Goal: Information Seeking & Learning: Learn about a topic

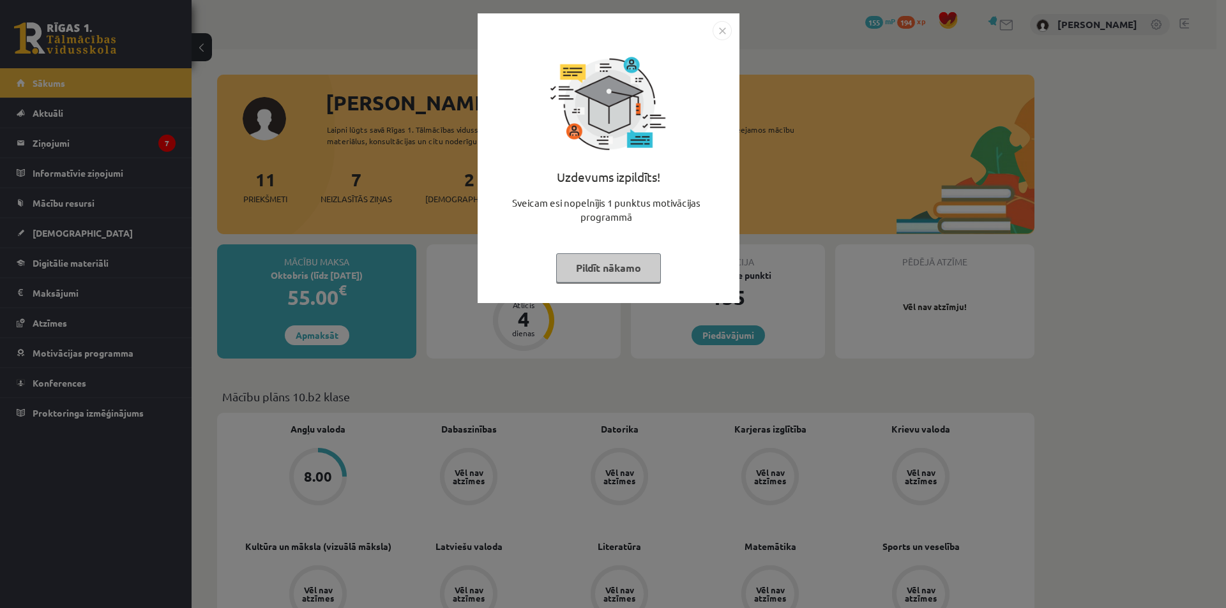
click at [606, 268] on button "Pildīt nākamo" at bounding box center [608, 267] width 105 height 29
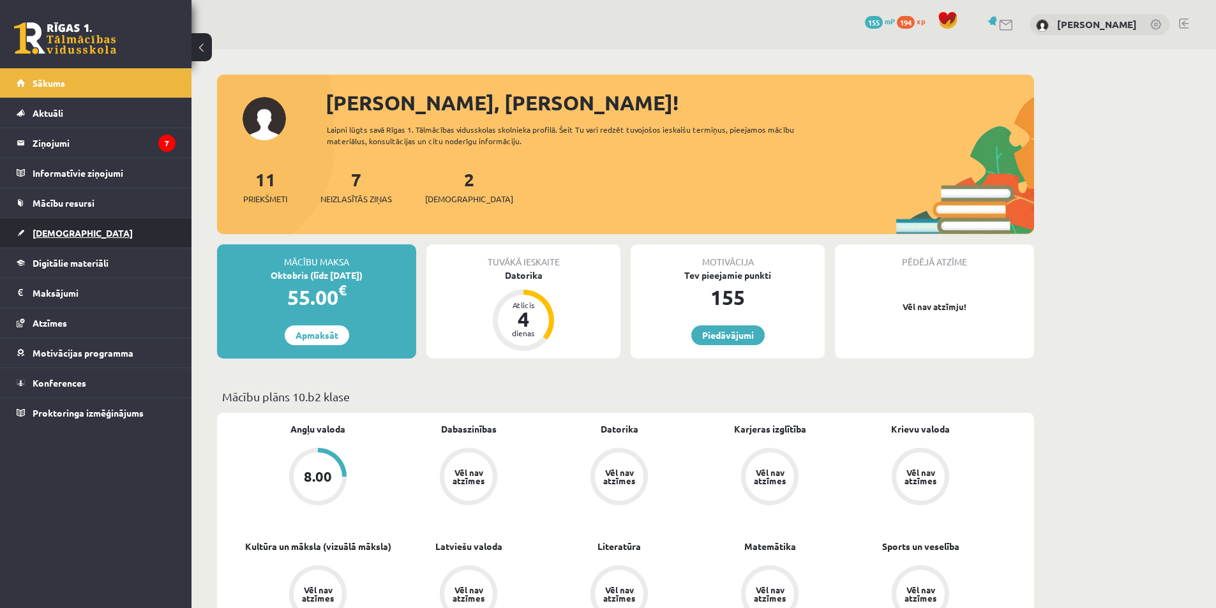
click at [53, 232] on span "[DEMOGRAPHIC_DATA]" at bounding box center [83, 232] width 100 height 11
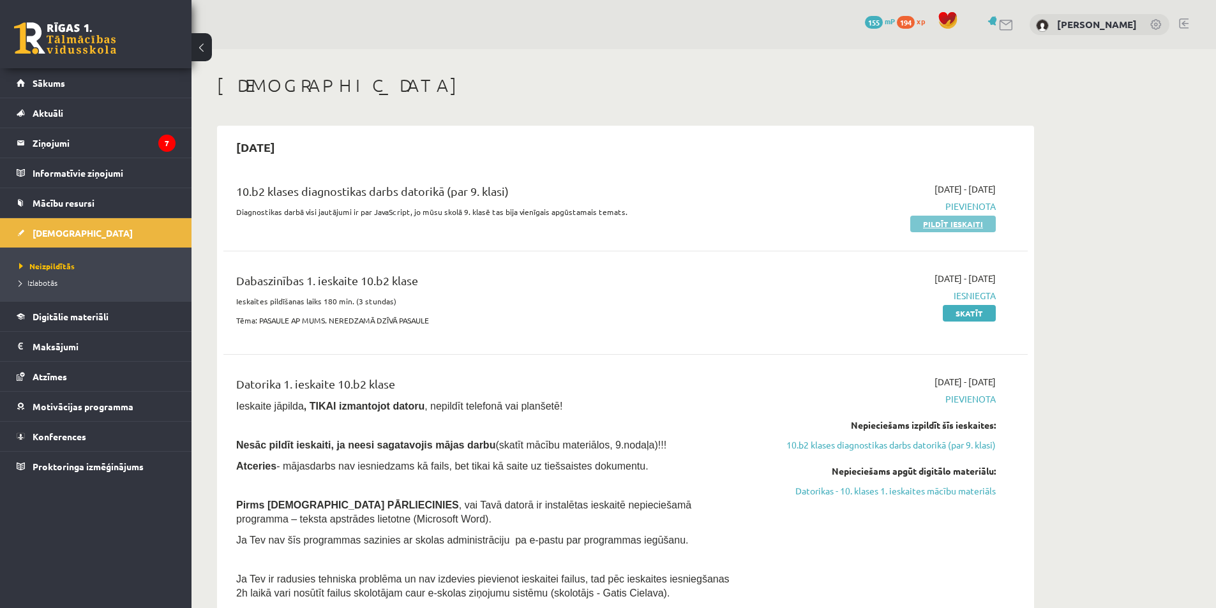
click at [951, 221] on link "Pildīt ieskaiti" at bounding box center [953, 224] width 86 height 17
click at [952, 223] on link "Pildīt ieskaiti" at bounding box center [953, 224] width 86 height 17
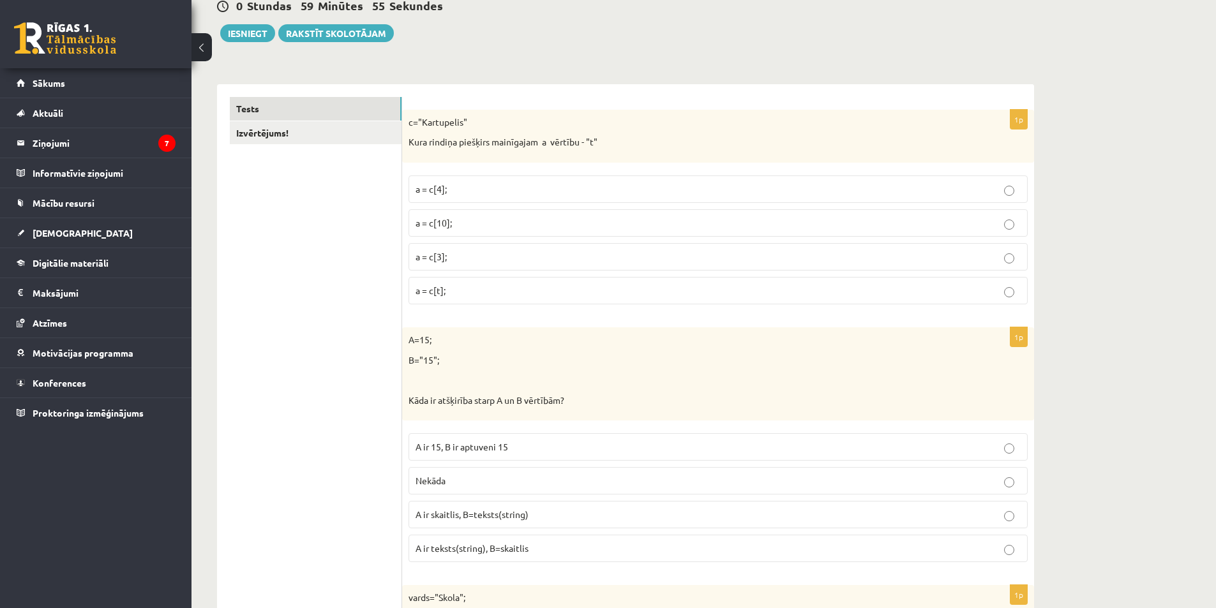
scroll to position [159, 0]
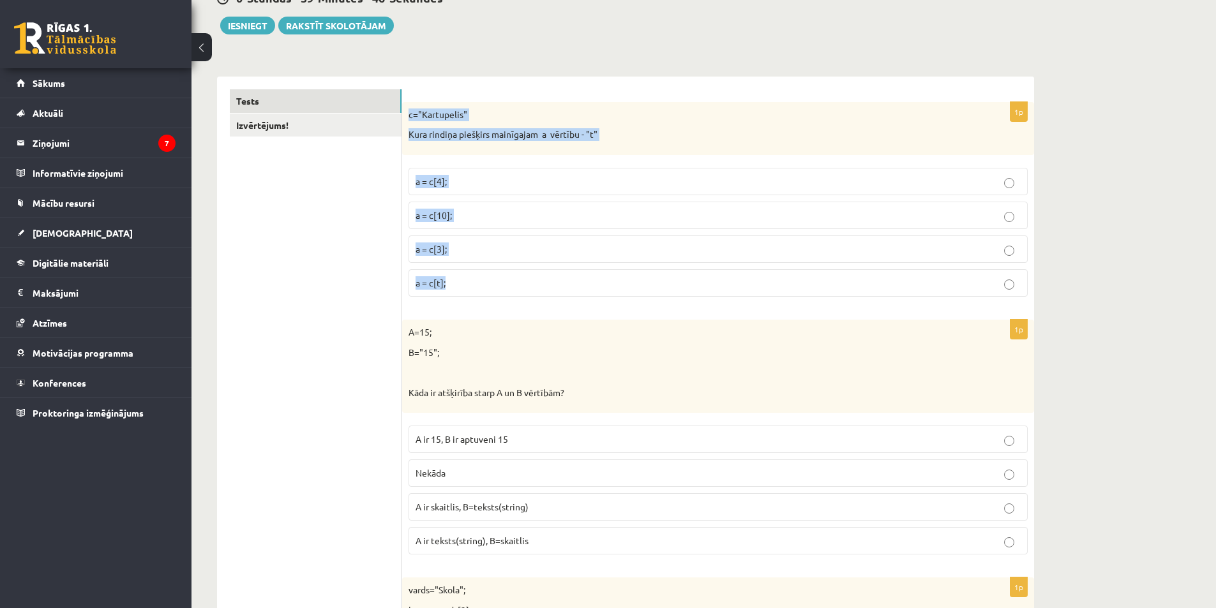
drag, startPoint x: 407, startPoint y: 116, endPoint x: 518, endPoint y: 281, distance: 199.7
click at [518, 281] on div "1p c="Kartupelis" Kura rindiņa piešķirs mainīgajam a vērtību - "t" a = c[4]; a …" at bounding box center [718, 204] width 632 height 205
copy div "c="Kartupelis" Kura rindiņa piešķirs mainīgajam a vērtību - "t" a = c[4]; a = c…"
click at [944, 133] on p "Kura rindiņa piešķirs mainīgajam a vērtību - "t"" at bounding box center [686, 134] width 555 height 13
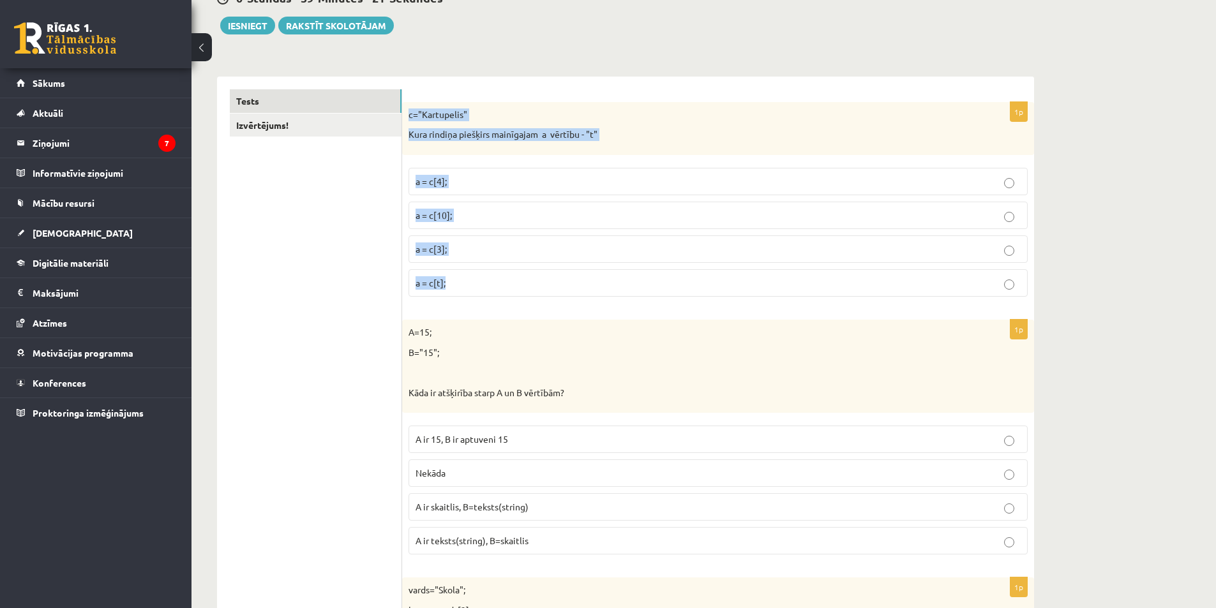
click at [941, 147] on div "c="Kartupelis" Kura rindiņa piešķirs mainīgajam a vērtību - "t"" at bounding box center [718, 128] width 632 height 53
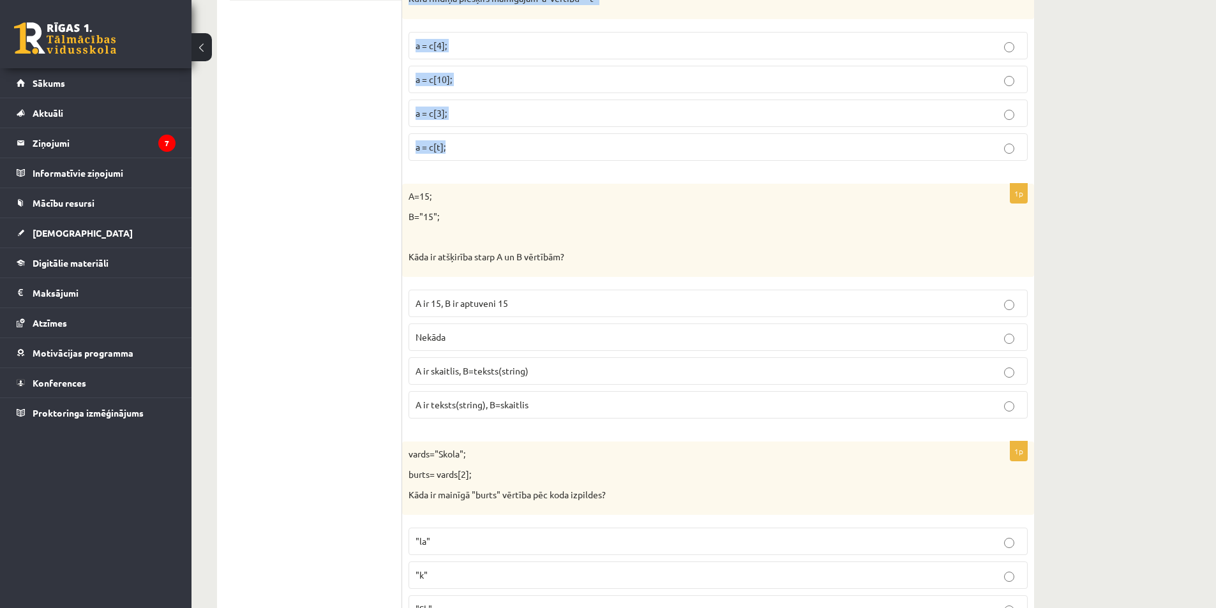
scroll to position [265, 0]
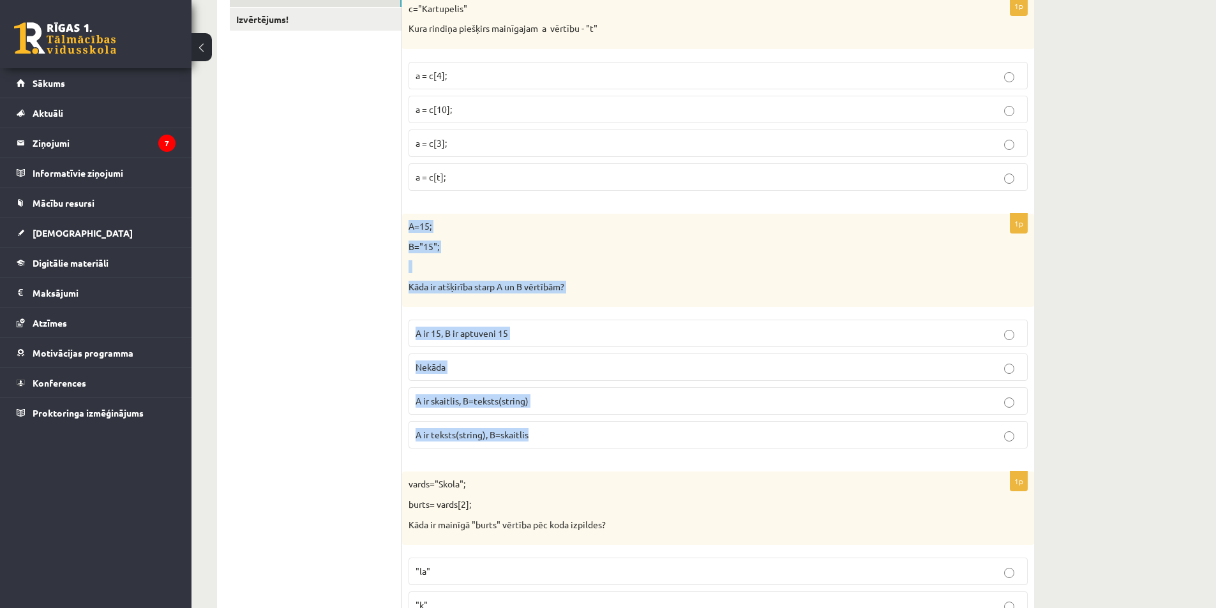
drag, startPoint x: 405, startPoint y: 220, endPoint x: 551, endPoint y: 427, distance: 252.9
click at [551, 427] on div "1p A=15; B="15"; Kāda ir atšķirība starp A un B vērtībām? A ir 15, B ir aptuven…" at bounding box center [718, 336] width 632 height 245
copy div "A=15; B="15"; Kāda ir atšķirība starp A un B vērtībām? A ir 15, B ir aptuveni 1…"
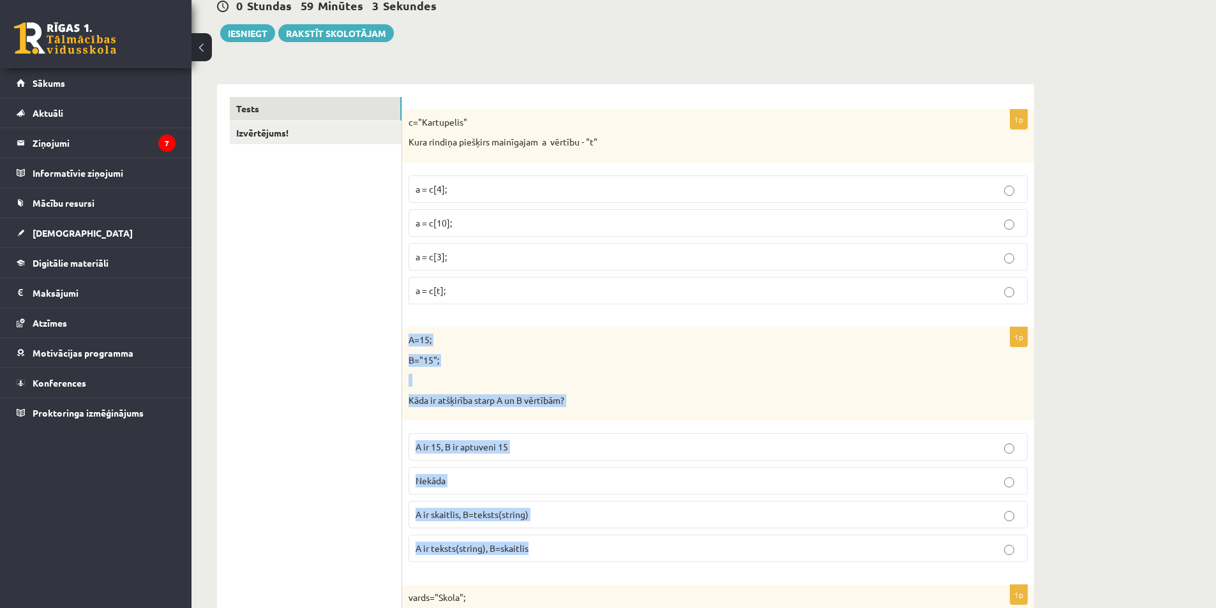
scroll to position [409, 0]
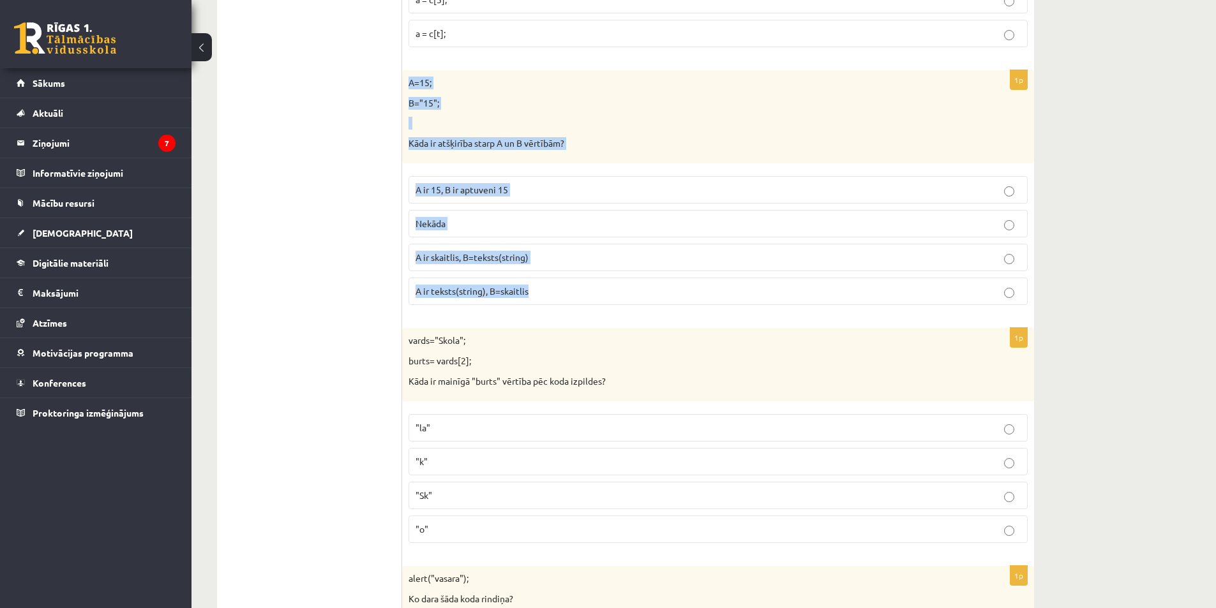
click at [552, 291] on p "A ir teksts(string), B=skaitlis" at bounding box center [718, 291] width 605 height 13
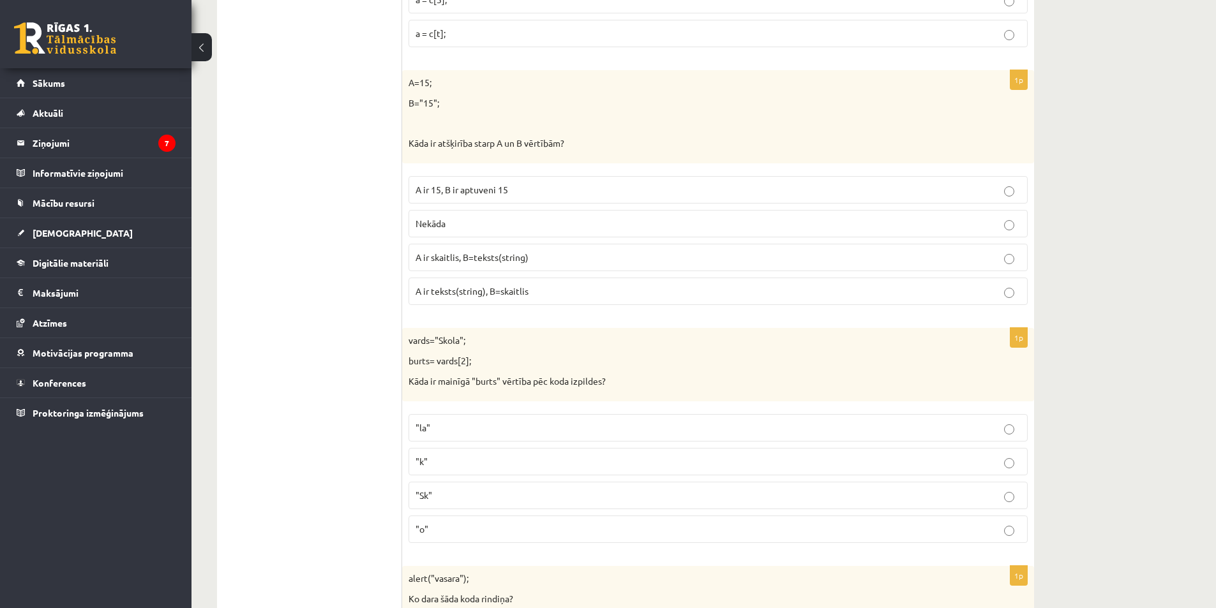
click at [481, 255] on span "A ir skaitlis, B=teksts(string)" at bounding box center [472, 256] width 113 height 11
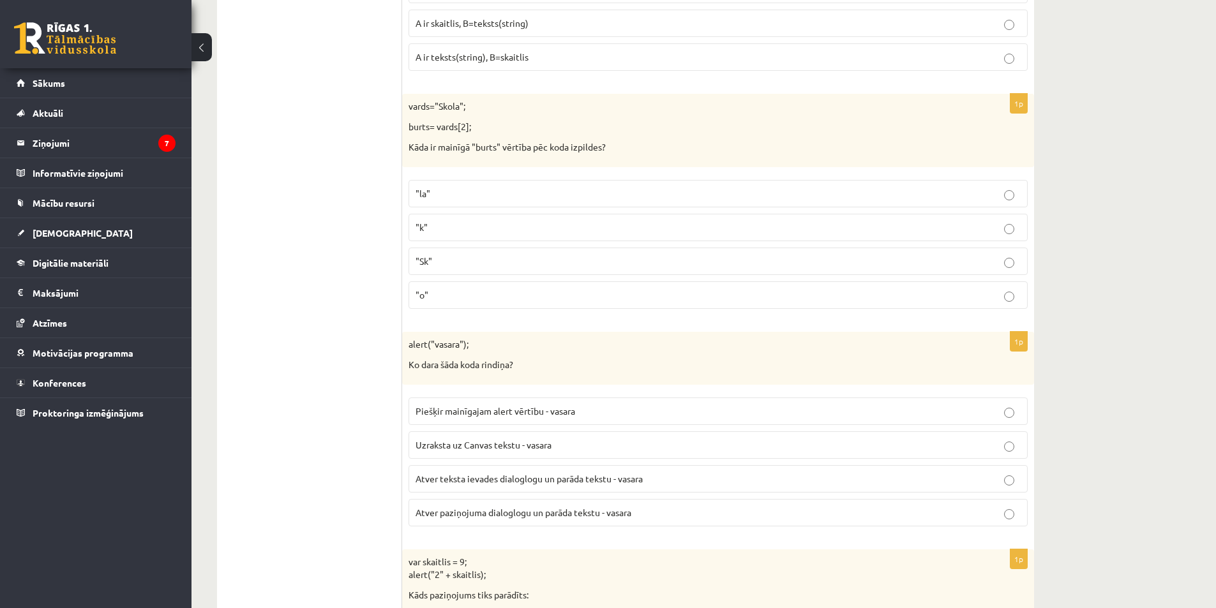
scroll to position [628, 0]
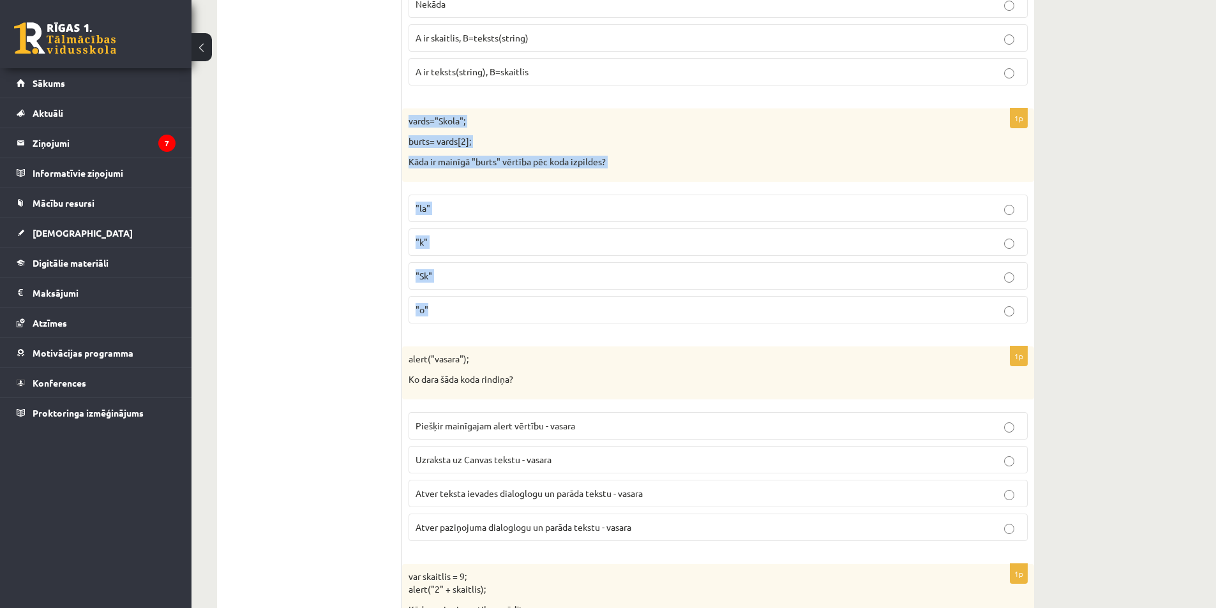
drag, startPoint x: 409, startPoint y: 122, endPoint x: 550, endPoint y: 308, distance: 233.7
click at [550, 308] on div "1p vards="Skola"; burts= vards[2]; Kāda ir mainīgā "burts" vērtība pēc koda izp…" at bounding box center [718, 221] width 632 height 225
copy div "vards="Skola"; burts= vards[2]; Kāda ir mainīgā "burts" vērtība pēc koda izpild…"
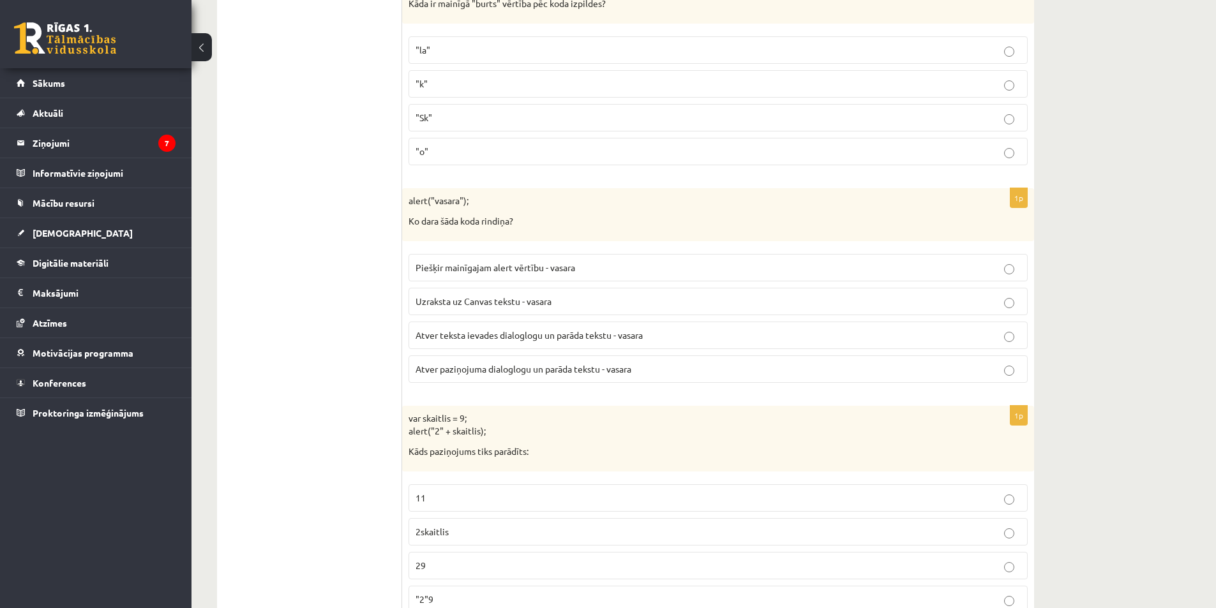
scroll to position [764, 0]
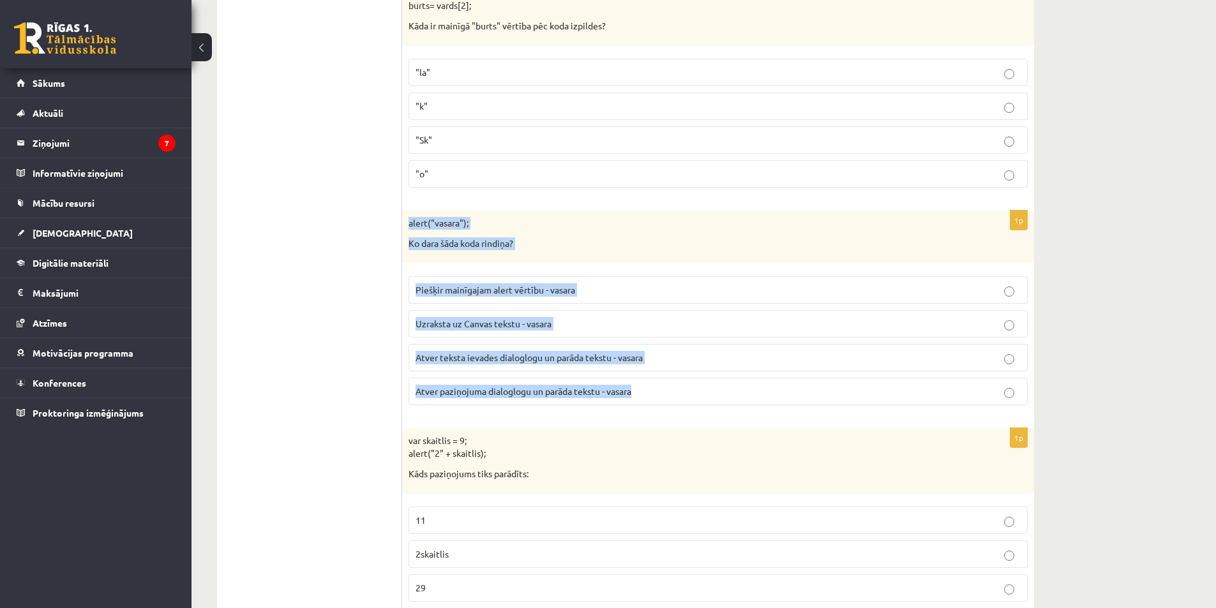
drag, startPoint x: 405, startPoint y: 222, endPoint x: 647, endPoint y: 392, distance: 295.5
click at [647, 392] on div "1p alert("vasara"); Ko dara šāda koda rindiņa? Piešķir mainīgajam alert vērtību…" at bounding box center [718, 313] width 632 height 205
copy div "alert("vasara"); Ko dara šāda koda rindiņa? Piešķir mainīgajam alert vērtību - …"
click at [663, 414] on div "1p alert("vasara"); Ko dara šāda koda rindiņa? Piešķir mainīgajam alert vērtību…" at bounding box center [718, 313] width 632 height 205
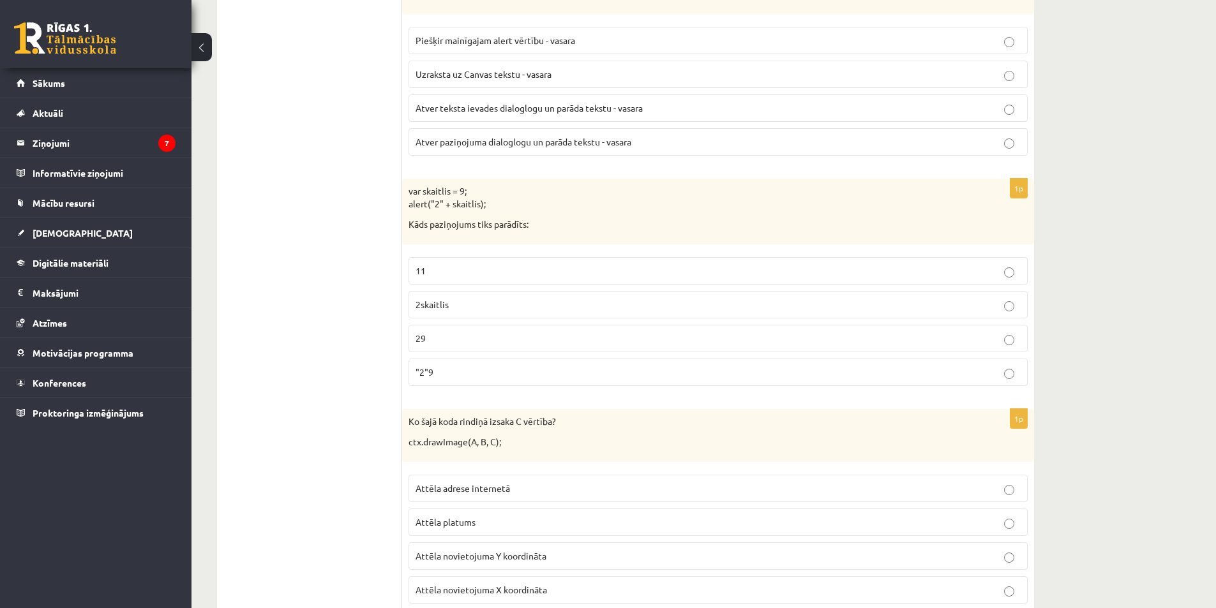
scroll to position [1029, 0]
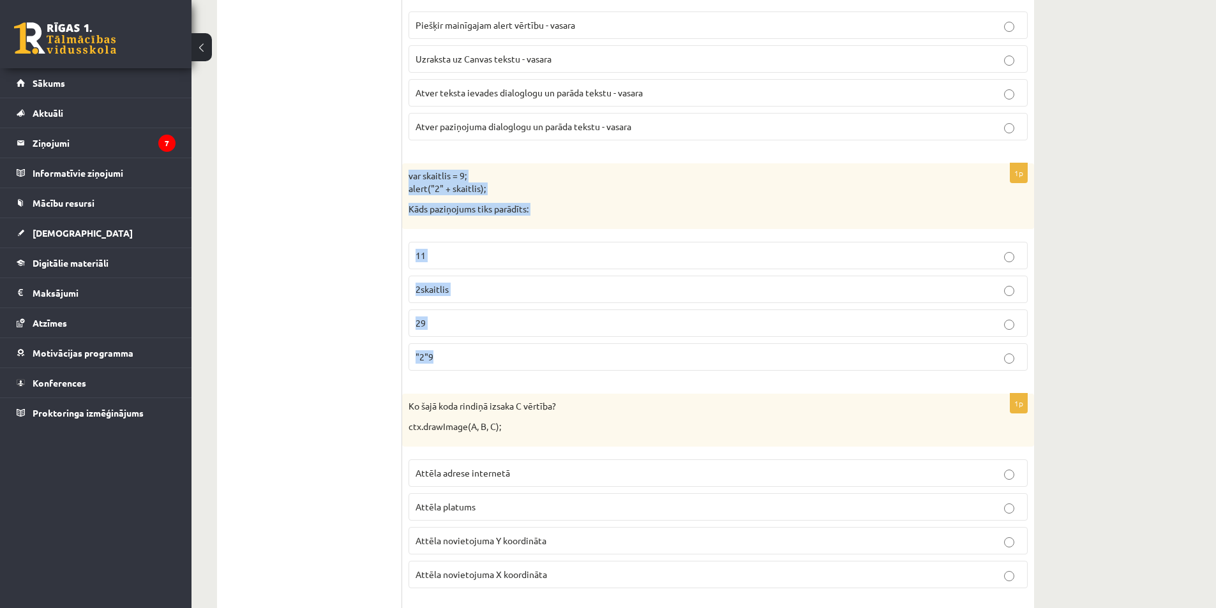
drag, startPoint x: 405, startPoint y: 174, endPoint x: 486, endPoint y: 357, distance: 200.1
click at [486, 357] on div "1p var skaitlis = 9; alert("2" + skaitlis); Kāds paziņojums tiks parādīts: 11 2…" at bounding box center [718, 272] width 632 height 218
copy div "var skaitlis = 9; alert("2" + skaitlis); Kāds paziņojums tiks parādīts: 11 2ska…"
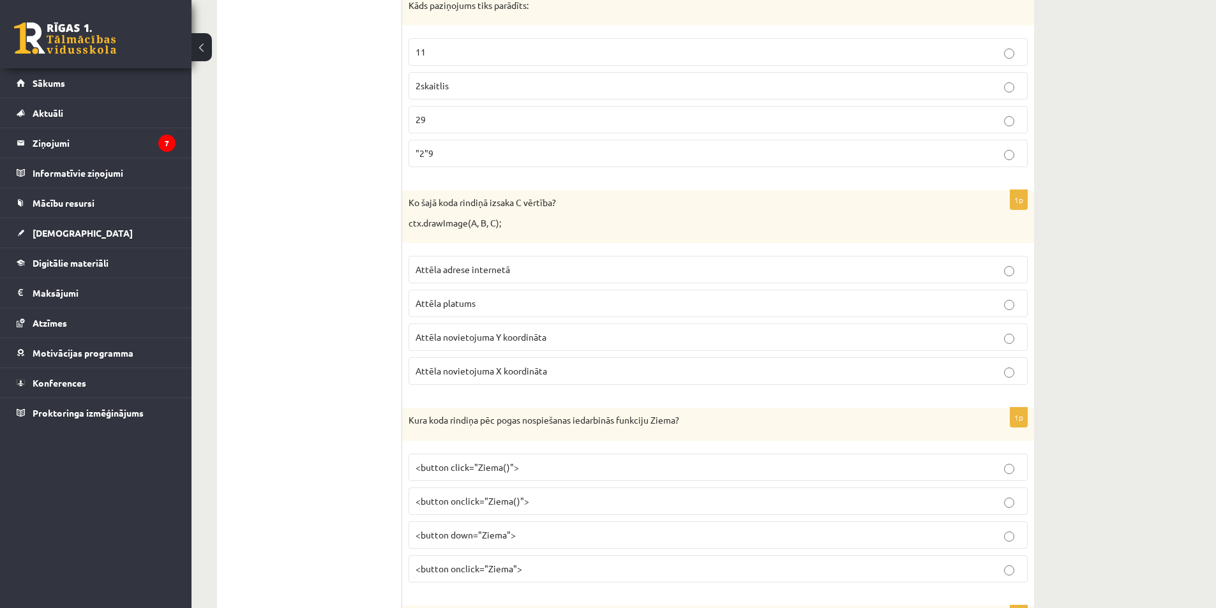
scroll to position [1316, 0]
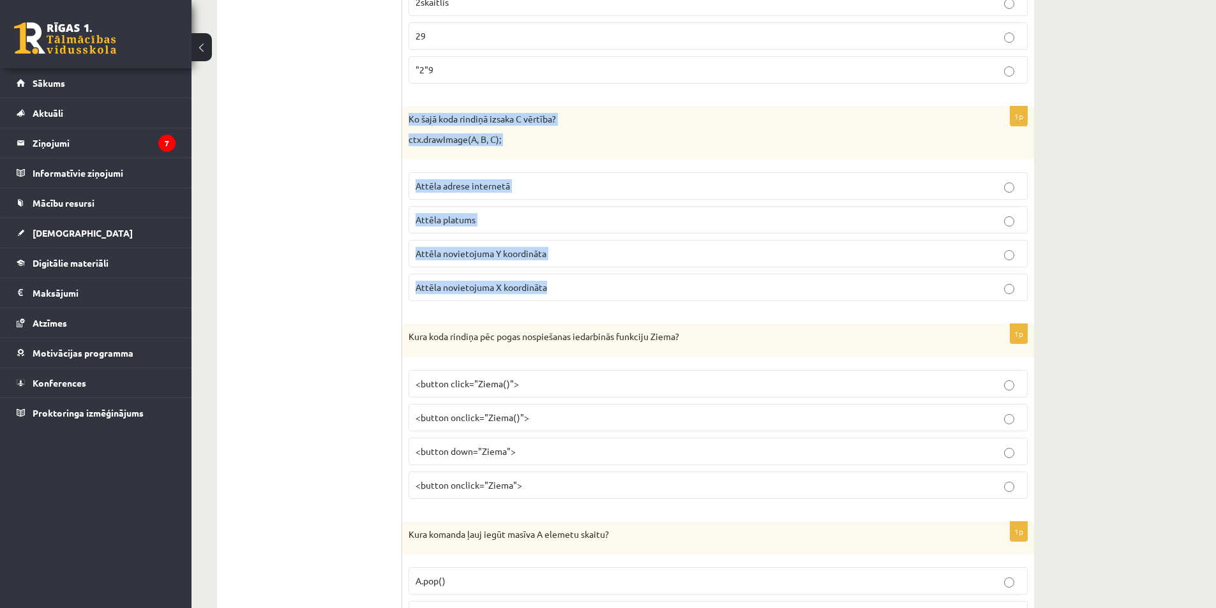
drag, startPoint x: 407, startPoint y: 120, endPoint x: 573, endPoint y: 280, distance: 231.1
click at [573, 280] on div "1p Ko šajā koda rindiņā izsaka C vērtība? ctx.drawImage(A, B, C); Attēla adrese…" at bounding box center [718, 209] width 632 height 205
copy div "Ko šajā koda rindiņā izsaka C vērtība? ctx.drawImage(A, B, C); Attēla adrese in…"
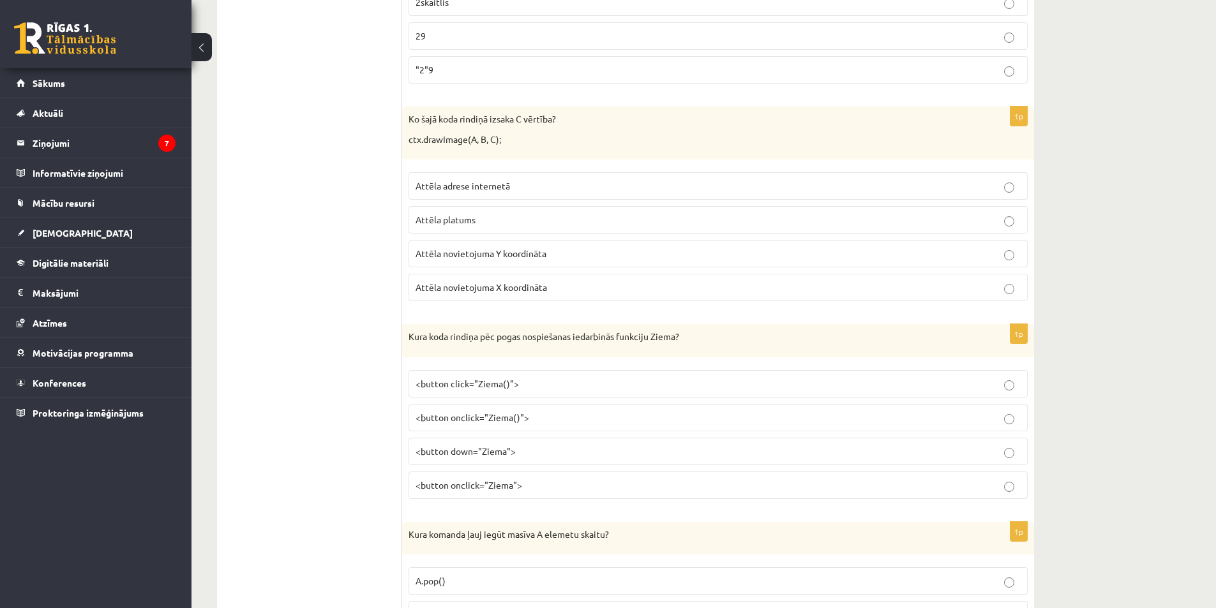
click at [1000, 255] on p "Attēla novietojuma Y koordināta" at bounding box center [718, 253] width 605 height 13
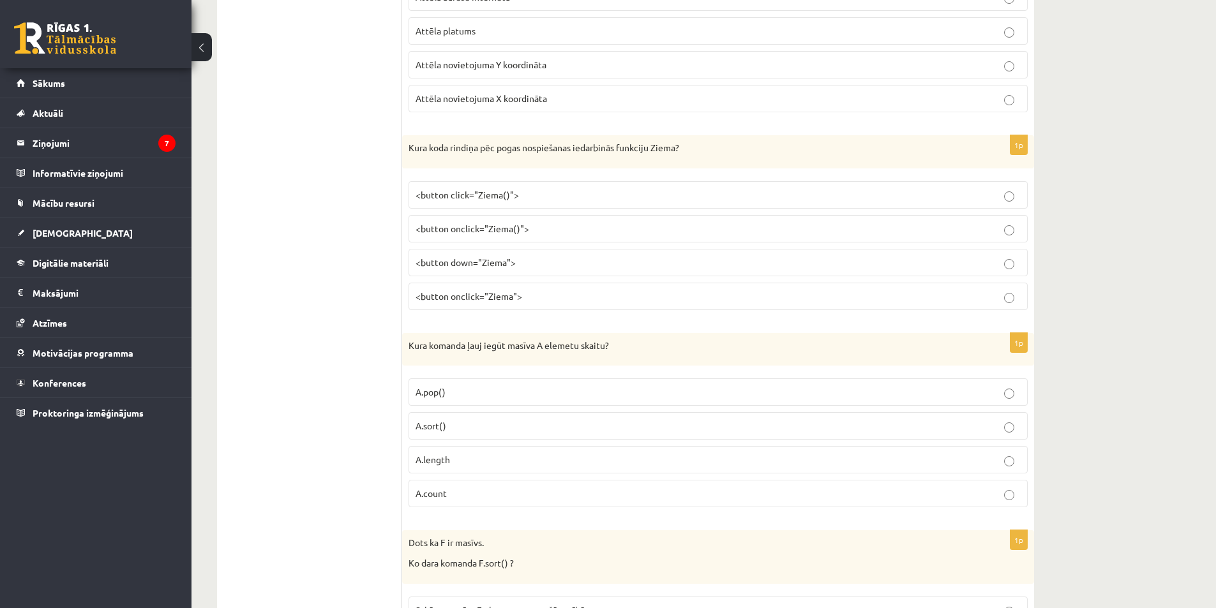
scroll to position [1528, 0]
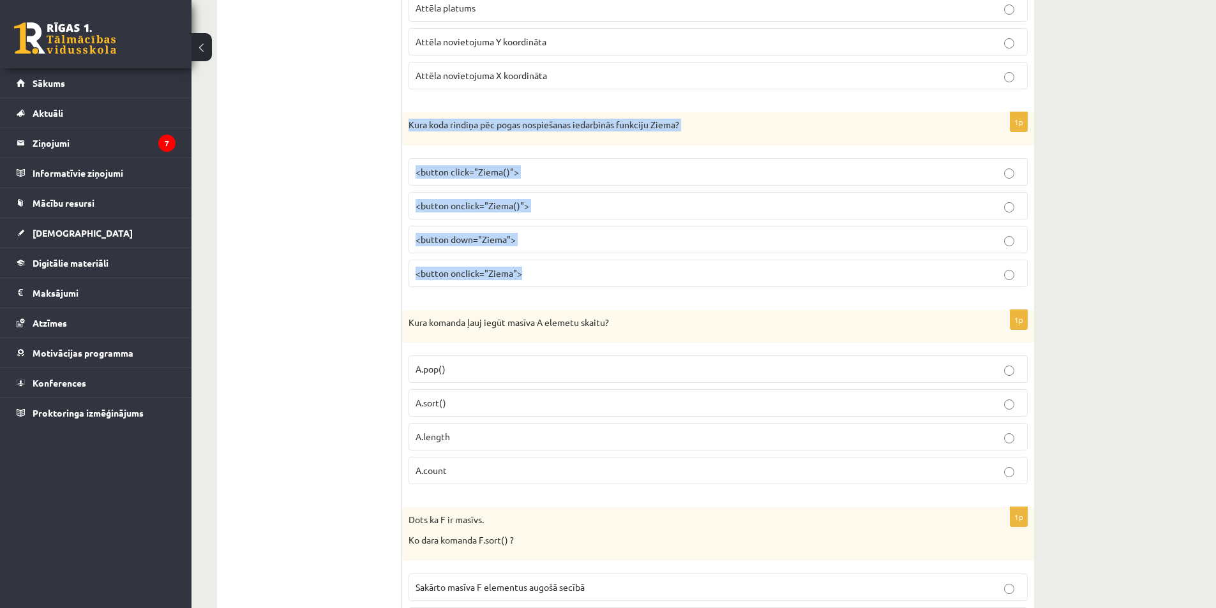
drag, startPoint x: 410, startPoint y: 122, endPoint x: 625, endPoint y: 266, distance: 258.6
click at [625, 266] on div "1p Kura koda rindiņa pēc pogas nospiešanas iedarbinās funkciju Ziema? <button c…" at bounding box center [718, 204] width 632 height 185
copy div "Kura koda rindiņa pēc pogas nospiešanas iedarbinās funkciju Ziema? <button clic…"
click at [573, 292] on div "1p Kura koda rindiņa pēc pogas nospiešanas iedarbinās funkciju Ziema? <button c…" at bounding box center [718, 204] width 632 height 185
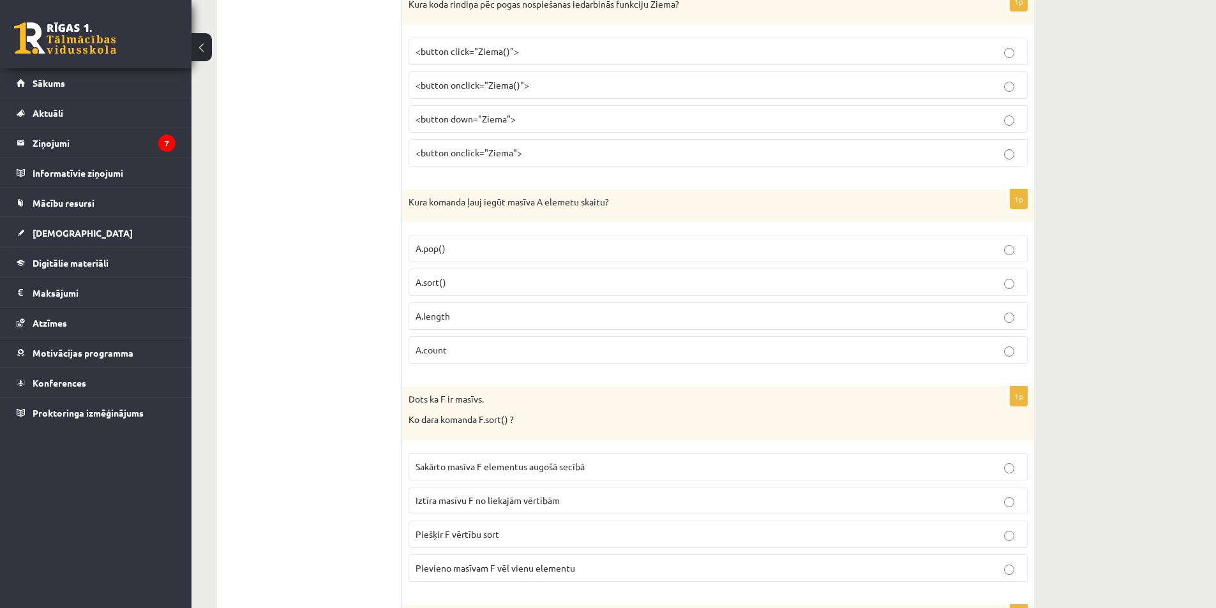
scroll to position [1672, 0]
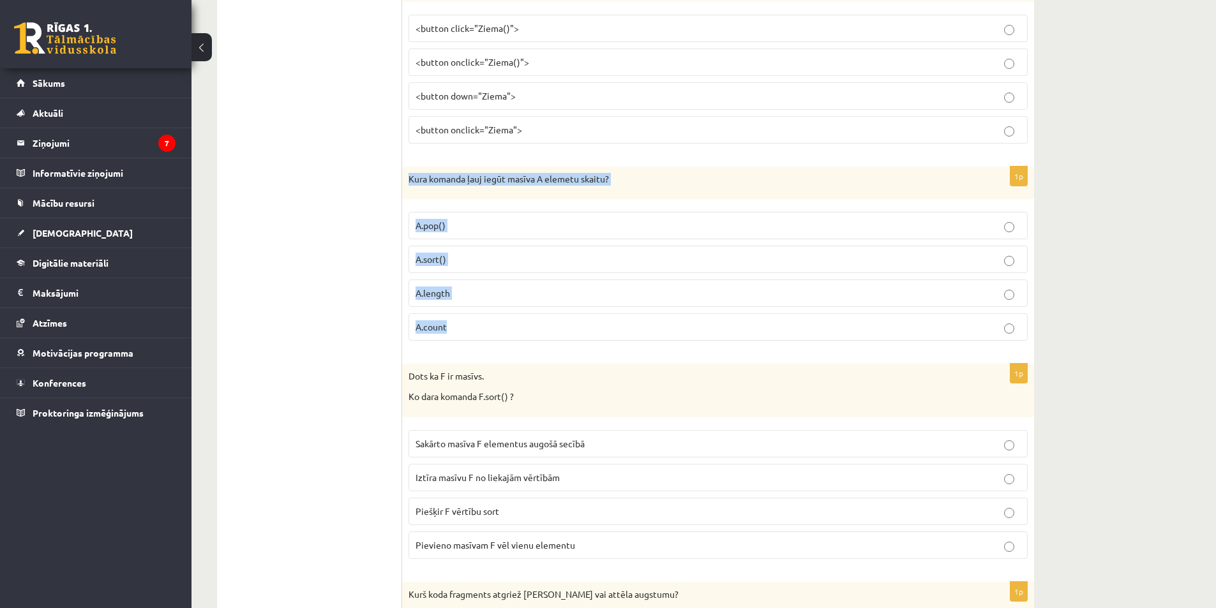
drag, startPoint x: 410, startPoint y: 179, endPoint x: 491, endPoint y: 319, distance: 161.9
click at [491, 319] on div "1p Kura komanda ļauj iegūt masīva A elemetu skaitu? A.pop() A.sort() A.length A…" at bounding box center [718, 259] width 632 height 185
copy div "Kura komanda ļauj iegūt masīva A elemetu skaitu? A.pop() A.sort() A.length A.co…"
click at [539, 347] on div "1p Kura komanda ļauj iegūt masīva A elemetu skaitu? A.pop() A.sort() A.length A…" at bounding box center [718, 259] width 632 height 185
click at [1008, 289] on p "A.length" at bounding box center [718, 293] width 605 height 13
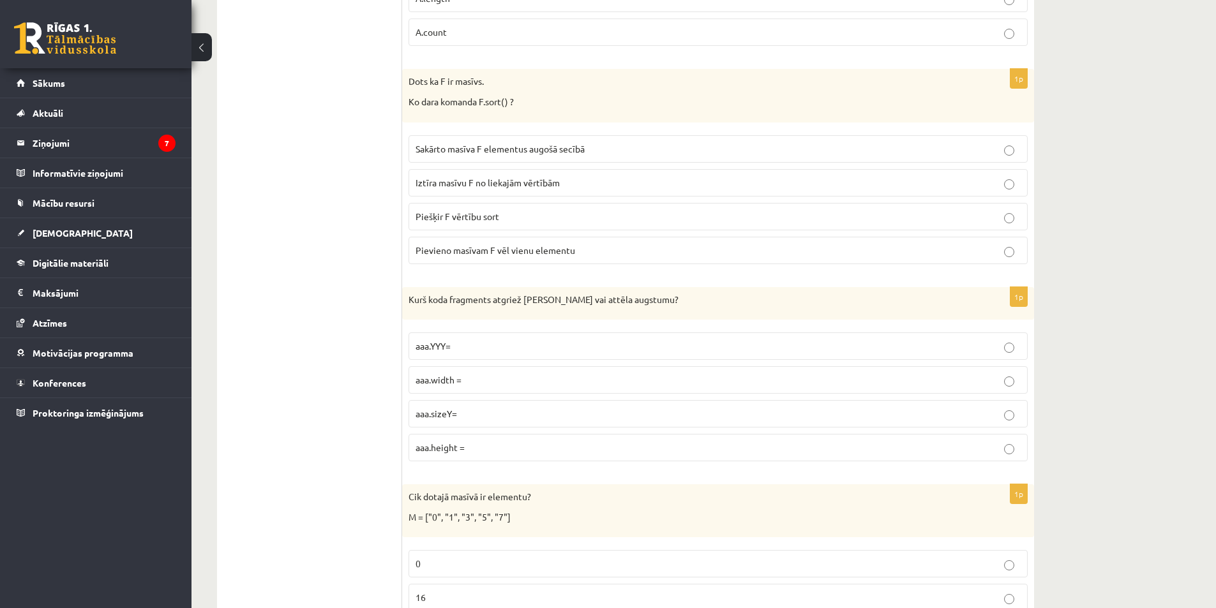
scroll to position [1982, 0]
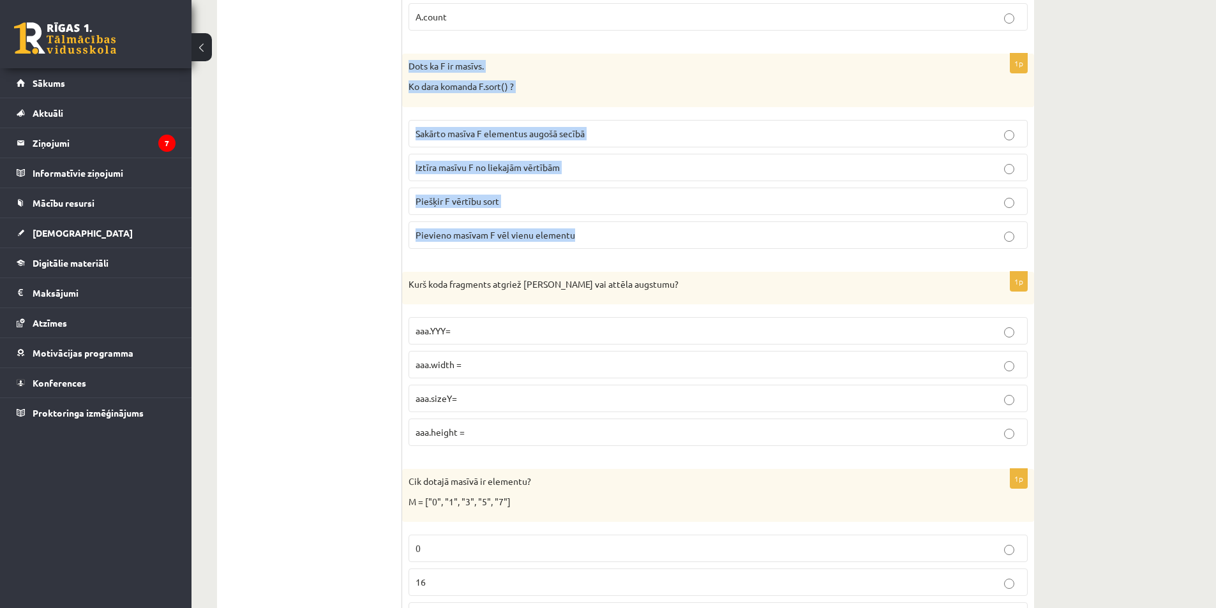
drag, startPoint x: 408, startPoint y: 64, endPoint x: 588, endPoint y: 232, distance: 247.0
click at [588, 232] on div "1p Dots ka F ir masīvs. Ko dara komanda F.sort() ? Sakārto masīva F elementus a…" at bounding box center [718, 156] width 632 height 205
copy div "Dots ka F ir masīvs. Ko dara komanda F.sort() ? Sakārto masīva F elementus augo…"
click at [613, 257] on div "1p Dots ka F ir masīvs. Ko dara komanda F.sort() ? Sakārto masīva F elementus a…" at bounding box center [718, 156] width 632 height 205
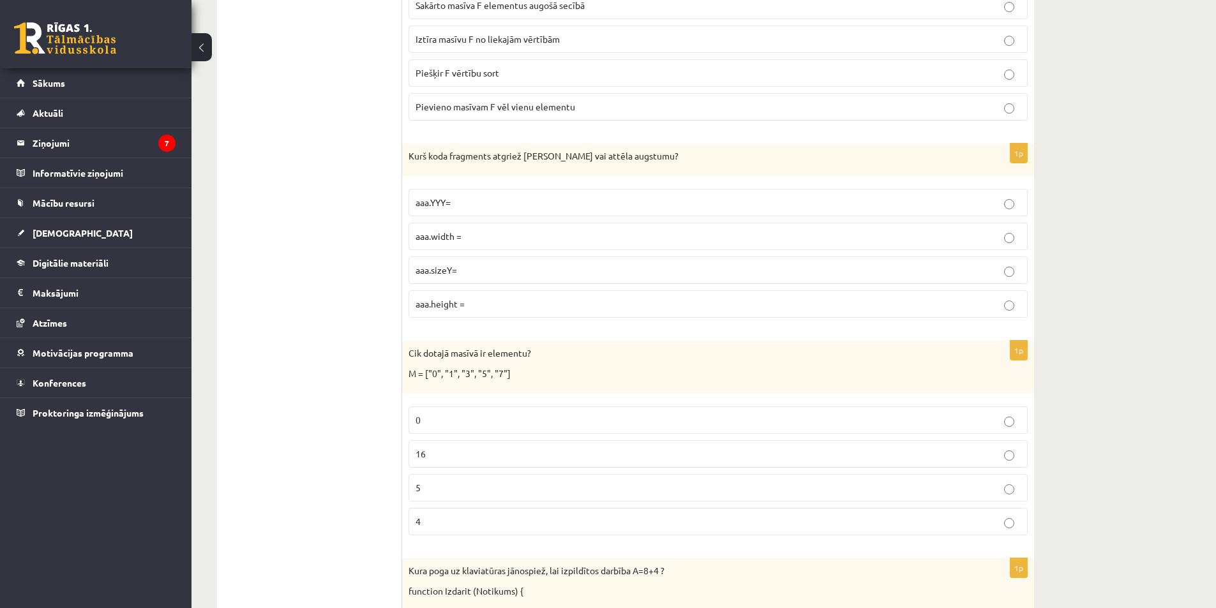
scroll to position [2118, 0]
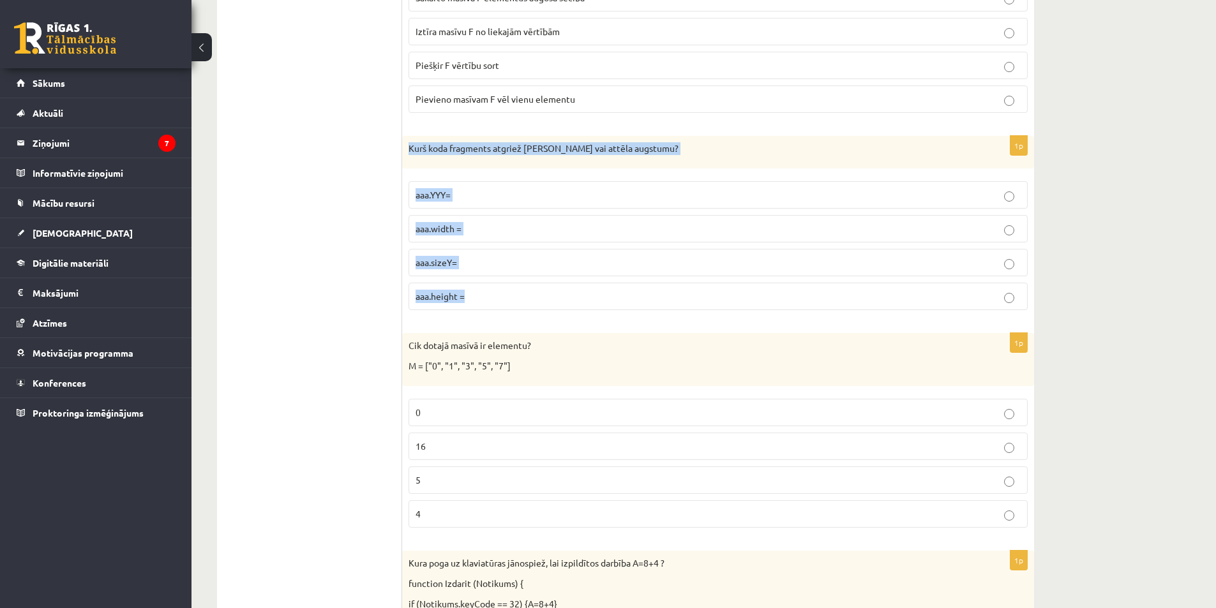
drag, startPoint x: 410, startPoint y: 146, endPoint x: 495, endPoint y: 289, distance: 166.8
click at [495, 289] on div "1p Kurš koda fragments atgriež Canvas vai attēla augstumu? aaa.YYY= aaa.width =…" at bounding box center [718, 228] width 632 height 185
copy div "Kurš koda fragments atgriež Canvas vai attēla augstumu? aaa.YYY= aaa.width = aa…"
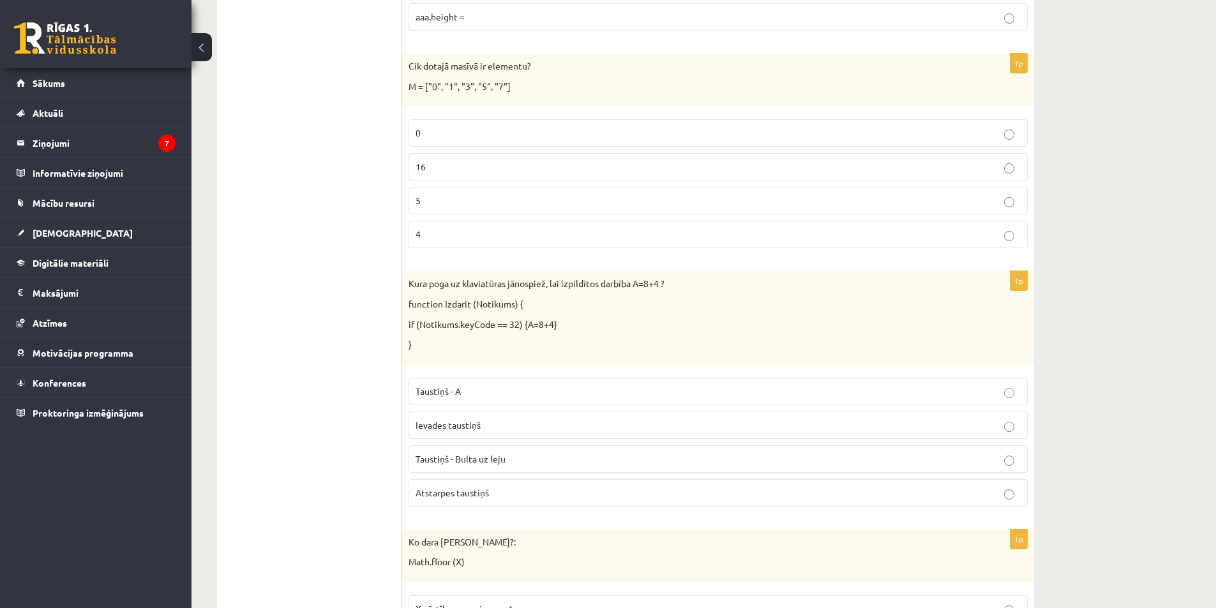
scroll to position [2390, 0]
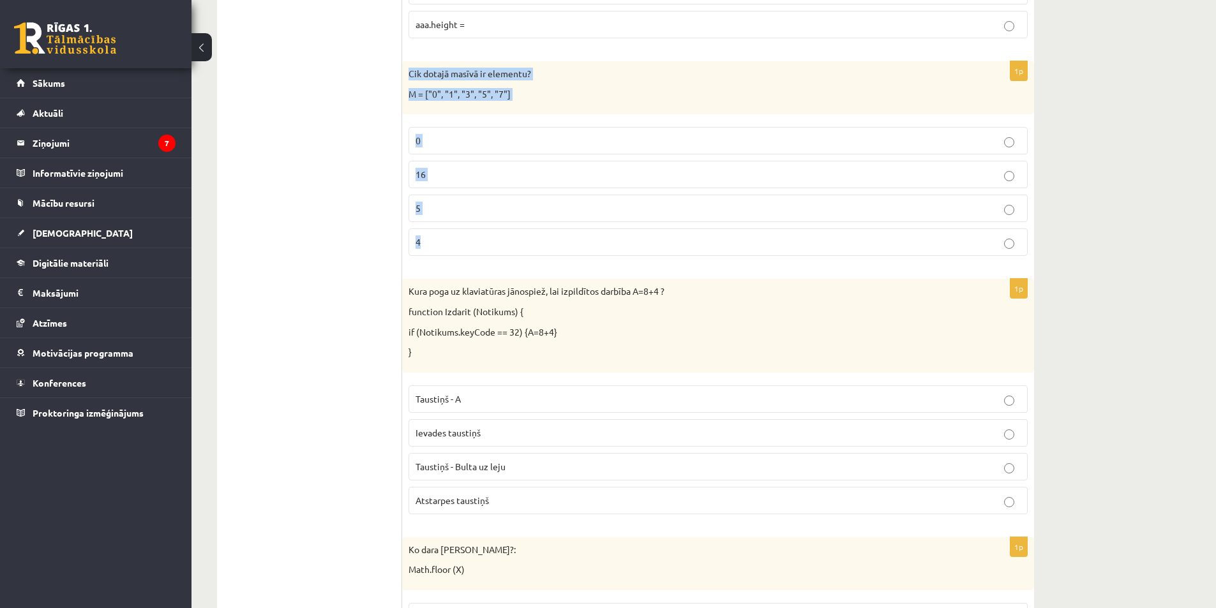
drag, startPoint x: 410, startPoint y: 71, endPoint x: 482, endPoint y: 234, distance: 178.0
click at [482, 234] on div "1p Cik dotajā masīvā ir elementu? M = ["0", "1", "3", "5", "7"] 0 16 5 4" at bounding box center [718, 163] width 632 height 205
click at [564, 266] on div "1p Cik dotajā masīvā ir elementu? M = ["0", "1", "3", "5", "7"] 0 16 5 4" at bounding box center [718, 163] width 632 height 205
click at [996, 206] on p "5" at bounding box center [718, 208] width 605 height 13
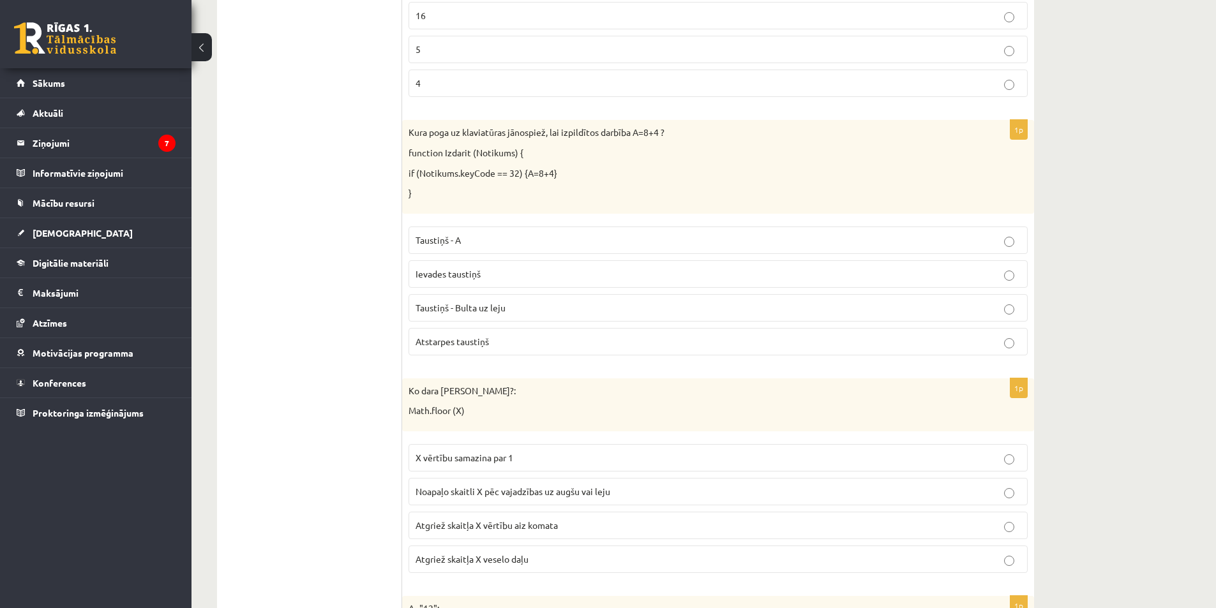
scroll to position [2556, 0]
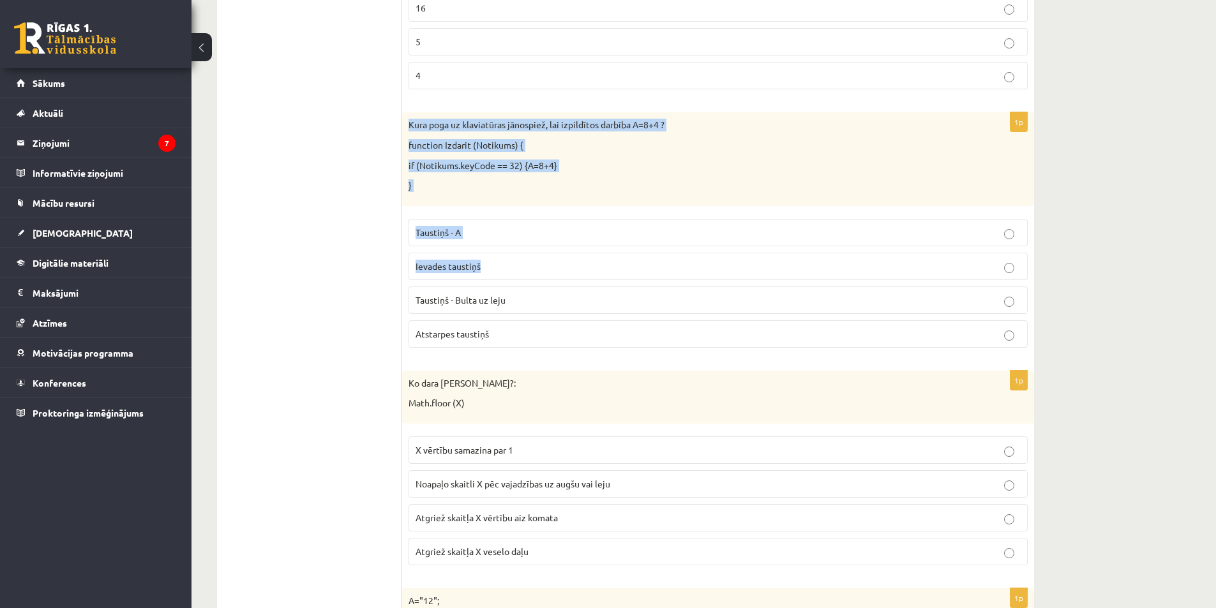
drag, startPoint x: 410, startPoint y: 120, endPoint x: 535, endPoint y: 272, distance: 196.8
click at [535, 270] on div "1p Kura poga uz klaviatūras jānospiež, lai izpildītos darbība A=8+4 ? function …" at bounding box center [718, 234] width 632 height 245
click at [521, 186] on p "}" at bounding box center [686, 185] width 555 height 13
drag, startPoint x: 409, startPoint y: 123, endPoint x: 516, endPoint y: 297, distance: 204.1
click at [516, 297] on div "1p Kura poga uz klaviatūras jānospiež, lai izpildītos darbība A=8+4 ? function …" at bounding box center [718, 234] width 632 height 245
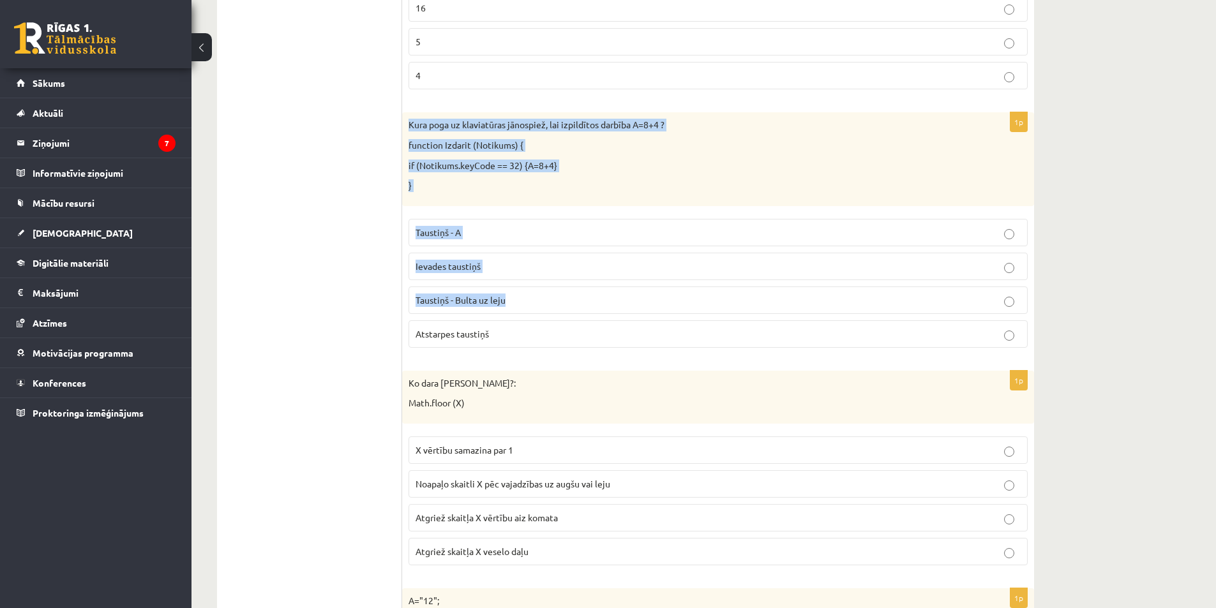
click at [491, 187] on p "}" at bounding box center [686, 185] width 555 height 13
click at [445, 185] on p "}" at bounding box center [686, 185] width 555 height 13
drag, startPoint x: 408, startPoint y: 121, endPoint x: 562, endPoint y: 333, distance: 262.2
click at [562, 333] on div "1p Kura poga uz klaviatūras jānospiež, lai izpildītos darbība A=8+4 ? function …" at bounding box center [718, 234] width 632 height 245
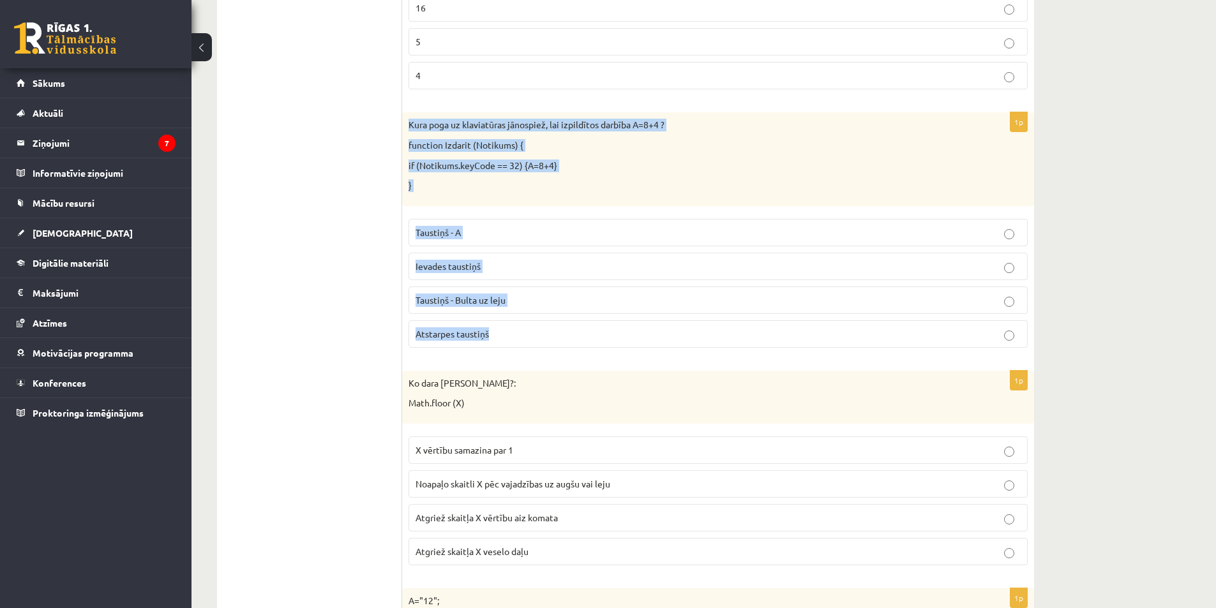
click at [551, 353] on div "1p Kura poga uz klaviatūras jānospiež, lai izpildītos darbība A=8+4 ? function …" at bounding box center [718, 234] width 632 height 245
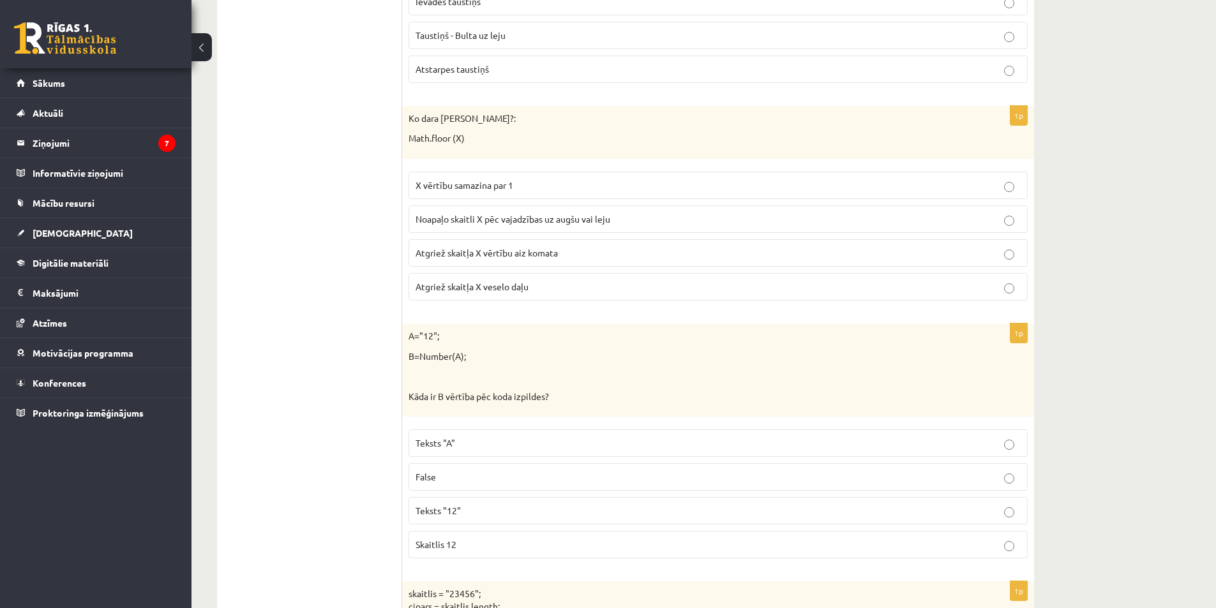
scroll to position [2859, 0]
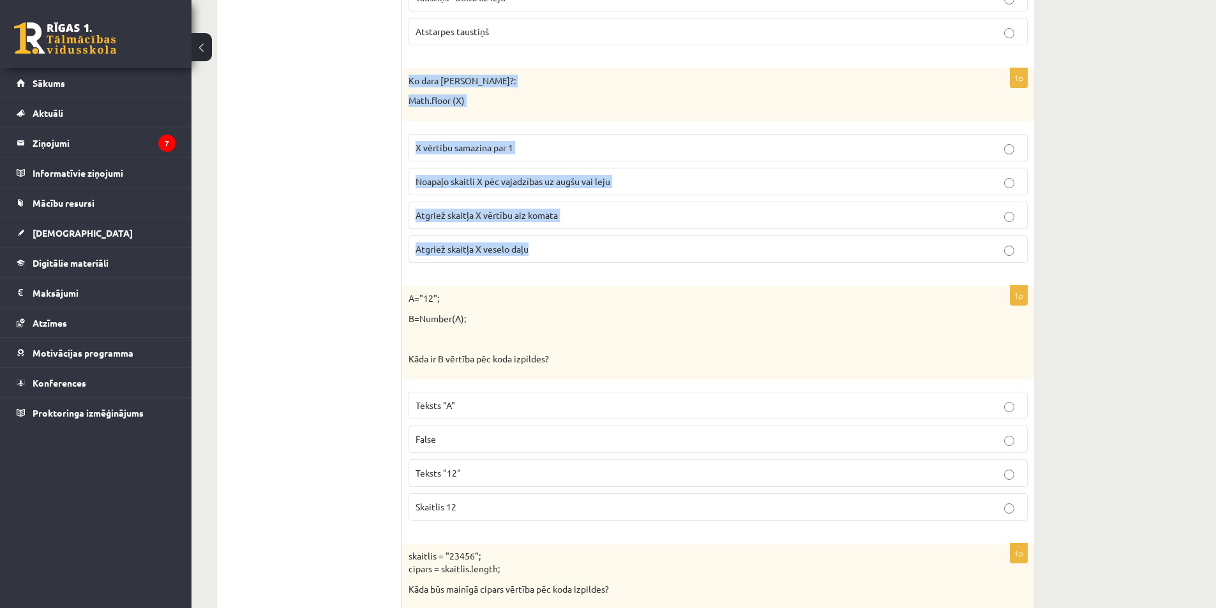
drag, startPoint x: 408, startPoint y: 79, endPoint x: 546, endPoint y: 245, distance: 216.2
click at [546, 245] on div "1p Ko dara koda rindiņa?: Math.floor (X) X vērtību samazina par 1 Noapaļo skait…" at bounding box center [718, 170] width 632 height 205
click at [578, 265] on fieldset "X vērtību samazina par 1 Noapaļo skaitli X pēc vajadzības uz augšu vai leju Atg…" at bounding box center [718, 197] width 619 height 139
click at [574, 260] on label "Atgriež skaitļa X veselo daļu" at bounding box center [718, 249] width 619 height 27
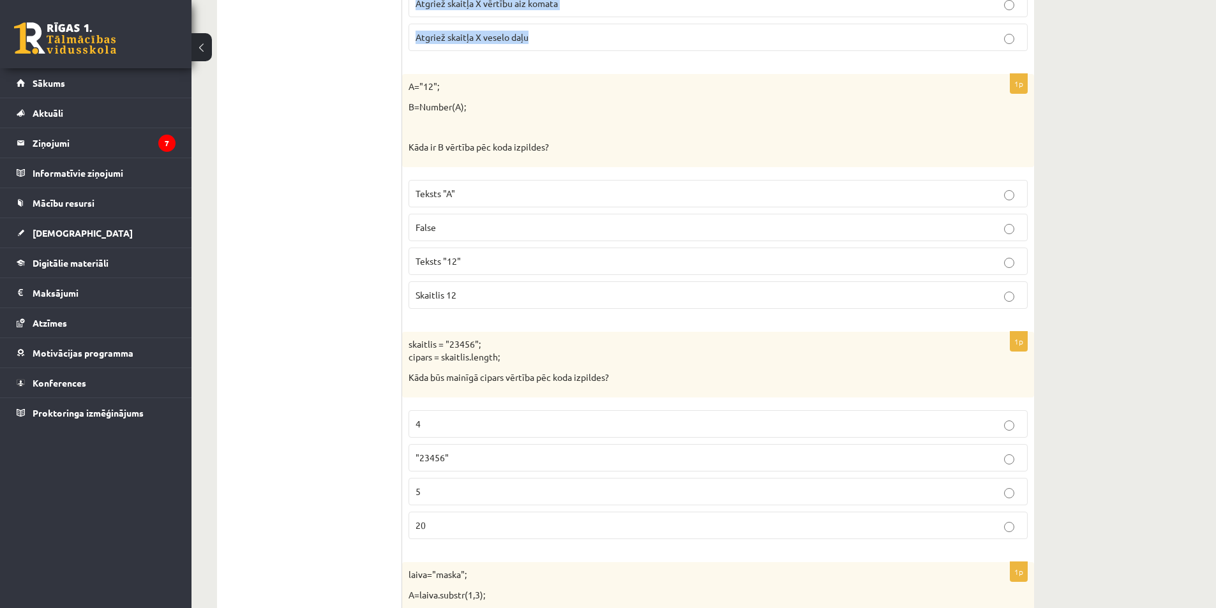
scroll to position [3086, 0]
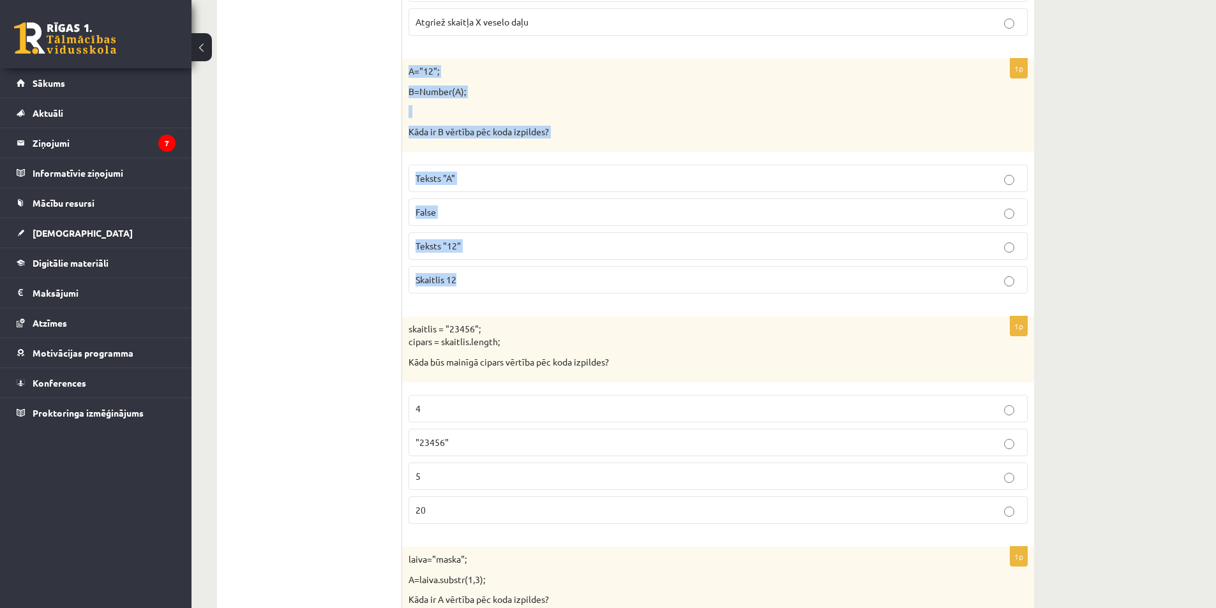
drag, startPoint x: 409, startPoint y: 73, endPoint x: 530, endPoint y: 278, distance: 238.4
click at [530, 278] on div "1p A="12"; B=Number(A); Kāda ir B vērtība pēc koda izpildes? Teksts "A" False T…" at bounding box center [718, 181] width 632 height 245
click at [538, 305] on form "1p c="Kartupelis" Kura rindiņa piešķirs mainīgajam a vērtību - "t" a = c[4]; a …" at bounding box center [718, 488] width 606 height 6652
click at [1002, 276] on p "Skaitlis 12" at bounding box center [718, 279] width 605 height 13
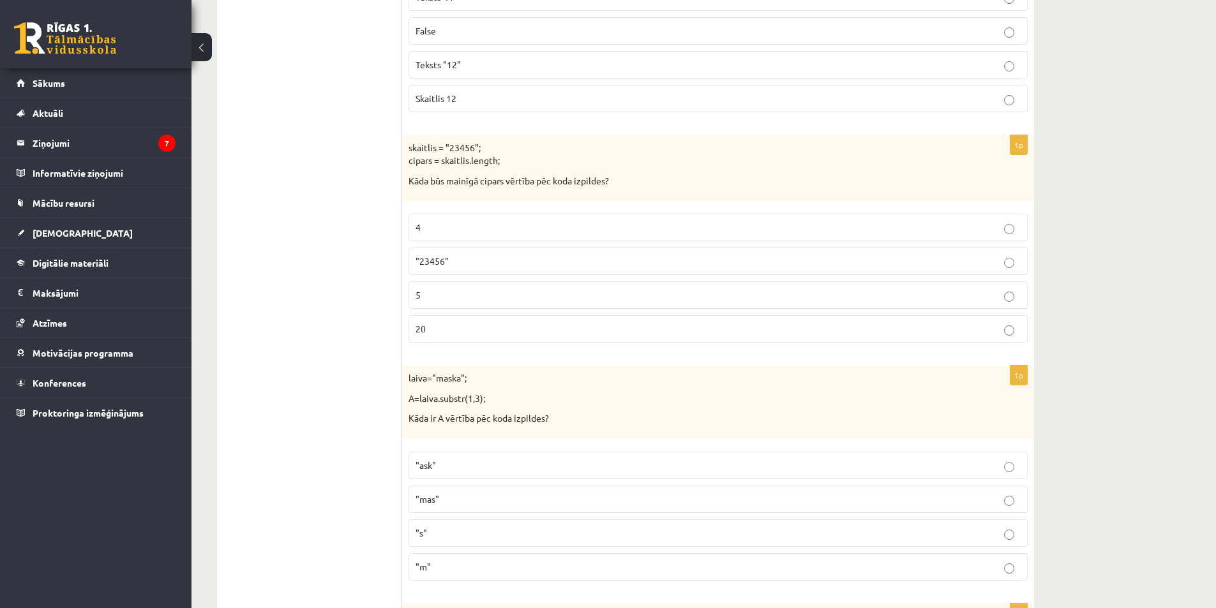
scroll to position [3260, 0]
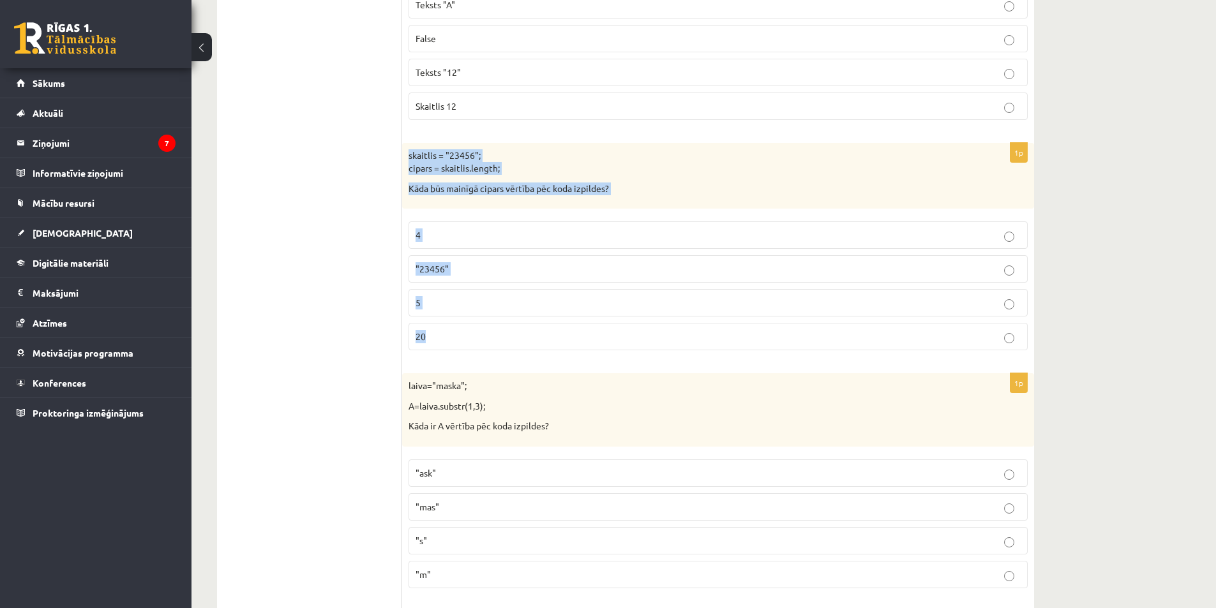
drag, startPoint x: 403, startPoint y: 151, endPoint x: 499, endPoint y: 352, distance: 223.0
click at [499, 352] on div "1p skaitlis = "23456"; cipars = skaitlis.length; Kāda būs mainīgā cipars vērtīb…" at bounding box center [718, 252] width 632 height 218
click at [561, 357] on div "1p skaitlis = "23456"; cipars = skaitlis.length; Kāda būs mainīgā cipars vērtīb…" at bounding box center [718, 252] width 632 height 218
click at [1157, 289] on div "10.b2 klases diagnosticējošais darbs Datorikā par 9. klases mācību vielu , Vikt…" at bounding box center [703, 233] width 1024 height 6889
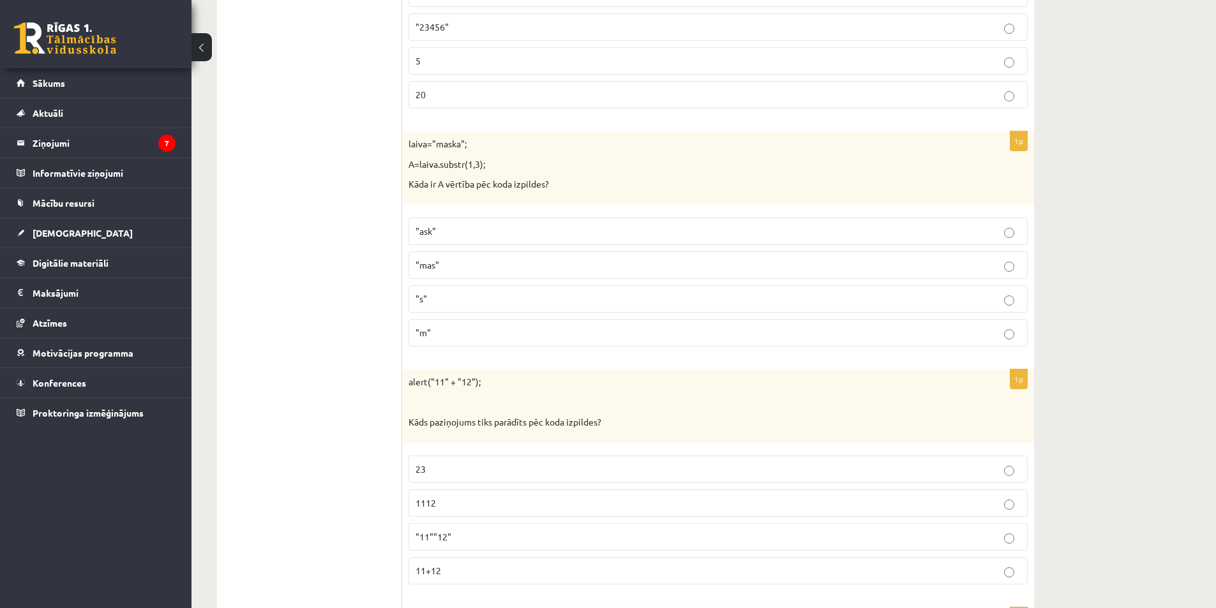
scroll to position [3509, 0]
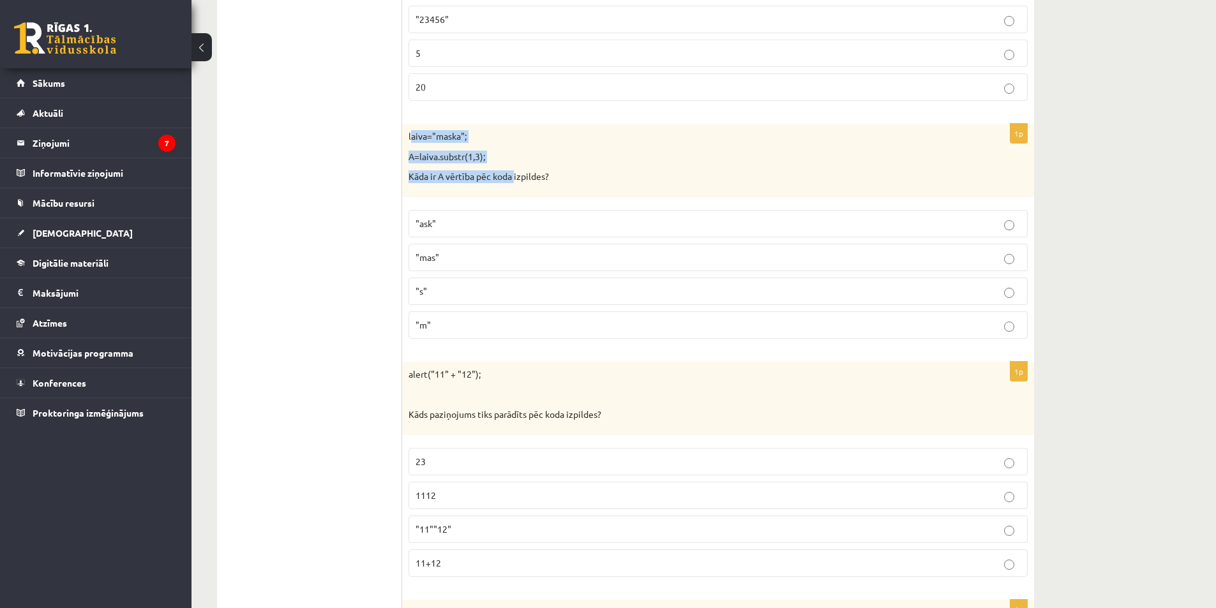
drag, startPoint x: 410, startPoint y: 136, endPoint x: 516, endPoint y: 172, distance: 112.0
click at [516, 172] on div "laiva="maska"; A=laiva.substr(1,3); Kāda ir A vērtība pēc koda izpildes?" at bounding box center [718, 160] width 632 height 73
click at [529, 151] on p "A=laiva.substr(1,3);" at bounding box center [686, 157] width 555 height 13
click at [506, 135] on p "laiva="maska";" at bounding box center [686, 136] width 555 height 13
click at [497, 128] on div "laiva="maska"; A=laiva.substr(1,3); Kāda ir A vērtība pēc koda izpildes?" at bounding box center [718, 160] width 632 height 73
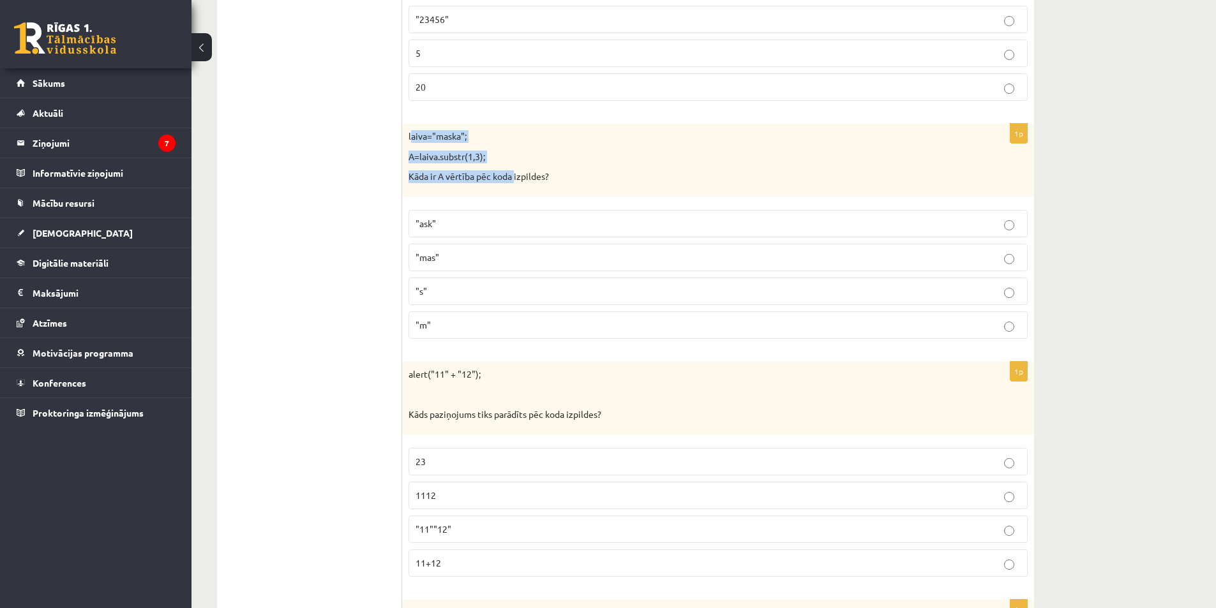
click at [483, 117] on form "1p c="Kartupelis" Kura rindiņa piešķirs mainīgajam a vērtību - "t" a = c[4]; a …" at bounding box center [718, 65] width 606 height 6652
click at [405, 143] on div "laiva="maska"; A=laiva.substr(1,3); Kāda ir A vērtība pēc koda izpildes?" at bounding box center [718, 160] width 632 height 73
drag, startPoint x: 407, startPoint y: 137, endPoint x: 560, endPoint y: 330, distance: 245.8
click at [560, 330] on div "1p laiva="maska"; A=laiva.substr(1,3); Kāda ir A vērtība pēc koda izpildes? "as…" at bounding box center [718, 236] width 632 height 225
click at [483, 350] on form "1p c="Kartupelis" Kura rindiņa piešķirs mainīgajam a vērtību - "t" a = c[4]; a …" at bounding box center [718, 65] width 606 height 6652
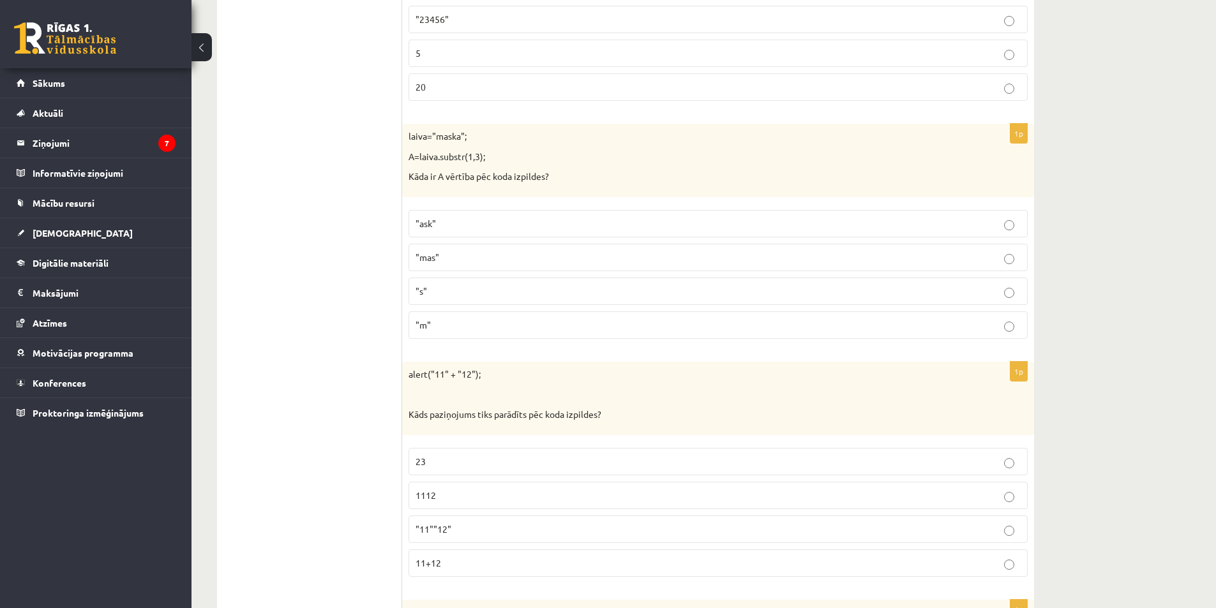
click at [614, 211] on label ""ask"" at bounding box center [718, 223] width 619 height 27
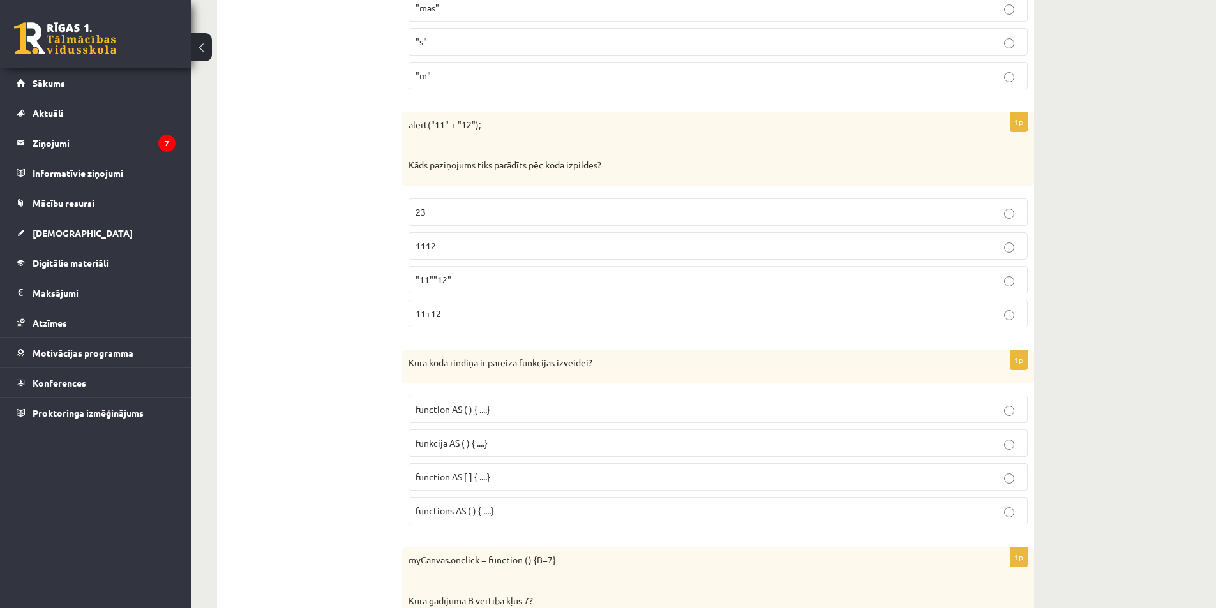
scroll to position [3820, 0]
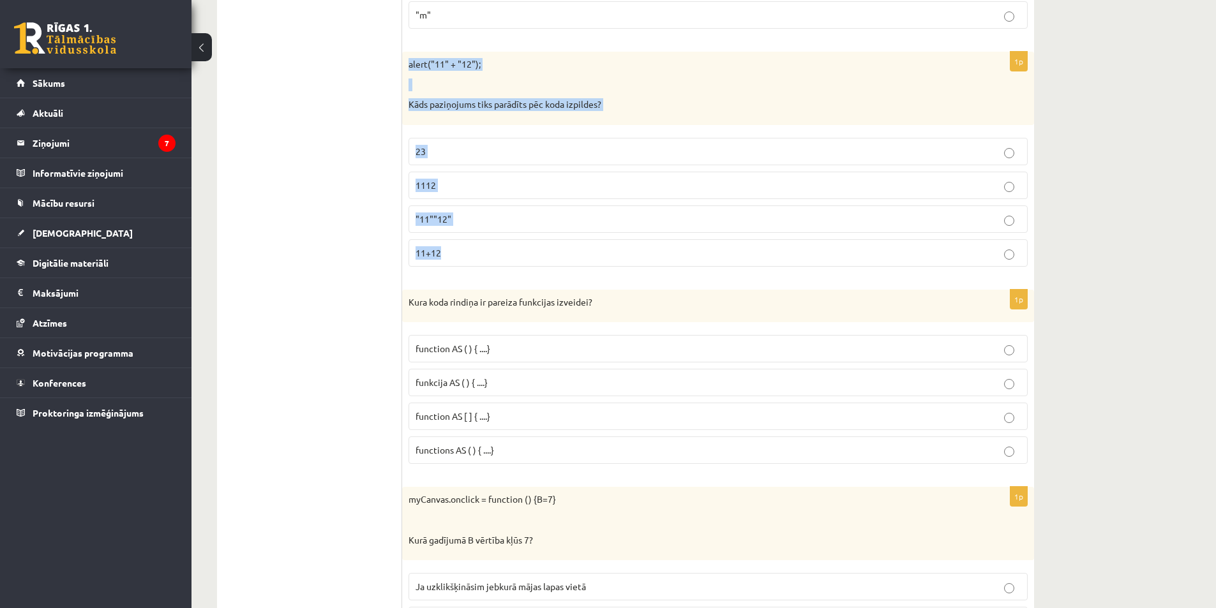
drag, startPoint x: 408, startPoint y: 66, endPoint x: 527, endPoint y: 251, distance: 220.2
click at [527, 251] on div "1p alert("11" + "12"); Kāds paziņojums tiks parādīts pēc koda izpildes? 23 1112…" at bounding box center [718, 164] width 632 height 225
click at [548, 184] on p "1112" at bounding box center [718, 185] width 605 height 13
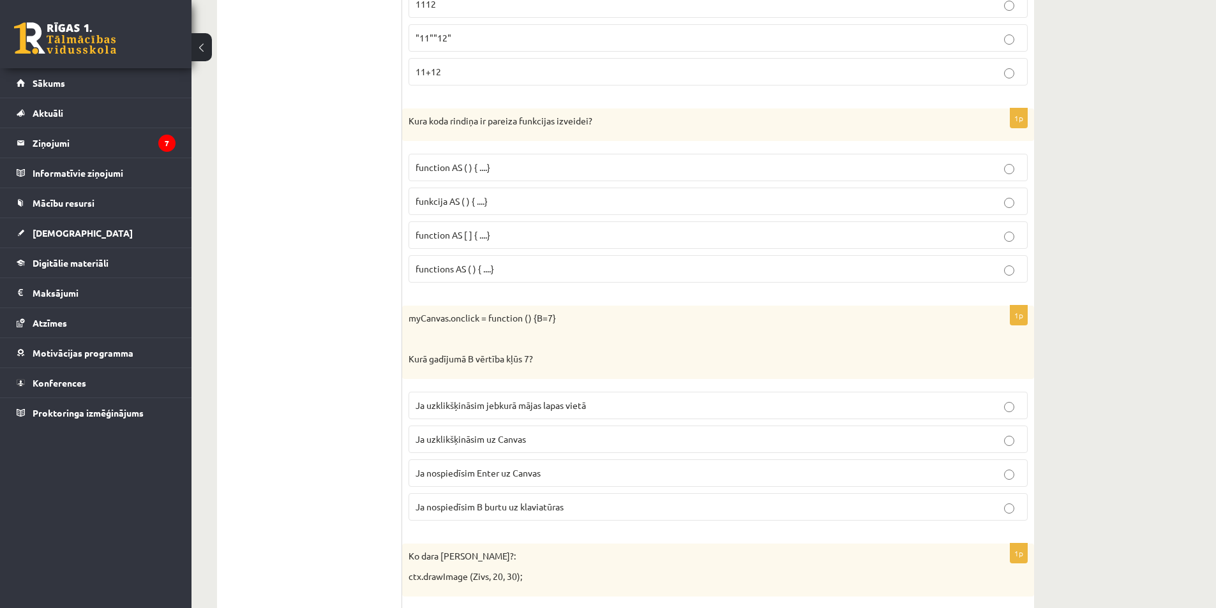
scroll to position [4008, 0]
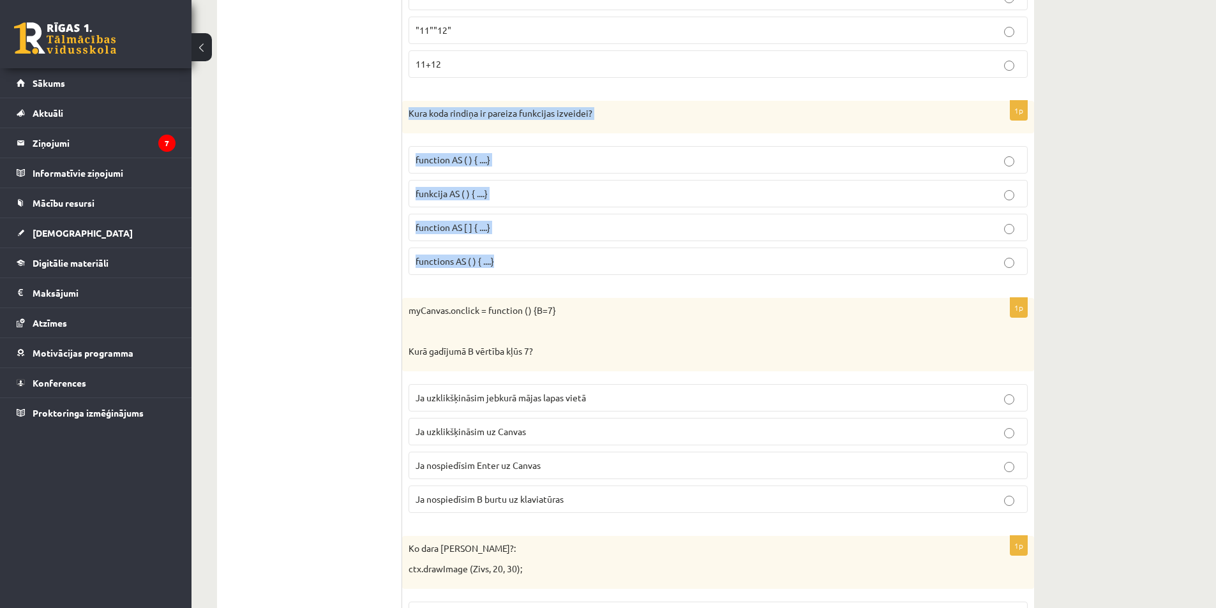
drag, startPoint x: 406, startPoint y: 114, endPoint x: 558, endPoint y: 250, distance: 204.3
click at [558, 250] on div "1p Kura koda rindiņa ir pareiza funkcijas izveidei? function AS ( ) { ....} fun…" at bounding box center [718, 193] width 632 height 185
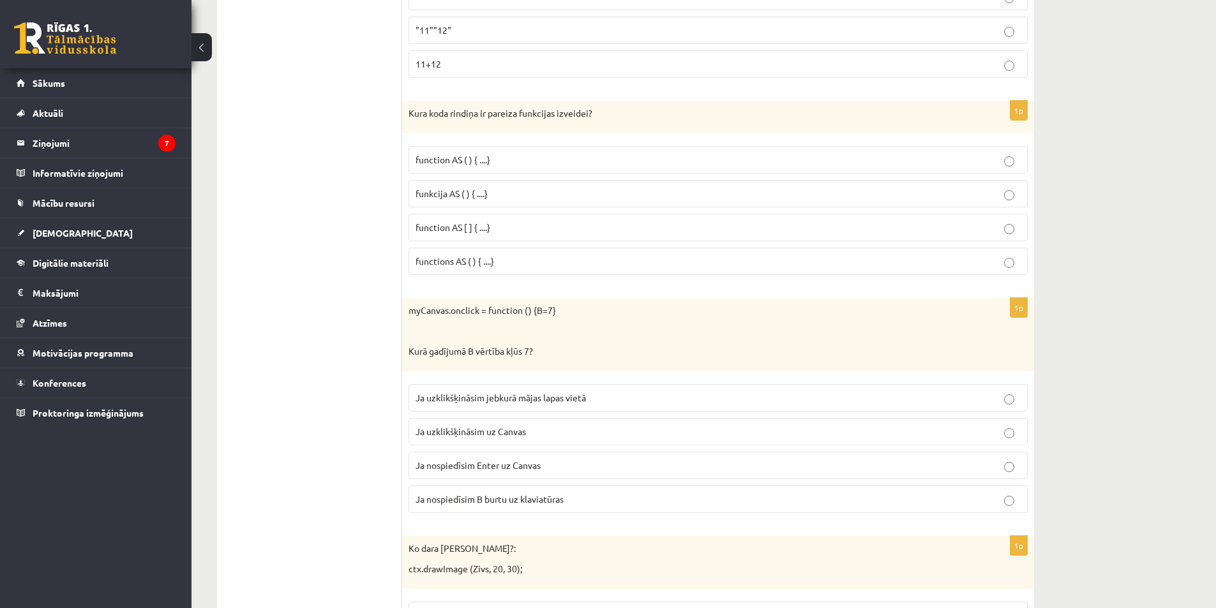
click at [802, 167] on p "function AS ( ) { ....}" at bounding box center [718, 159] width 605 height 13
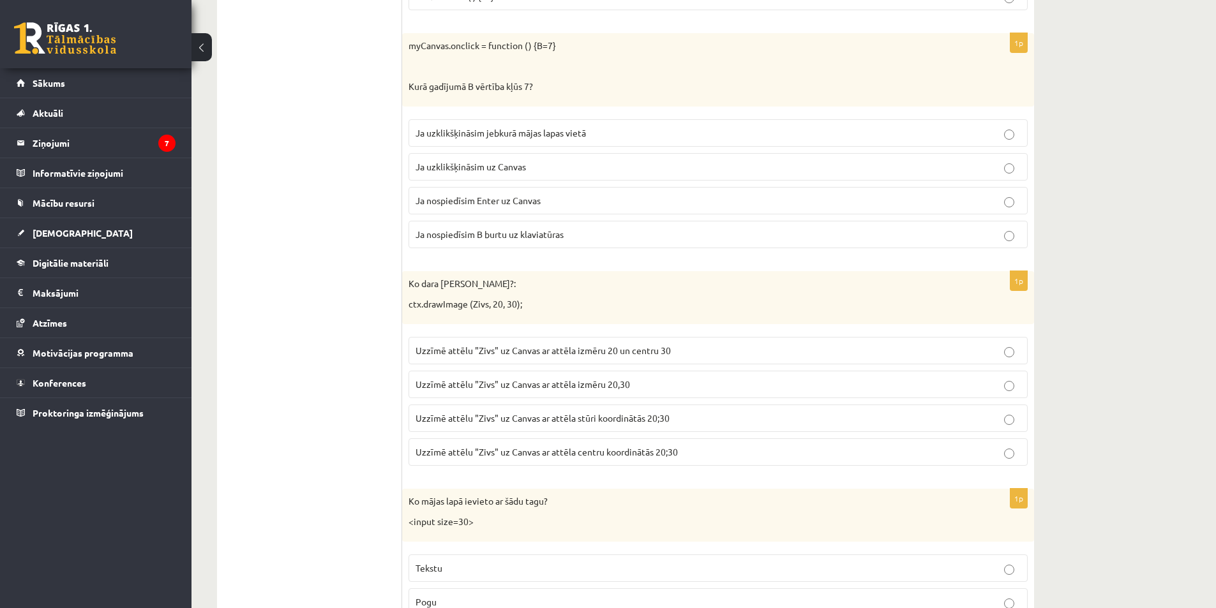
scroll to position [4289, 0]
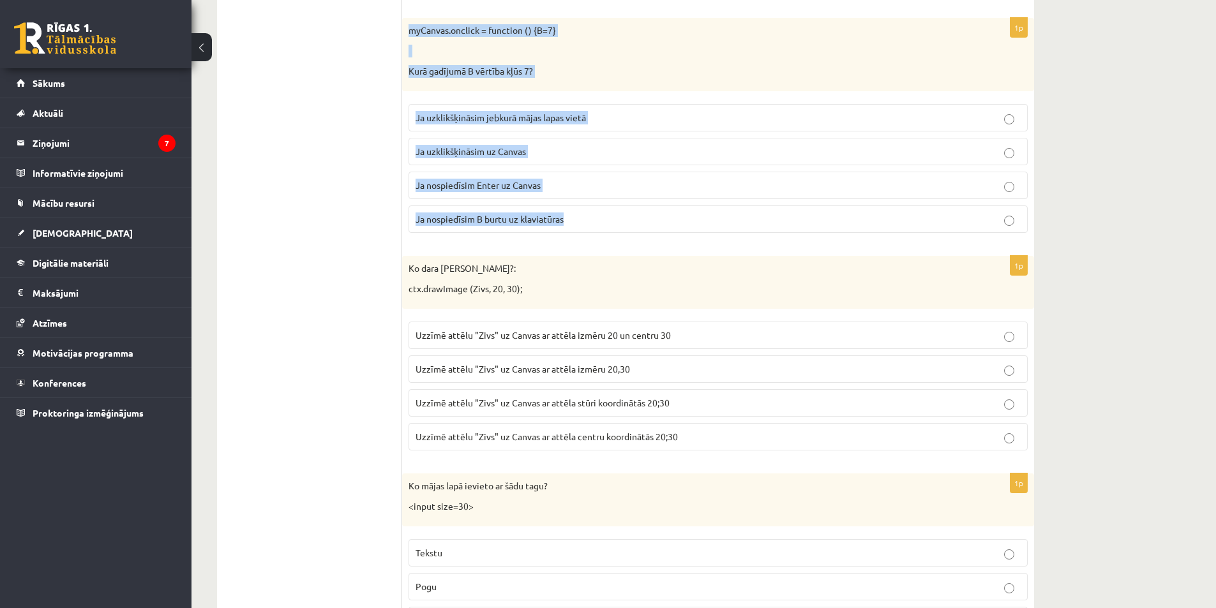
drag, startPoint x: 407, startPoint y: 31, endPoint x: 569, endPoint y: 212, distance: 242.7
click at [569, 212] on div "1p myCanvas.onclick = function () {B=7} Kurā gadījumā B vērtība kļūs 7? Ja uzkl…" at bounding box center [718, 130] width 632 height 225
click at [560, 238] on div "1p myCanvas.onclick = function () {B=7} Kurā gadījumā B vērtība kļūs 7? Ja uzkl…" at bounding box center [718, 130] width 632 height 225
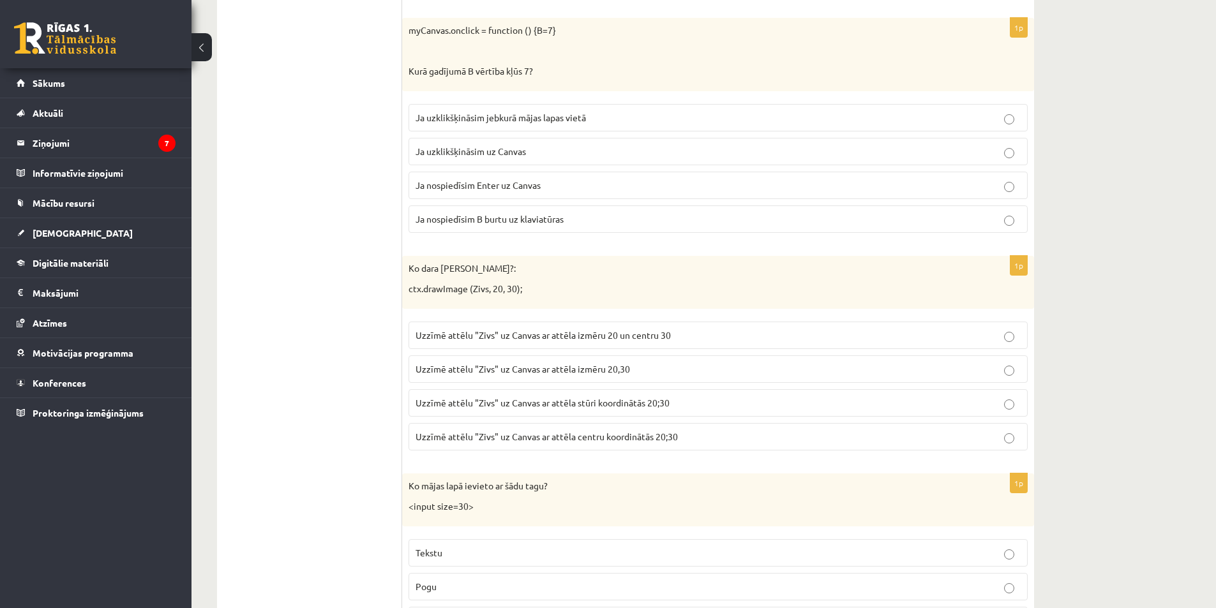
click at [751, 154] on p "Ja uzklikšķināsim uz Canvas" at bounding box center [718, 151] width 605 height 13
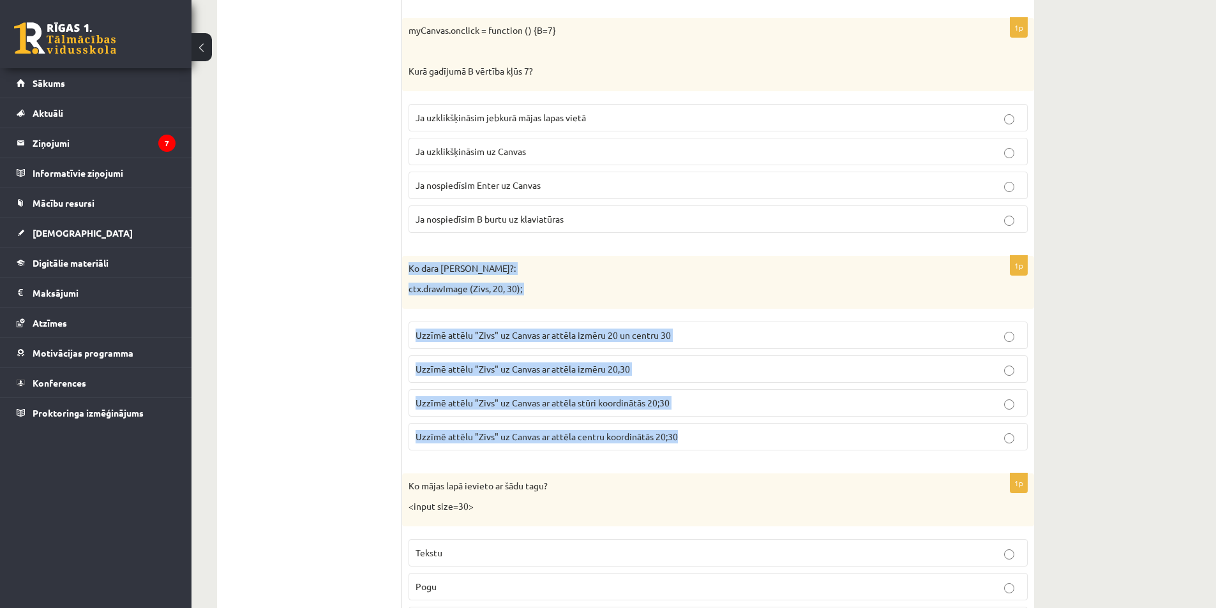
drag, startPoint x: 408, startPoint y: 267, endPoint x: 710, endPoint y: 422, distance: 339.4
click at [710, 422] on div "1p Ko dara koda rindiņa?: ctx.drawImage (Zivs, 20, 30); Uzzīmē attēlu "Zivs" uz…" at bounding box center [718, 358] width 632 height 205
click at [721, 308] on div "Ko dara koda rindiņa?: ctx.drawImage (Zivs, 20, 30);" at bounding box center [718, 282] width 632 height 53
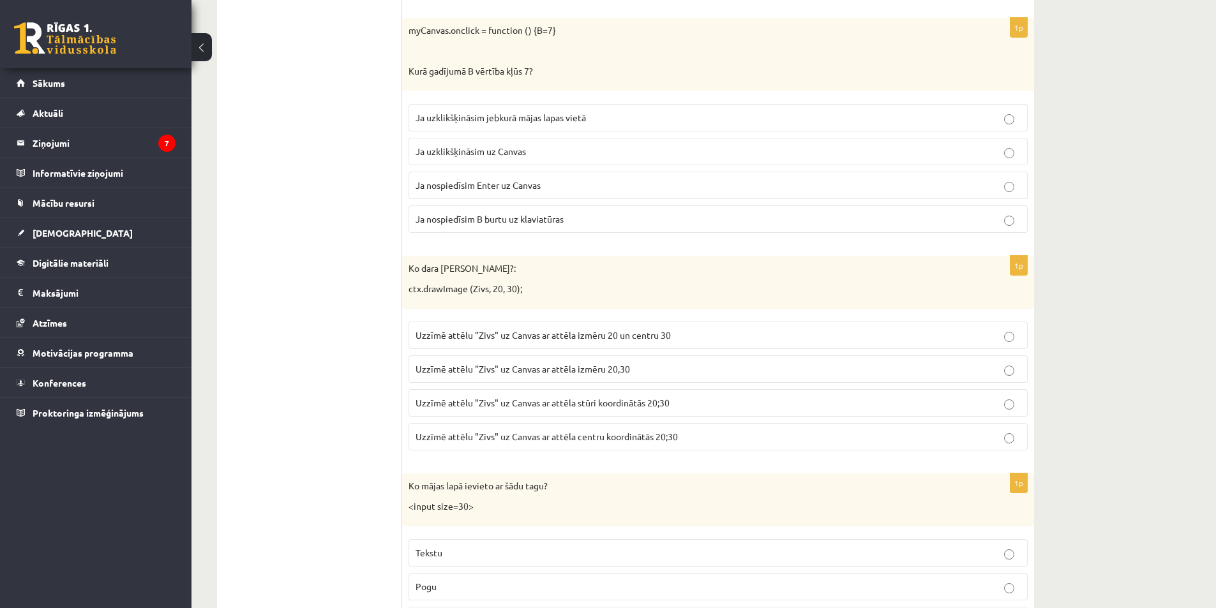
click at [708, 398] on p "Uzzīmē attēlu "Zivs" uz Canvas ar attēla stūri koordinātās 20;30" at bounding box center [718, 402] width 605 height 13
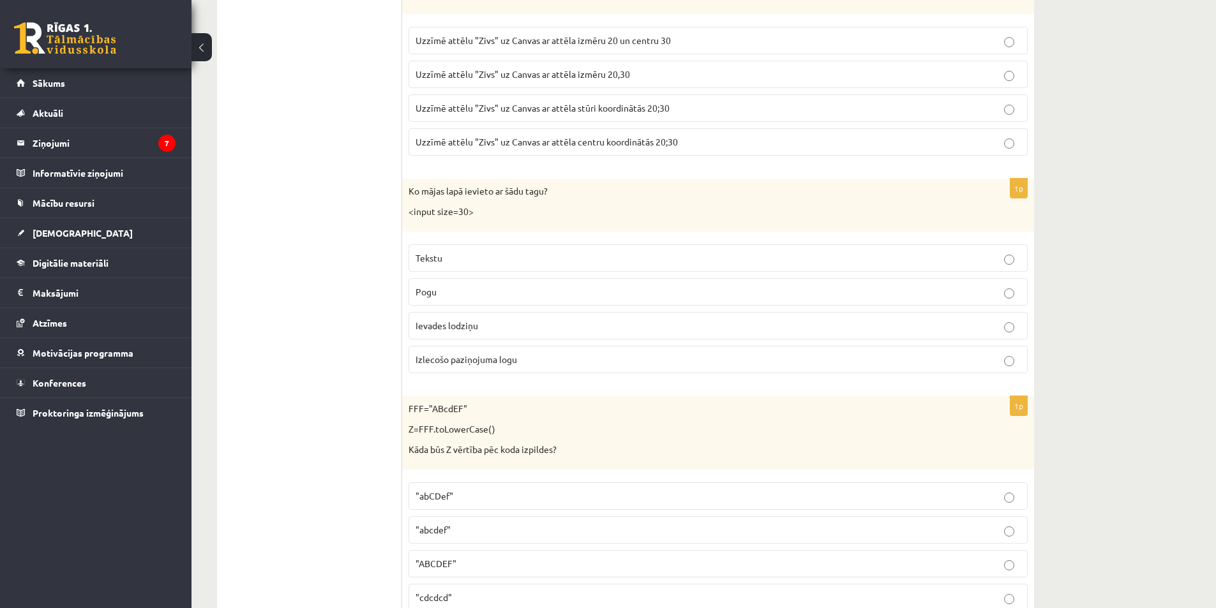
scroll to position [4591, 0]
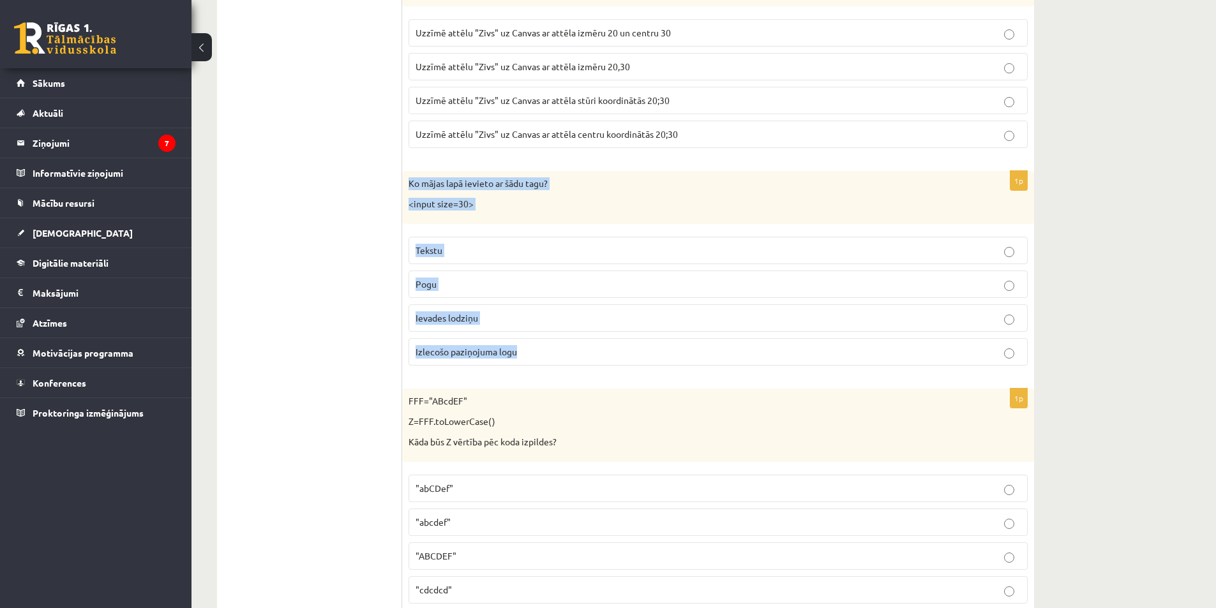
drag, startPoint x: 406, startPoint y: 182, endPoint x: 520, endPoint y: 347, distance: 200.4
click at [520, 347] on div "1p Ko mājas lapā ievieto ar šādu tagu? <input size=30> Tekstu Pogu Ievades lodz…" at bounding box center [718, 273] width 632 height 205
click at [567, 308] on label "Ievades lodziņu" at bounding box center [718, 317] width 619 height 27
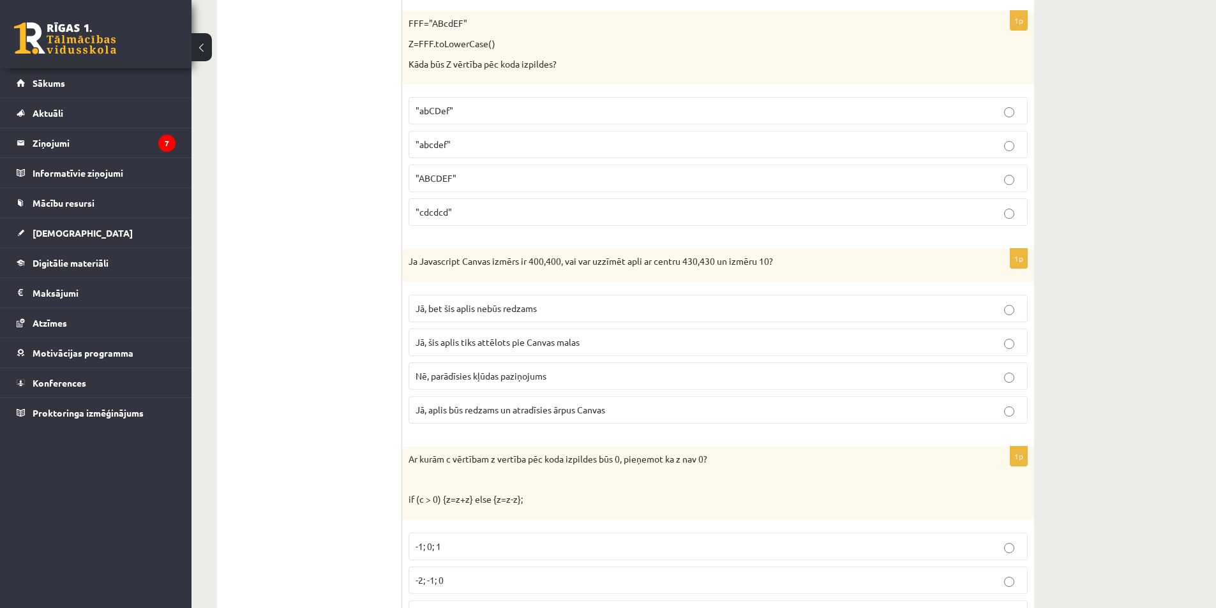
scroll to position [4977, 0]
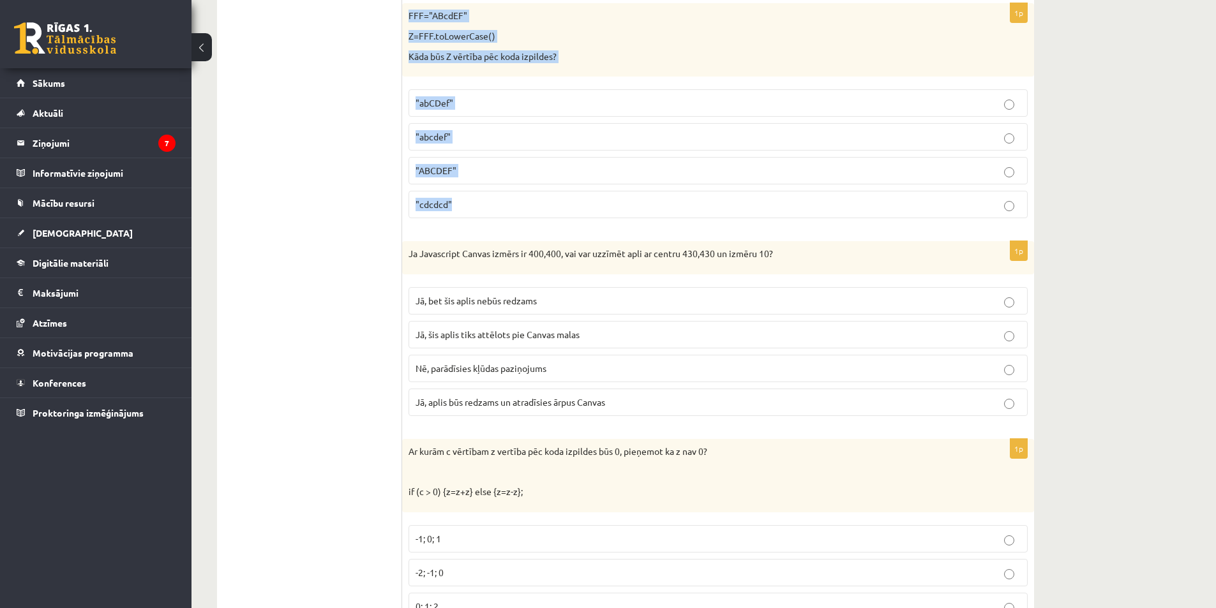
drag, startPoint x: 405, startPoint y: 15, endPoint x: 499, endPoint y: 221, distance: 226.8
click at [499, 221] on div "1p FFF="ABcdEF" Z=FFF.toLowerCase() Kāda būs Z vērtība pēc koda izpildes? "abCD…" at bounding box center [718, 115] width 632 height 225
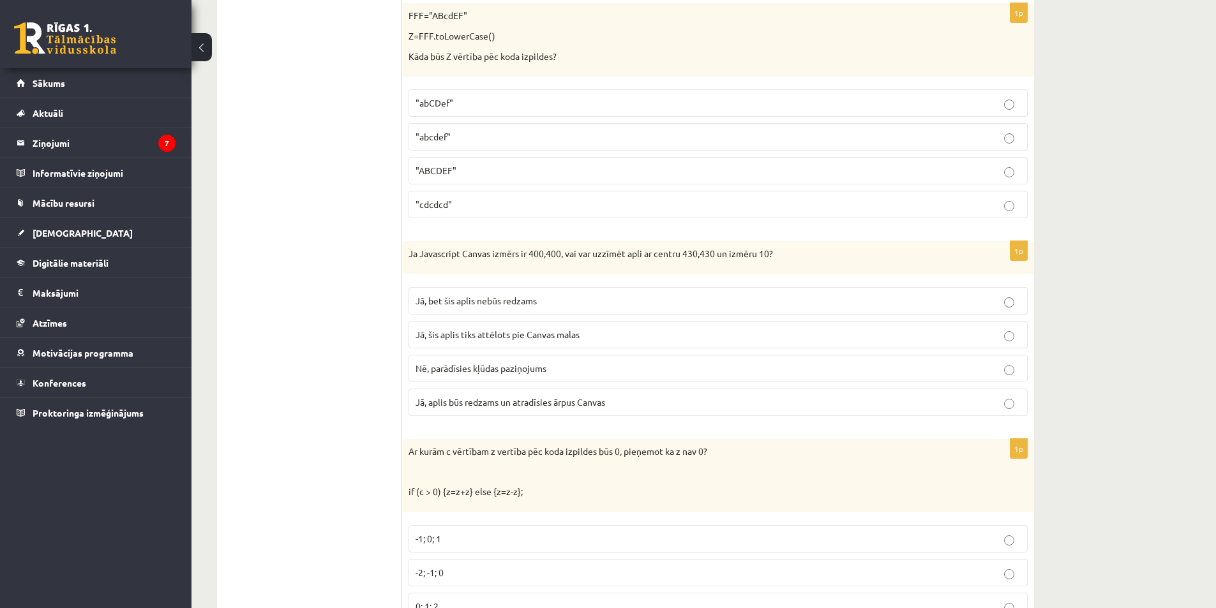
click at [507, 142] on p ""abcdef"" at bounding box center [718, 136] width 605 height 13
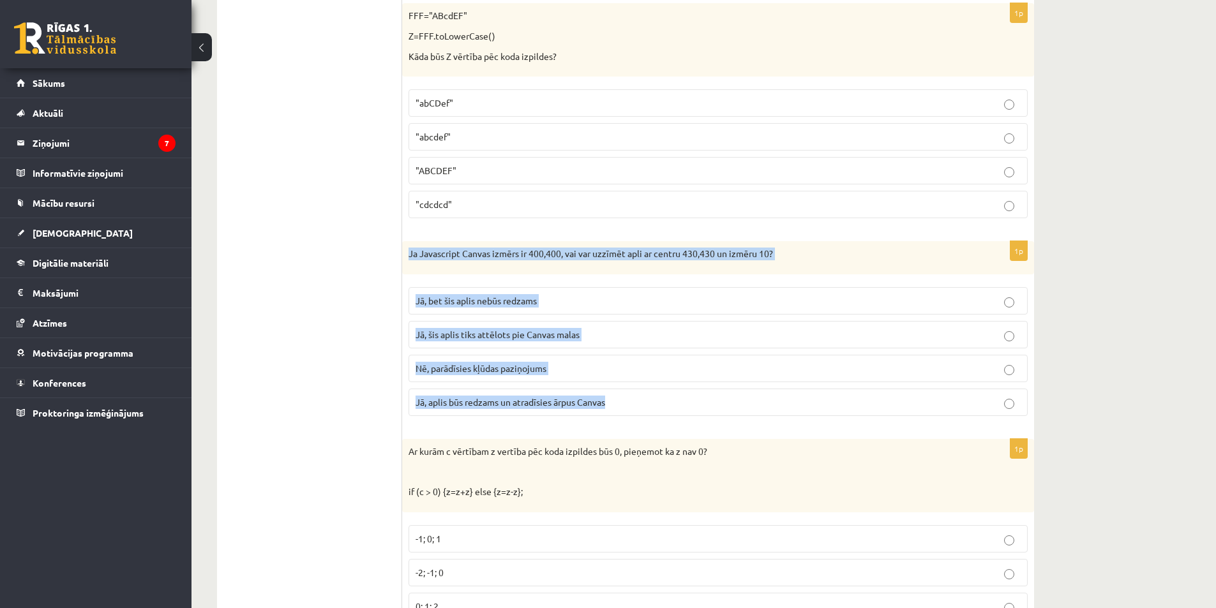
drag, startPoint x: 407, startPoint y: 245, endPoint x: 624, endPoint y: 389, distance: 260.6
click at [624, 389] on div "1p Ja Javascript Canvas izmērs ir 400,400, vai var uzzīmēt apli ar centru 430,4…" at bounding box center [718, 333] width 632 height 185
click at [461, 426] on div "1p Ja Javascript Canvas izmērs ir 400,400, vai var uzzīmēt apli ar centru 430,4…" at bounding box center [718, 333] width 632 height 185
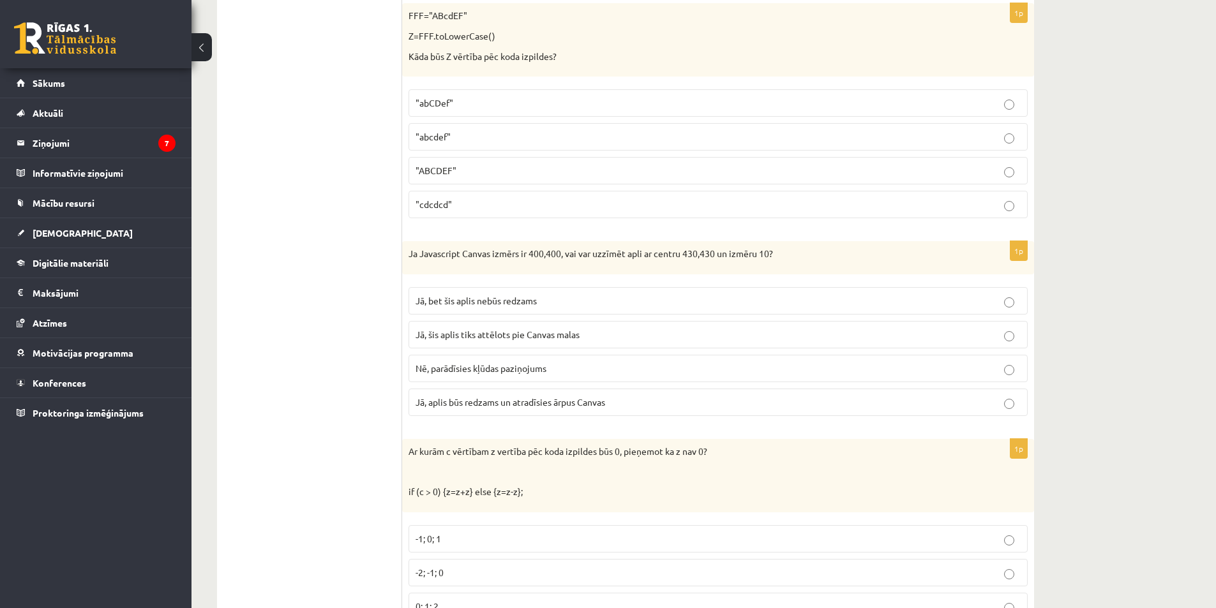
click at [564, 303] on p "Jā, bet šis aplis nebūs redzams" at bounding box center [718, 300] width 605 height 13
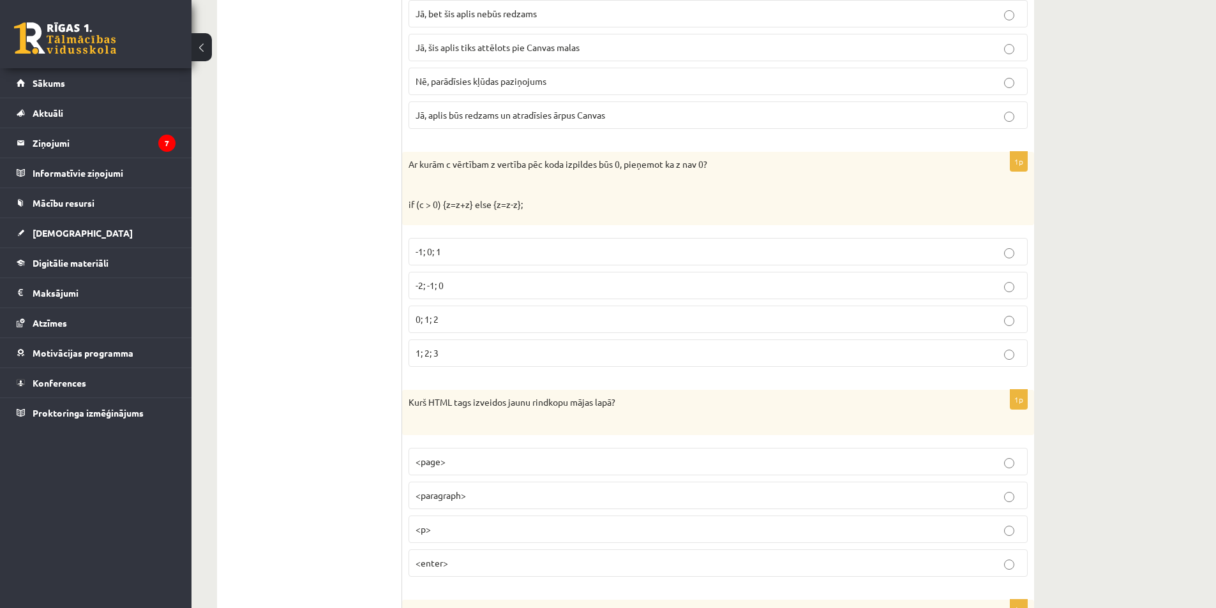
scroll to position [5287, 0]
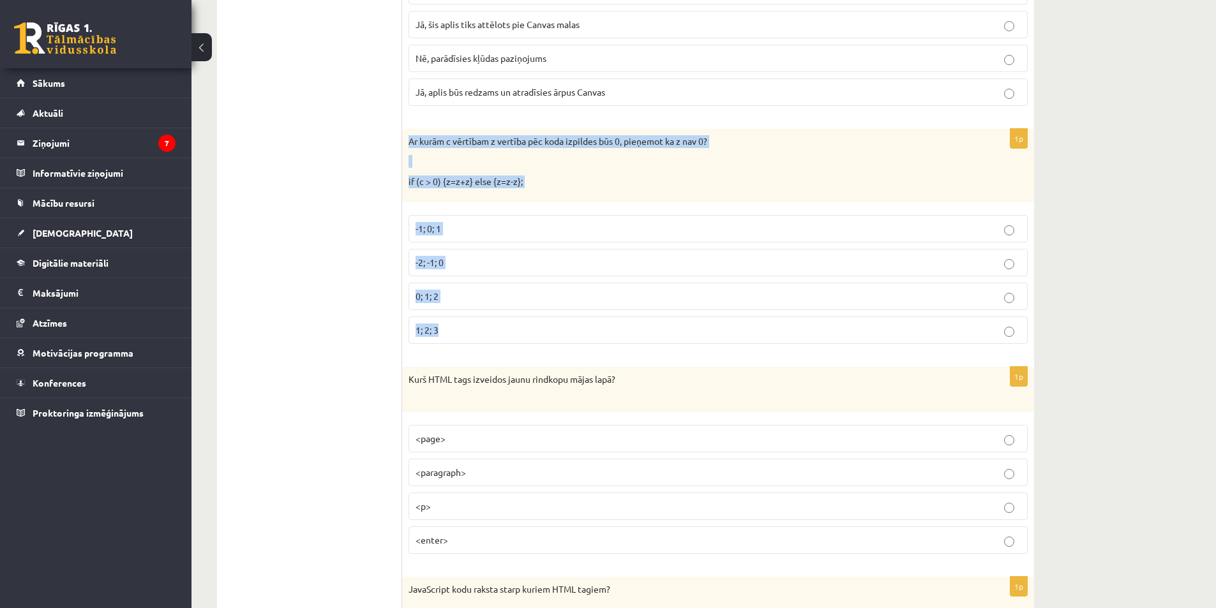
drag, startPoint x: 409, startPoint y: 136, endPoint x: 518, endPoint y: 319, distance: 213.0
click at [518, 319] on div "1p Ar kurām c vērtībam z vertība pēc koda izpildes būs 0, pieņemot ka z nav 0? …" at bounding box center [718, 241] width 632 height 225
click at [484, 351] on div "1p Ar kurām c vērtībam z vertība pēc koda izpildes būs 0, pieņemot ka z nav 0? …" at bounding box center [718, 241] width 632 height 225
drag, startPoint x: 414, startPoint y: 231, endPoint x: 511, endPoint y: 336, distance: 143.2
click at [511, 336] on fieldset "-1; 0; 1 -2; -1; 0 0; 1; 2 1; 2; 3" at bounding box center [718, 278] width 619 height 139
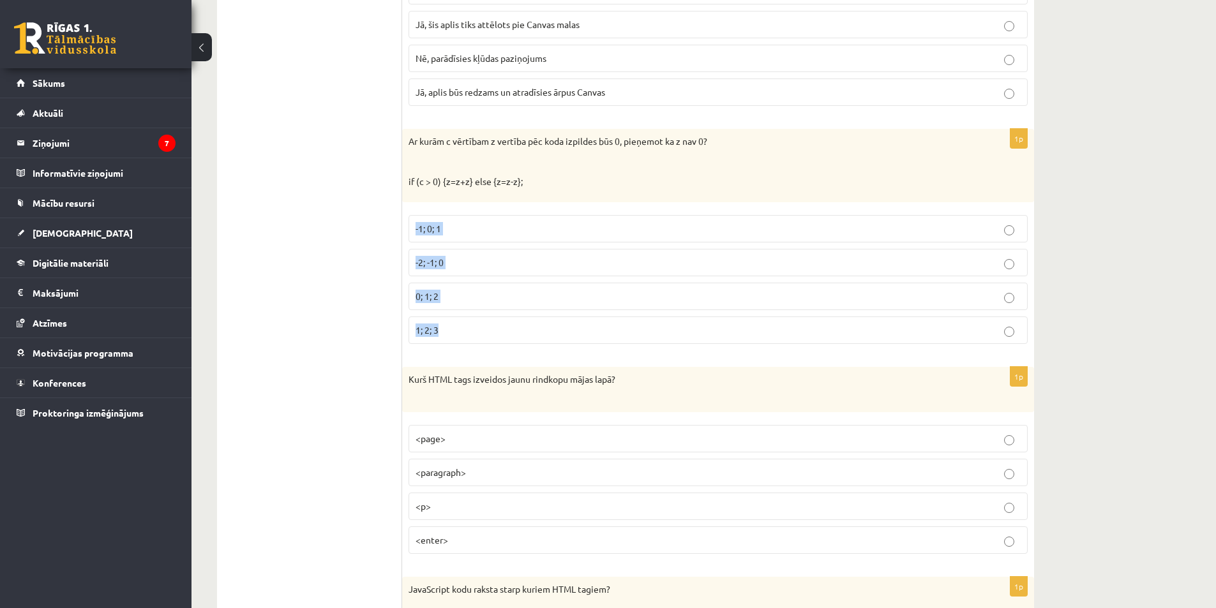
click at [474, 353] on div "1p Ar kurām c vērtībam z vertība pēc koda izpildes būs 0, pieņemot ka z nav 0? …" at bounding box center [718, 241] width 632 height 225
click at [534, 253] on label "-2; -1; 0" at bounding box center [718, 262] width 619 height 27
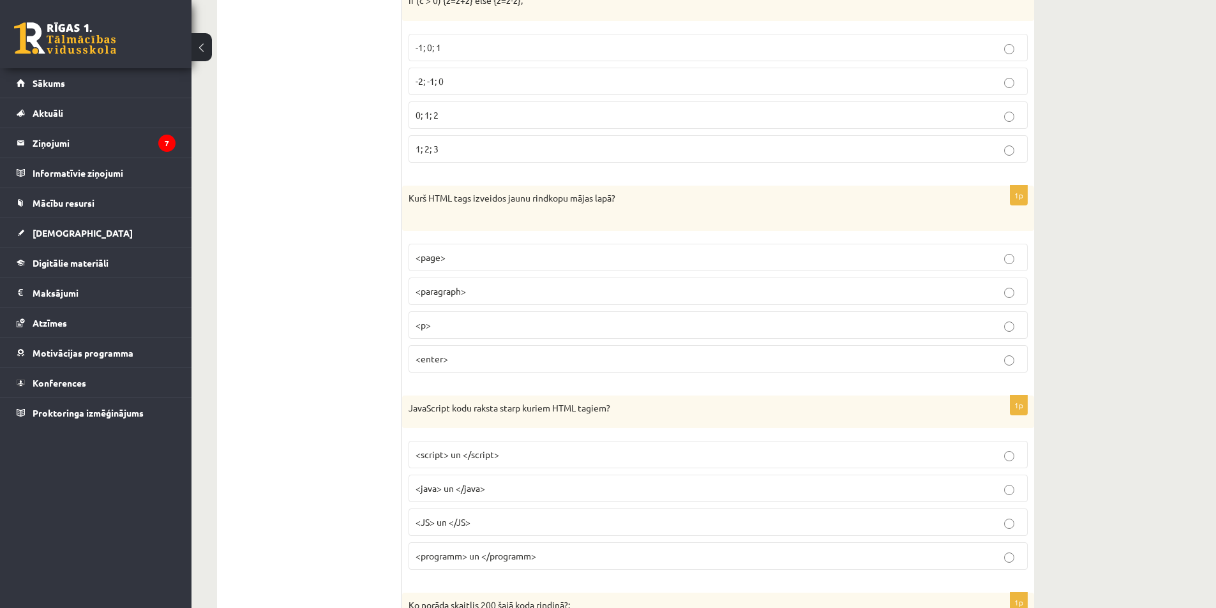
scroll to position [5499, 0]
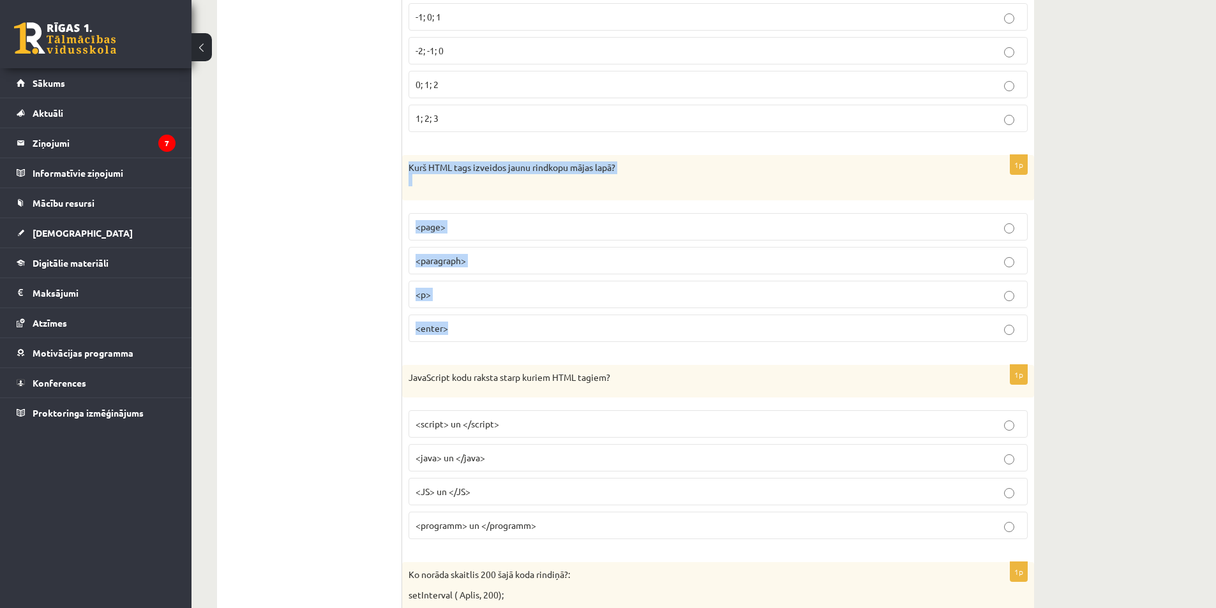
drag, startPoint x: 409, startPoint y: 165, endPoint x: 518, endPoint y: 336, distance: 202.9
click at [518, 336] on div "1p Kurš HTML tags izveidos jaunu rindkopu mājas lapā? <page> <paragraph> <p> <e…" at bounding box center [718, 253] width 632 height 197
click at [522, 299] on p "<p>" at bounding box center [718, 294] width 605 height 13
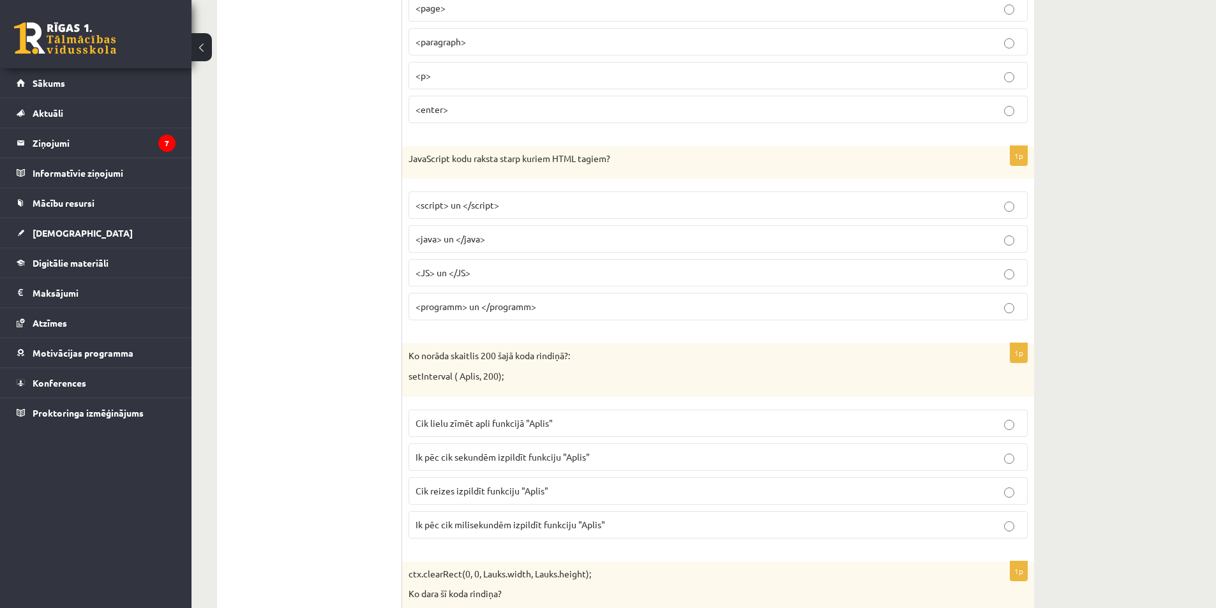
scroll to position [5680, 0]
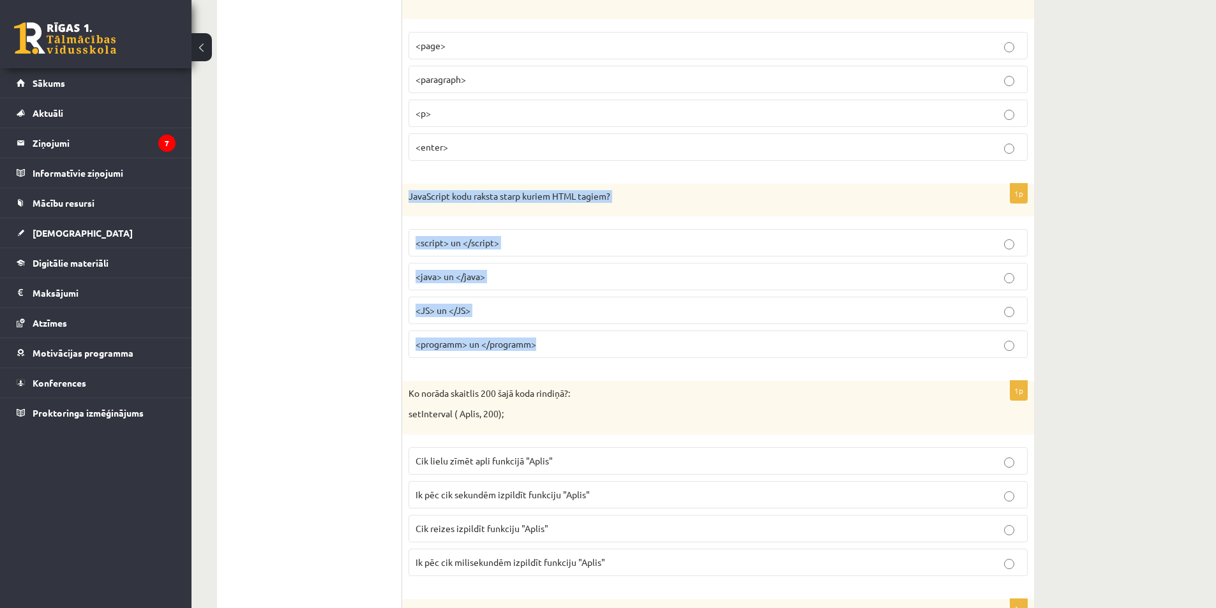
drag, startPoint x: 407, startPoint y: 197, endPoint x: 576, endPoint y: 329, distance: 214.6
click at [576, 329] on div "1p JavaScript kodu raksta starp kuriem HTML tagiem? <script> un </script> <java…" at bounding box center [718, 276] width 632 height 185
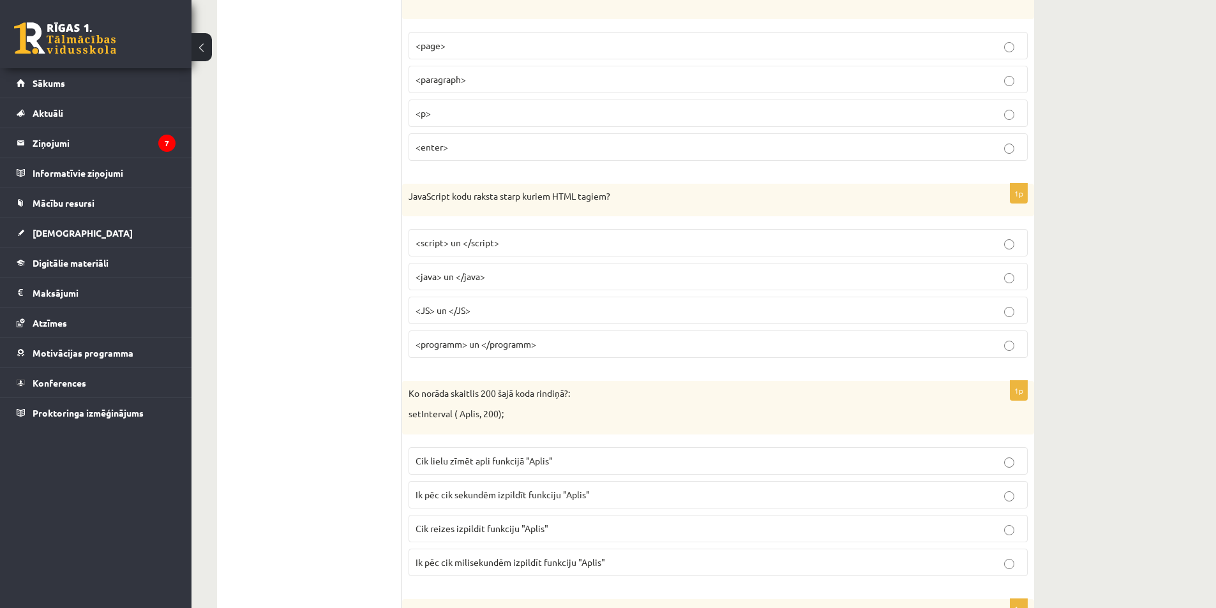
click at [550, 240] on p "<script> un </script>" at bounding box center [718, 242] width 605 height 13
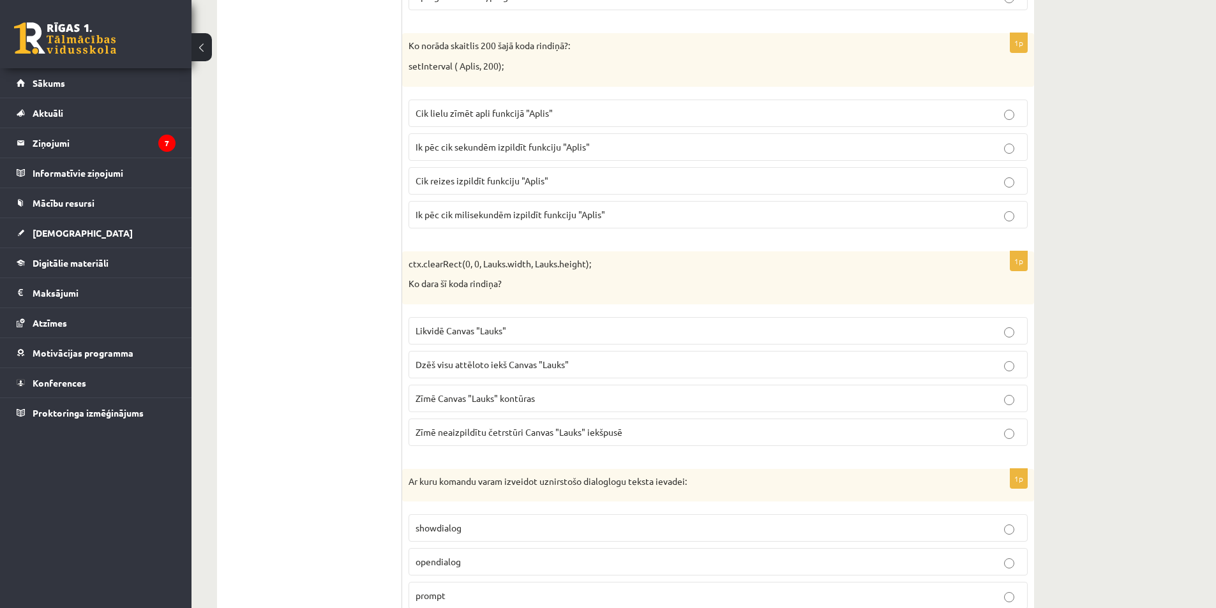
scroll to position [6036, 0]
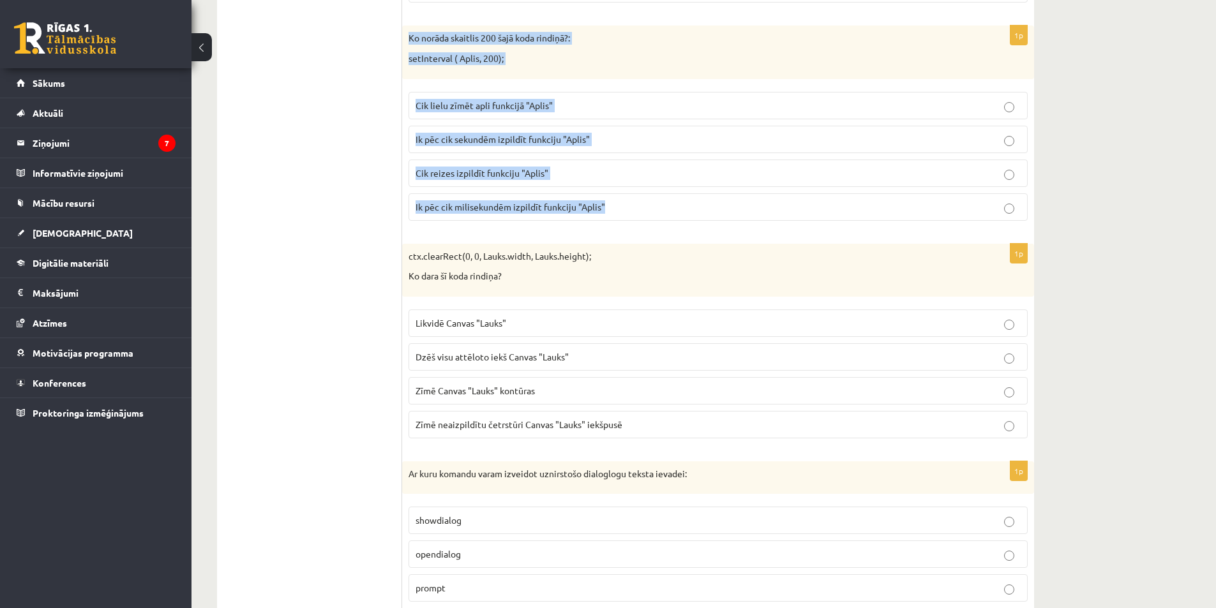
drag, startPoint x: 409, startPoint y: 37, endPoint x: 622, endPoint y: 206, distance: 271.7
click at [622, 206] on div "1p Ko norāda skaitlis 200 šajā koda rindiņā?: setInterval ( Aplis, 200); Cik li…" at bounding box center [718, 128] width 632 height 205
click at [523, 229] on div "1p Ko norāda skaitlis 200 šajā koda rindiņā?: setInterval ( Aplis, 200); Cik li…" at bounding box center [718, 128] width 632 height 205
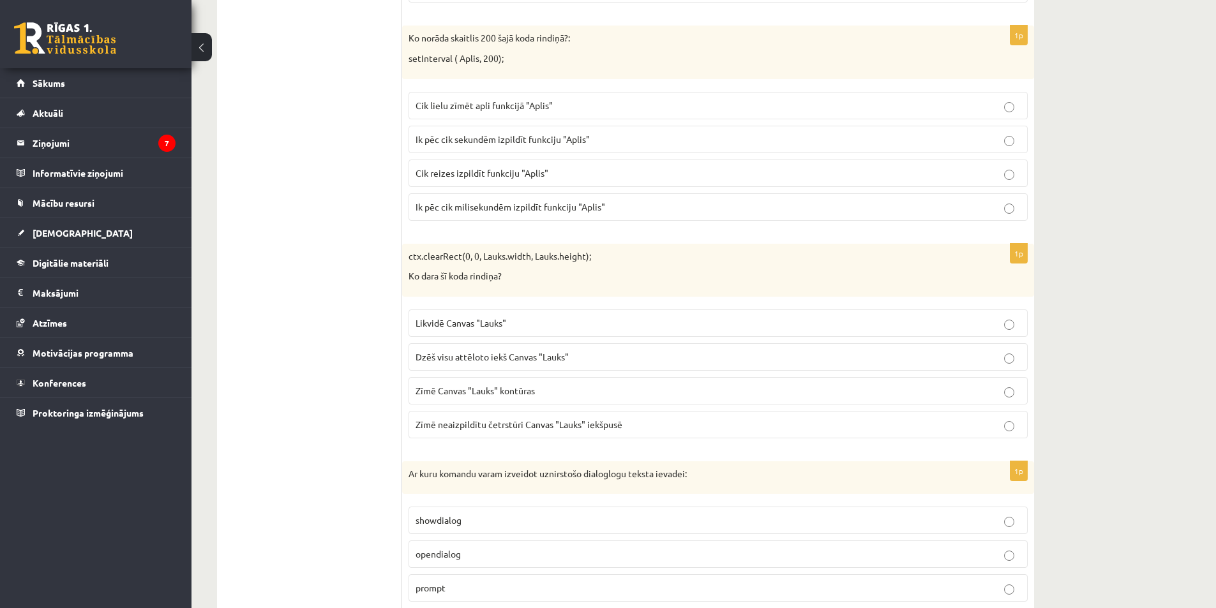
click at [604, 195] on label "Ik pēc cik milisekundēm izpildīt funkciju "Aplis"" at bounding box center [718, 206] width 619 height 27
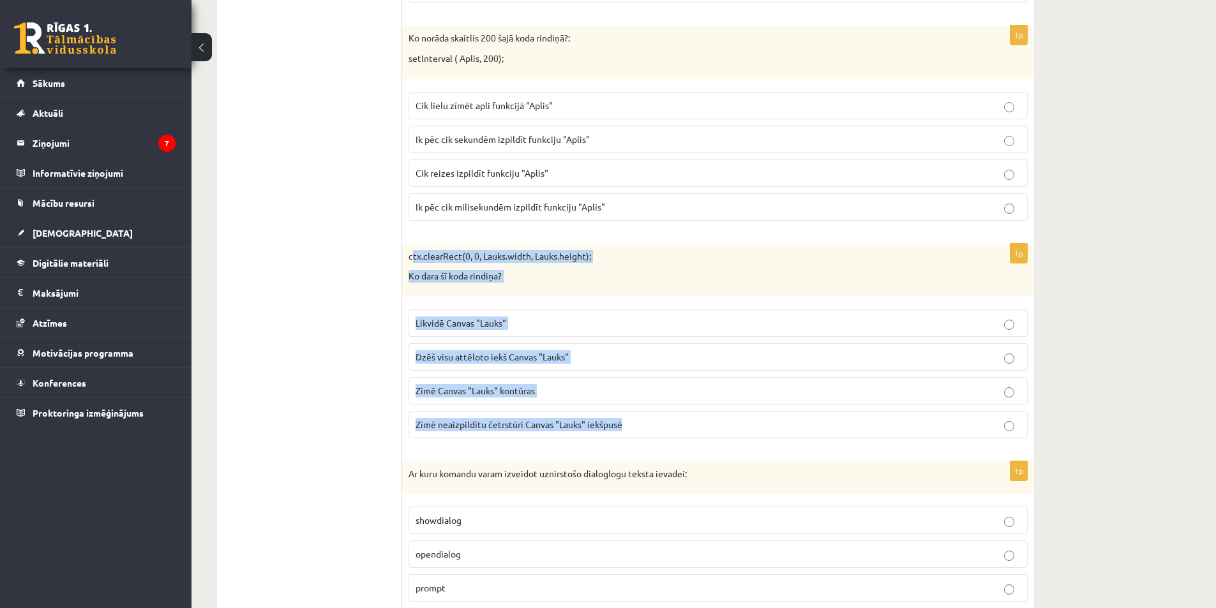
drag, startPoint x: 412, startPoint y: 251, endPoint x: 625, endPoint y: 417, distance: 269.7
click at [625, 417] on div "1p ctx.clearRect(0, 0, Lauks.width, Lauks.height); Ko dara šī koda rindiņa? Lik…" at bounding box center [718, 346] width 632 height 205
click at [599, 442] on fieldset "Likvidē Canvas "Lauks" Dzēš visu attēloto iekš Canvas "Lauks" Zīmē Canvas "Lauk…" at bounding box center [718, 372] width 619 height 139
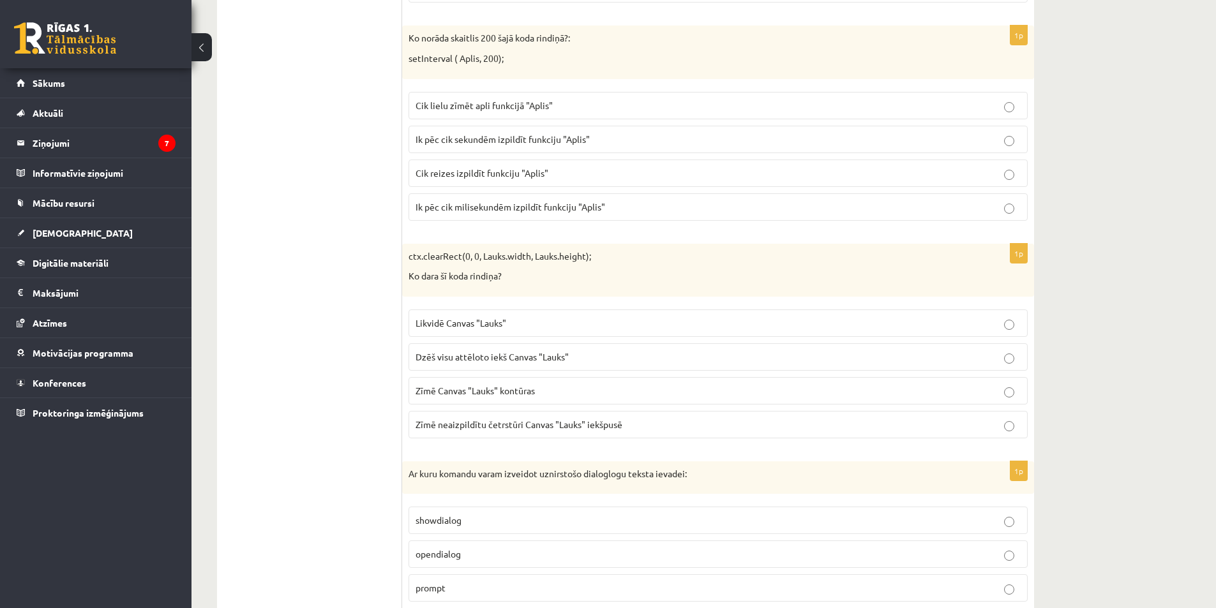
click at [610, 357] on p "Dzēš visu attēloto iekš Canvas "Lauks"" at bounding box center [718, 356] width 605 height 13
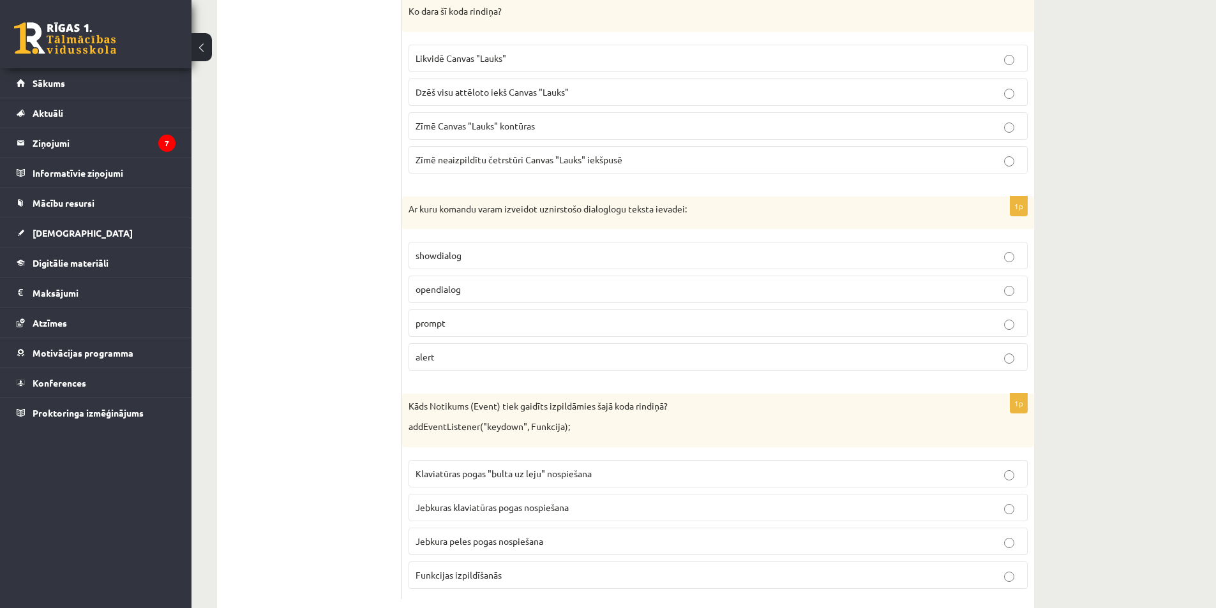
scroll to position [6331, 0]
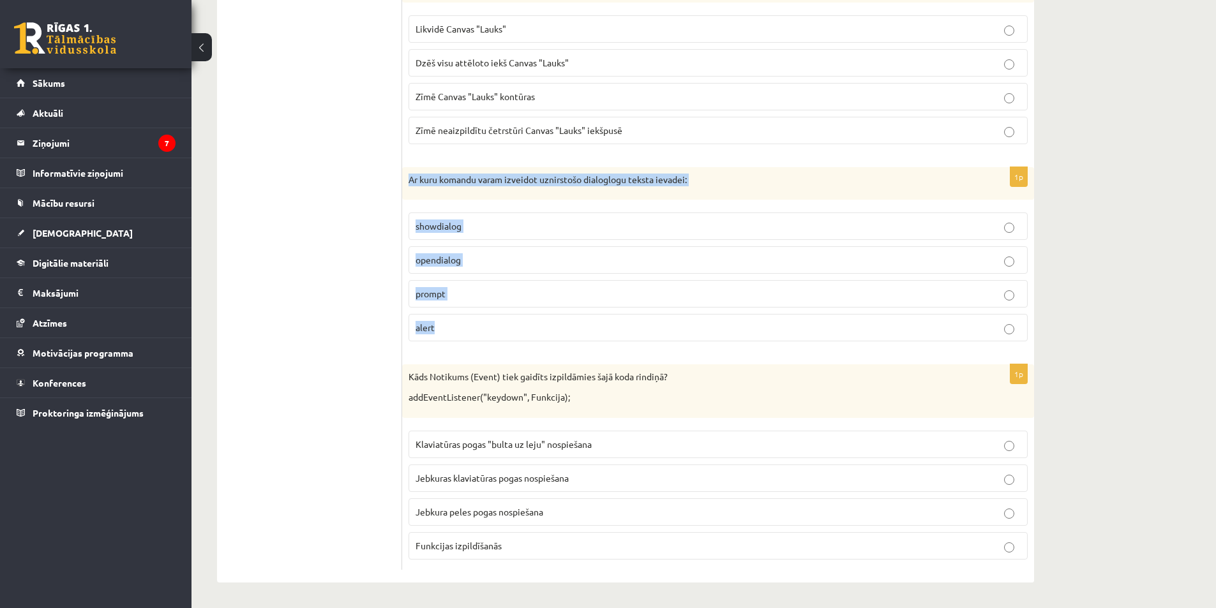
drag, startPoint x: 408, startPoint y: 179, endPoint x: 516, endPoint y: 318, distance: 175.6
click at [516, 318] on div "1p Ar kuru komandu varam izveidot uznirstošo dialoglogu teksta ievadei: showdia…" at bounding box center [718, 259] width 632 height 185
click at [555, 289] on p "prompt" at bounding box center [718, 293] width 605 height 13
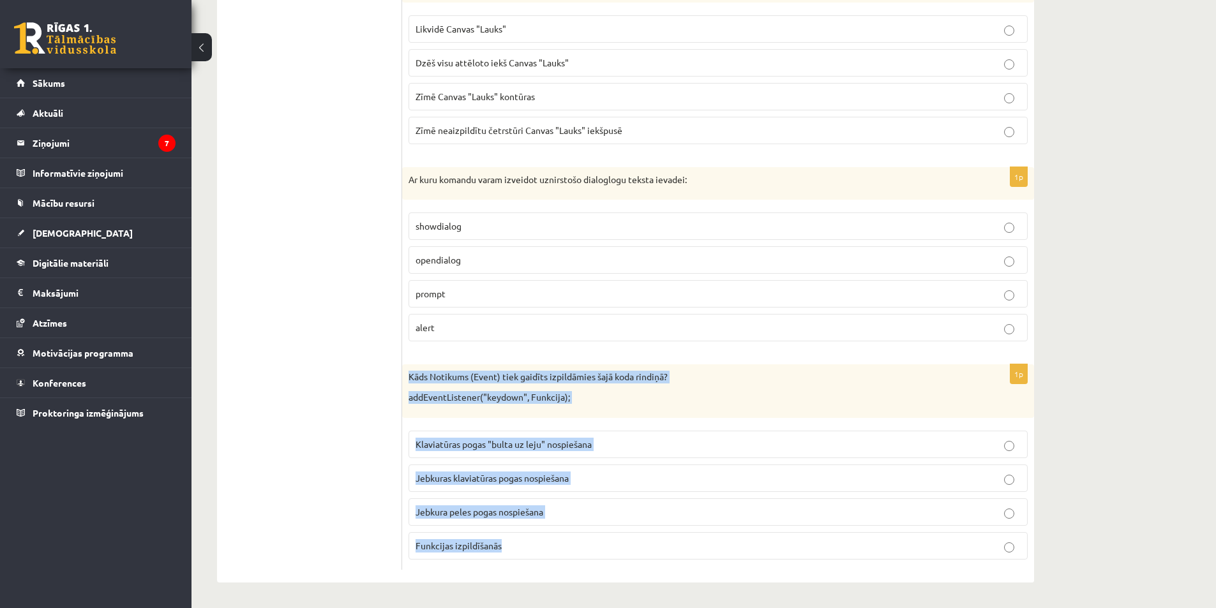
drag, startPoint x: 408, startPoint y: 380, endPoint x: 615, endPoint y: 544, distance: 264.0
click at [615, 544] on div "1p Kāds Notikums (Event) tiek gaidīts izpildāmies šajā koda rindiņā? addEventLi…" at bounding box center [718, 466] width 632 height 205
click at [594, 481] on p "Jebkuras klaviatūras pogas nospiešana" at bounding box center [718, 478] width 605 height 13
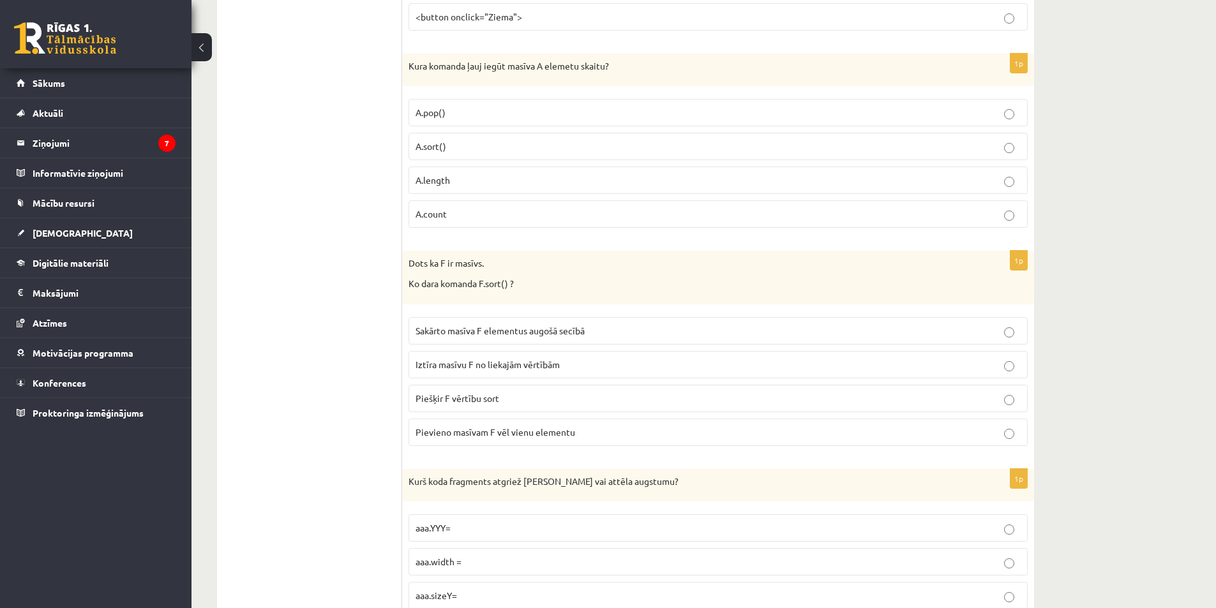
scroll to position [0, 0]
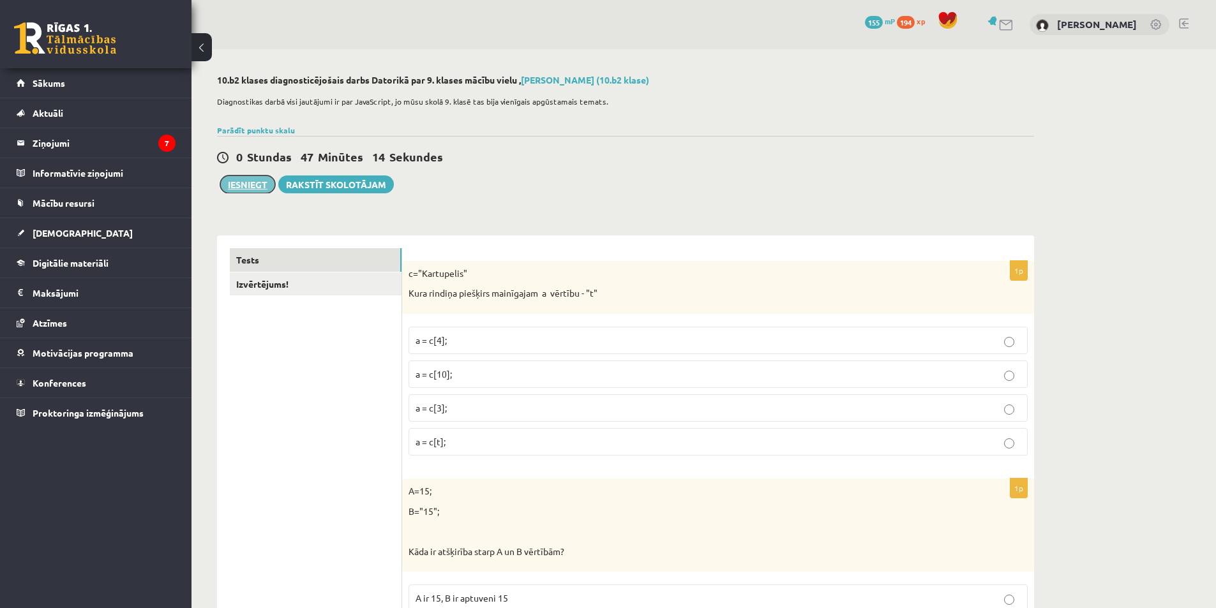
click at [250, 188] on button "Iesniegt" at bounding box center [247, 185] width 55 height 18
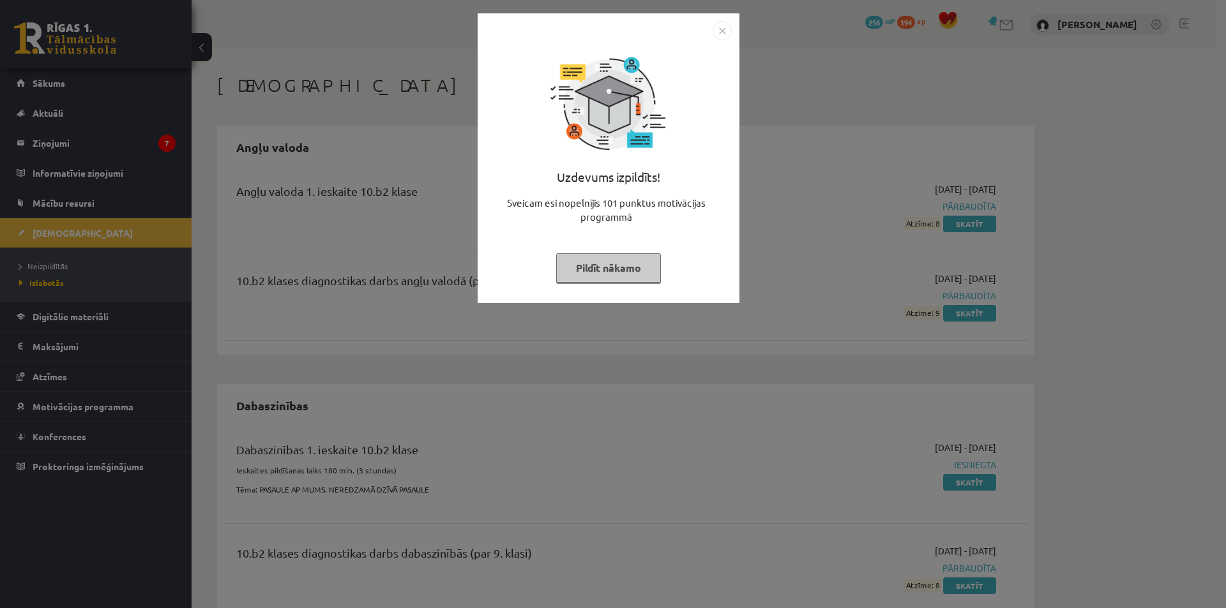
click at [639, 264] on button "Pildīt nākamo" at bounding box center [608, 267] width 105 height 29
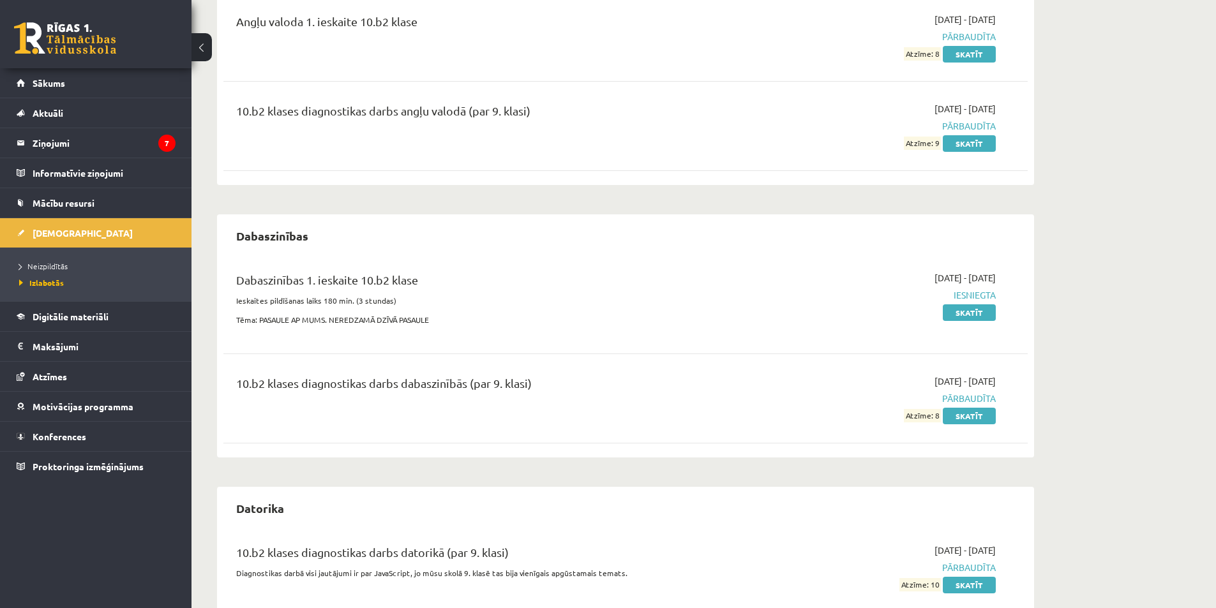
scroll to position [214, 0]
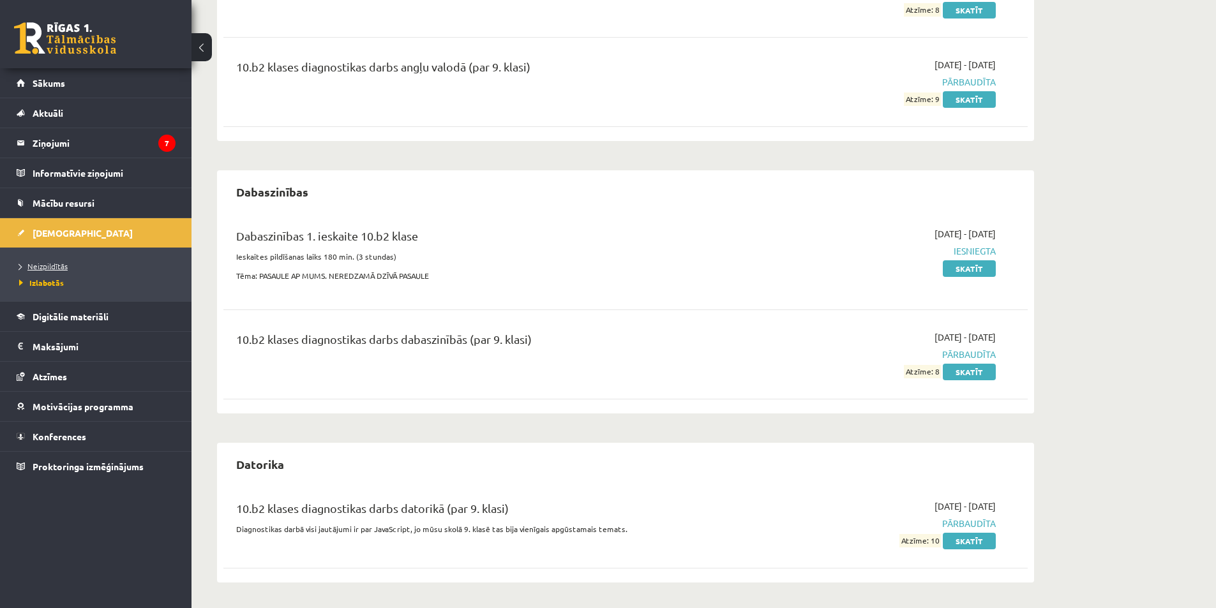
click at [38, 267] on span "Neizpildītās" at bounding box center [43, 266] width 49 height 10
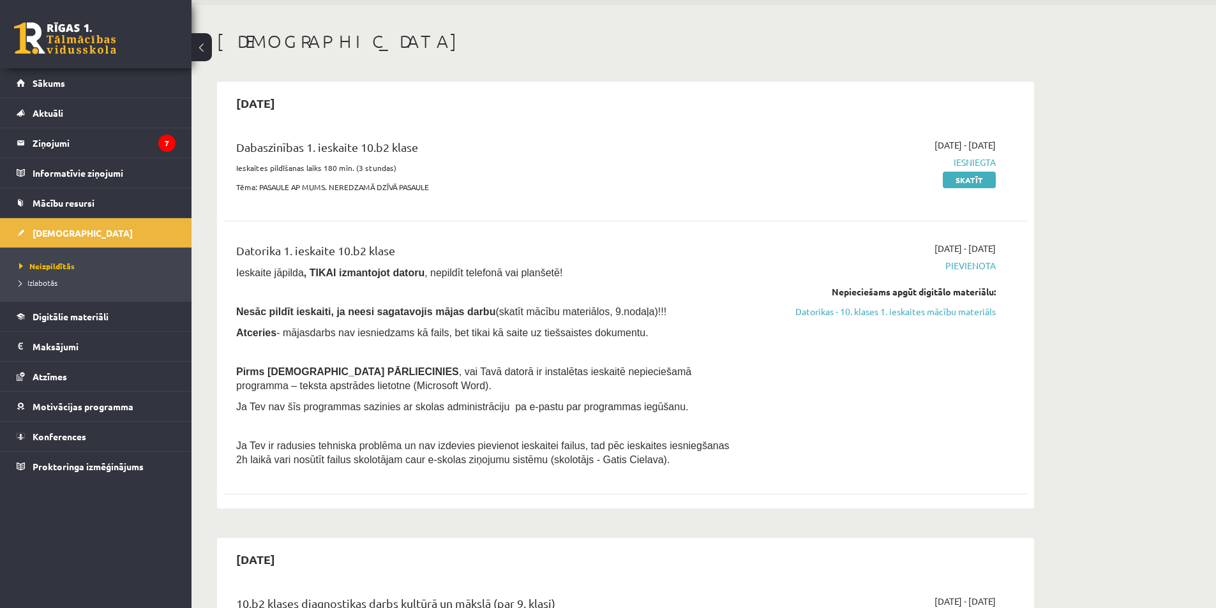
scroll to position [33, 0]
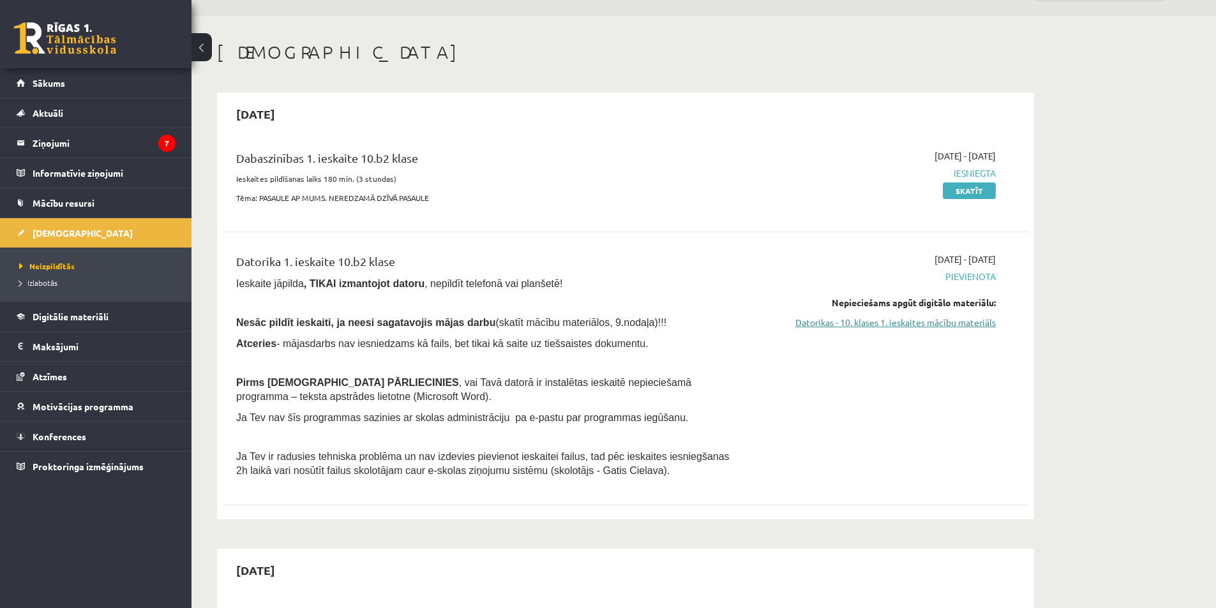
click at [967, 321] on link "Datorikas - 10. klases 1. ieskaites mācību materiāls" at bounding box center [875, 322] width 241 height 13
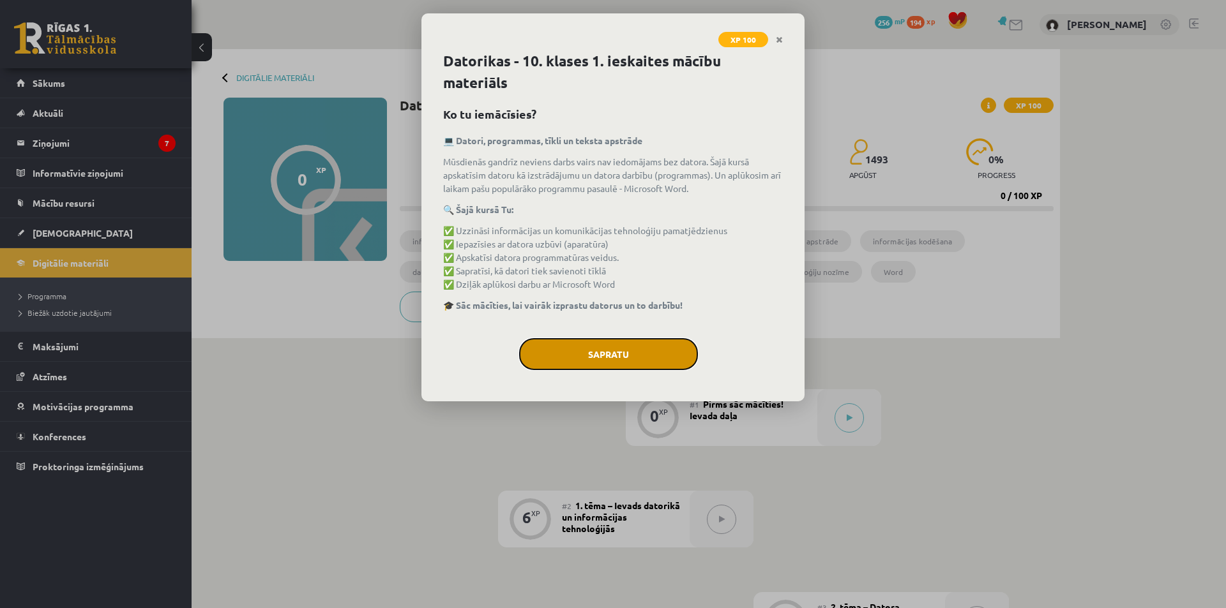
click at [628, 346] on button "Sapratu" at bounding box center [608, 354] width 179 height 32
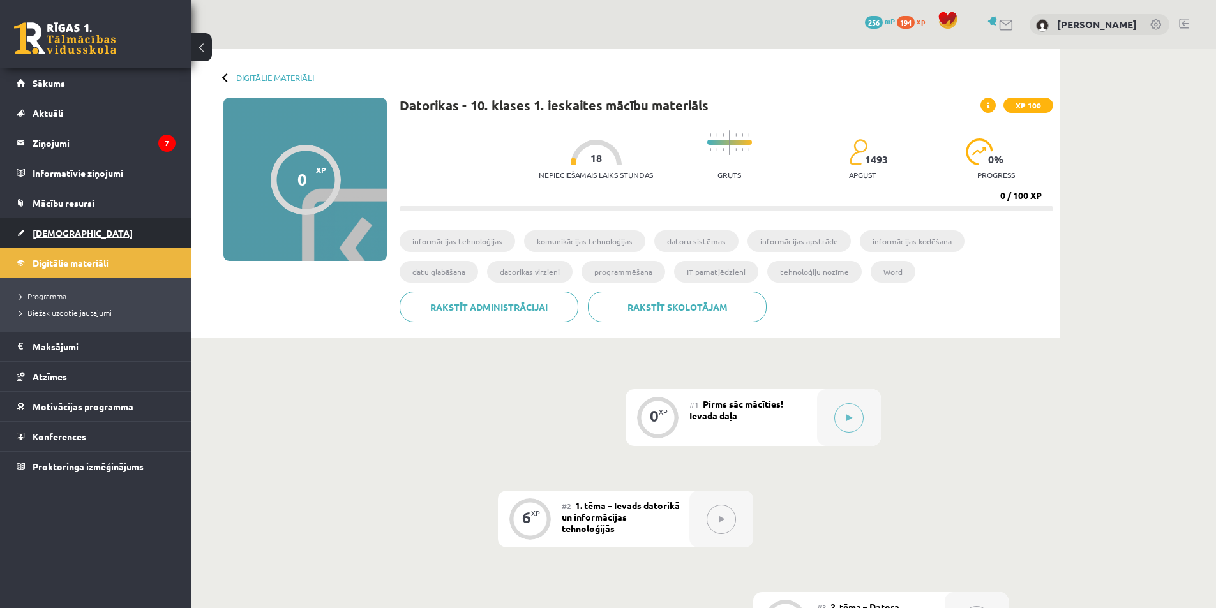
click at [47, 226] on link "[DEMOGRAPHIC_DATA]" at bounding box center [96, 232] width 159 height 29
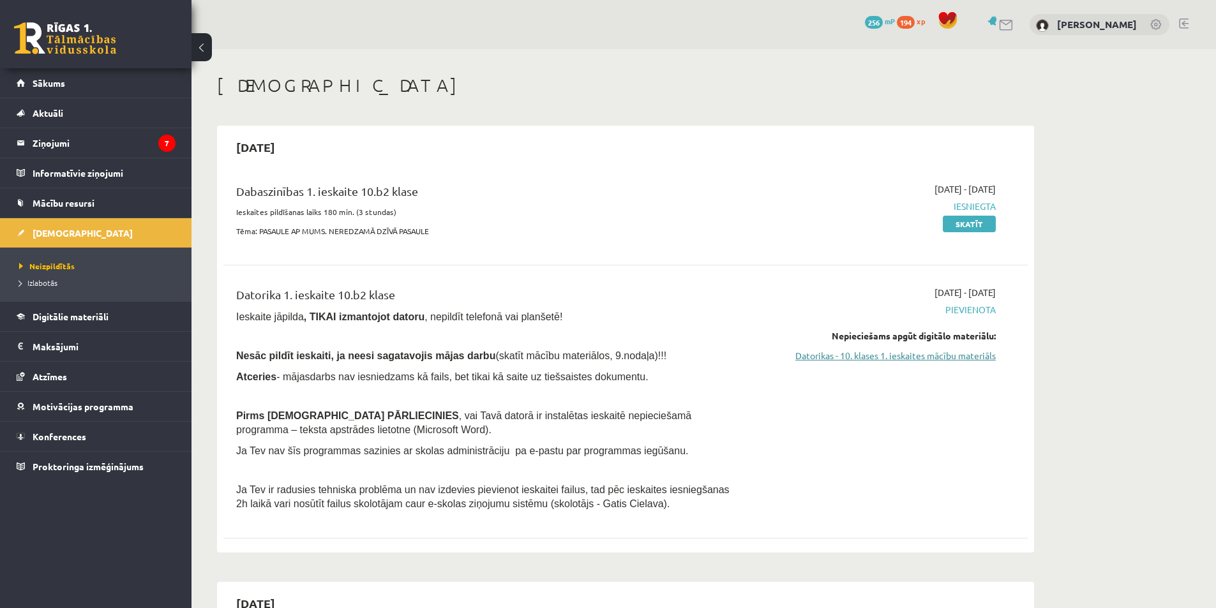
click at [876, 357] on link "Datorikas - 10. klases 1. ieskaites mācību materiāls" at bounding box center [875, 355] width 241 height 13
click at [897, 359] on link "Datorikas - 10. klases 1. ieskaites mācību materiāls" at bounding box center [875, 355] width 241 height 13
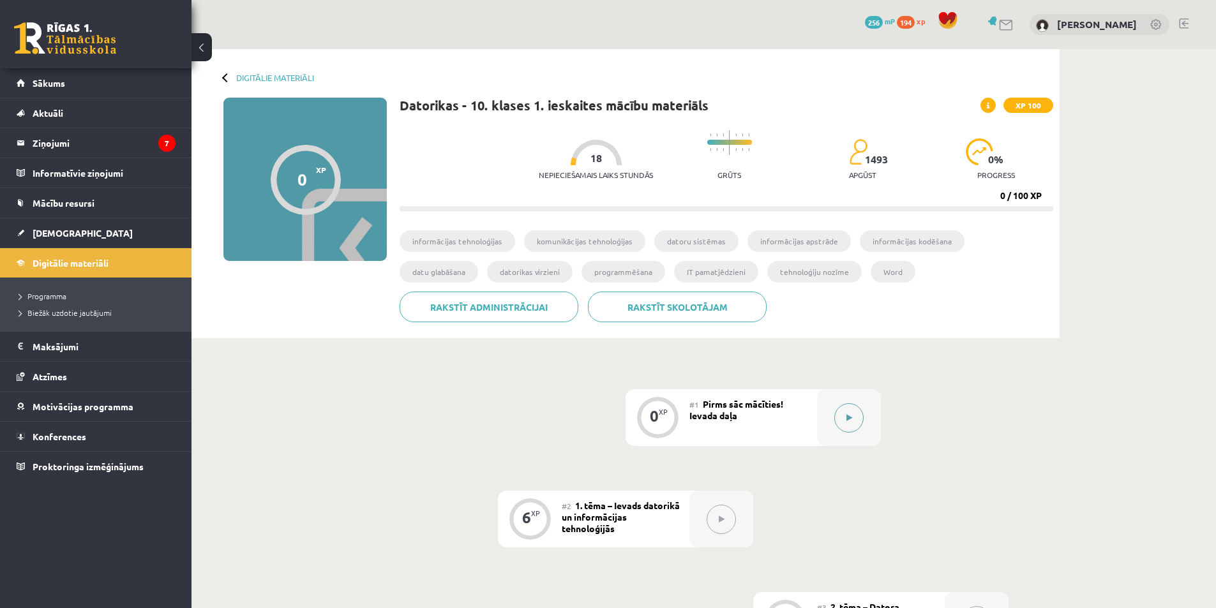
click at [841, 421] on button at bounding box center [848, 417] width 29 height 29
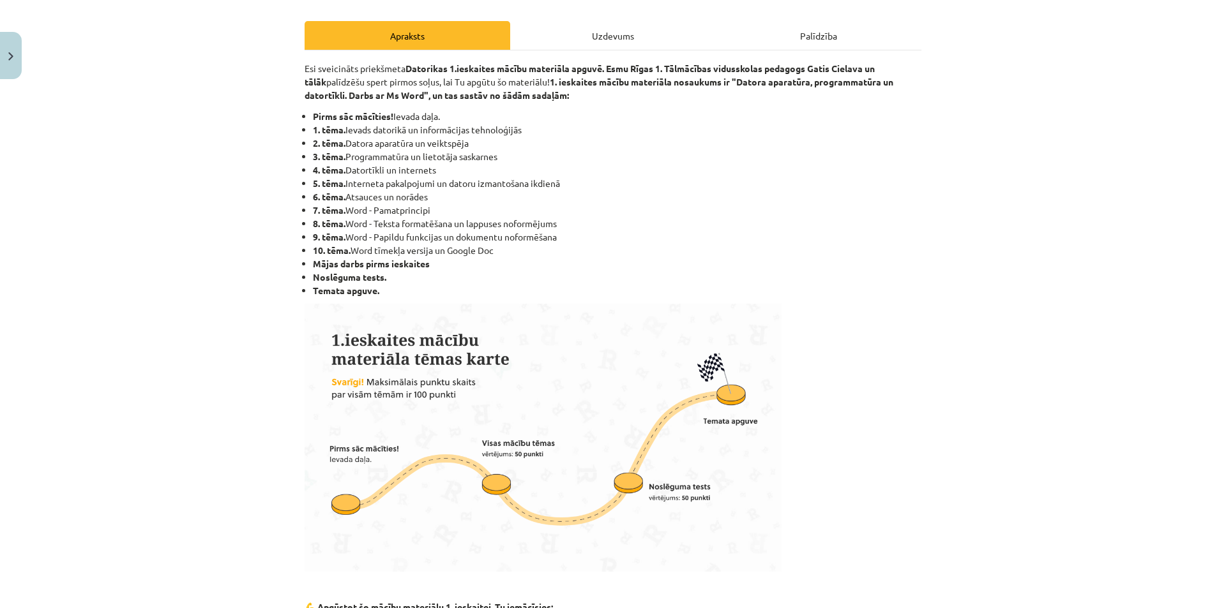
scroll to position [156, 0]
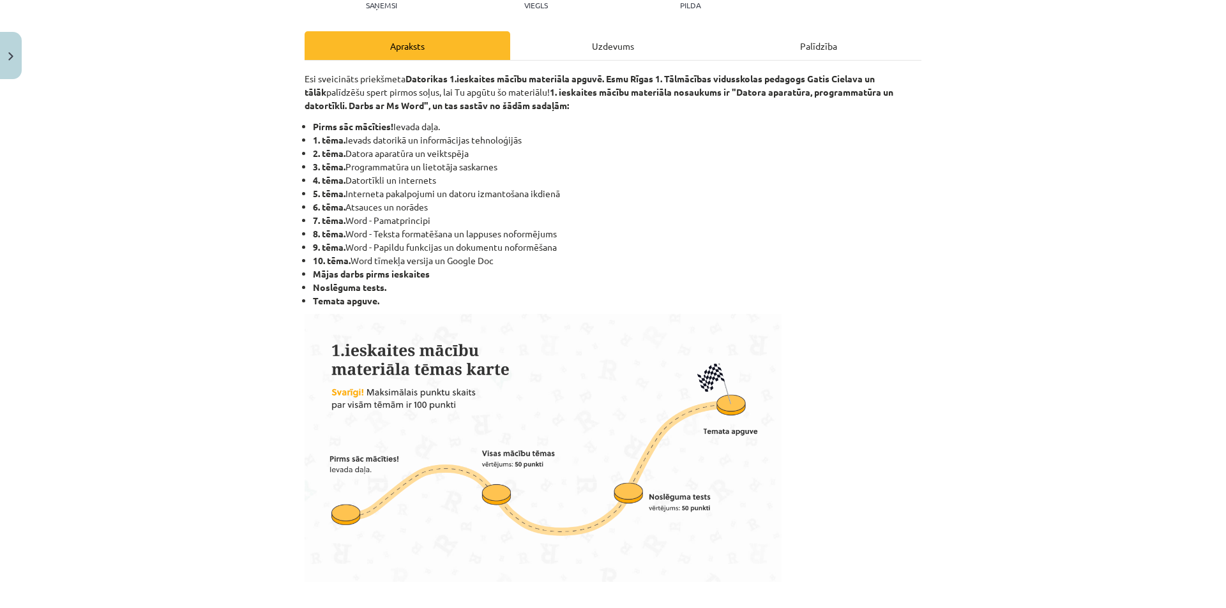
drag, startPoint x: 1206, startPoint y: 126, endPoint x: 1216, endPoint y: 133, distance: 11.9
click at [1216, 133] on div "Mācību tēma: Datorikas - 10. klases 1. ieskaites mācību materiāls #1 Pirms sāc …" at bounding box center [613, 304] width 1226 height 608
click at [1127, 144] on div "Mācību tēma: Datorikas - 10. klases 1. ieskaites mācību materiāls #1 Pirms sāc …" at bounding box center [613, 304] width 1226 height 608
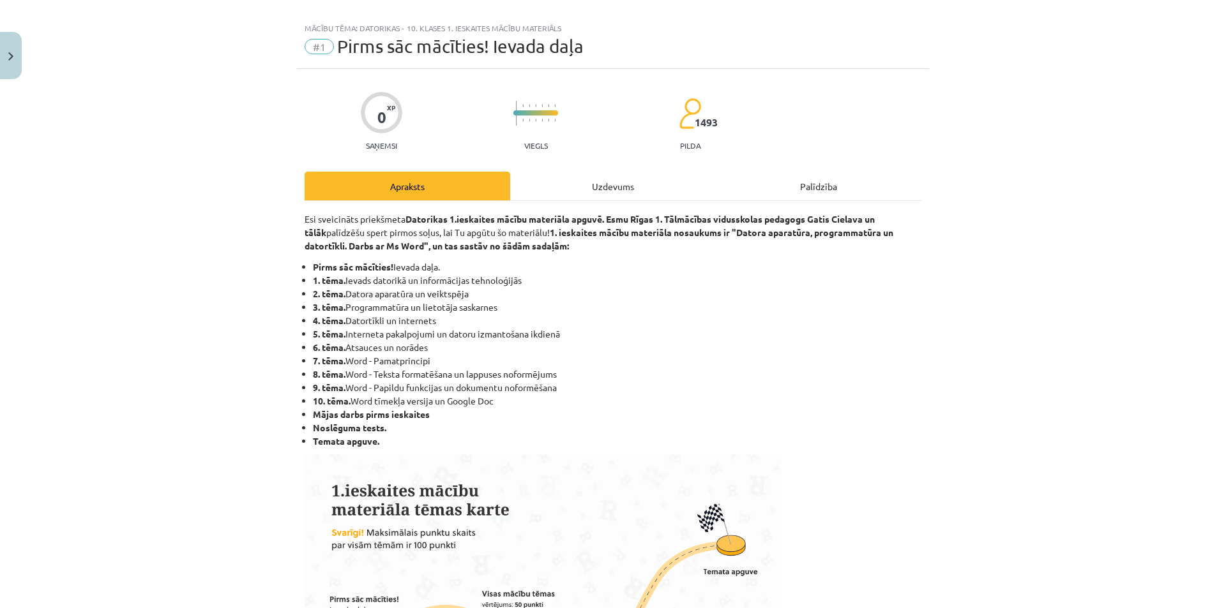
scroll to position [19, 0]
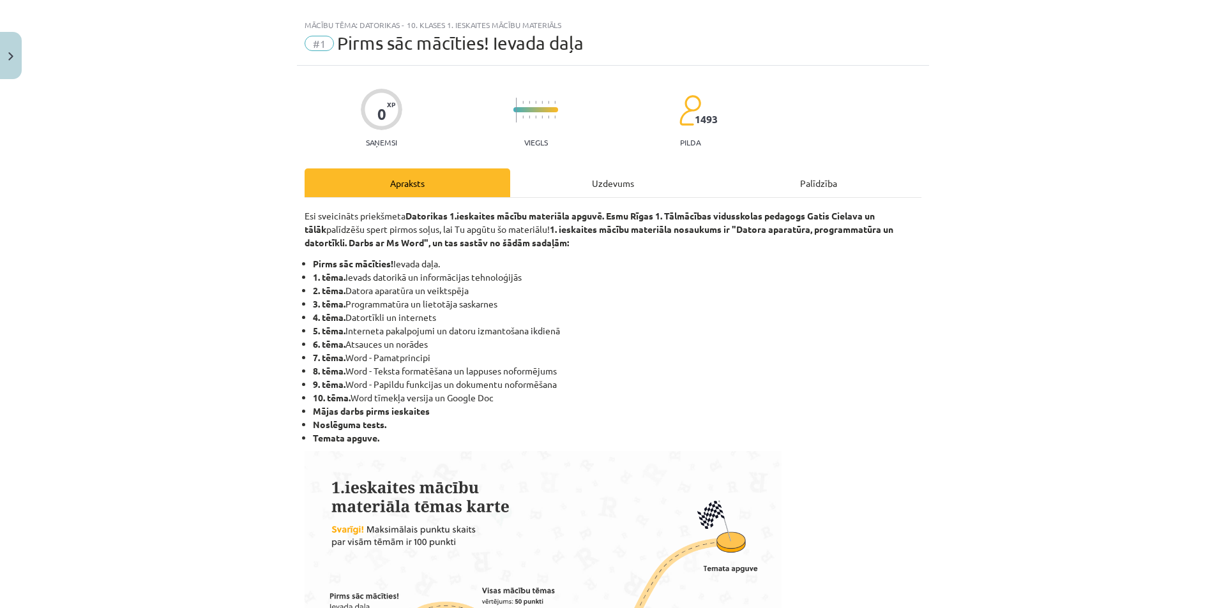
click at [601, 180] on div "Uzdevums" at bounding box center [613, 183] width 206 height 29
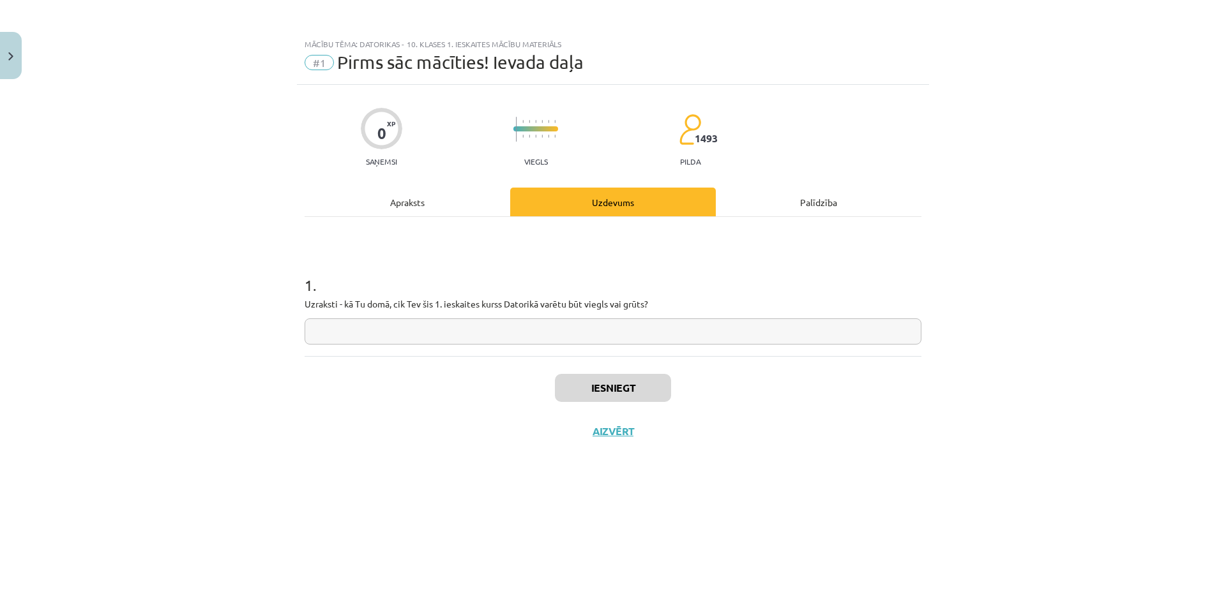
click at [401, 214] on div "Apraksts" at bounding box center [407, 202] width 206 height 29
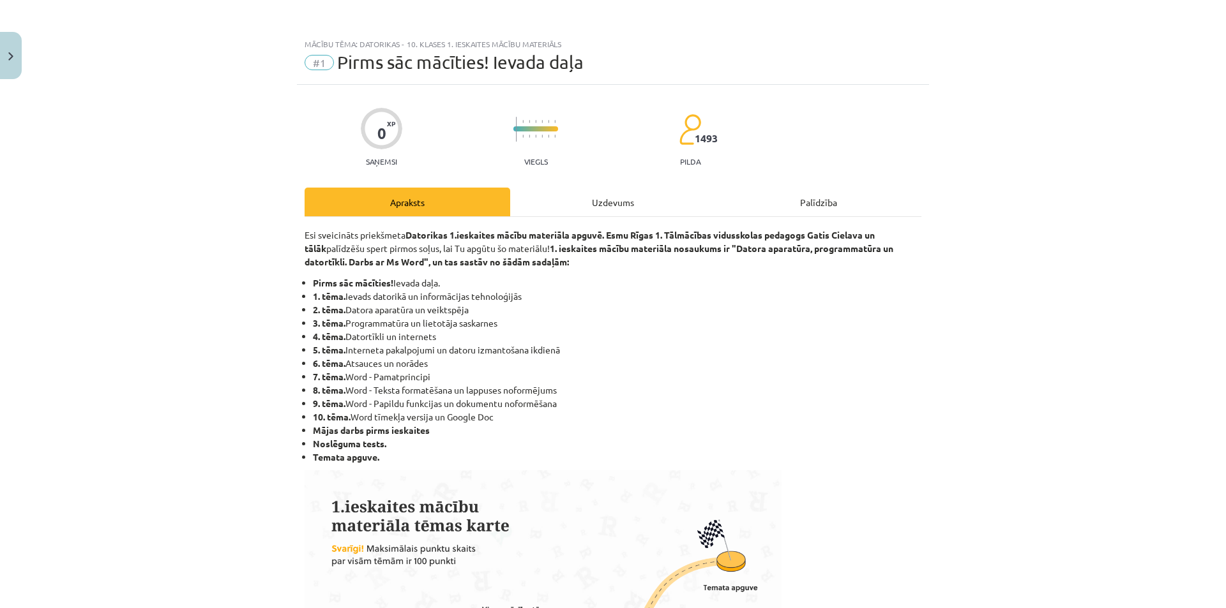
click at [608, 206] on div "Uzdevums" at bounding box center [613, 202] width 206 height 29
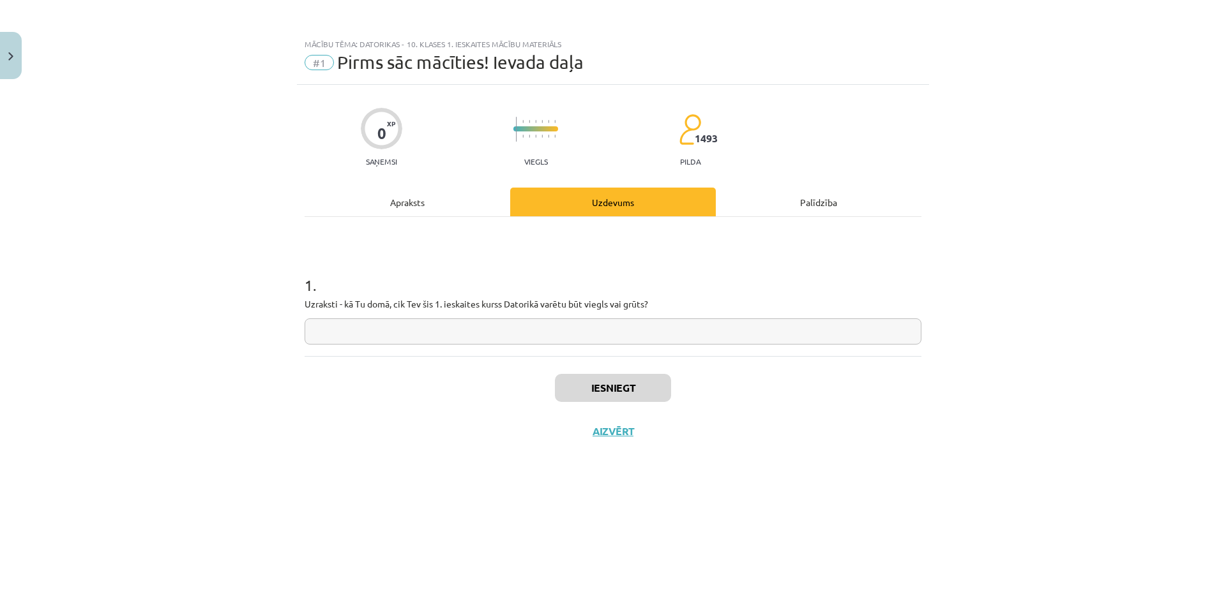
click at [534, 329] on input "text" at bounding box center [612, 332] width 617 height 26
type input "*******"
click at [567, 384] on button "Iesniegt" at bounding box center [613, 388] width 116 height 28
click at [582, 437] on button "Nākamā nodarbība" at bounding box center [612, 439] width 125 height 29
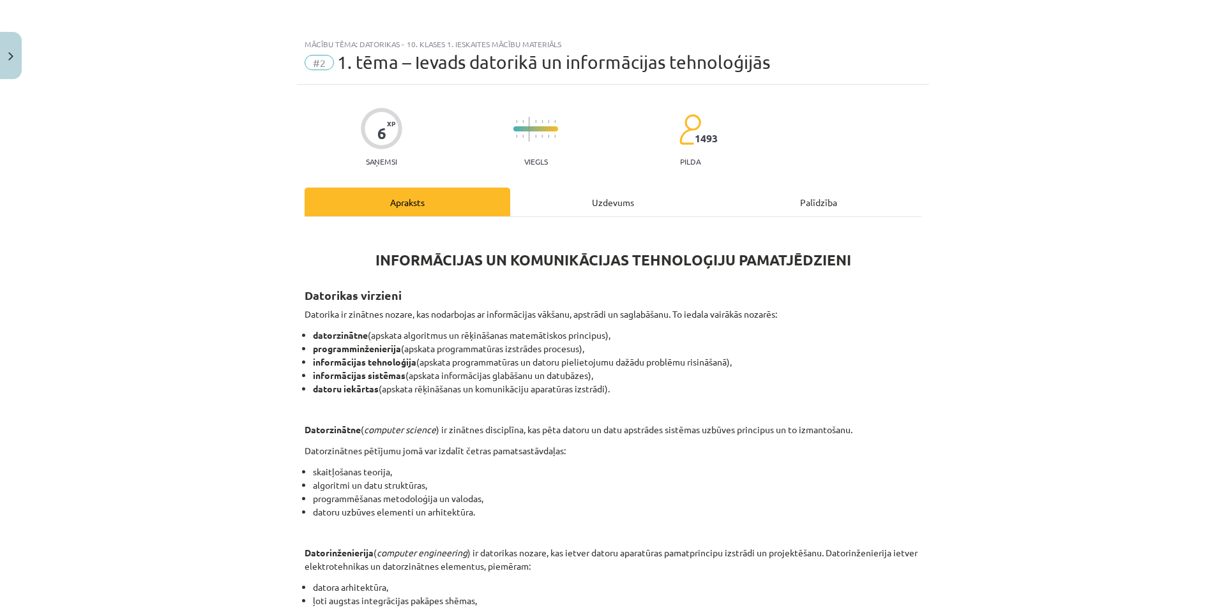
click at [597, 205] on div "Uzdevums" at bounding box center [613, 202] width 206 height 29
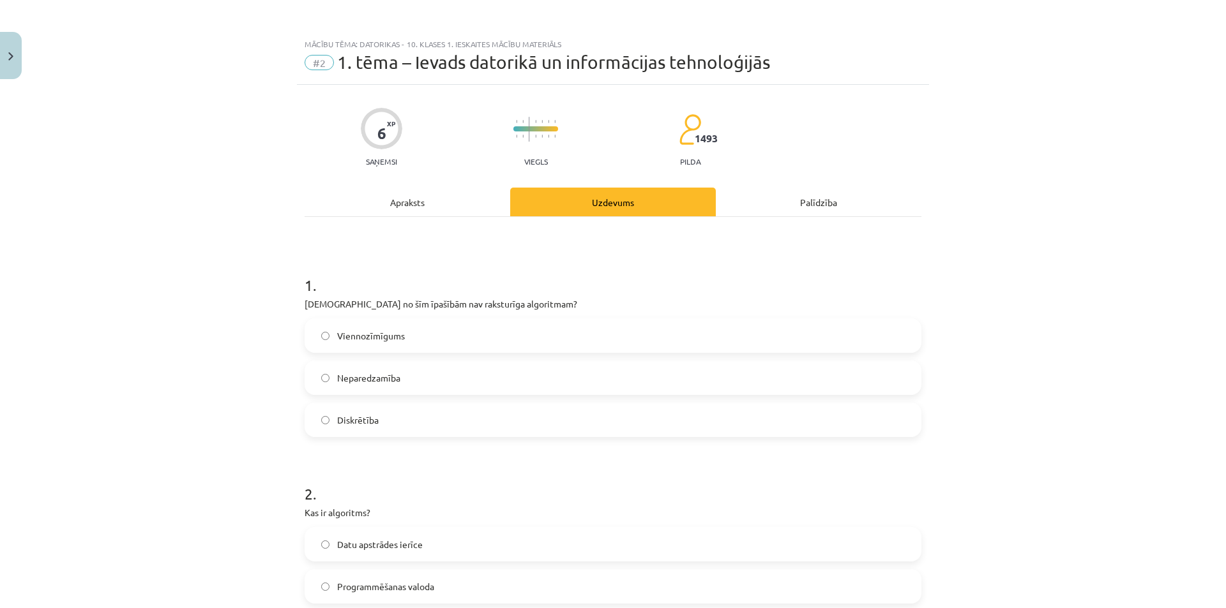
scroll to position [32, 0]
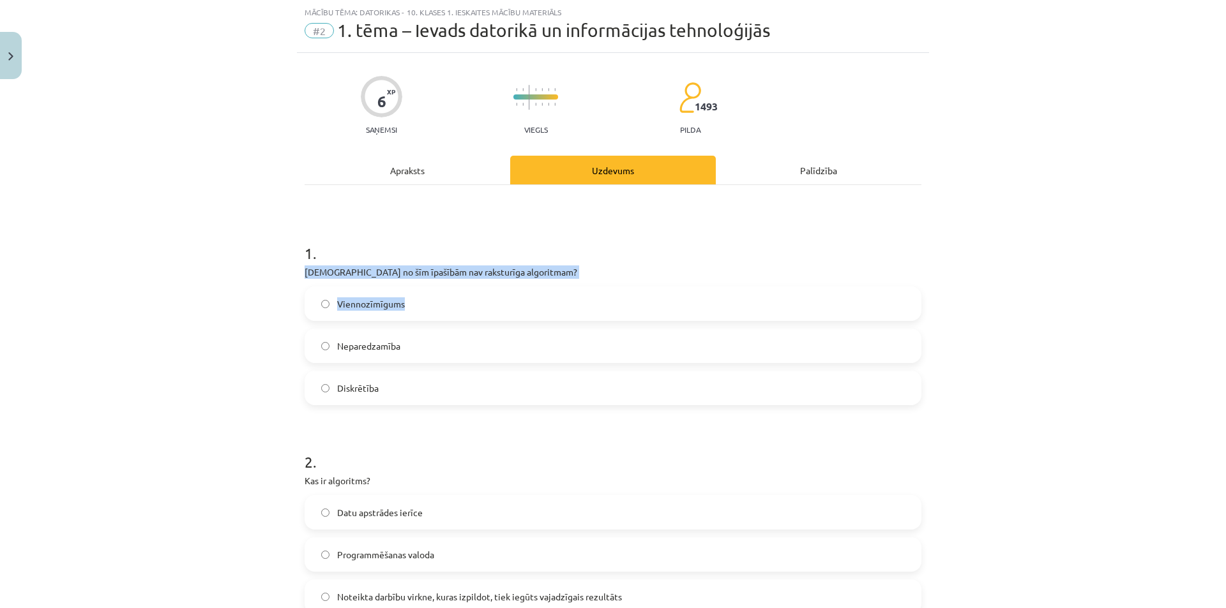
drag, startPoint x: 298, startPoint y: 274, endPoint x: 416, endPoint y: 314, distance: 124.1
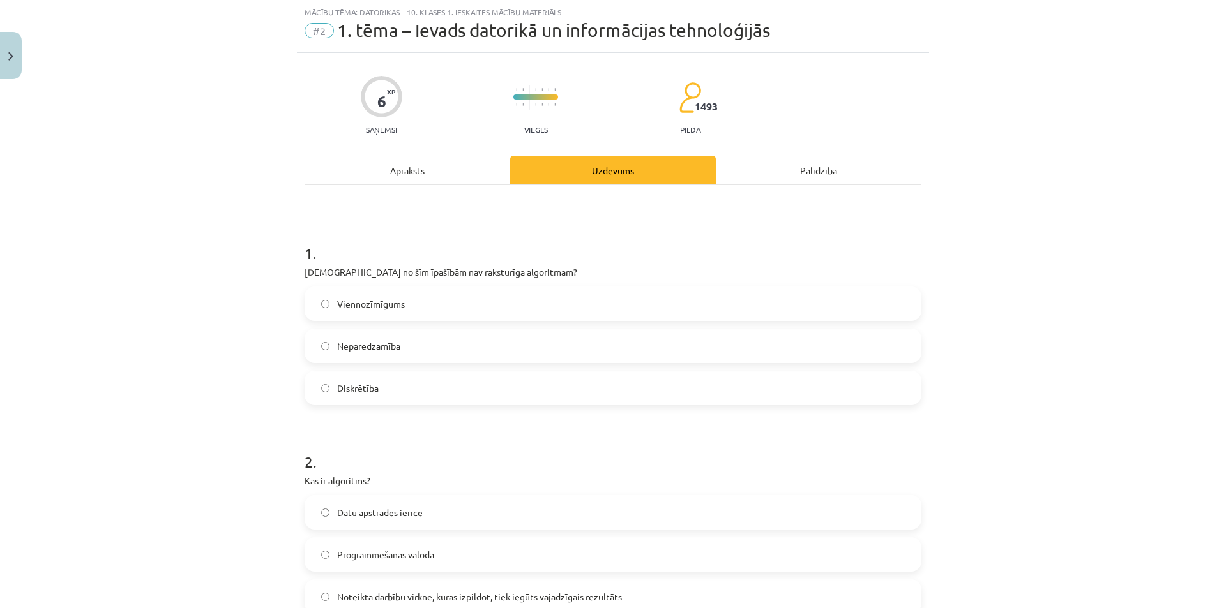
click at [421, 343] on label "Neparedzamība" at bounding box center [613, 346] width 614 height 32
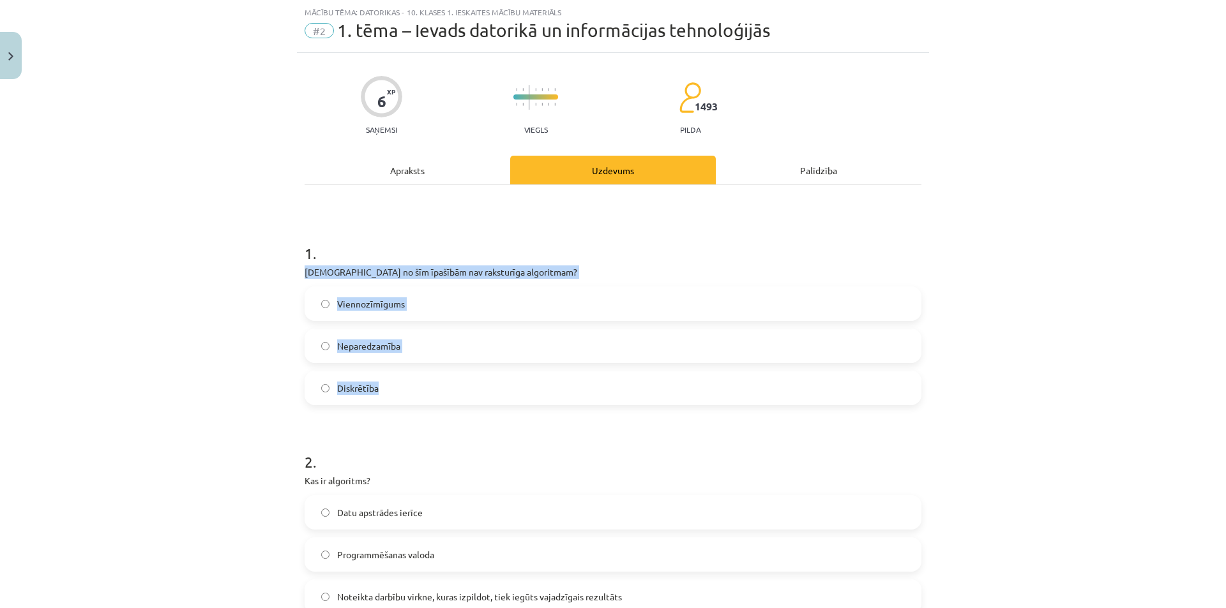
drag, startPoint x: 292, startPoint y: 272, endPoint x: 409, endPoint y: 398, distance: 171.6
copy div "Kura no šīm īpašībām nav raksturīga algoritmam? Viennozīmīgums Neparedzamība Di…"
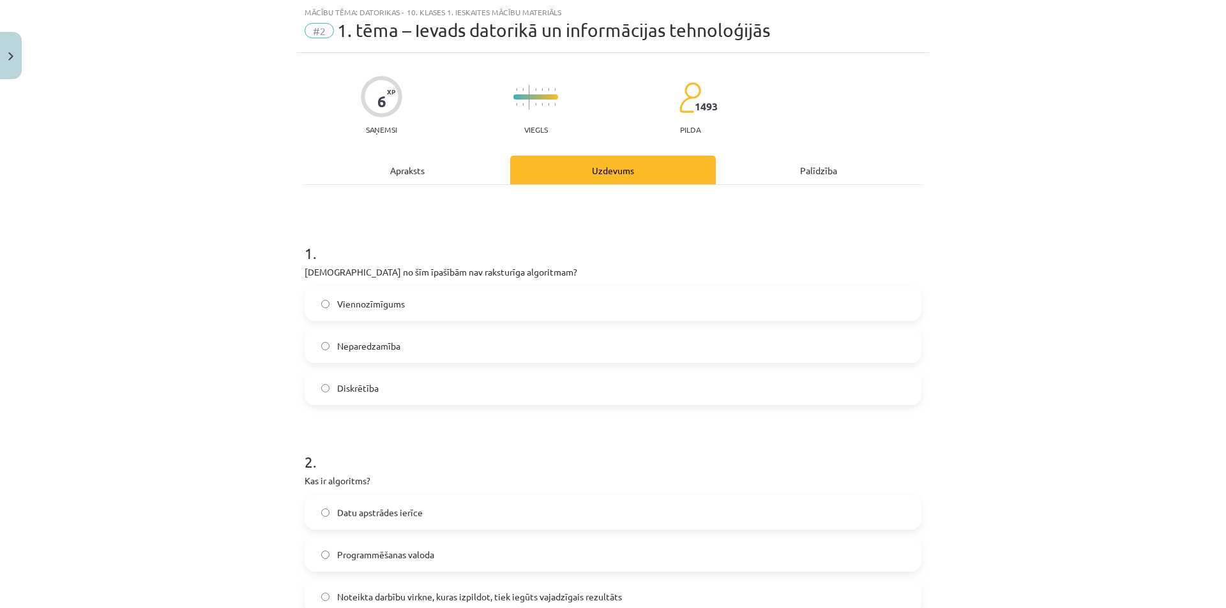
click at [549, 231] on h1 "1 ." at bounding box center [612, 242] width 617 height 40
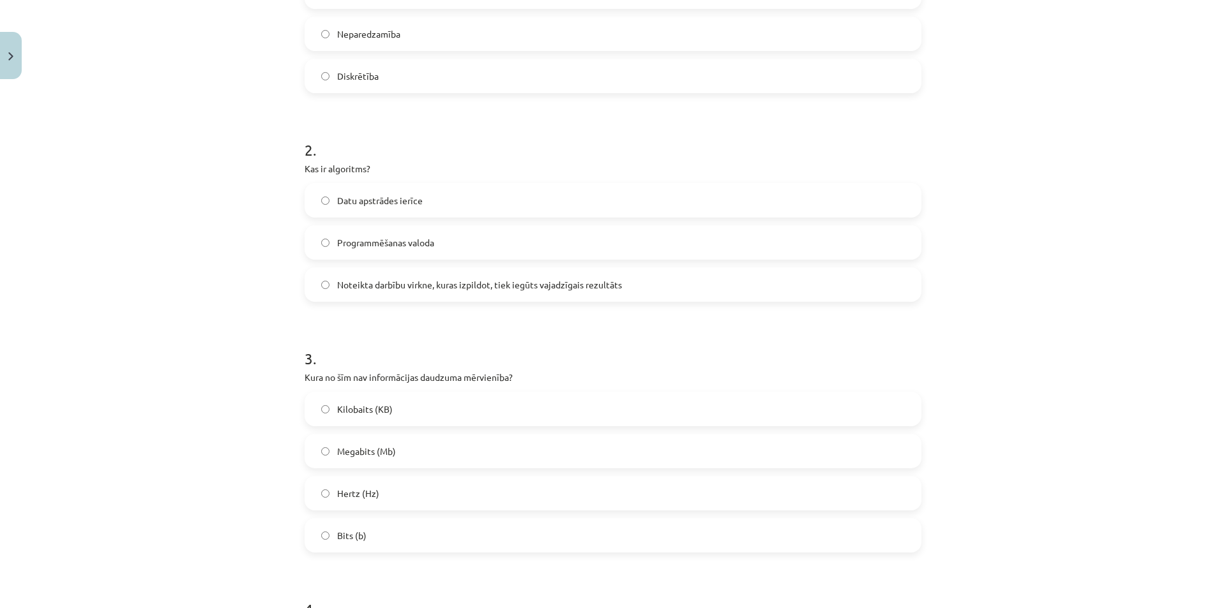
scroll to position [348, 0]
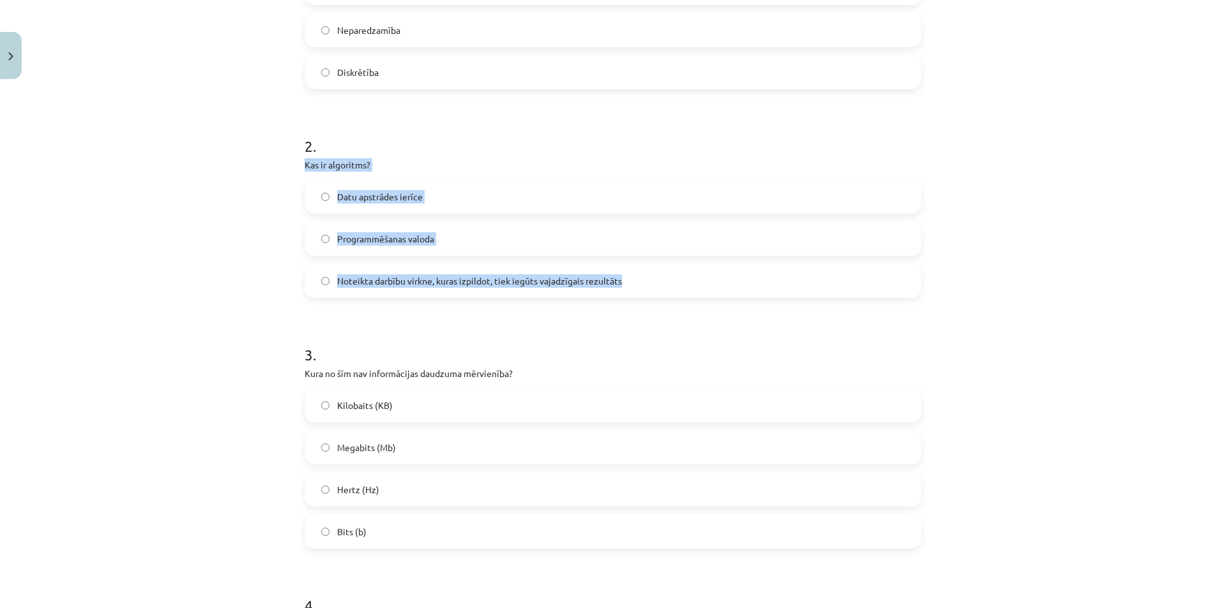
drag, startPoint x: 292, startPoint y: 161, endPoint x: 634, endPoint y: 282, distance: 363.4
click at [634, 282] on div "6 XP Saņemsi Viegls 1493 pilda Apraksts Uzdevums Palīdzība 1 . Kura no šīm īpaš…" at bounding box center [613, 535] width 632 height 1596
copy div "Kas ir algoritms? Datu apstrādes ierīce Programmēšanas valoda Noteikta darbību …"
click at [449, 283] on span "Noteikta darbību virkne, kuras izpildot, tiek iegūts vajadzīgais rezultāts" at bounding box center [479, 280] width 285 height 13
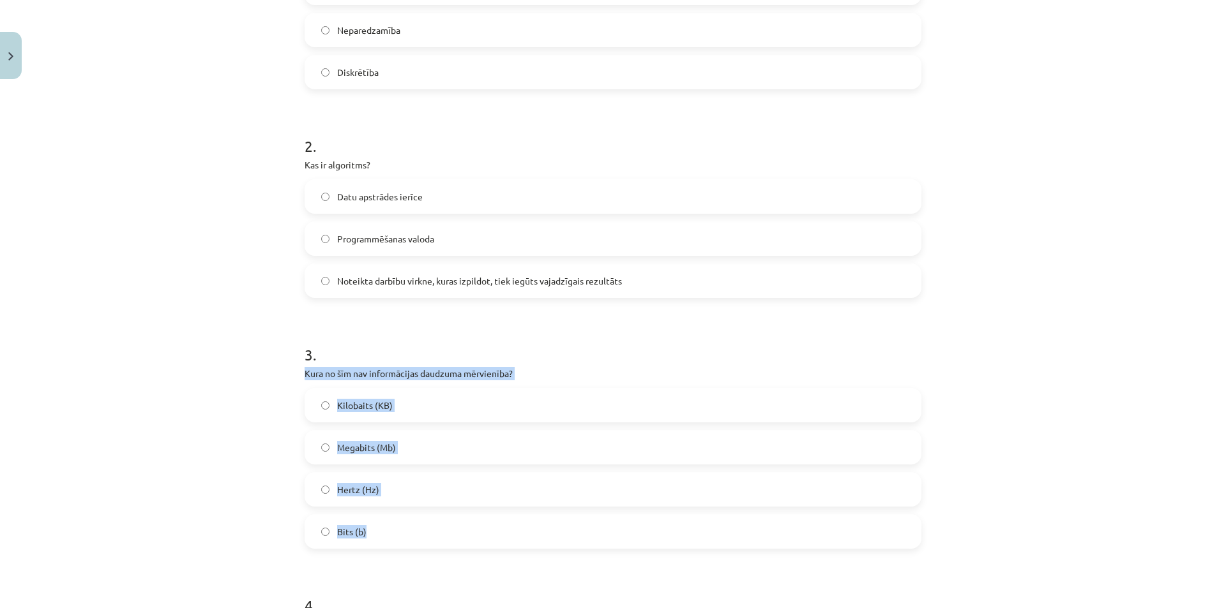
drag, startPoint x: 298, startPoint y: 373, endPoint x: 411, endPoint y: 545, distance: 205.5
click at [411, 545] on div "6 XP Saņemsi Viegls 1493 pilda Apraksts Uzdevums Palīdzība 1 . Kura no šīm īpaš…" at bounding box center [613, 535] width 632 height 1596
copy div "Kura no šīm nav informācijas daudzuma mērvienība? Kilobaits (KB) Megabits (Mb) …"
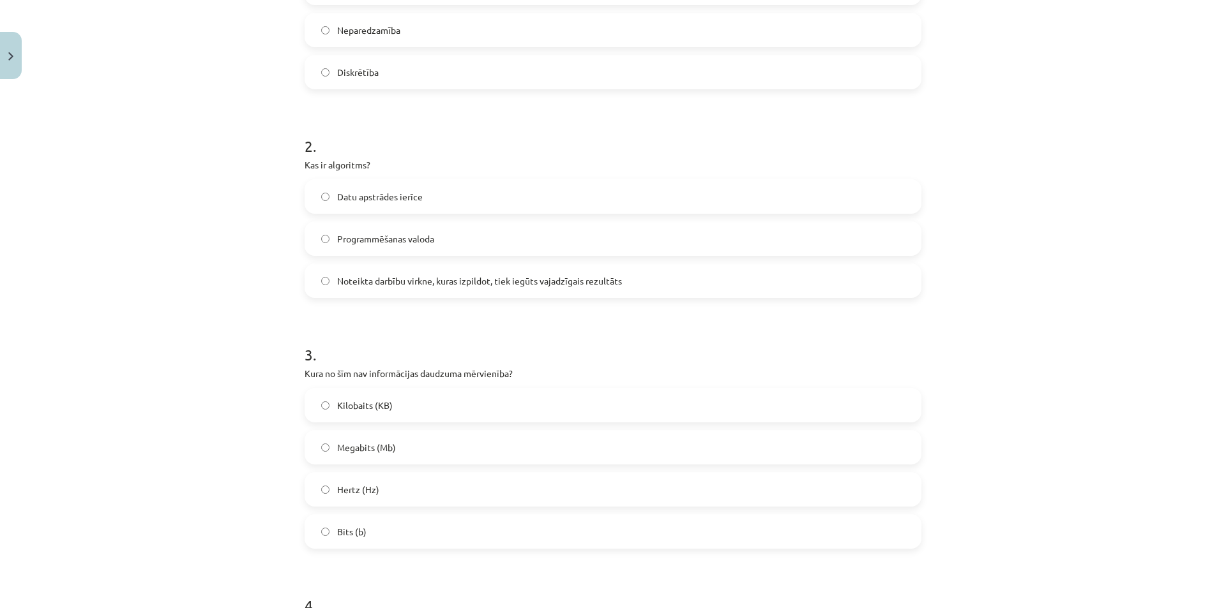
click at [507, 329] on h1 "3 ." at bounding box center [612, 344] width 617 height 40
click at [361, 483] on span "Hertz (Hz)" at bounding box center [358, 489] width 42 height 13
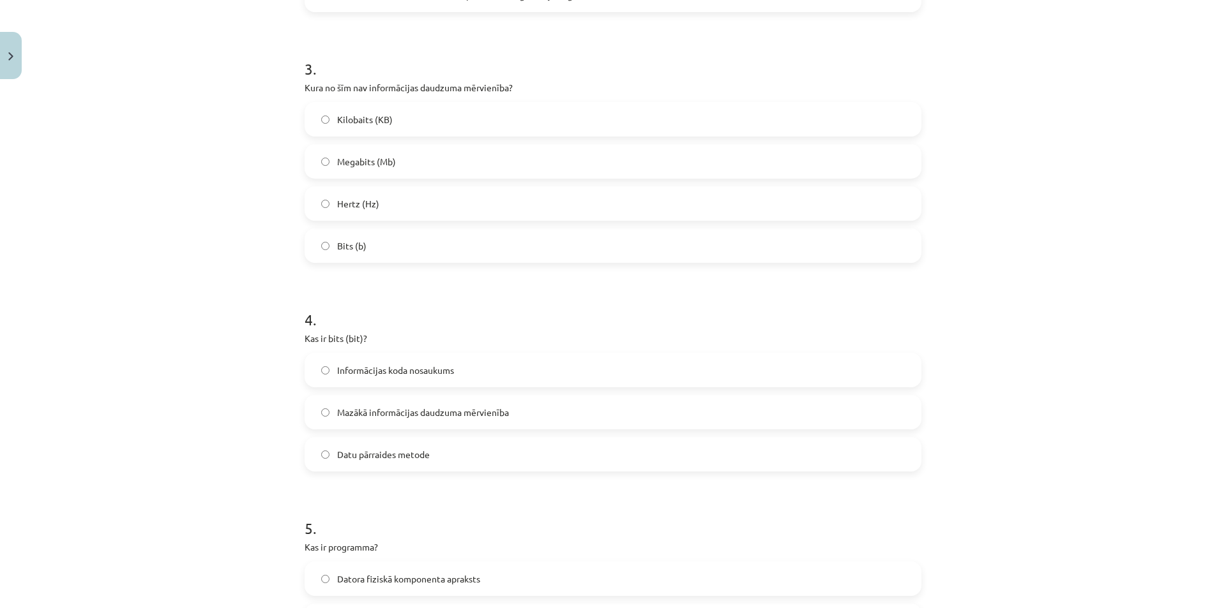
scroll to position [698, 0]
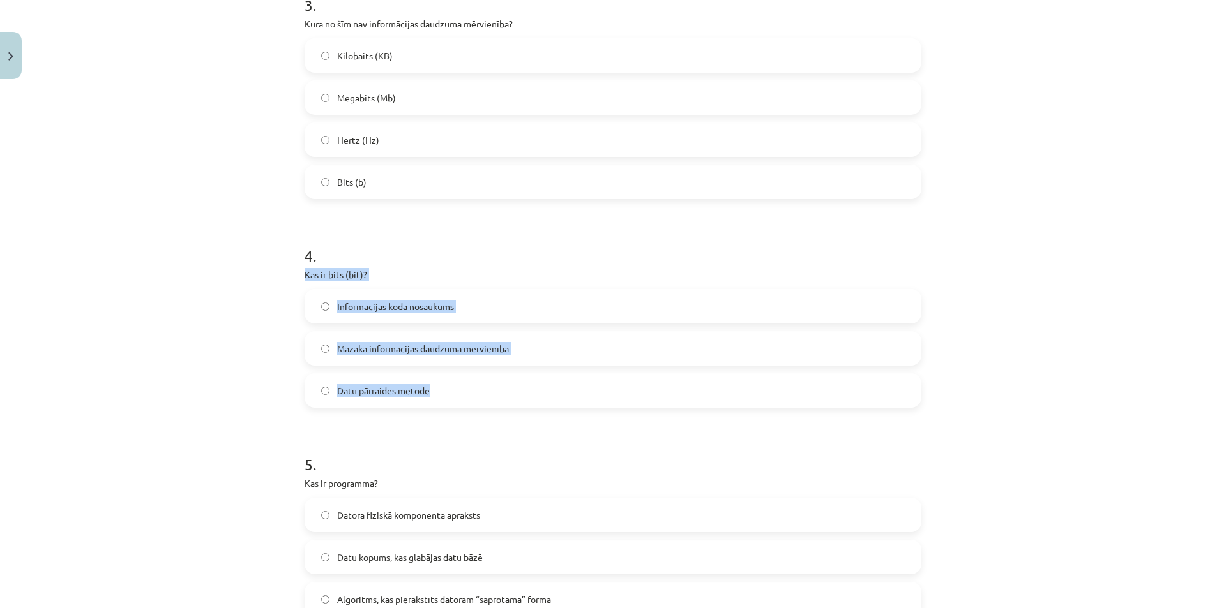
drag, startPoint x: 299, startPoint y: 276, endPoint x: 560, endPoint y: 379, distance: 280.2
click at [560, 379] on div "4 . Kas ir bits (bit)? Informācijas koda nosaukums Mazākā informācijas daudzuma…" at bounding box center [612, 316] width 617 height 183
copy div "Kas ir bits (bit)? Informācijas koda nosaukums Mazākā informācijas daudzuma mēr…"
click at [543, 341] on label "Mazākā informācijas daudzuma mērvienība" at bounding box center [613, 349] width 614 height 32
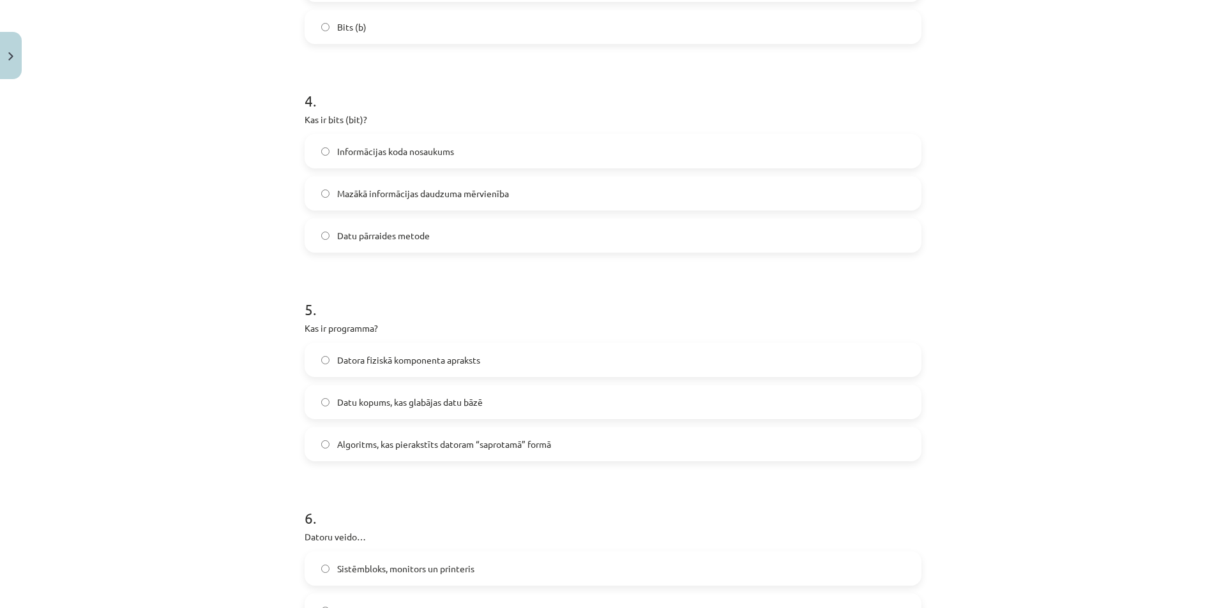
scroll to position [877, 0]
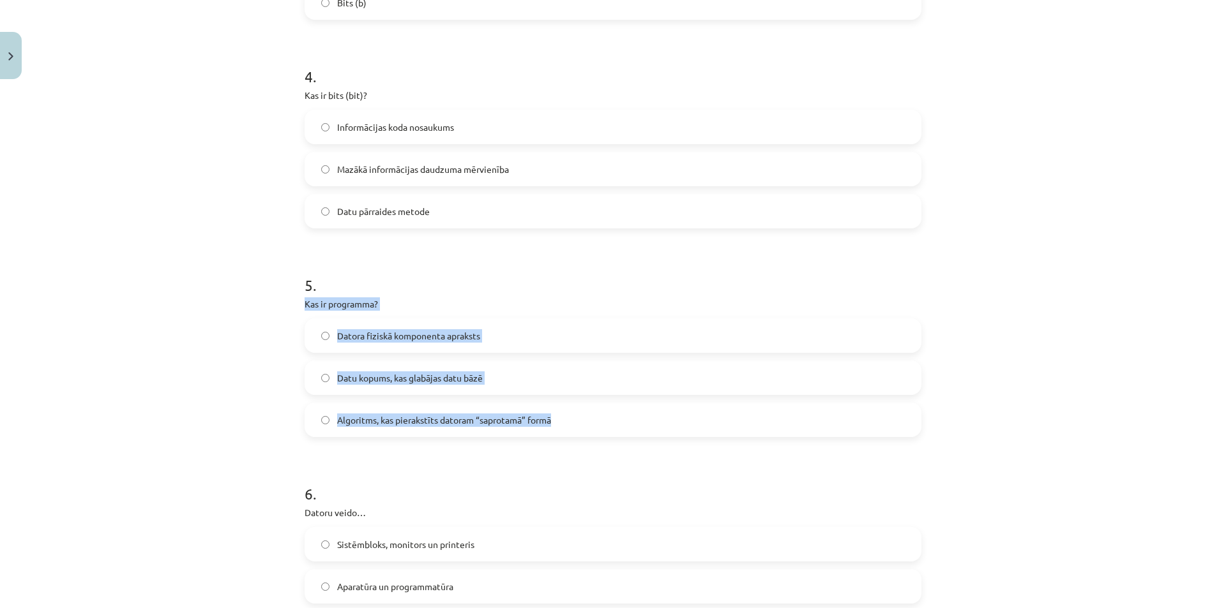
drag, startPoint x: 299, startPoint y: 304, endPoint x: 553, endPoint y: 405, distance: 273.1
click at [553, 405] on div "6 XP Saņemsi Viegls 1493 pilda Apraksts Uzdevums Palīdzība 1 . Kura no šīm īpaš…" at bounding box center [613, 6] width 632 height 1596
copy div "Kas ir programma? Datora fiziskā komponenta apraksts Datu kopums, kas glabājas …"
click at [537, 421] on span "Algoritms, kas pierakstīts datoram “saprotamā” formā" at bounding box center [444, 420] width 214 height 13
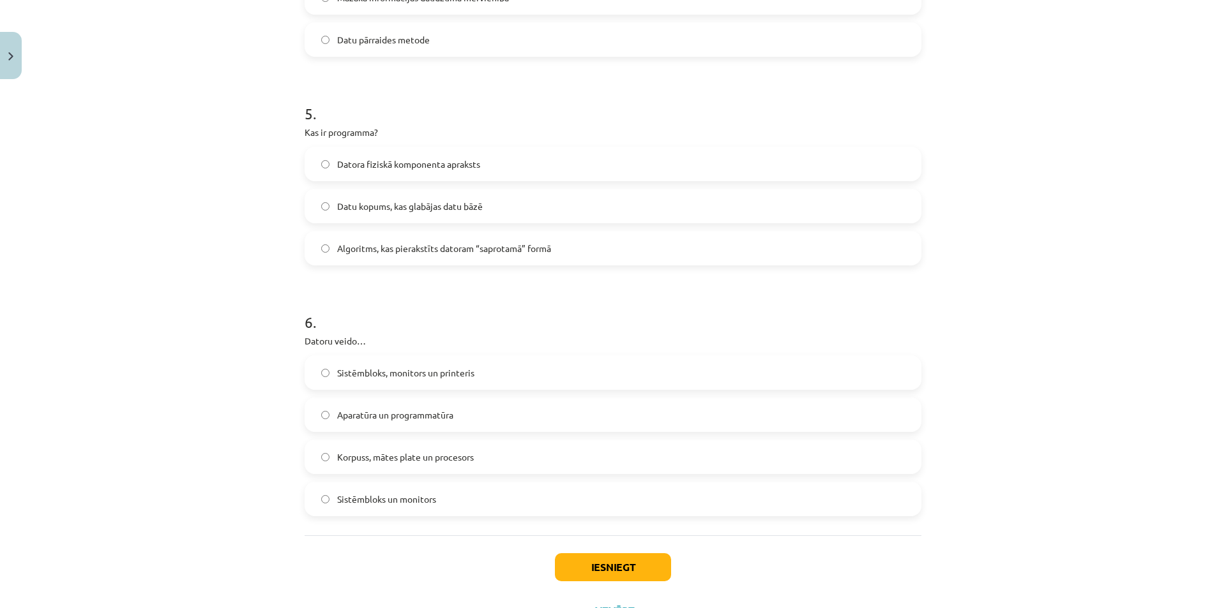
scroll to position [1051, 0]
drag, startPoint x: 303, startPoint y: 339, endPoint x: 469, endPoint y: 488, distance: 223.3
copy div "Datoru veido… Sistēmbloks, monitors un printeris Aparatūra un programmatūra Kor…"
click at [506, 410] on label "Aparatūra un programmatūra" at bounding box center [613, 413] width 614 height 32
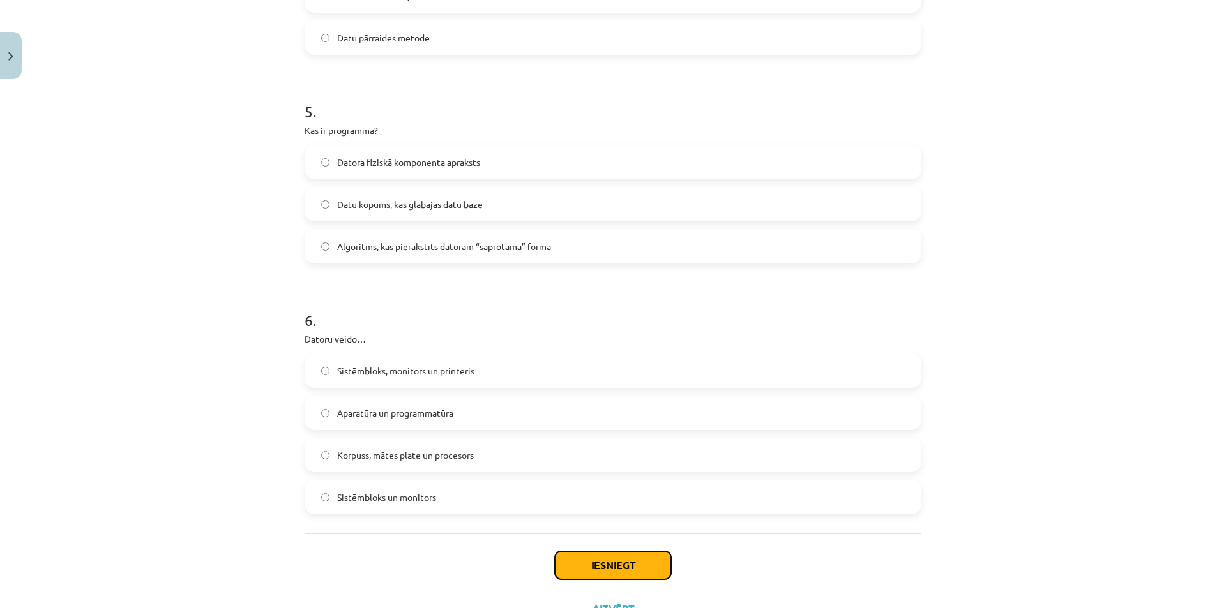
click at [576, 559] on button "Iesniegt" at bounding box center [613, 565] width 116 height 28
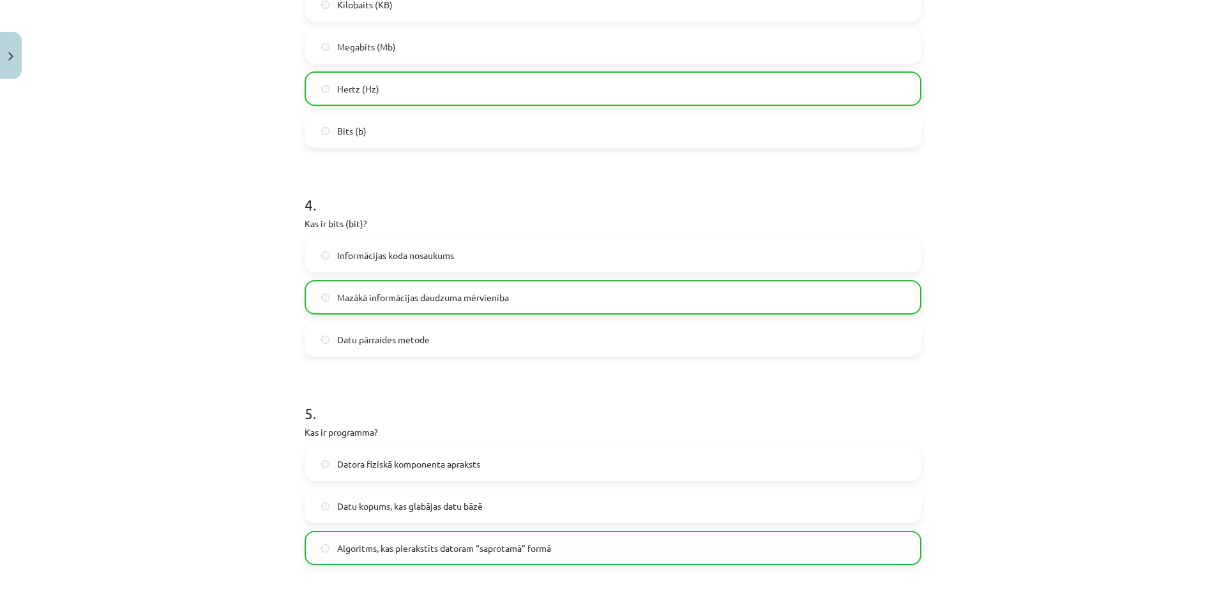
scroll to position [1146, 0]
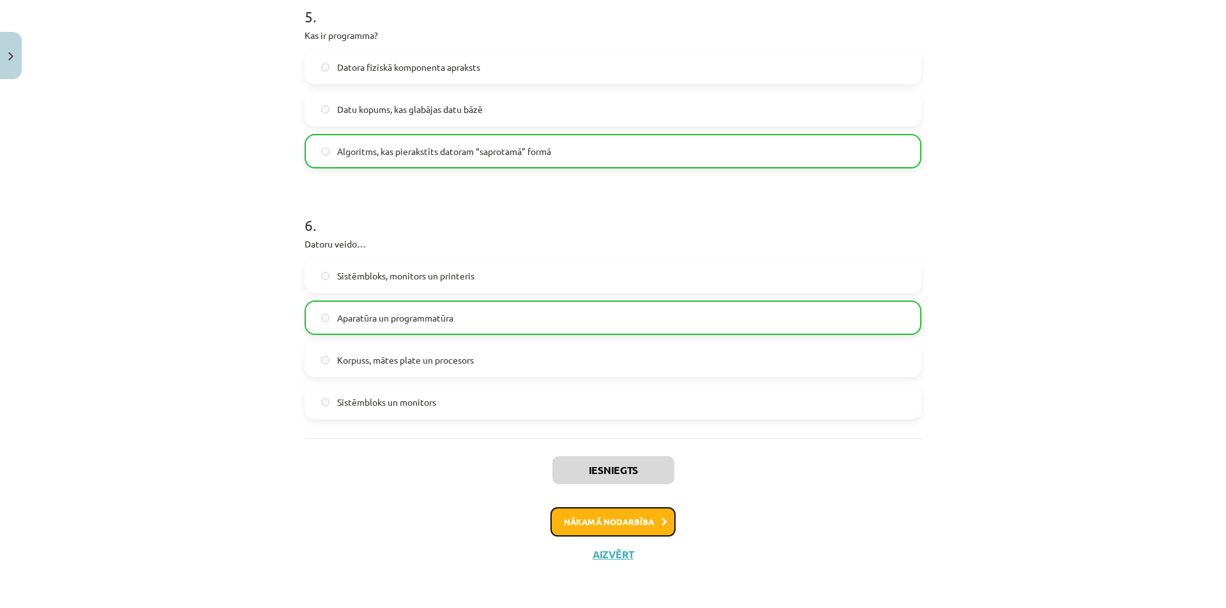
click at [594, 530] on button "Nākamā nodarbība" at bounding box center [612, 521] width 125 height 29
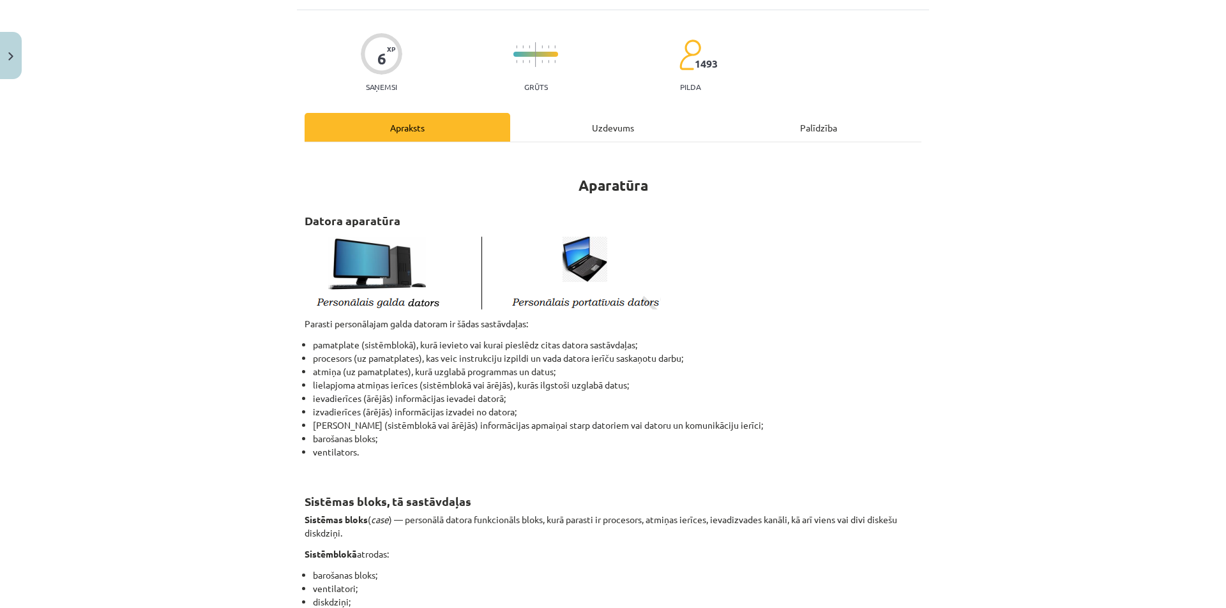
scroll to position [32, 0]
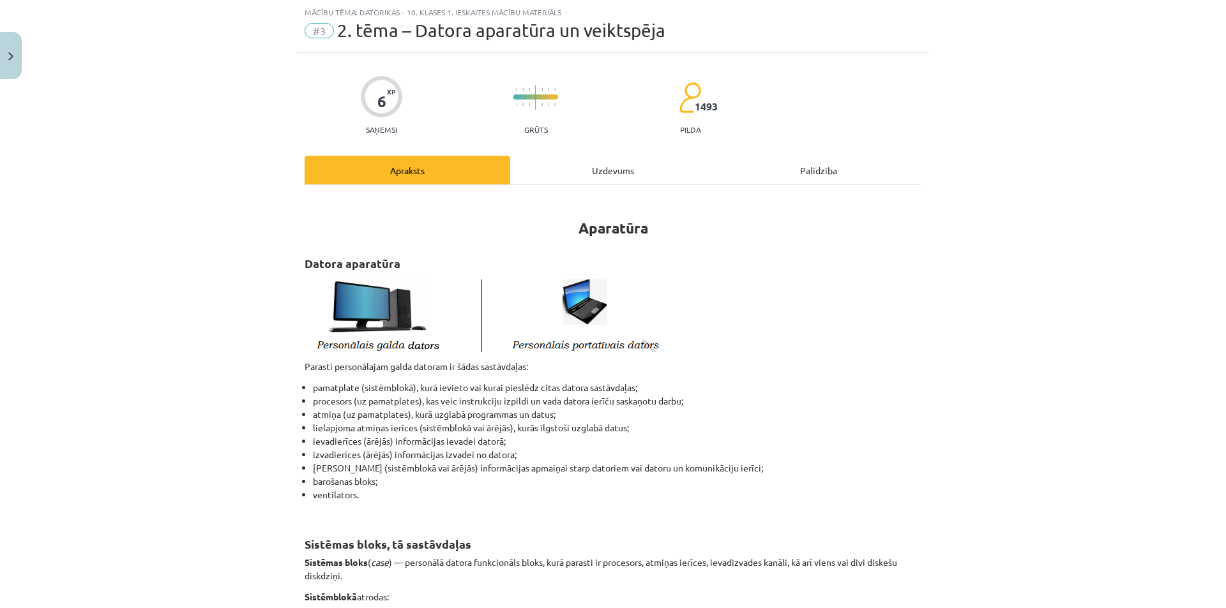
click at [580, 161] on div "Uzdevums" at bounding box center [613, 170] width 206 height 29
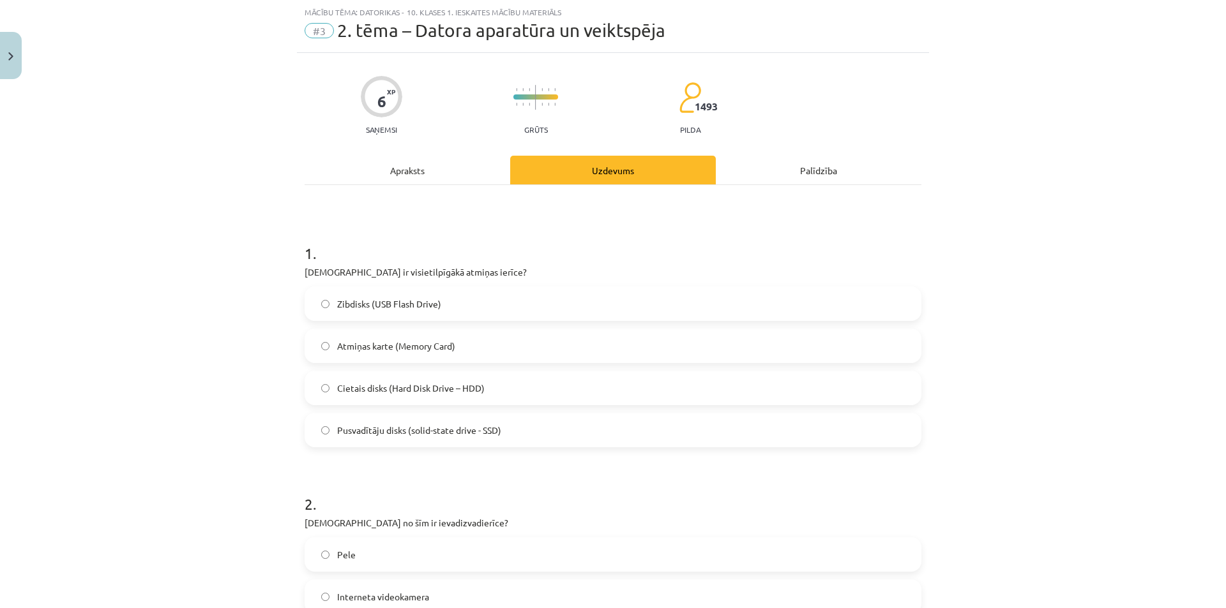
drag, startPoint x: 299, startPoint y: 272, endPoint x: 508, endPoint y: 416, distance: 253.9
copy div "Kura ir visietilpīgākā atmiņas ierīce? Zibdisks (USB Flash Drive) Atmiņas karte…"
click at [511, 391] on label "Cietais disks (Hard Disk Drive – HDD)" at bounding box center [613, 388] width 614 height 32
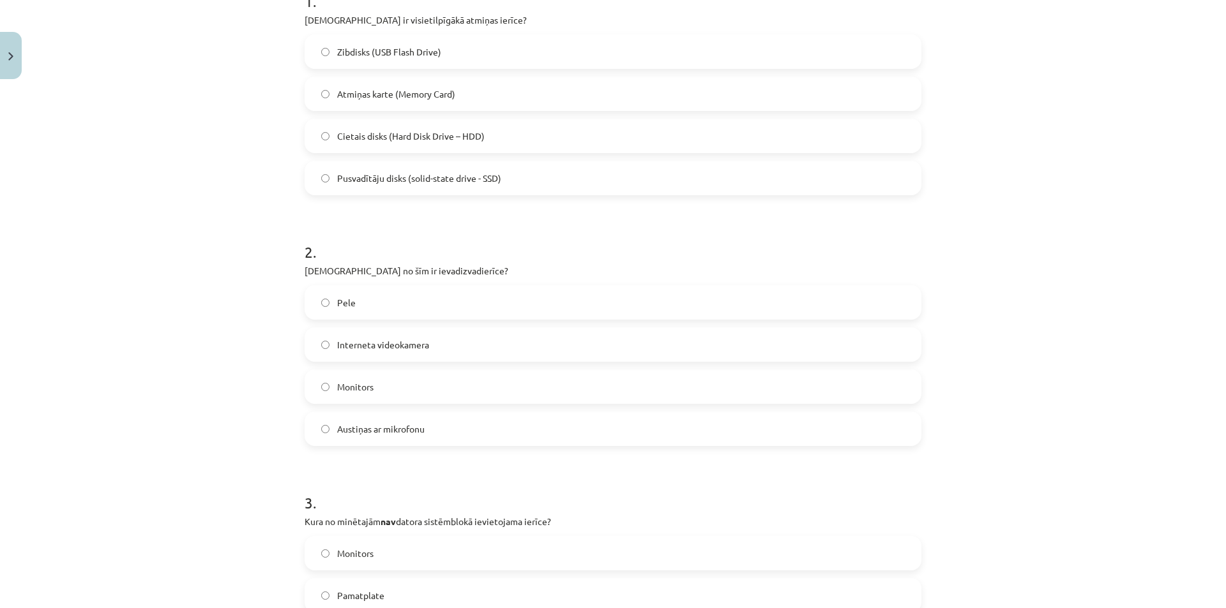
scroll to position [290, 0]
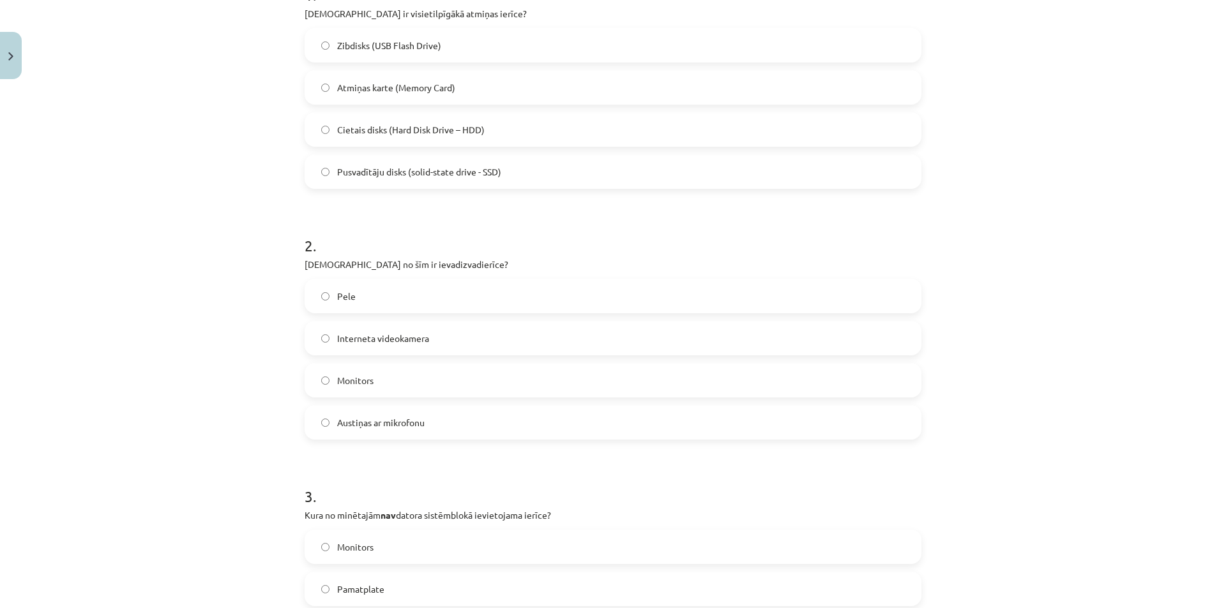
drag, startPoint x: 299, startPoint y: 263, endPoint x: 460, endPoint y: 436, distance: 236.2
copy div "Kura no šīm ir ievadizvadierīce? Pele Interneta videokamera Monitors Austiņas a…"
click at [476, 426] on label "Austiņas ar mikrofonu" at bounding box center [613, 423] width 614 height 32
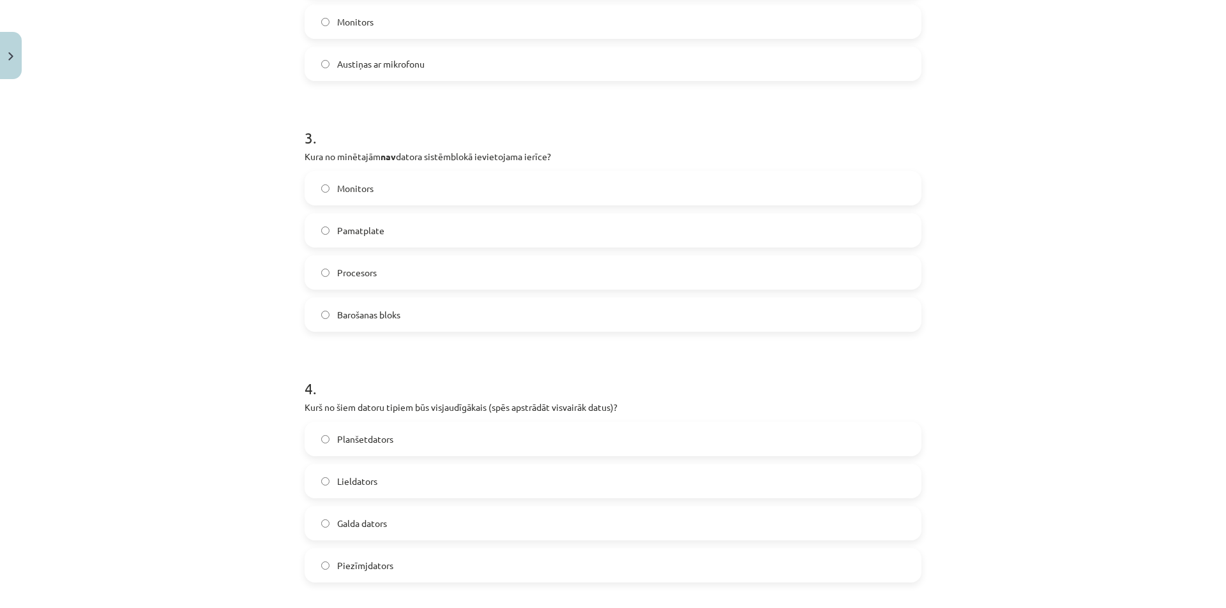
scroll to position [651, 0]
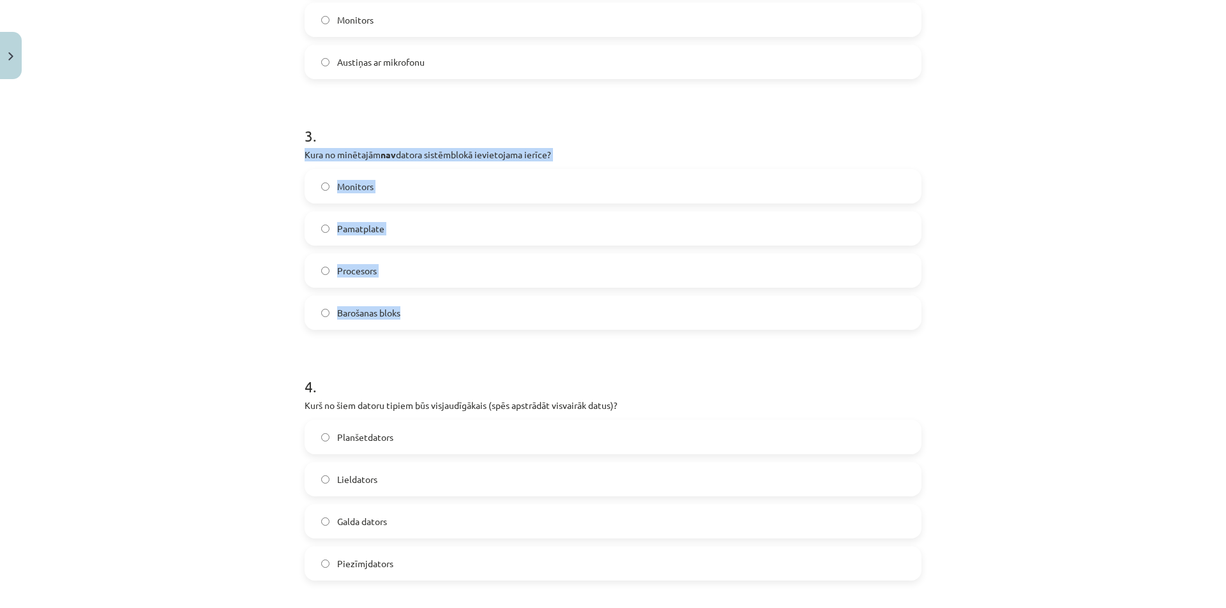
drag, startPoint x: 297, startPoint y: 156, endPoint x: 461, endPoint y: 297, distance: 216.4
click at [461, 297] on div "6 XP Saņemsi Grūts 1493 pilda Apraksts Uzdevums Palīdzība 1 . Kura ir visietilp…" at bounding box center [613, 316] width 632 height 1765
copy div "Kura no minētajām nav datora sistēmblokā ievietojama ierīce? Monitors Pamatplat…"
click at [451, 186] on label "Monitors" at bounding box center [613, 186] width 614 height 32
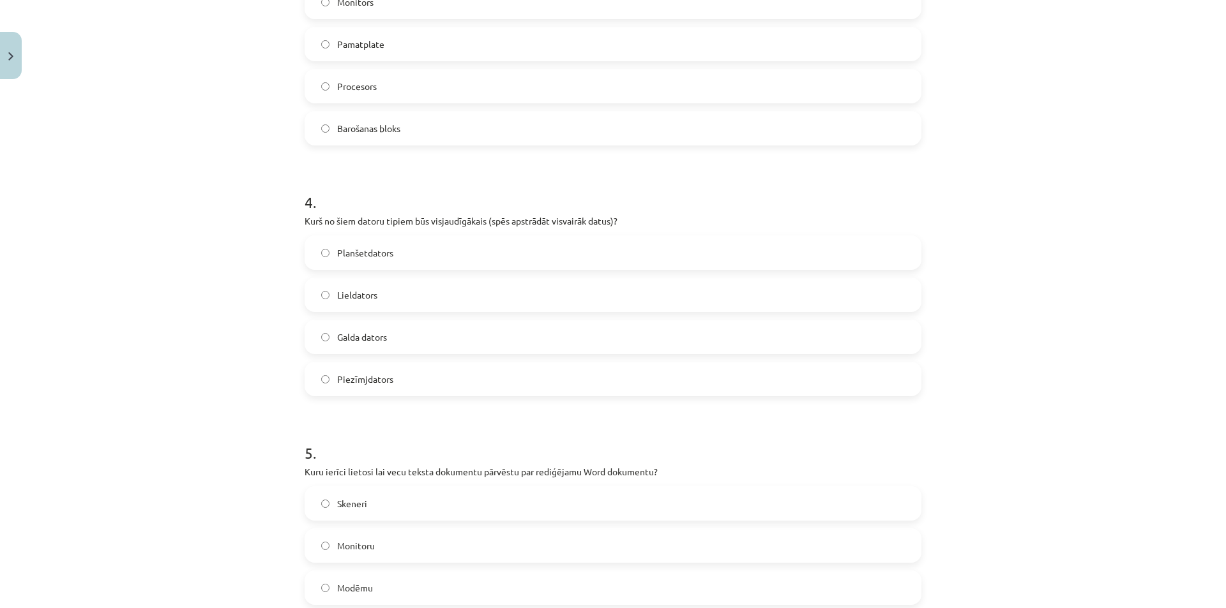
scroll to position [854, 0]
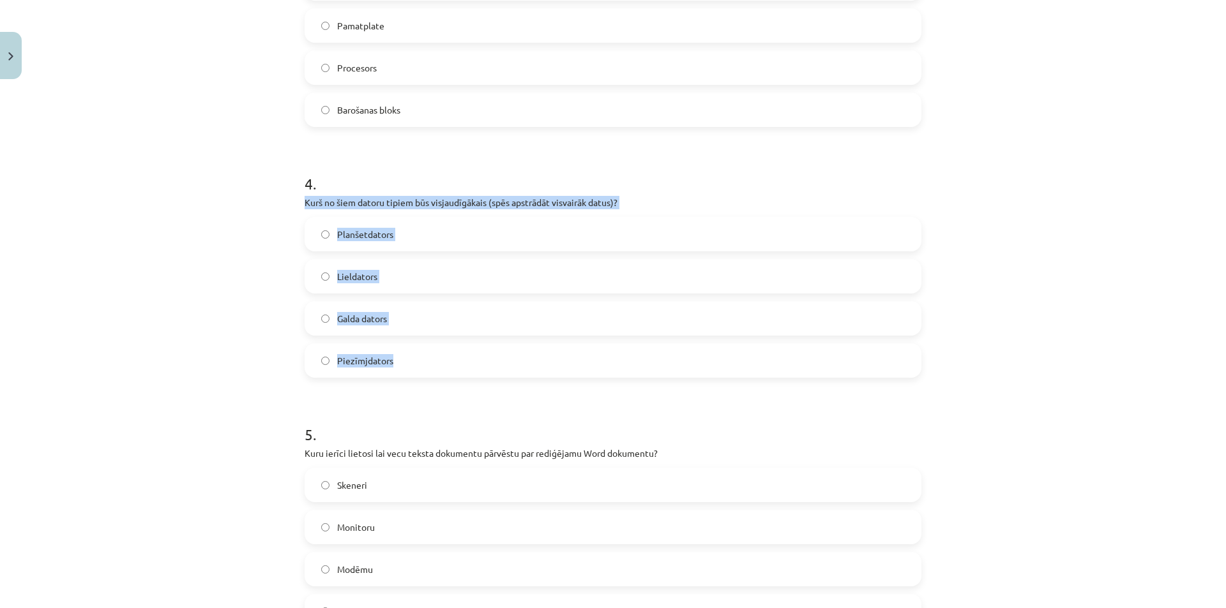
drag, startPoint x: 300, startPoint y: 202, endPoint x: 569, endPoint y: 364, distance: 313.8
click at [568, 364] on div "4 . Kurš no šiem datoru tipiem būs visjaudīgākais (spēs apstrādāt visvairāk dat…" at bounding box center [612, 265] width 617 height 225
copy div "Kurš no šiem datoru tipiem būs visjaudīgākais (spēs apstrādāt visvairāk datus)?…"
click at [446, 278] on label "Lieldators" at bounding box center [613, 276] width 614 height 32
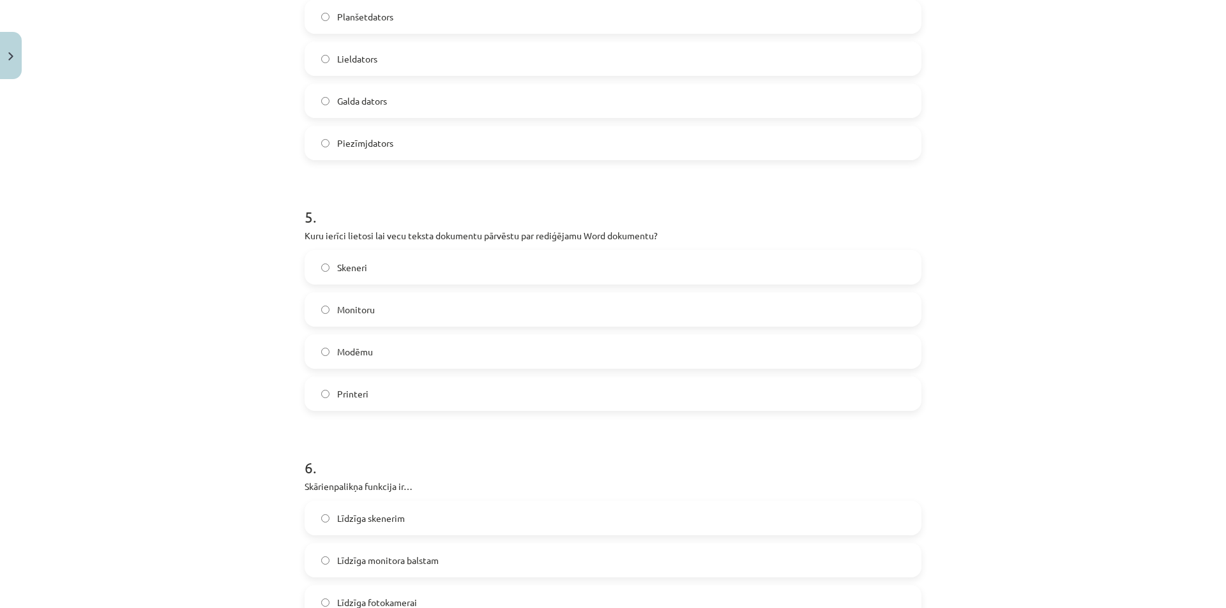
scroll to position [1104, 0]
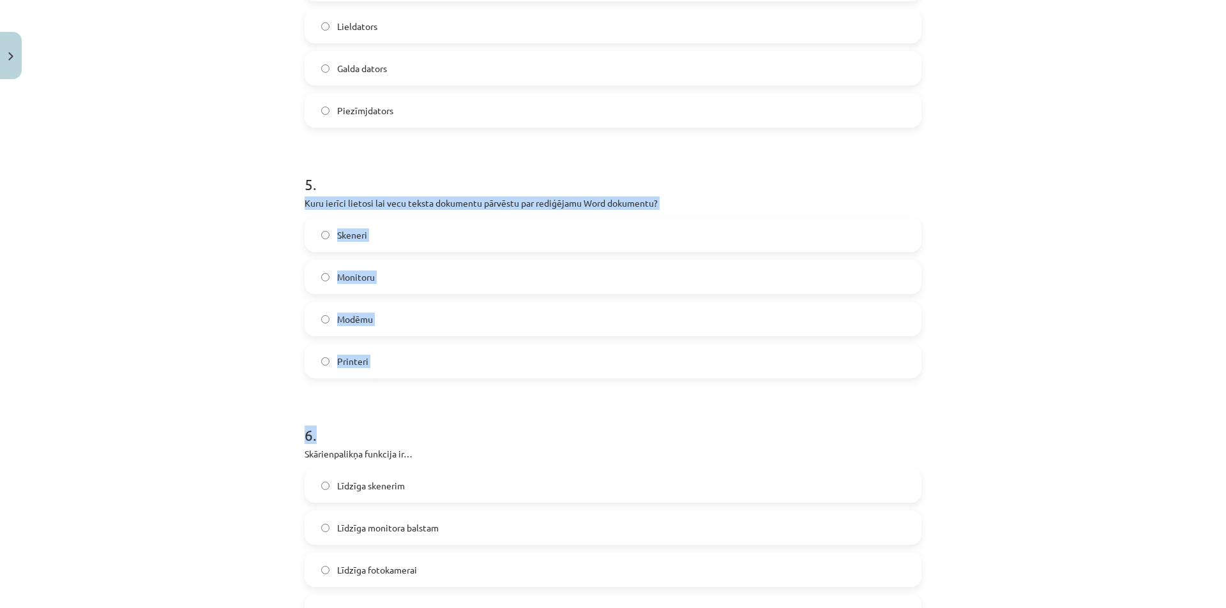
drag, startPoint x: 297, startPoint y: 202, endPoint x: 402, endPoint y: 390, distance: 215.2
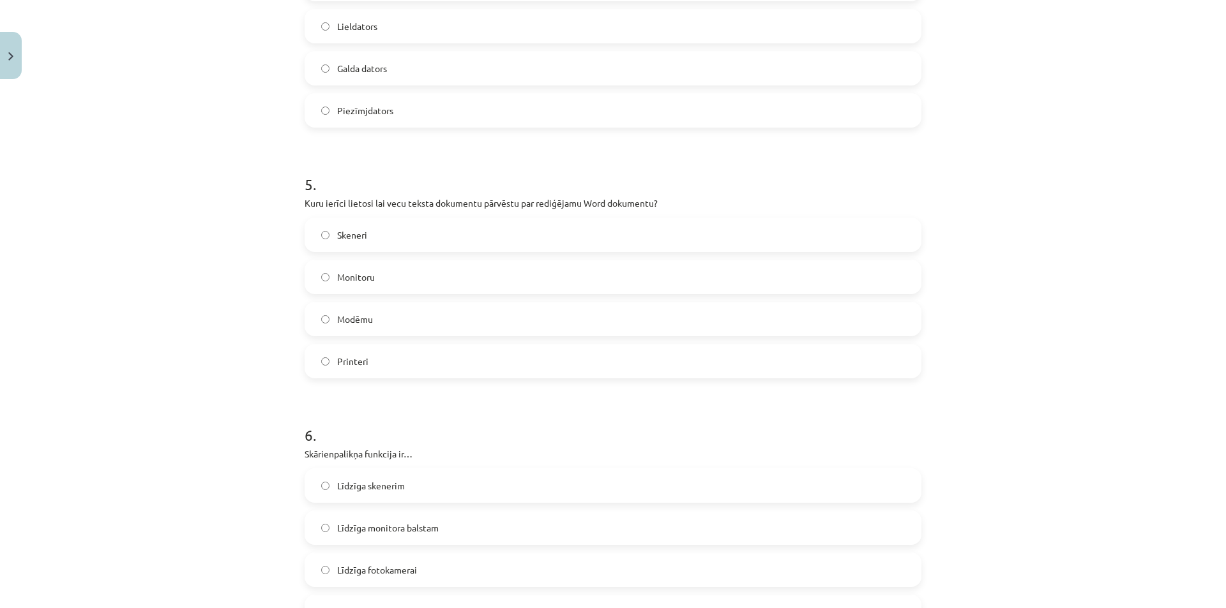
click at [328, 181] on h1 "5 ." at bounding box center [612, 173] width 617 height 40
drag, startPoint x: 301, startPoint y: 202, endPoint x: 448, endPoint y: 371, distance: 223.5
click at [448, 371] on div "5 . Kuru ierīci lietosi lai vecu teksta dokumentu pārvēstu par rediģējamu Word …" at bounding box center [612, 265] width 617 height 225
click at [476, 223] on label "Skeneri" at bounding box center [613, 235] width 614 height 32
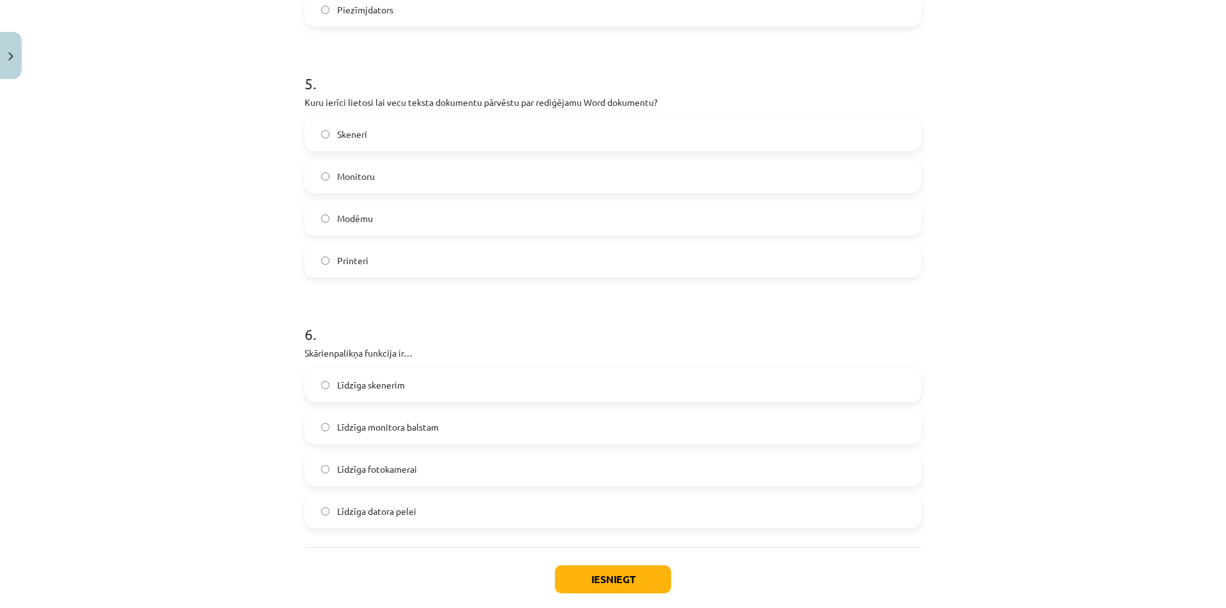
scroll to position [1273, 0]
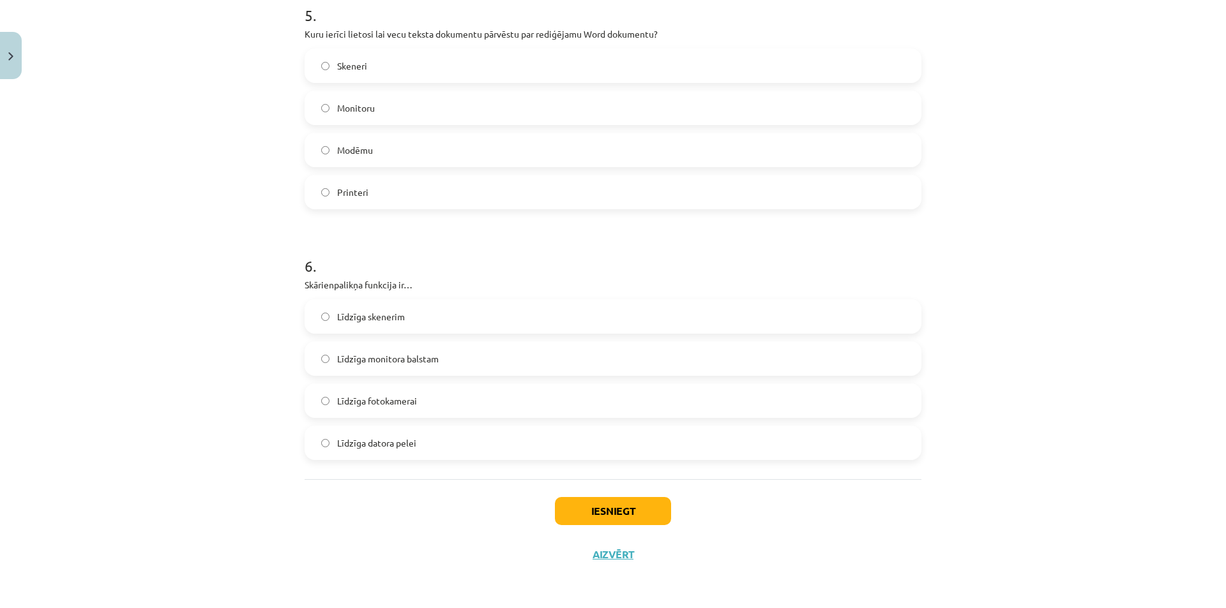
drag, startPoint x: 298, startPoint y: 280, endPoint x: 474, endPoint y: 432, distance: 232.1
click at [474, 439] on label "Līdzīga datora pelei" at bounding box center [613, 443] width 614 height 32
click at [597, 514] on button "Iesniegt" at bounding box center [613, 511] width 116 height 28
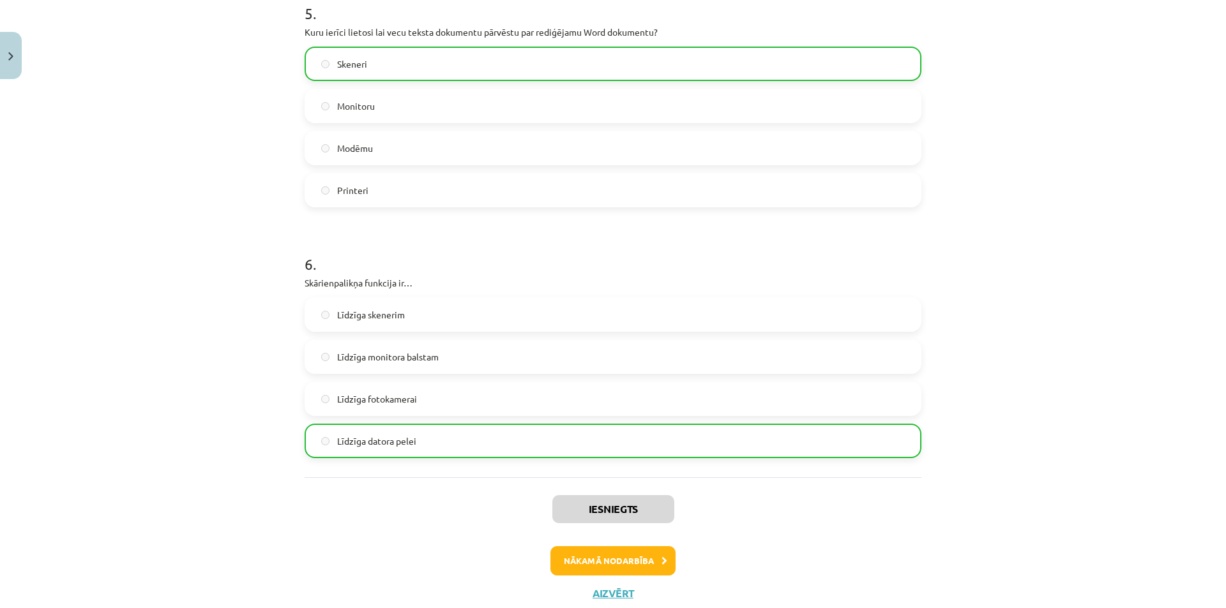
scroll to position [1314, 0]
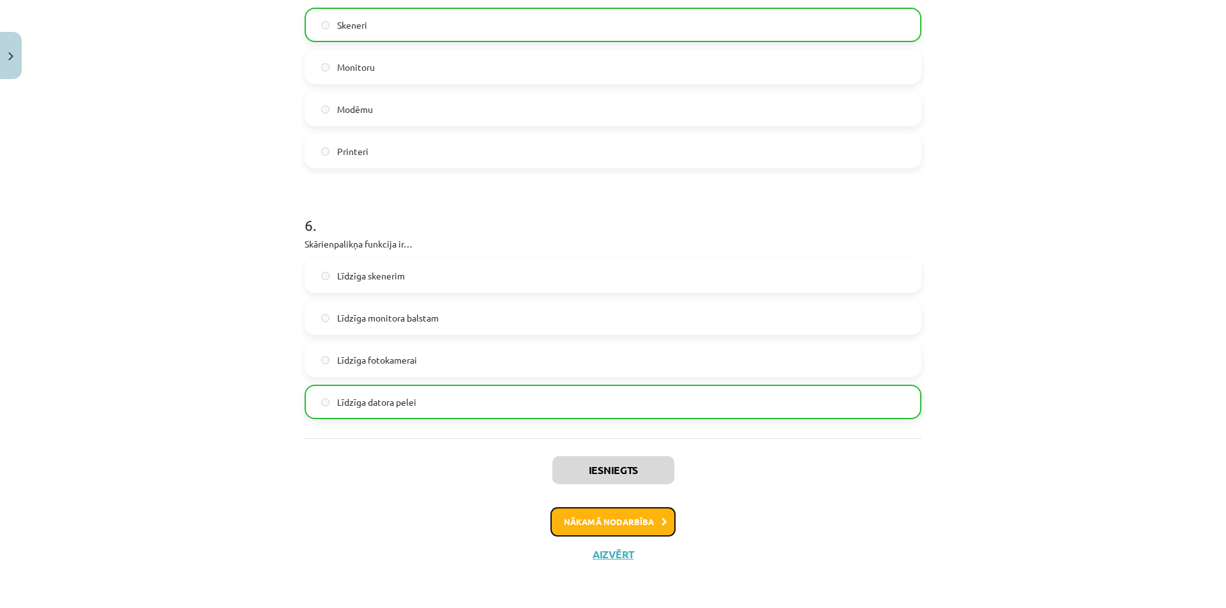
click at [569, 527] on button "Nākamā nodarbība" at bounding box center [612, 521] width 125 height 29
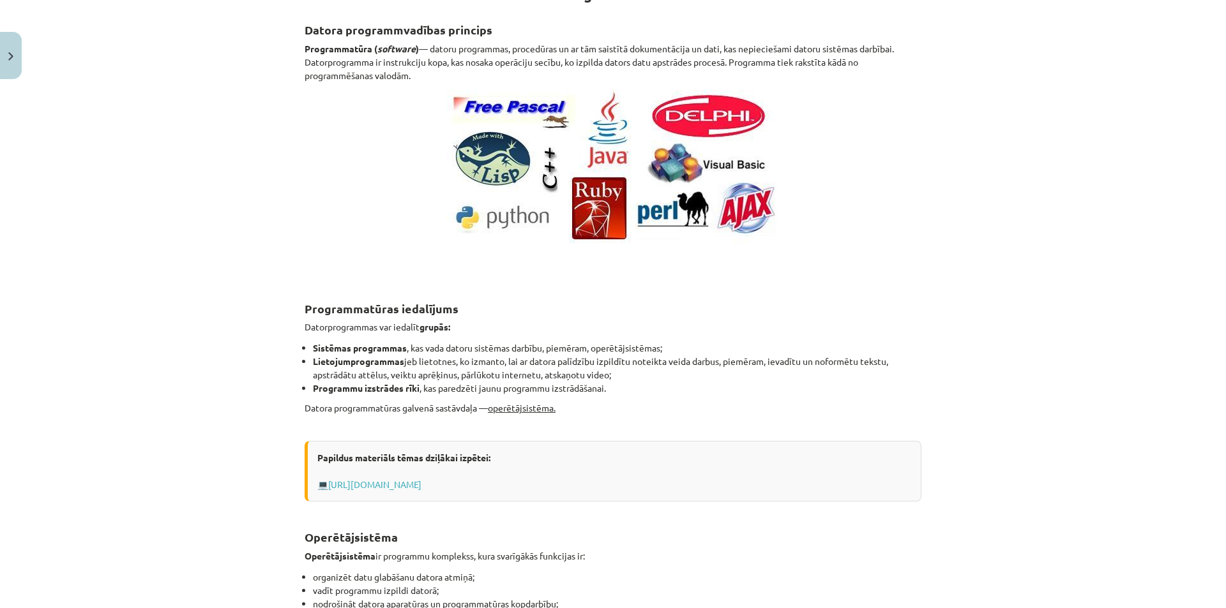
scroll to position [32, 0]
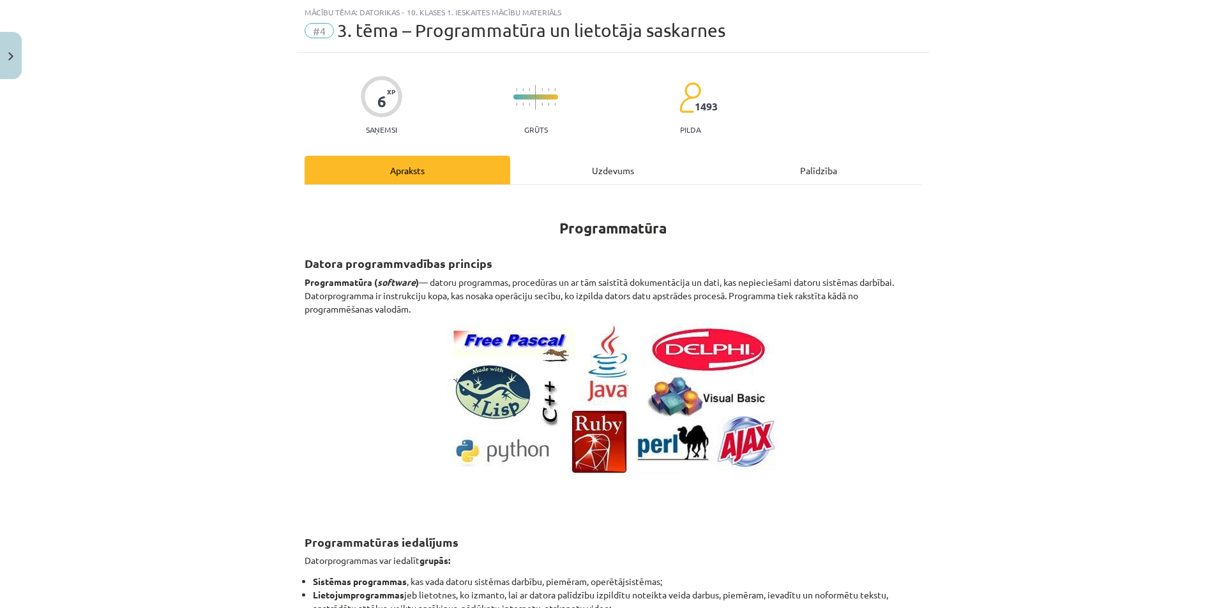
click at [591, 172] on div "Uzdevums" at bounding box center [613, 170] width 206 height 29
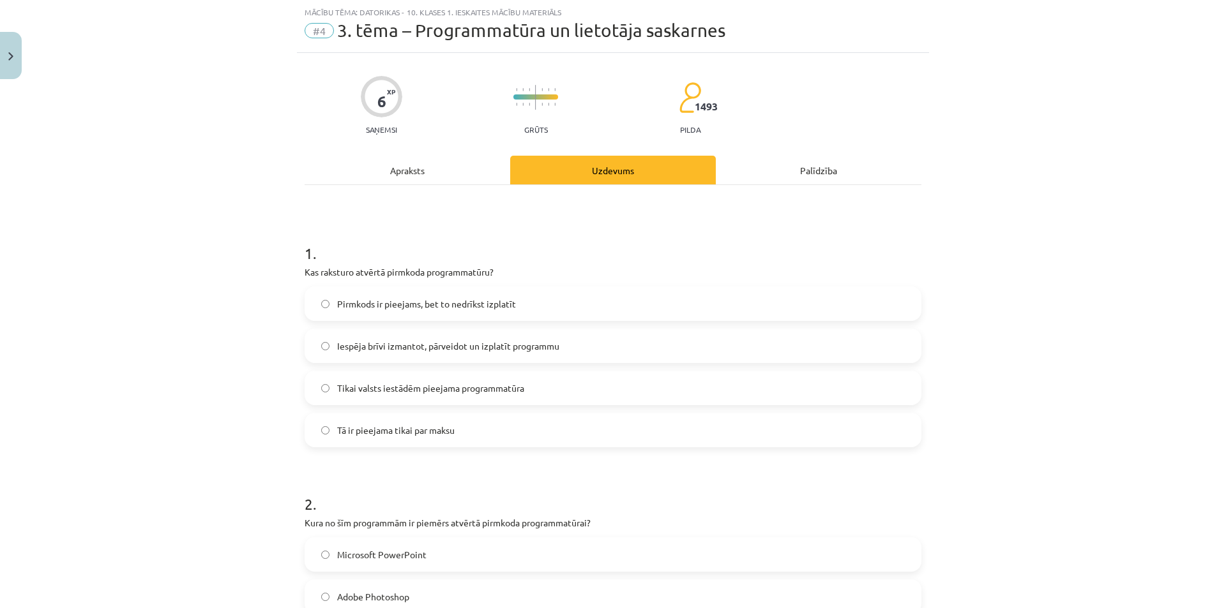
drag, startPoint x: 299, startPoint y: 272, endPoint x: 481, endPoint y: 417, distance: 233.0
click at [481, 417] on div "1 . Kas raksturo atvērtā pirmkoda programmatūru? Pirmkods ir pieejams, bet to n…" at bounding box center [612, 334] width 617 height 225
click at [553, 347] on span "Iespēja brīvi izmantot, pārveidot un izplatīt programmu" at bounding box center [448, 346] width 222 height 13
click at [1217, 114] on div "Mācību tēma: Datorikas - 10. klases 1. ieskaites mācību materiāls #4 3. tēma – …" at bounding box center [613, 304] width 1226 height 608
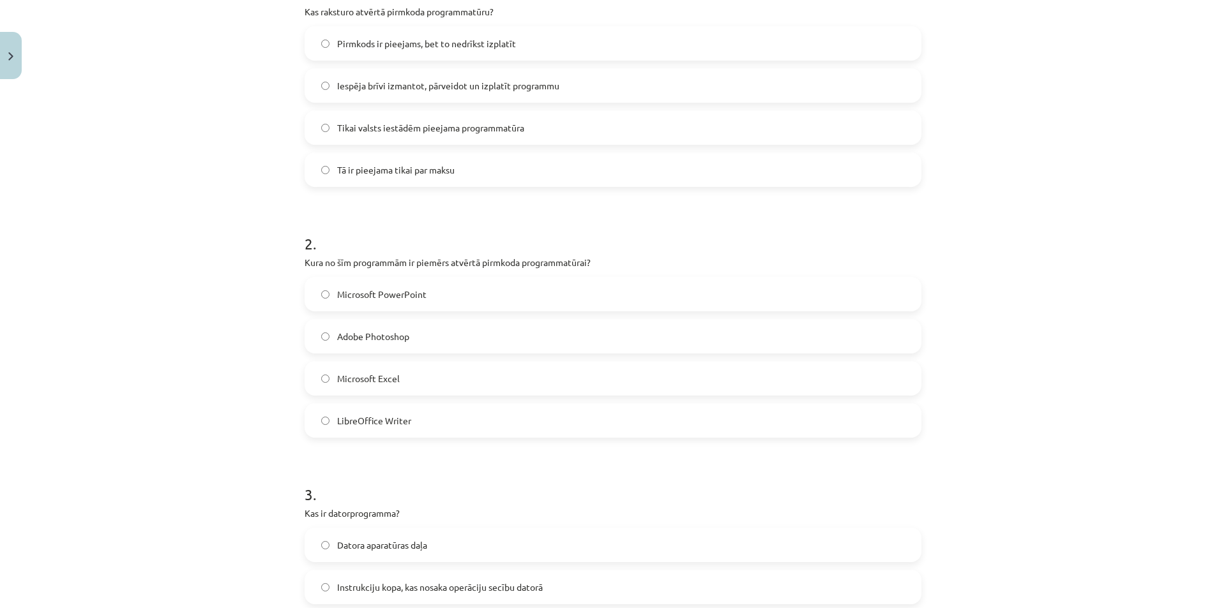
scroll to position [294, 0]
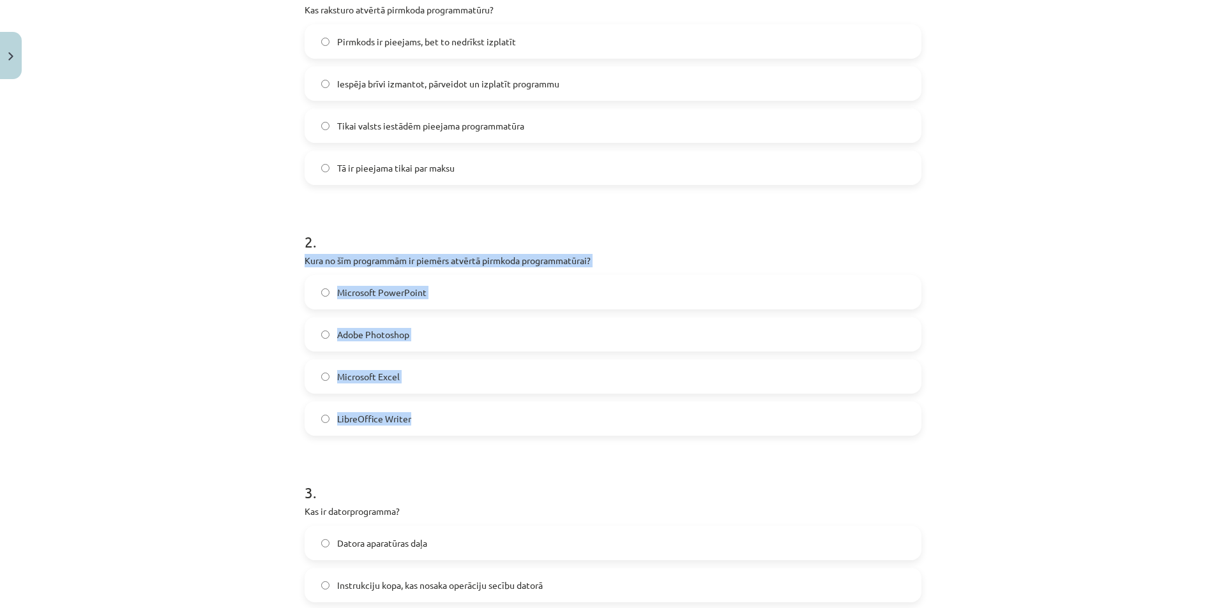
drag, startPoint x: 298, startPoint y: 259, endPoint x: 433, endPoint y: 408, distance: 200.6
click at [405, 421] on span "LibreOffice Writer" at bounding box center [374, 418] width 74 height 13
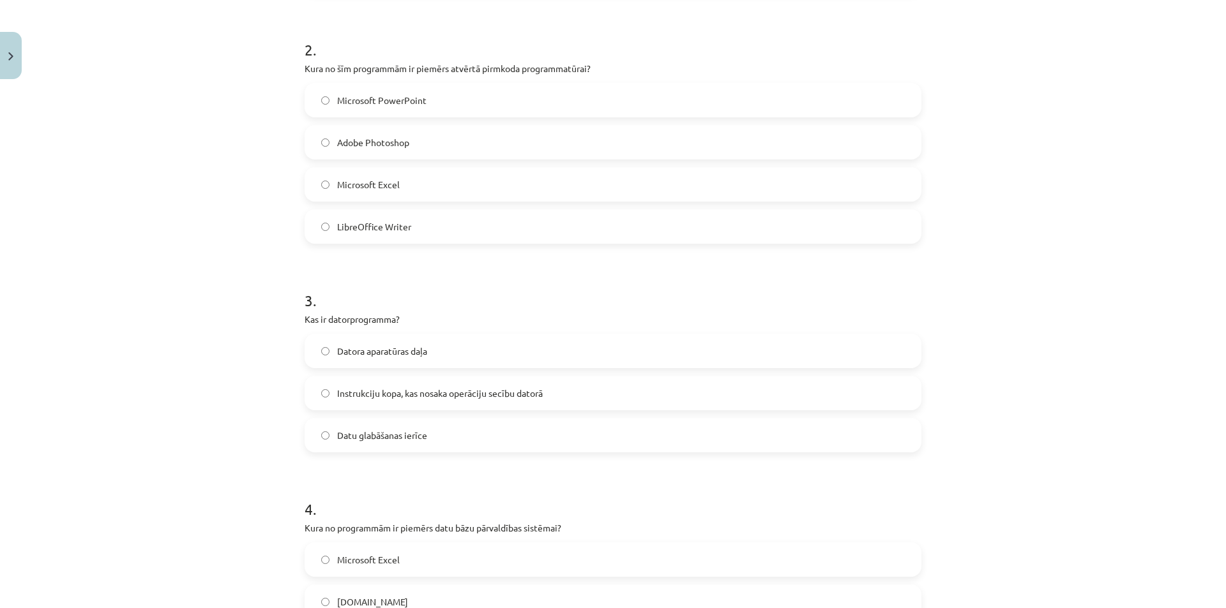
scroll to position [539, 0]
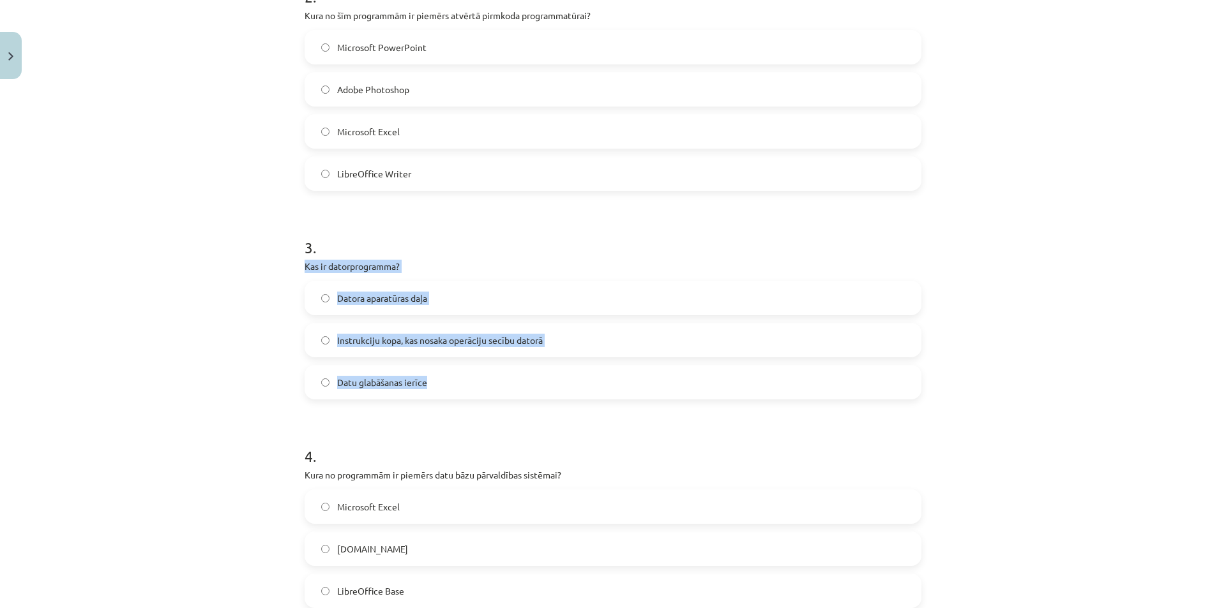
drag, startPoint x: 301, startPoint y: 266, endPoint x: 463, endPoint y: 388, distance: 203.2
click at [463, 388] on div "3 . Kas ir datorprogramma? Datora aparatūras daļa Instrukciju kopa, kas nosaka …" at bounding box center [612, 307] width 617 height 183
click at [493, 333] on label "Instrukciju kopa, kas nosaka operāciju secību datorā" at bounding box center [613, 340] width 614 height 32
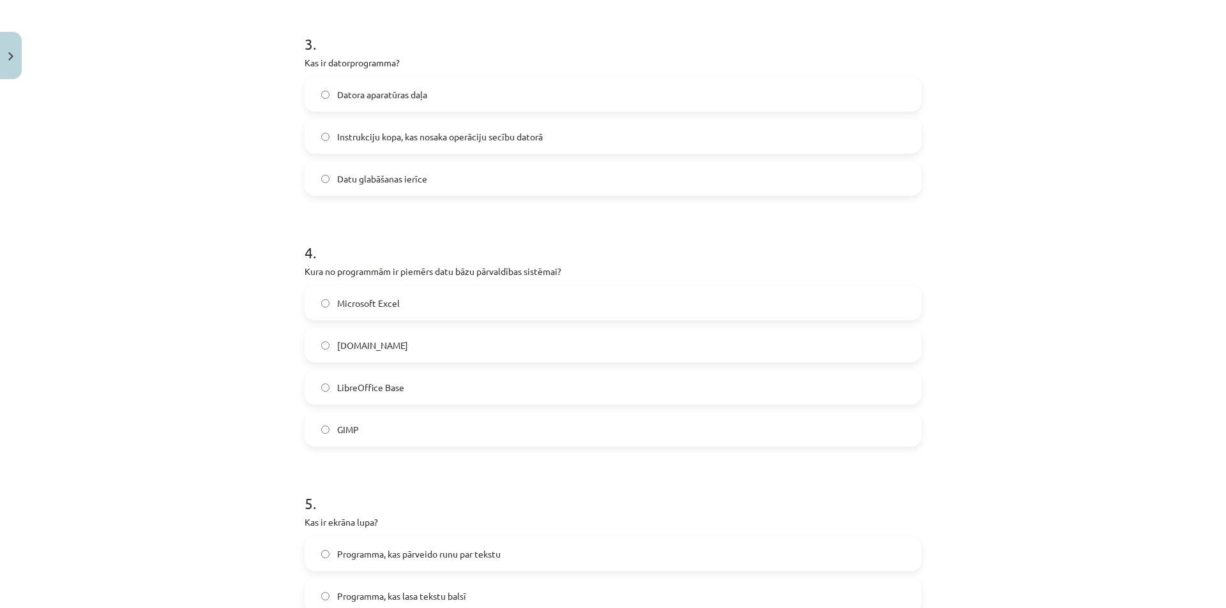
scroll to position [745, 0]
drag, startPoint x: 301, startPoint y: 272, endPoint x: 476, endPoint y: 413, distance: 224.7
click at [476, 413] on div "4 . Kura no programmām ir piemērs datu bāzu pārvaldības sistēmai? Microsoft Exc…" at bounding box center [612, 332] width 617 height 225
click at [393, 390] on span "LibreOffice Base" at bounding box center [370, 385] width 67 height 13
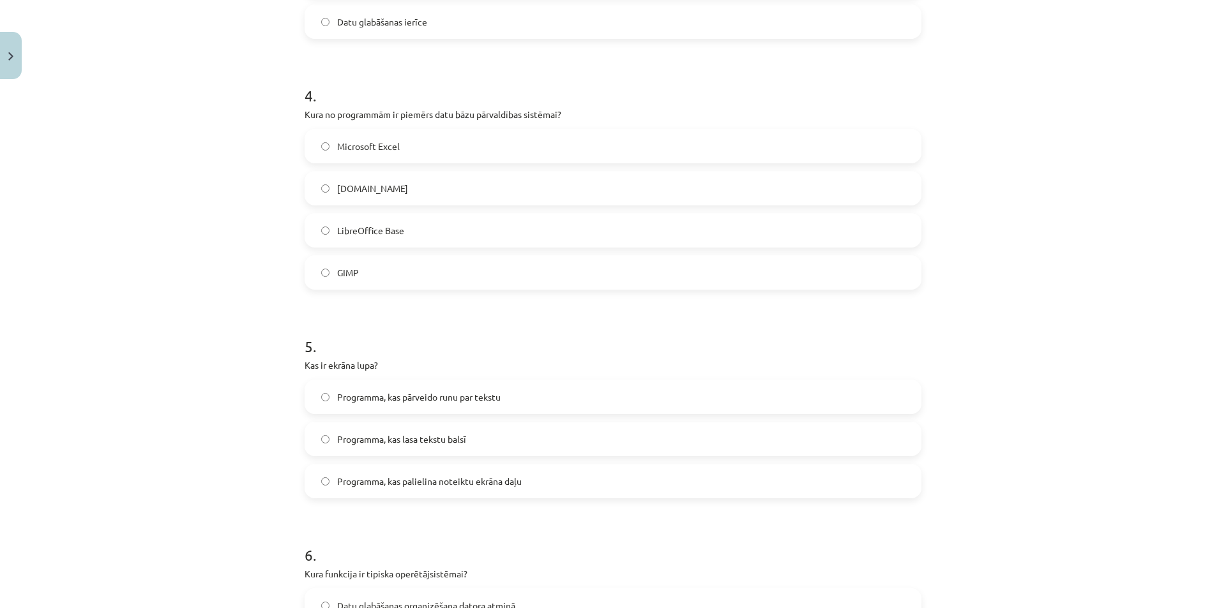
scroll to position [933, 0]
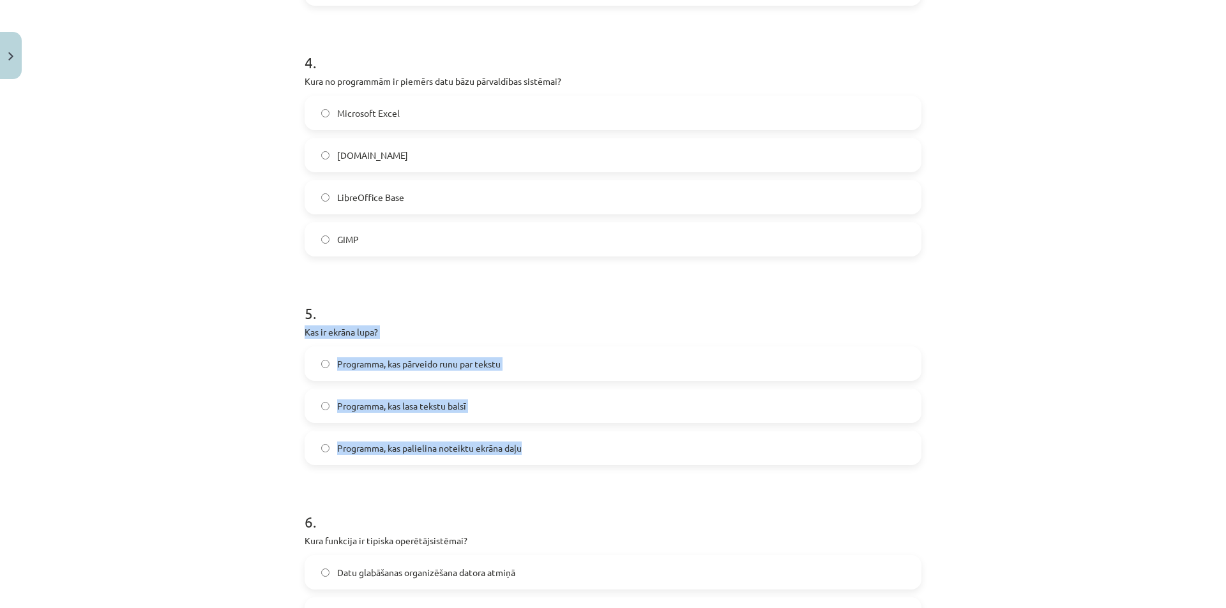
drag, startPoint x: 301, startPoint y: 336, endPoint x: 533, endPoint y: 435, distance: 252.8
click at [533, 435] on div "5 . Kas ir ekrāna lupa? Programma, kas pārveido runu par tekstu Programma, kas …" at bounding box center [612, 373] width 617 height 183
click at [424, 440] on label "Programma, kas palielina noteiktu ekrāna daļu" at bounding box center [613, 448] width 614 height 32
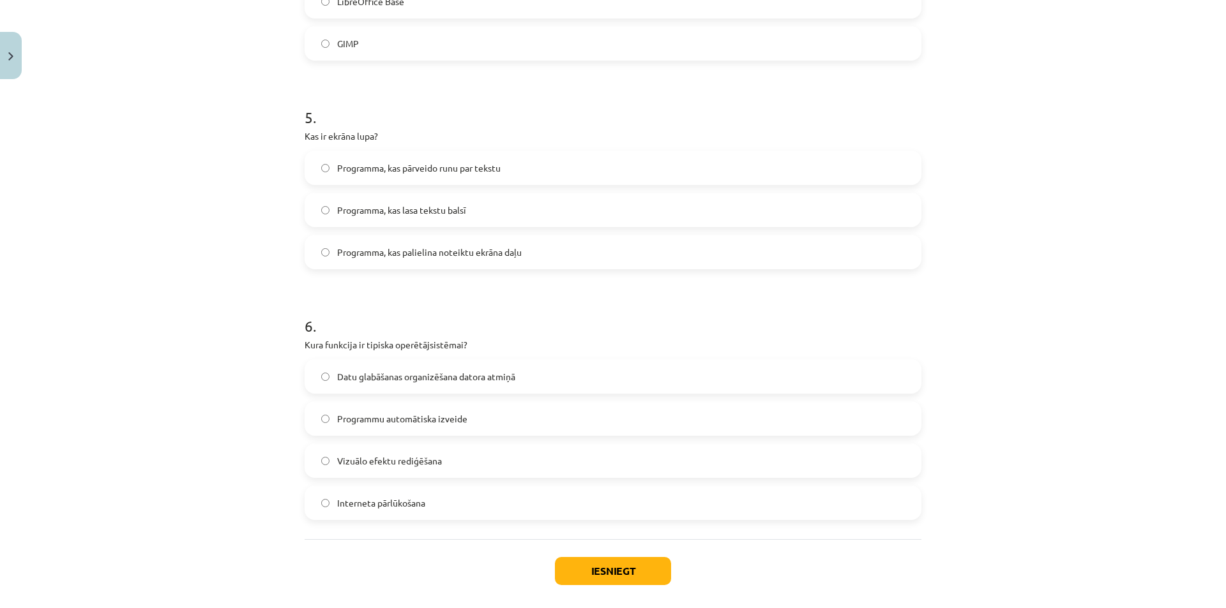
scroll to position [1139, 0]
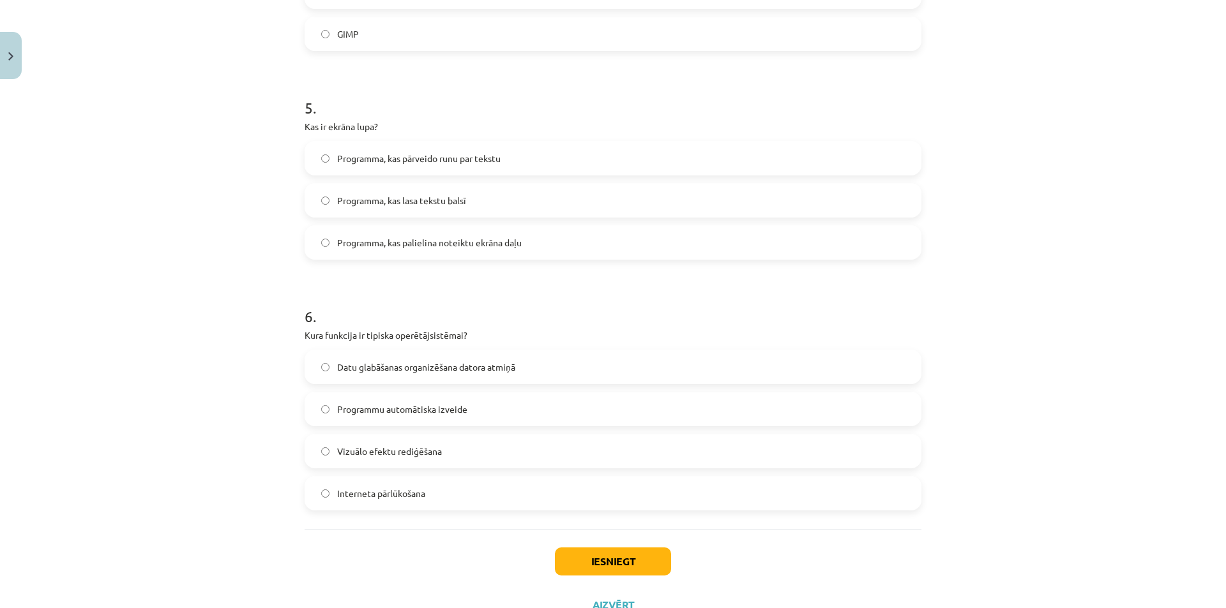
drag, startPoint x: 299, startPoint y: 336, endPoint x: 529, endPoint y: 499, distance: 281.2
click at [444, 364] on span "Datu glabāšanas organizēšana datora atmiņā" at bounding box center [426, 367] width 178 height 13
click at [633, 571] on button "Iesniegt" at bounding box center [613, 562] width 116 height 28
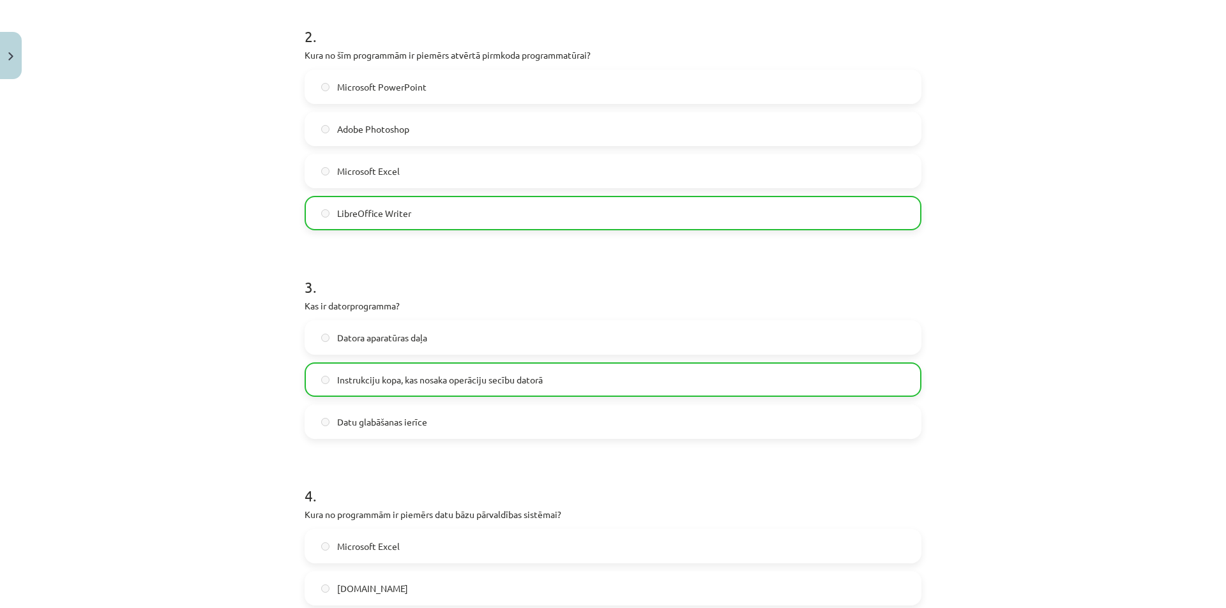
scroll to position [1230, 0]
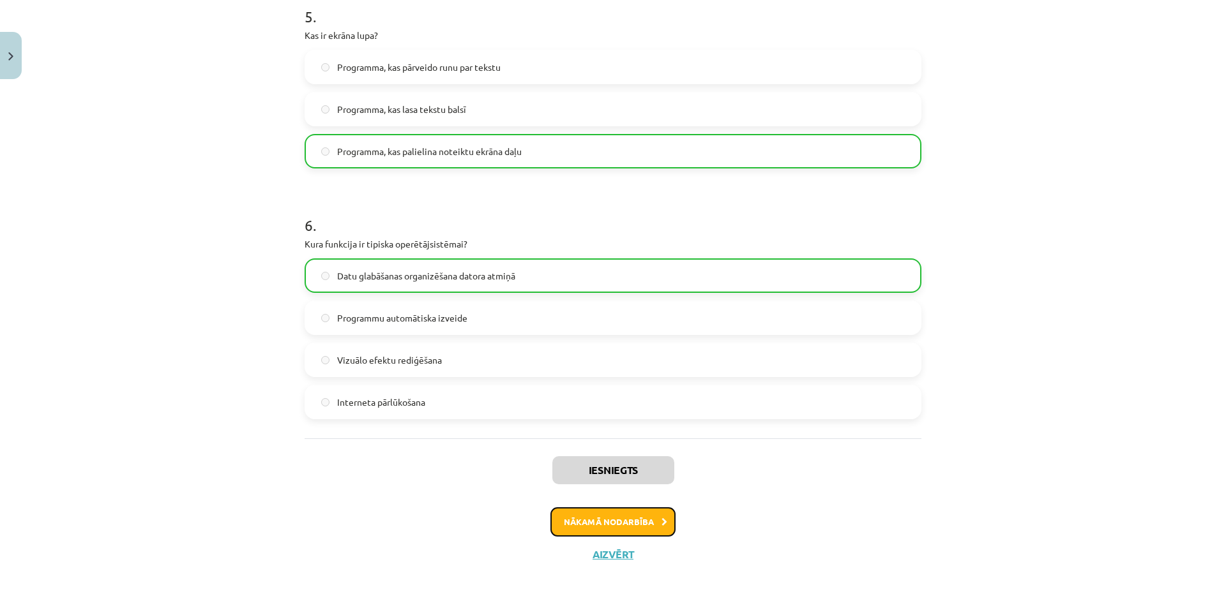
click at [570, 517] on button "Nākamā nodarbība" at bounding box center [612, 521] width 125 height 29
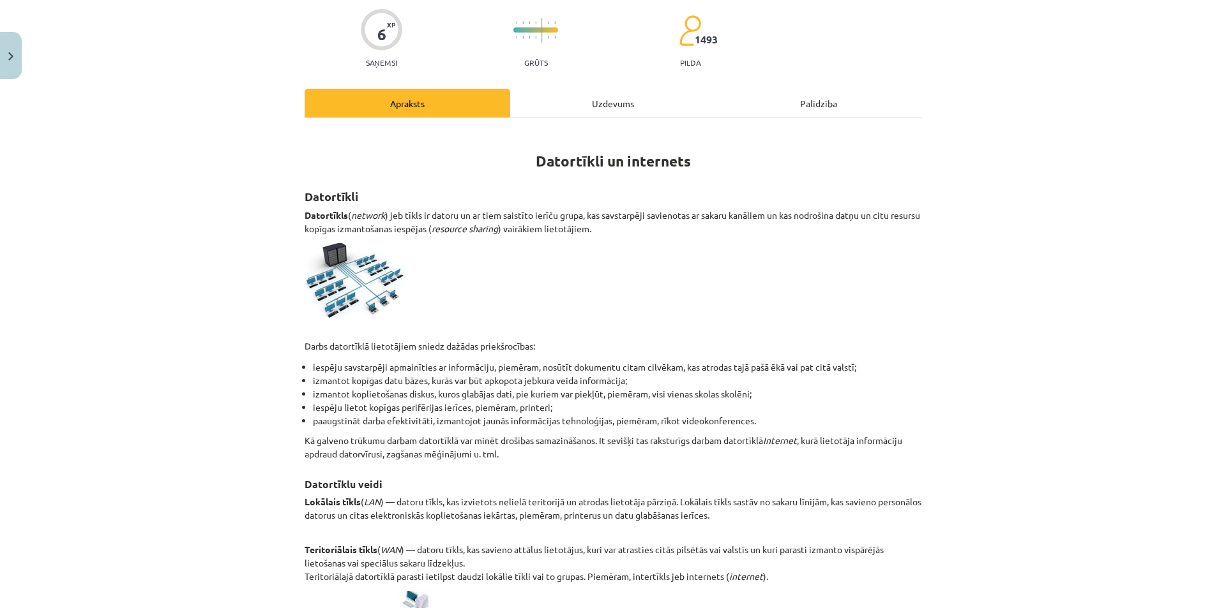
scroll to position [32, 0]
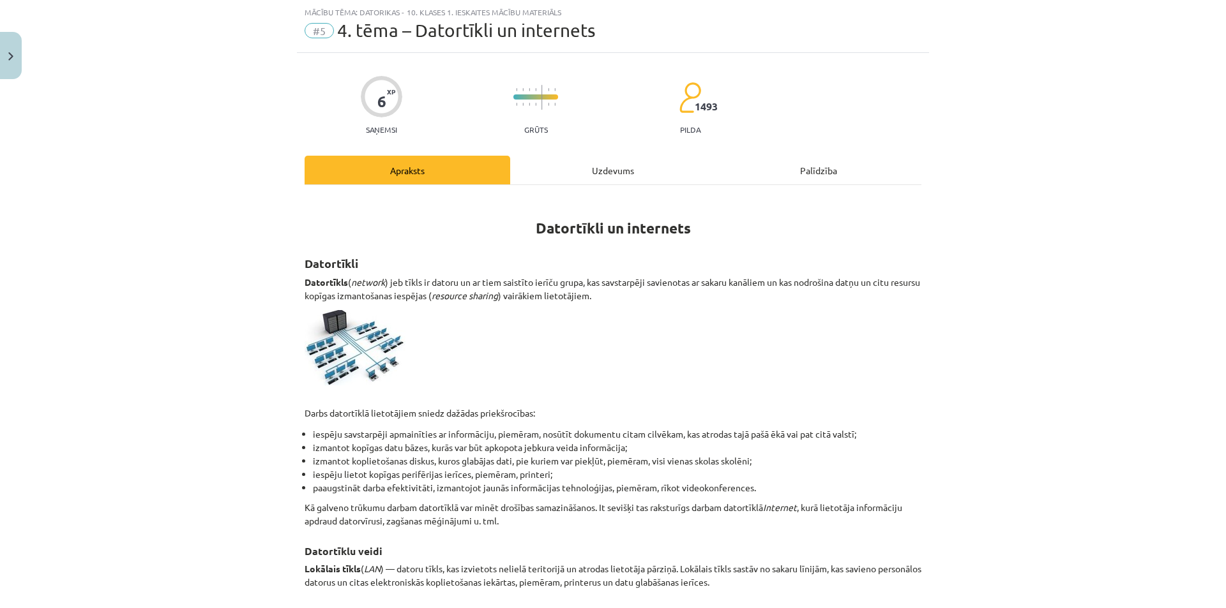
click at [613, 165] on div "Uzdevums" at bounding box center [613, 170] width 206 height 29
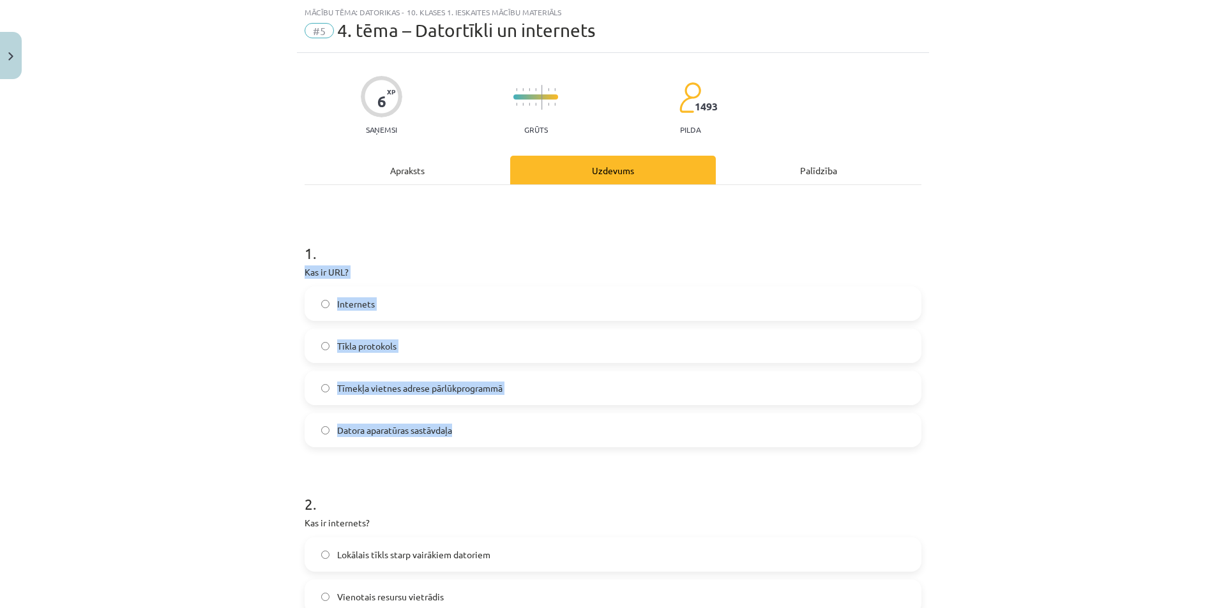
drag, startPoint x: 297, startPoint y: 271, endPoint x: 507, endPoint y: 435, distance: 267.0
click at [480, 384] on span "Tīmekļa vietnes adrese pārlūkprogrammā" at bounding box center [419, 388] width 165 height 13
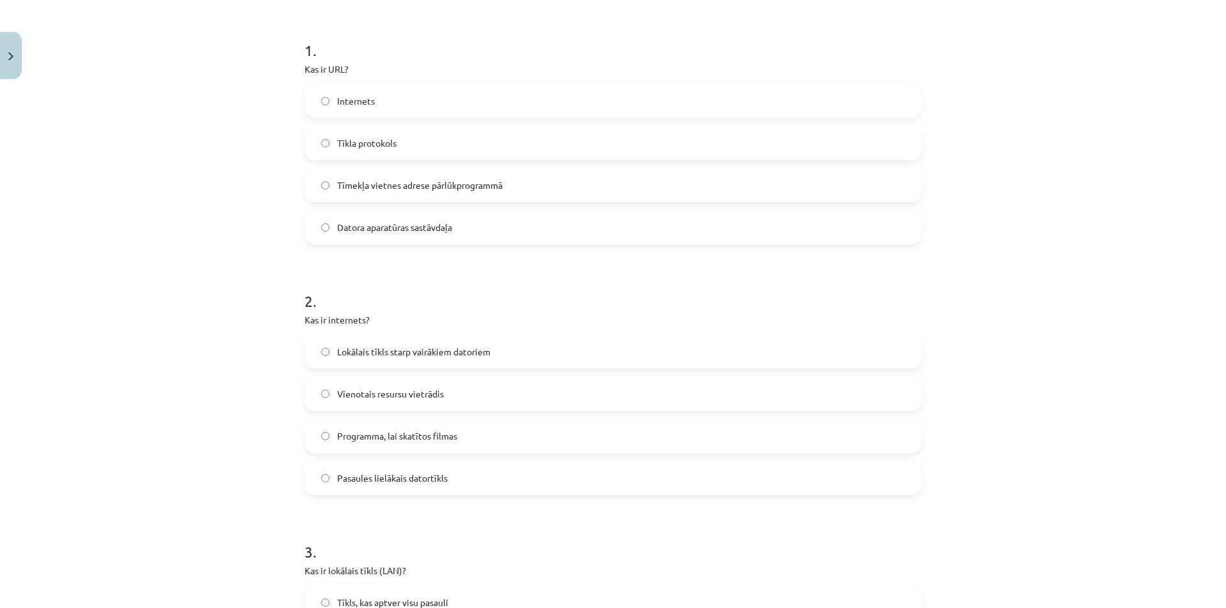
scroll to position [245, 0]
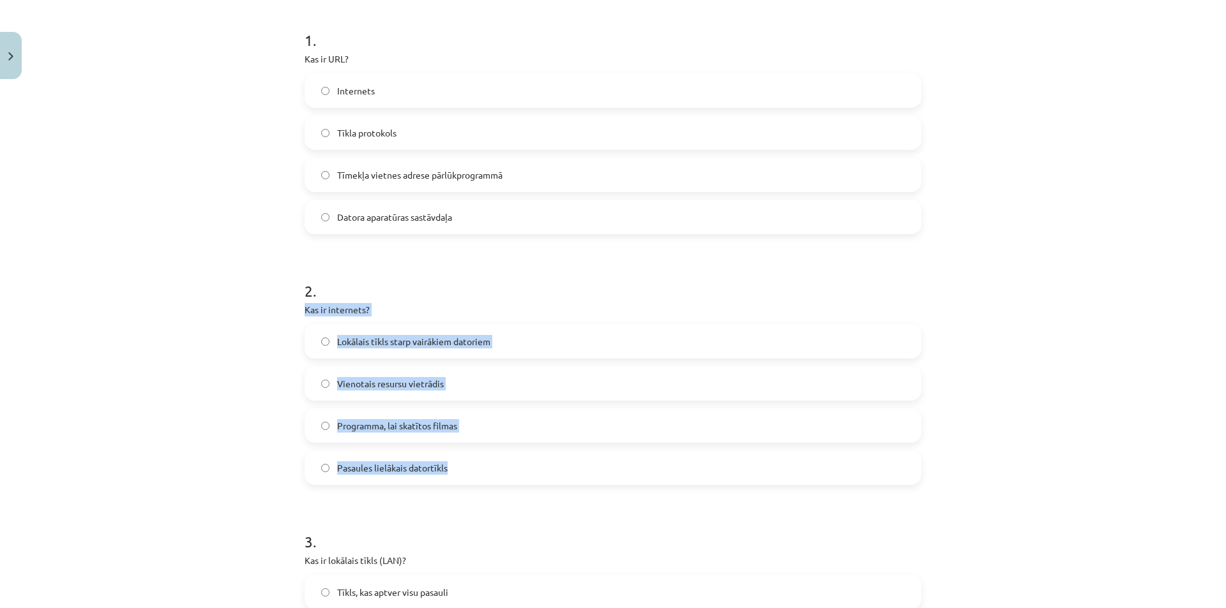
drag, startPoint x: 301, startPoint y: 313, endPoint x: 472, endPoint y: 481, distance: 240.1
click at [472, 481] on div "2 . Kas ir internets? Lokālais tīkls starp vairākiem datoriem Vienotais resursu…" at bounding box center [612, 372] width 617 height 225
click at [415, 468] on span "Pasaules lielākais datortīkls" at bounding box center [392, 467] width 110 height 13
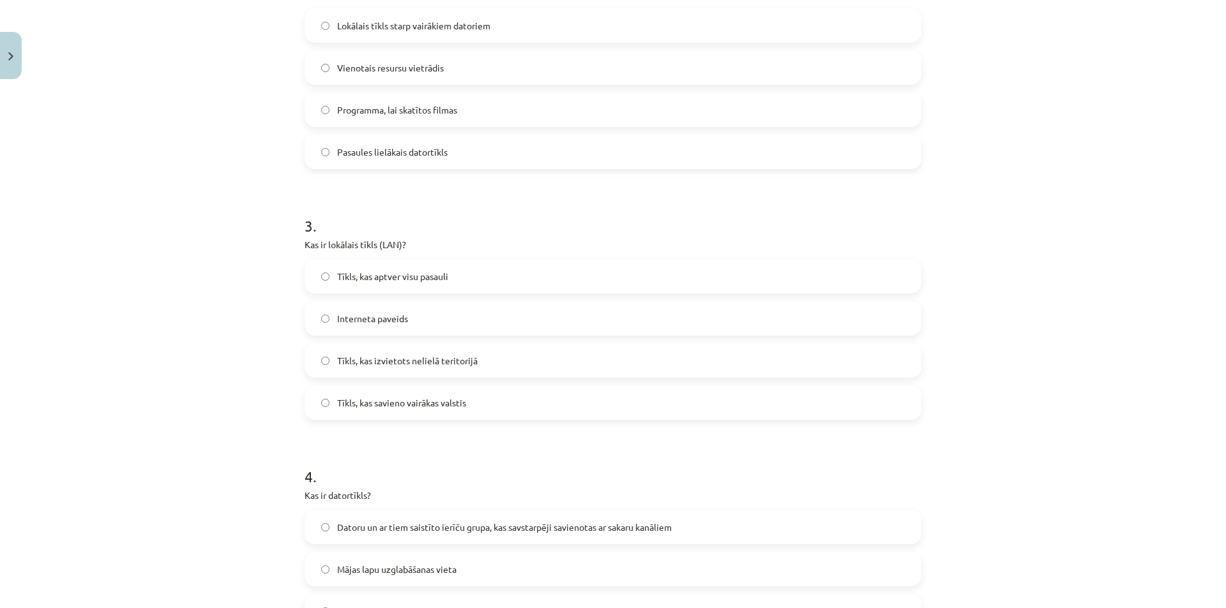
scroll to position [594, 0]
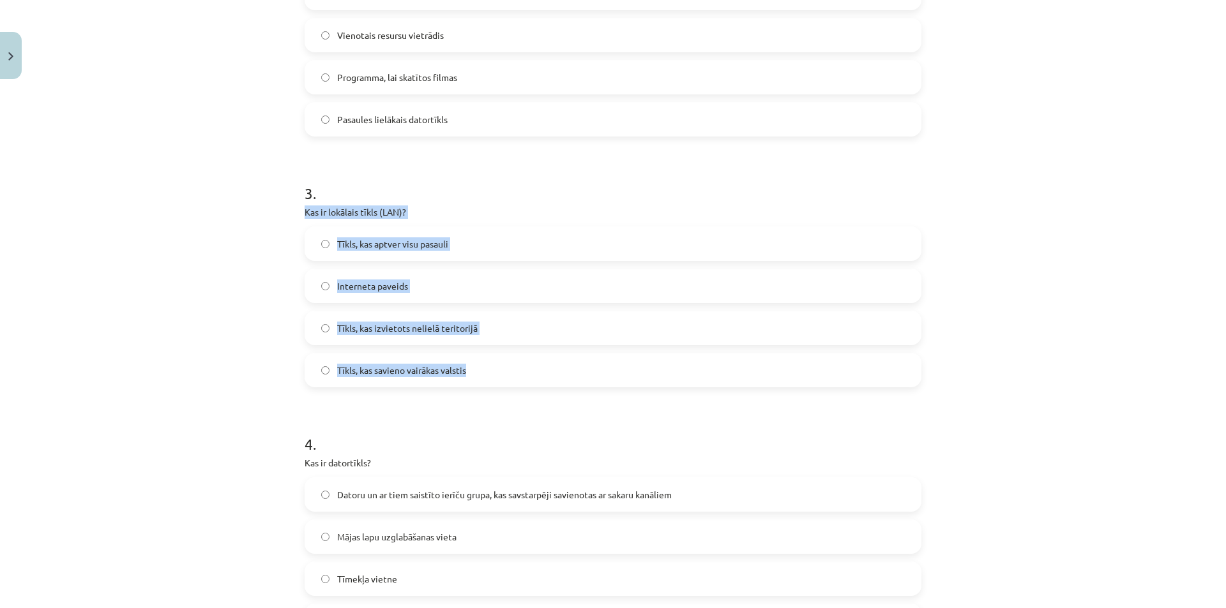
drag, startPoint x: 302, startPoint y: 214, endPoint x: 473, endPoint y: 366, distance: 229.2
click at [473, 366] on div "3 . Kas ir lokālais tīkls (LAN)? Tīkls, kas aptver visu pasauli Interneta pavei…" at bounding box center [612, 274] width 617 height 225
click at [461, 329] on span "Tīkls, kas izvietots nelielā teritorijā" at bounding box center [407, 328] width 140 height 13
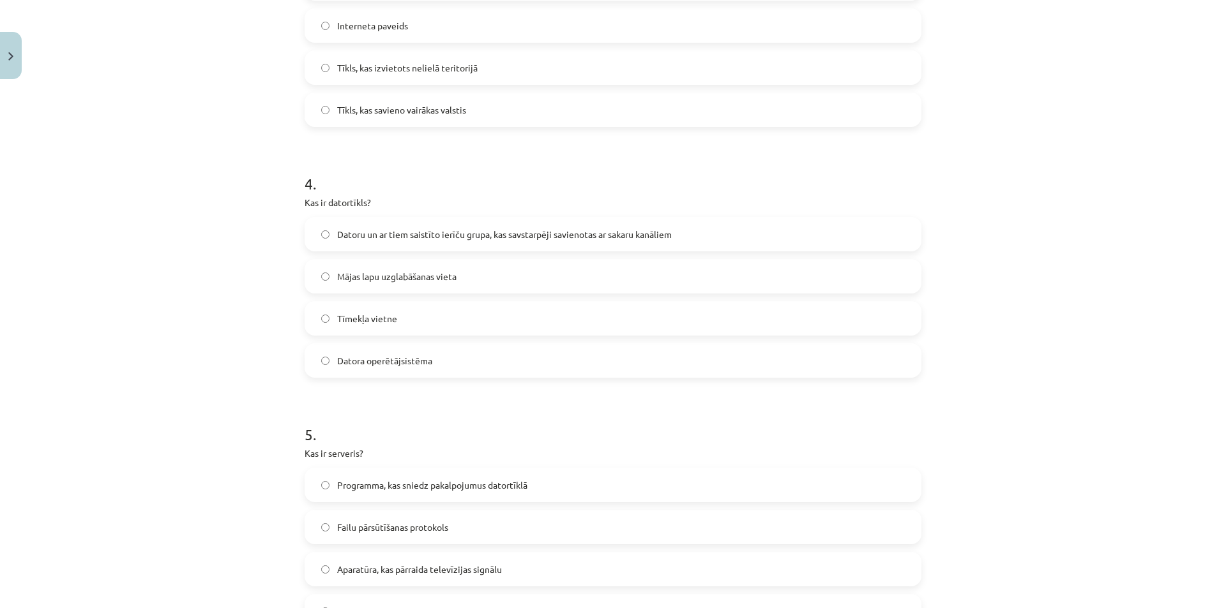
scroll to position [874, 0]
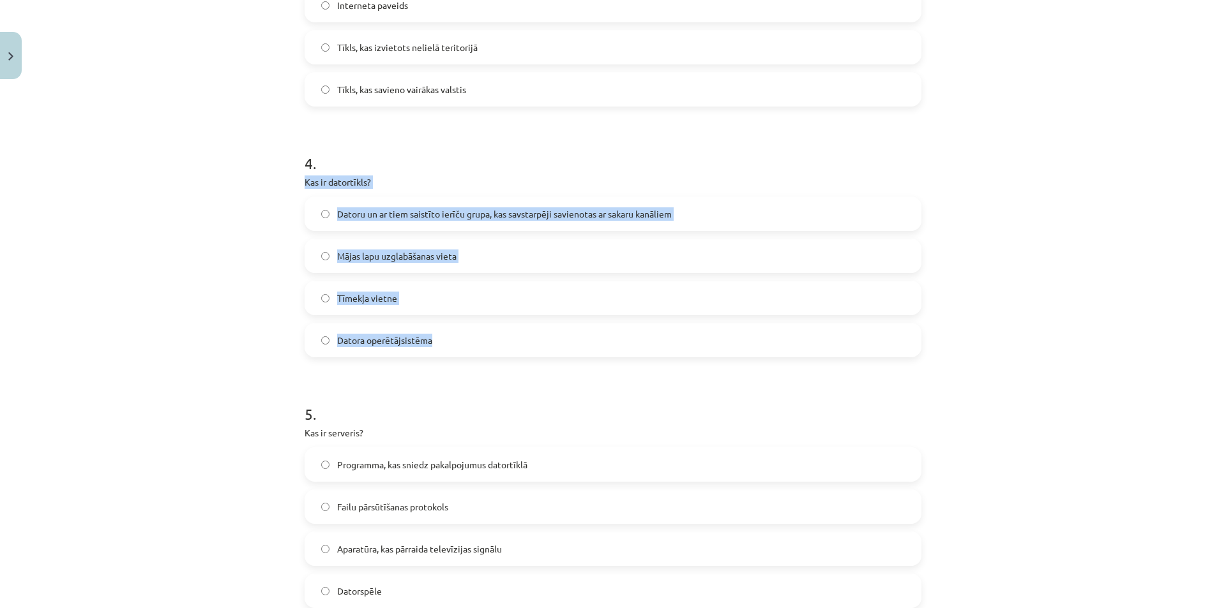
drag, startPoint x: 297, startPoint y: 181, endPoint x: 477, endPoint y: 329, distance: 232.7
click at [477, 329] on div "6 XP Saņemsi Grūts 1493 pilda Apraksts Uzdevums Palīdzība 1 . Kas ir URL? Inter…" at bounding box center [613, 92] width 632 height 1765
click at [522, 218] on span "Datoru un ar tiem saistīto ierīču grupa, kas savstarpēji savienotas ar sakaru k…" at bounding box center [504, 213] width 334 height 13
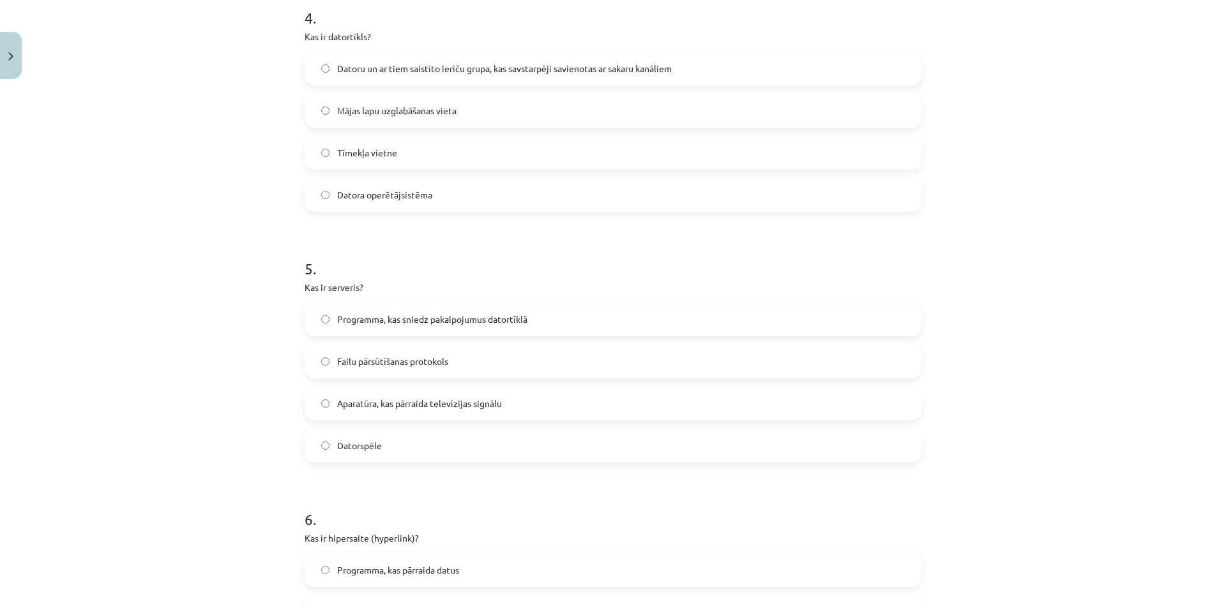
scroll to position [1059, 0]
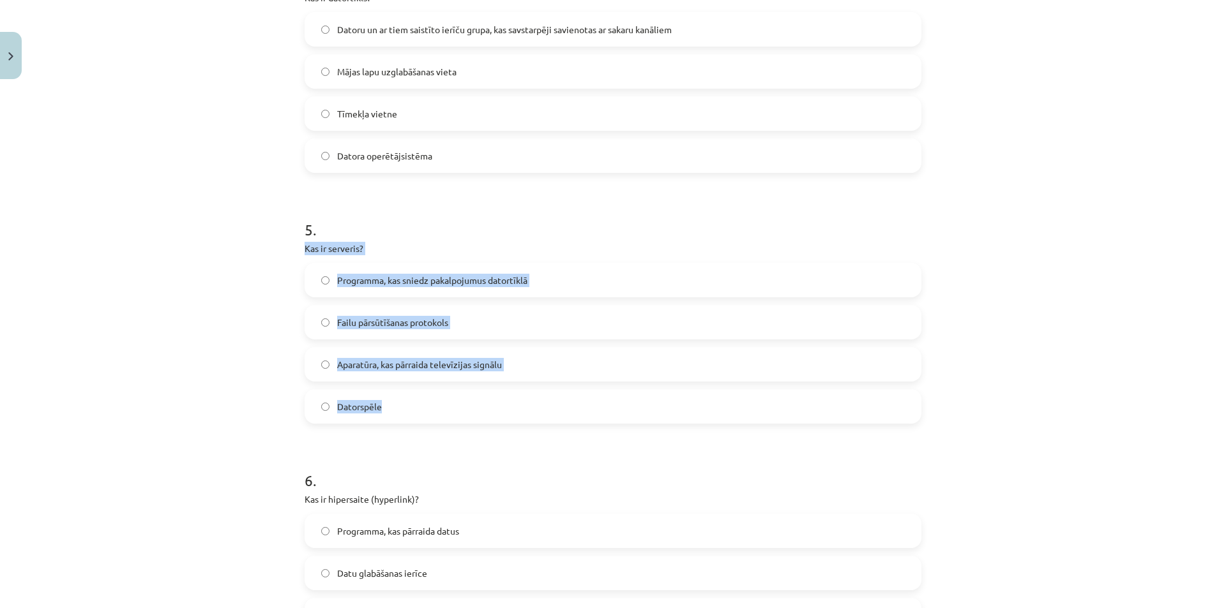
drag, startPoint x: 301, startPoint y: 248, endPoint x: 472, endPoint y: 418, distance: 241.5
click at [472, 418] on div "5 . Kas ir serveris? Programma, kas sniedz pakalpojumus datortīklā Failu pārsūt…" at bounding box center [612, 311] width 617 height 225
click at [424, 280] on span "Programma, kas sniedz pakalpojumus datortīklā" at bounding box center [432, 280] width 190 height 13
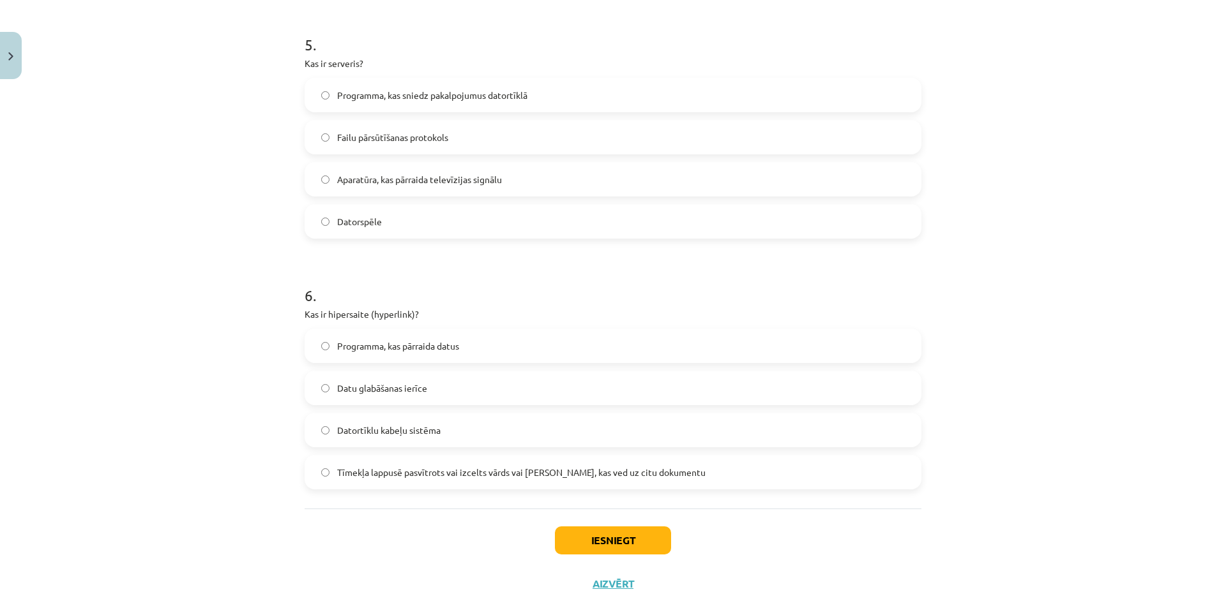
scroll to position [1273, 0]
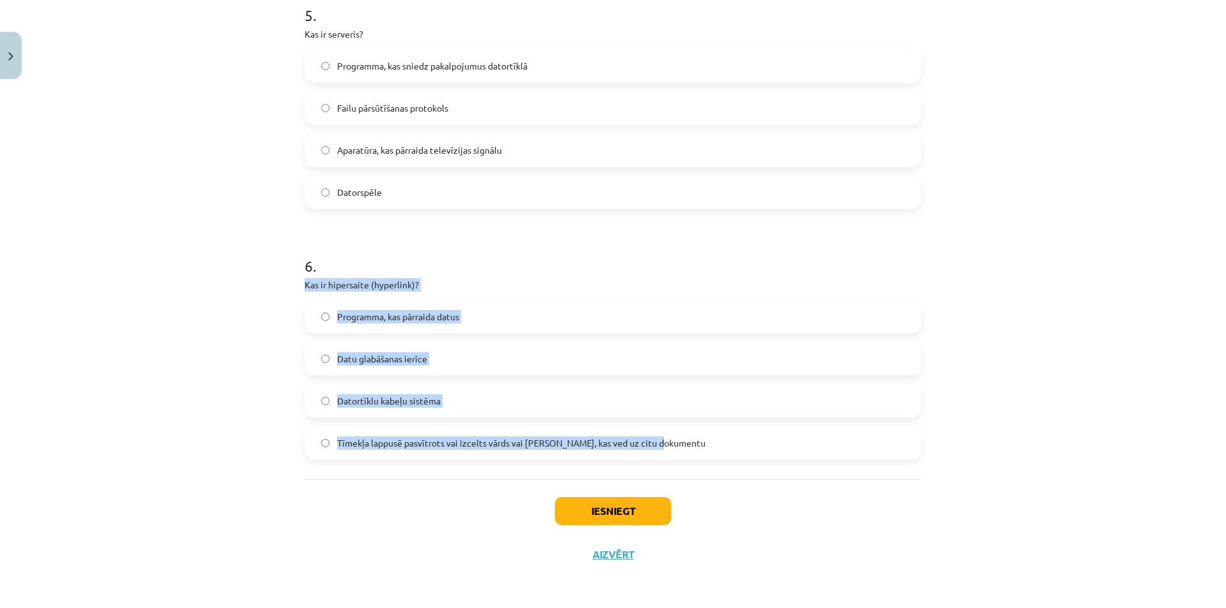
drag, startPoint x: 300, startPoint y: 285, endPoint x: 657, endPoint y: 451, distance: 394.1
click at [493, 437] on span "Tīmekļa lappusē pasvītrots vai izcelts vārds vai frāze, kas ved uz citu dokumen…" at bounding box center [521, 443] width 368 height 13
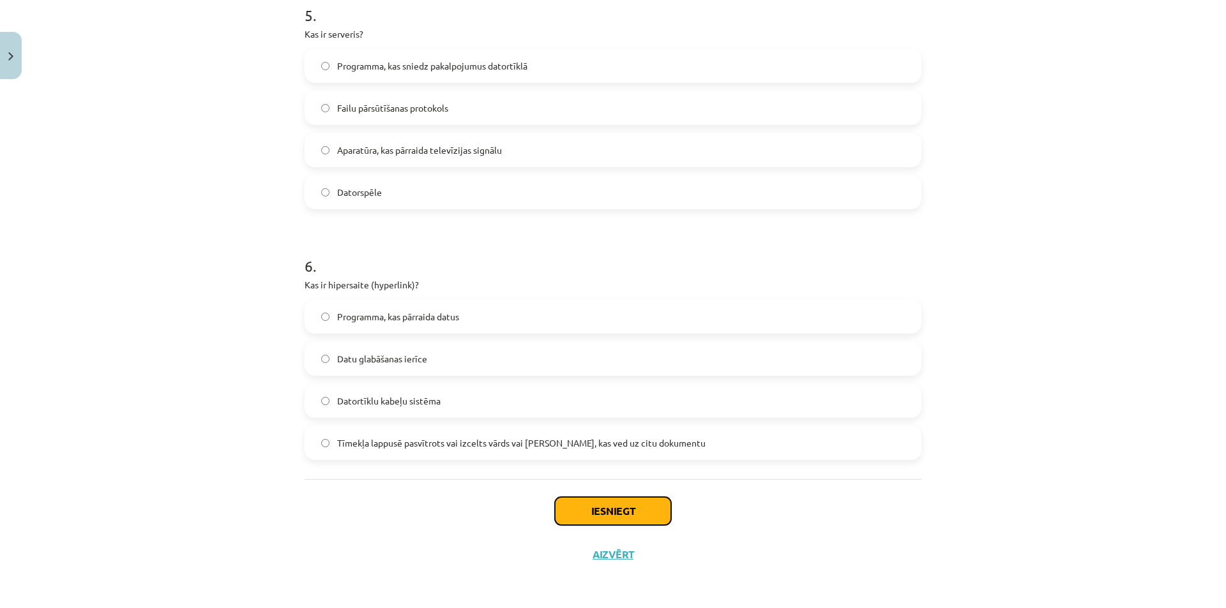
click at [573, 510] on button "Iesniegt" at bounding box center [613, 511] width 116 height 28
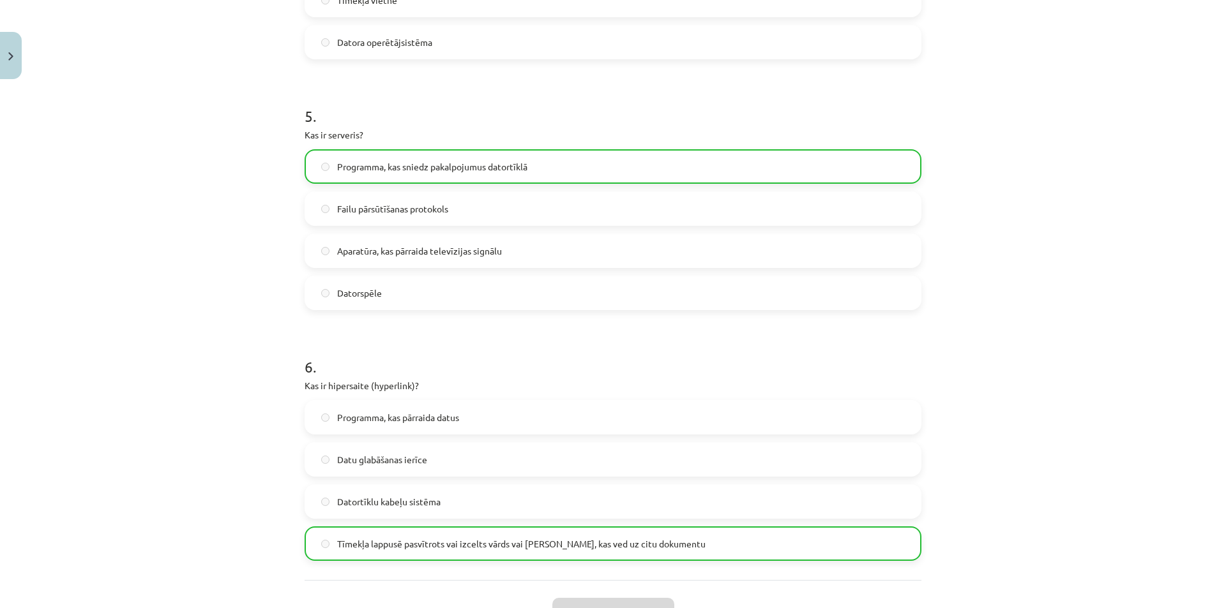
scroll to position [1314, 0]
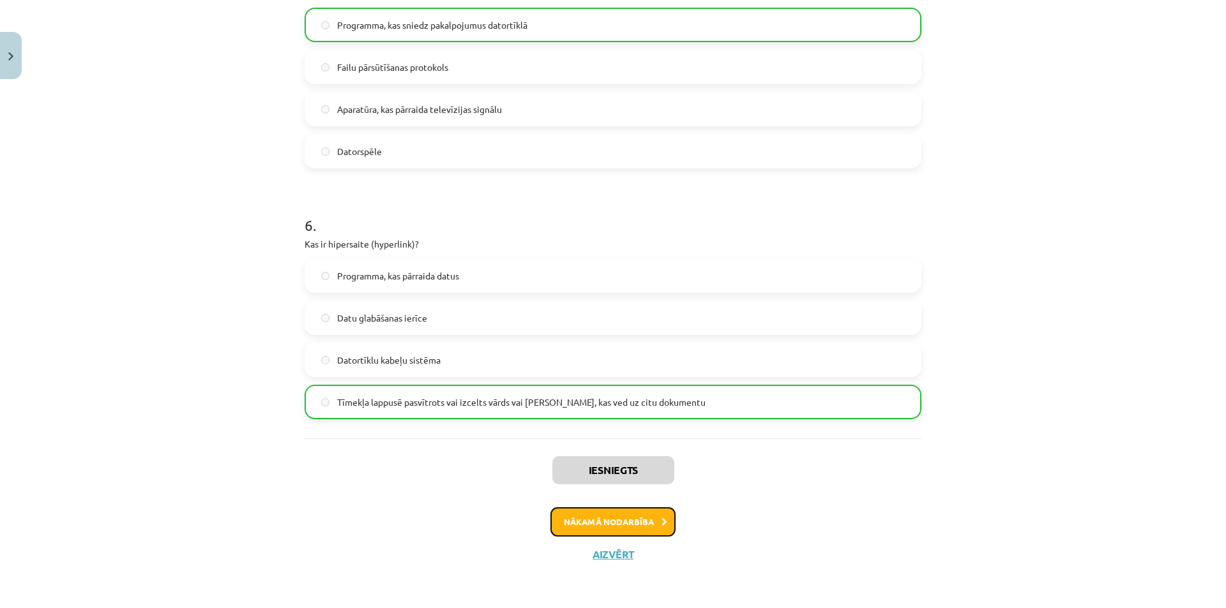
click at [584, 527] on button "Nākamā nodarbība" at bounding box center [612, 521] width 125 height 29
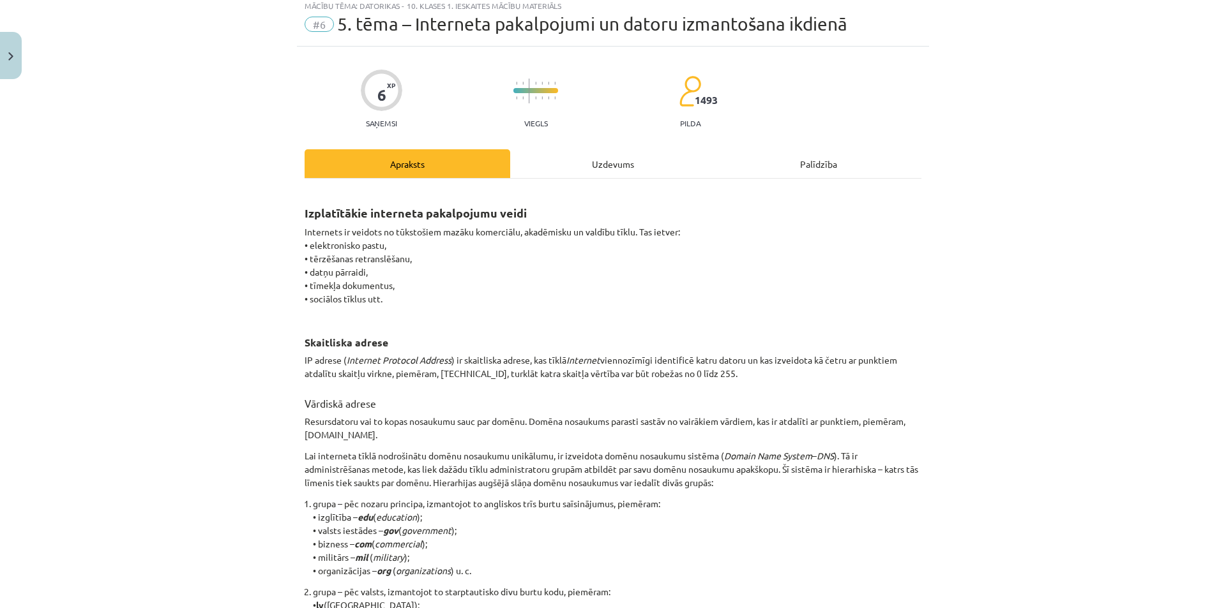
scroll to position [32, 0]
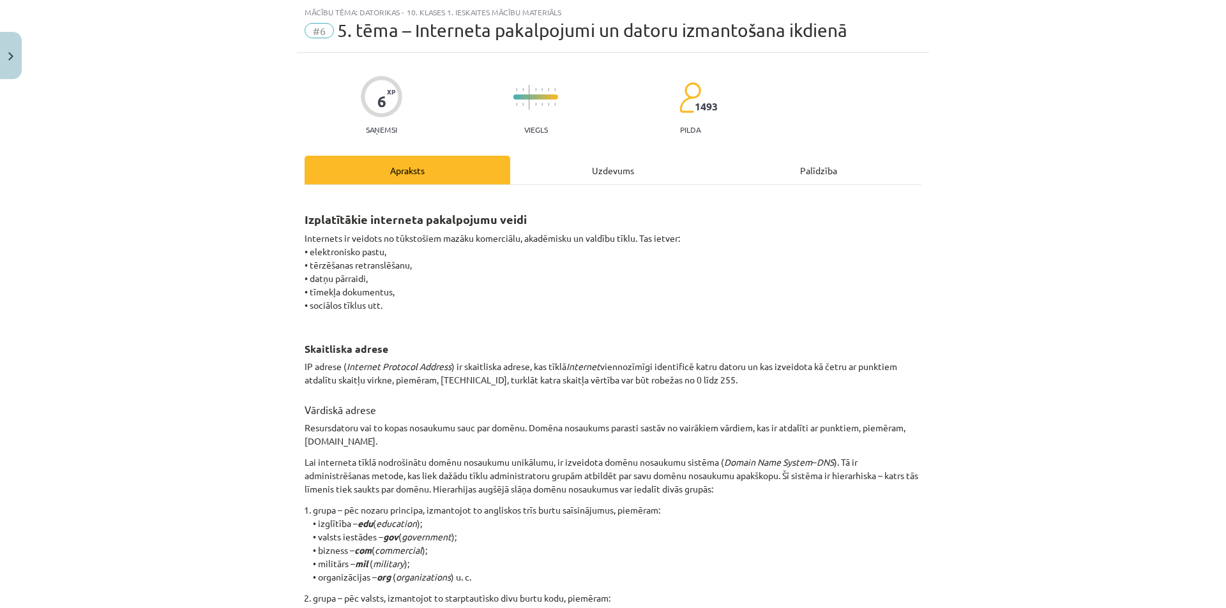
click at [608, 164] on div "Uzdevums" at bounding box center [613, 170] width 206 height 29
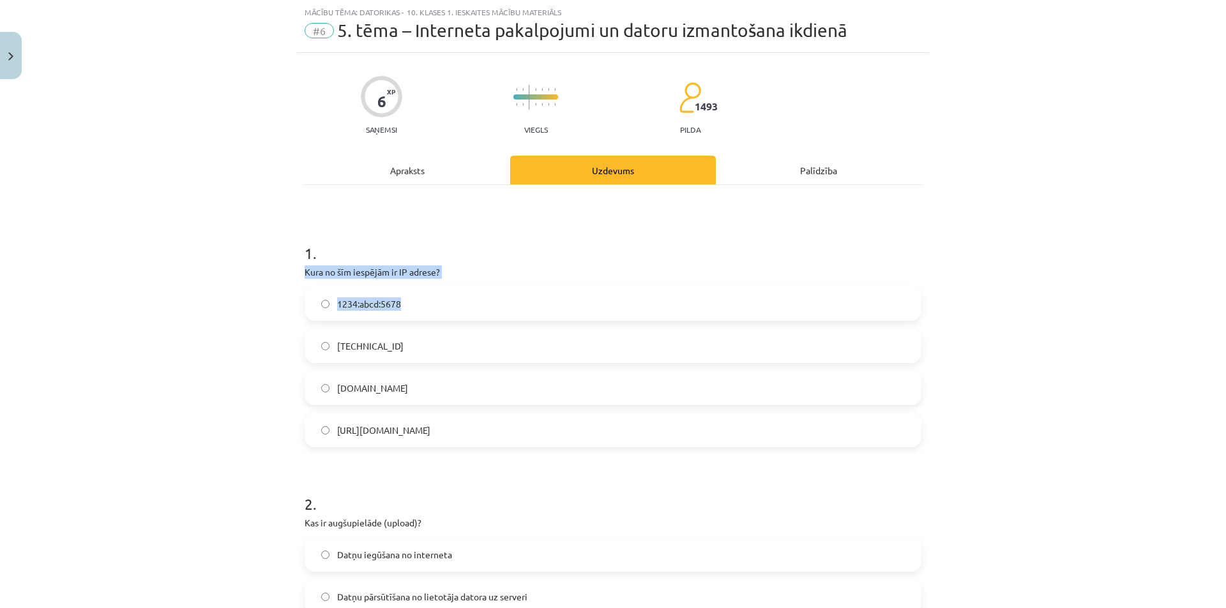
drag, startPoint x: 298, startPoint y: 272, endPoint x: 414, endPoint y: 306, distance: 120.6
drag, startPoint x: 301, startPoint y: 270, endPoint x: 458, endPoint y: 416, distance: 214.5
click at [458, 416] on div "1 . Kura no šīm iespējām ir IP adrese? 1234:abcd:5678 192.100.81.101 www.exampl…" at bounding box center [612, 334] width 617 height 225
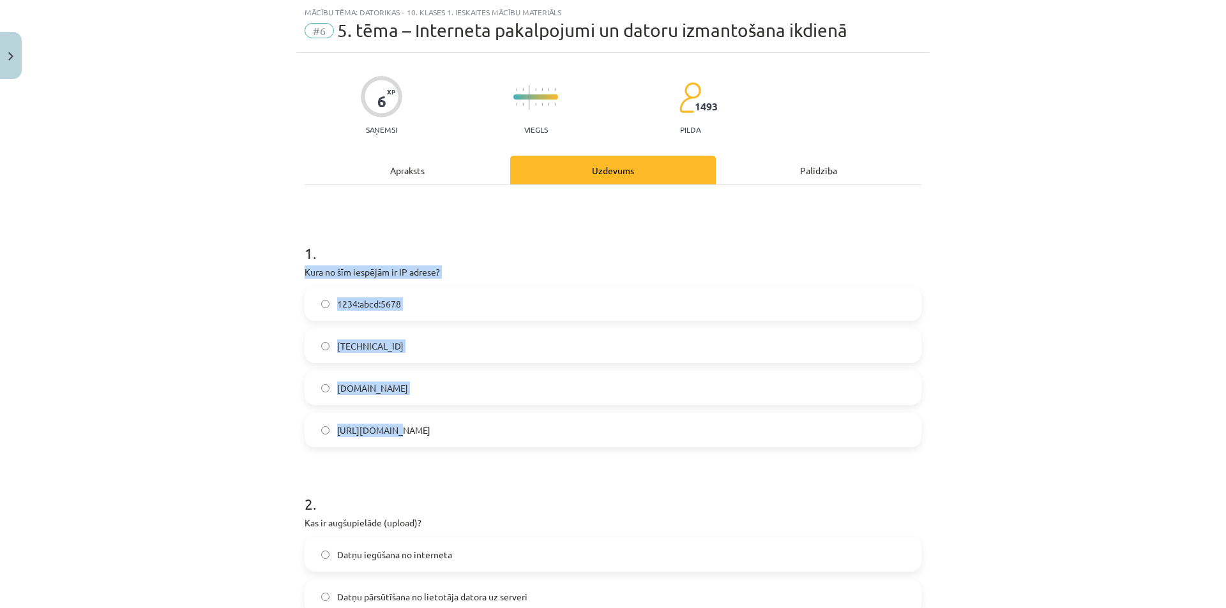
click at [364, 342] on span "192.100.81.101" at bounding box center [370, 346] width 66 height 13
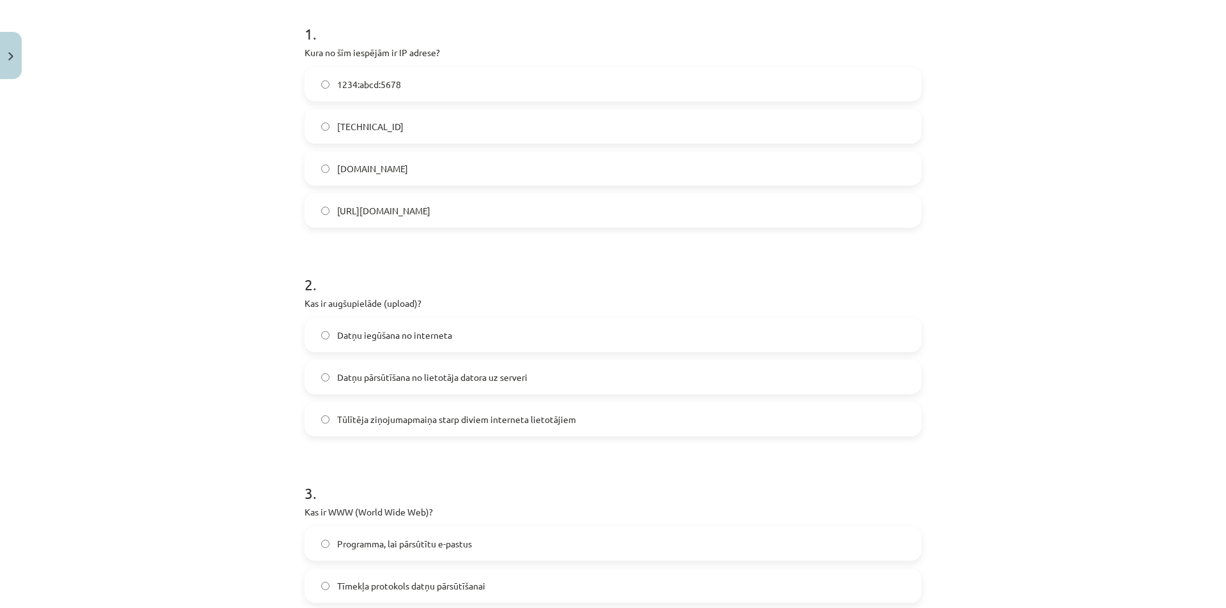
scroll to position [253, 0]
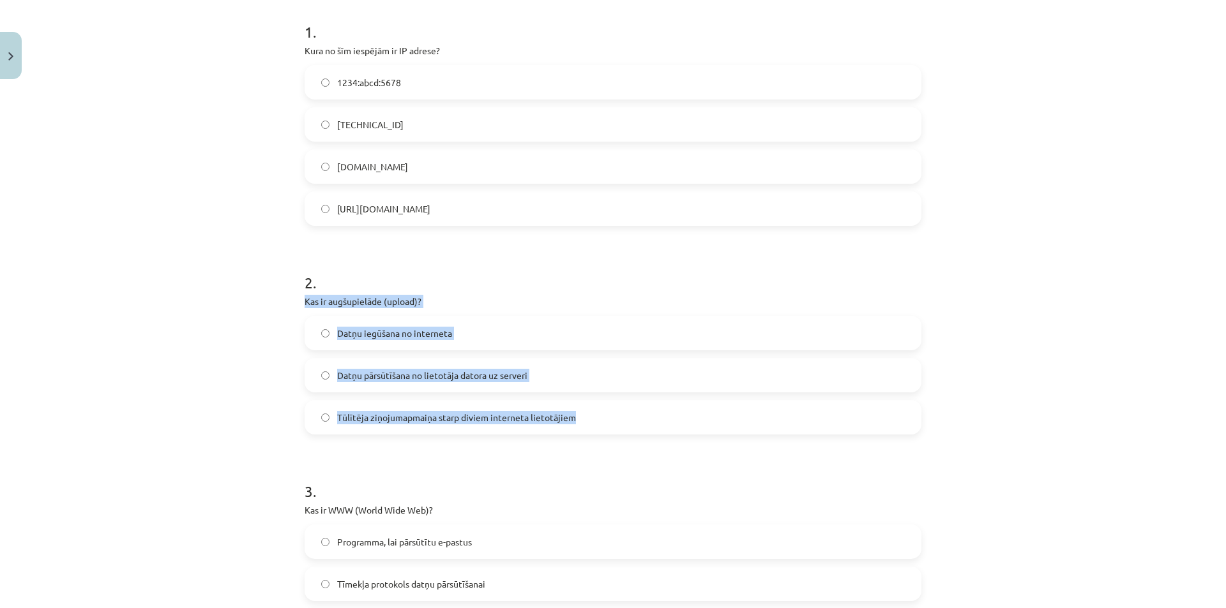
drag, startPoint x: 299, startPoint y: 303, endPoint x: 578, endPoint y: 426, distance: 304.9
click at [422, 380] on span "Datņu pārsūtīšana no lietotāja datora uz serveri" at bounding box center [432, 375] width 190 height 13
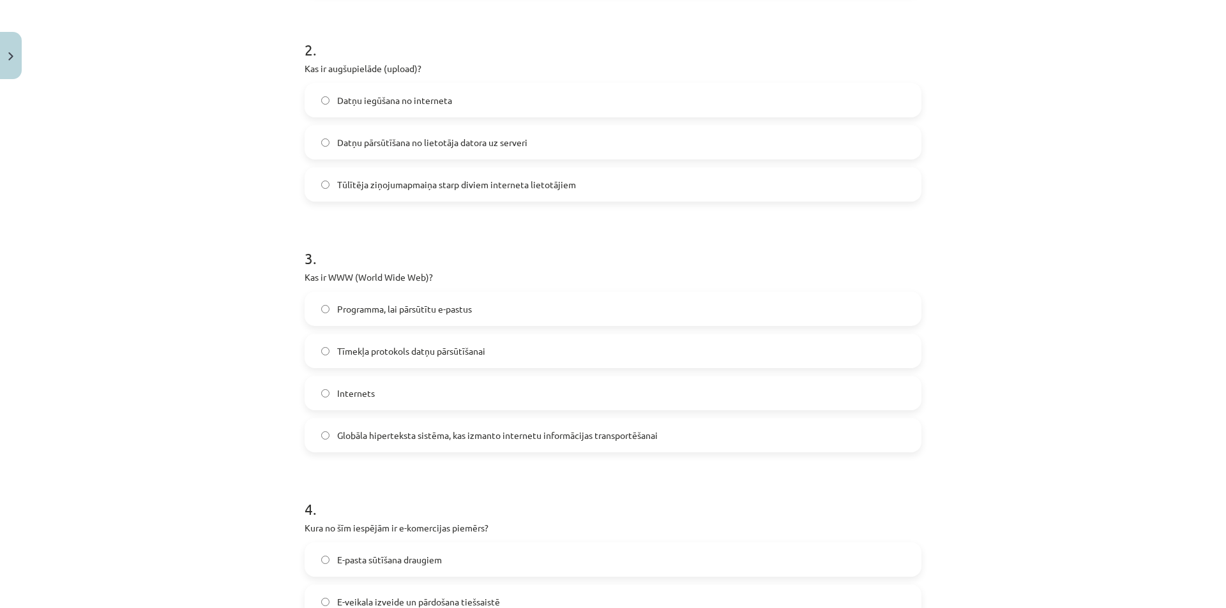
scroll to position [490, 0]
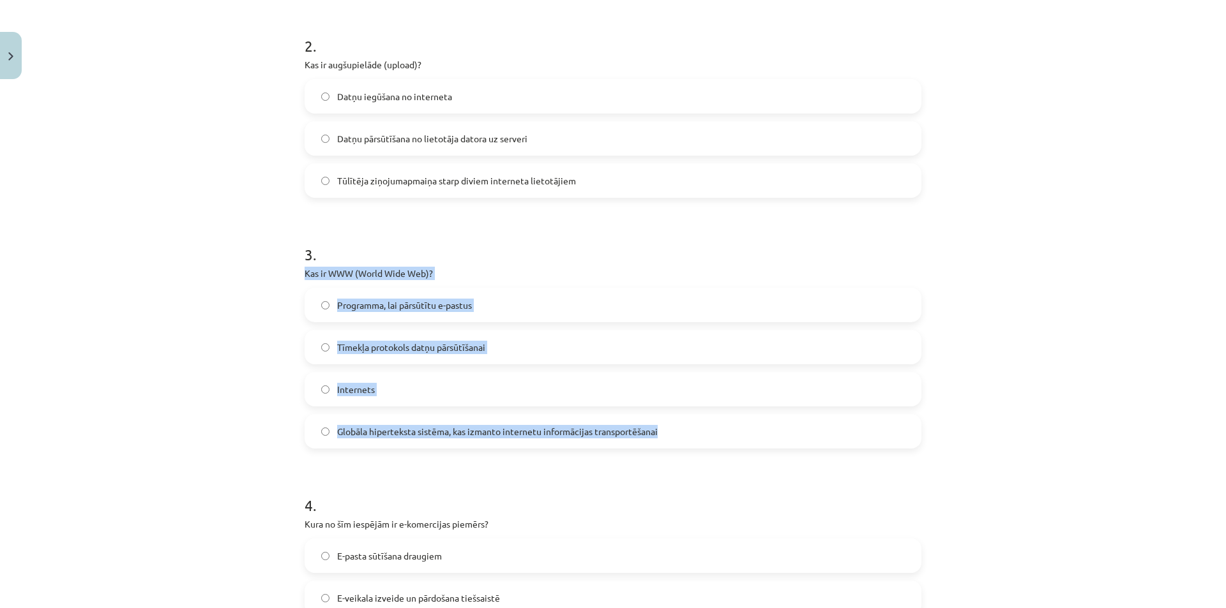
drag, startPoint x: 298, startPoint y: 273, endPoint x: 675, endPoint y: 430, distance: 408.0
click at [675, 430] on div "6 XP Saņemsi Viegls 1493 pilda Apraksts Uzdevums Palīdzība 1 . Kura no šīm iesp…" at bounding box center [613, 435] width 632 height 1681
click at [502, 431] on span "Globāla hiperteksta sistēma, kas izmanto internetu informācijas transportēšanai" at bounding box center [497, 431] width 320 height 13
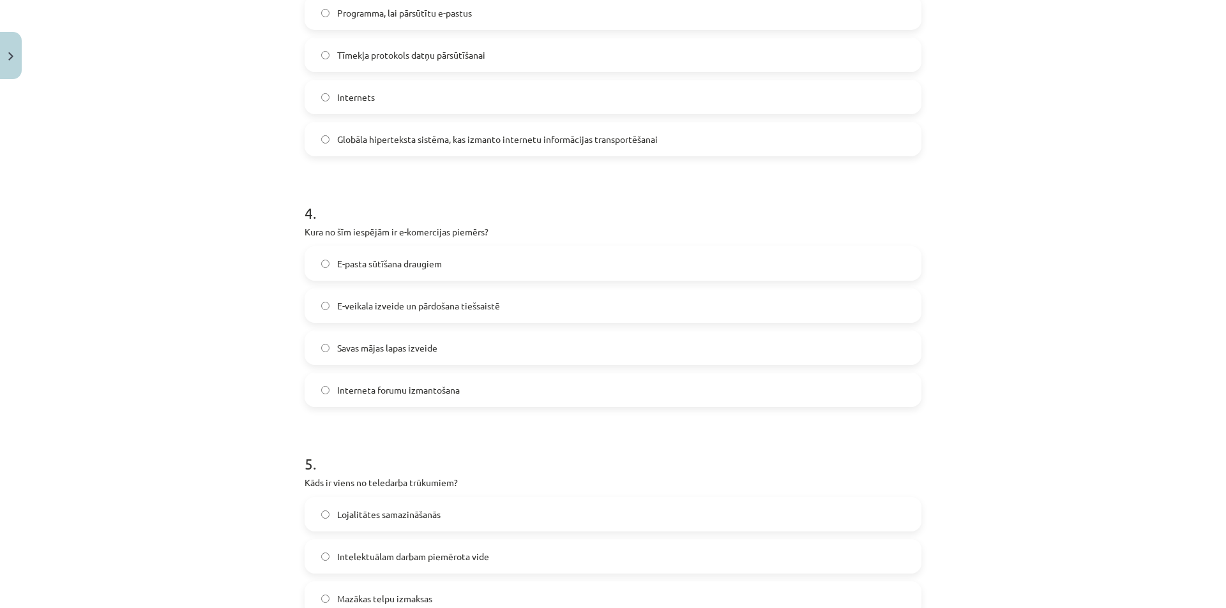
scroll to position [786, 0]
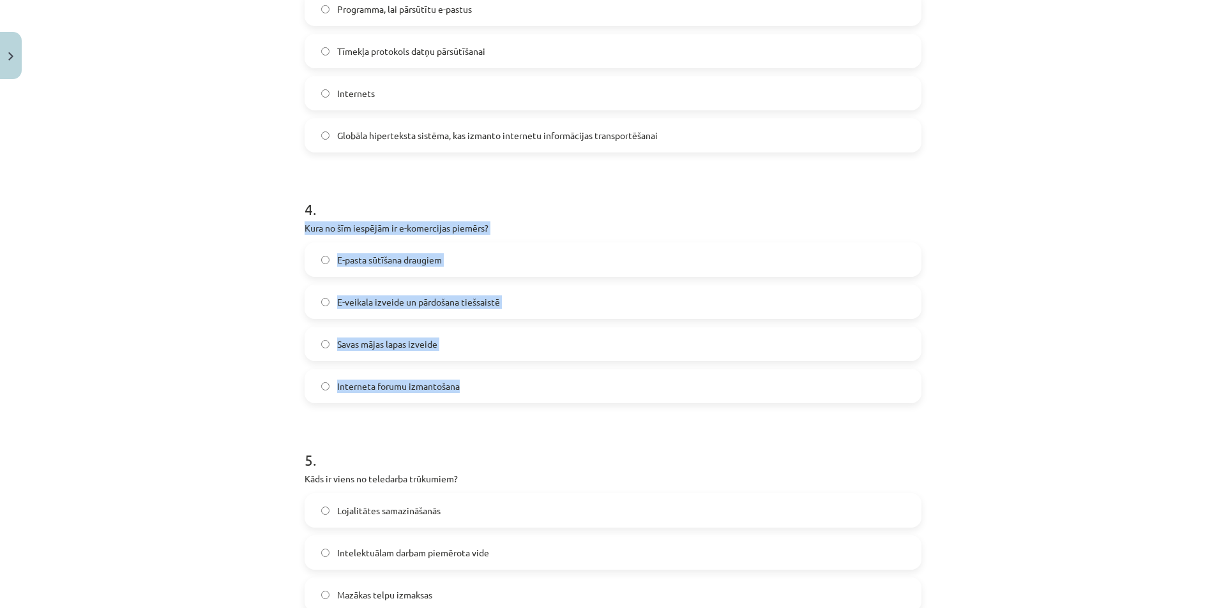
drag, startPoint x: 299, startPoint y: 232, endPoint x: 500, endPoint y: 375, distance: 246.3
click at [500, 375] on div "4 . Kura no šīm iespējām ir e-komercijas piemērs? E-pasta sūtīšana draugiem E-v…" at bounding box center [612, 290] width 617 height 225
click at [429, 304] on span "E-veikala izveide un pārdošana tiešsaistē" at bounding box center [418, 302] width 163 height 13
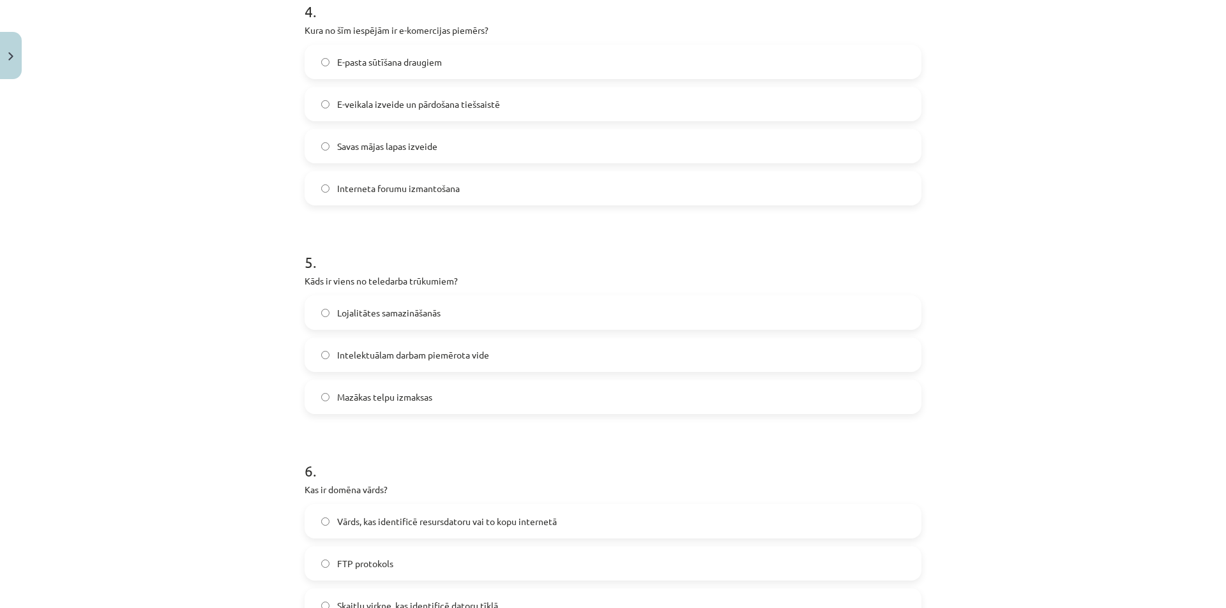
scroll to position [1001, 0]
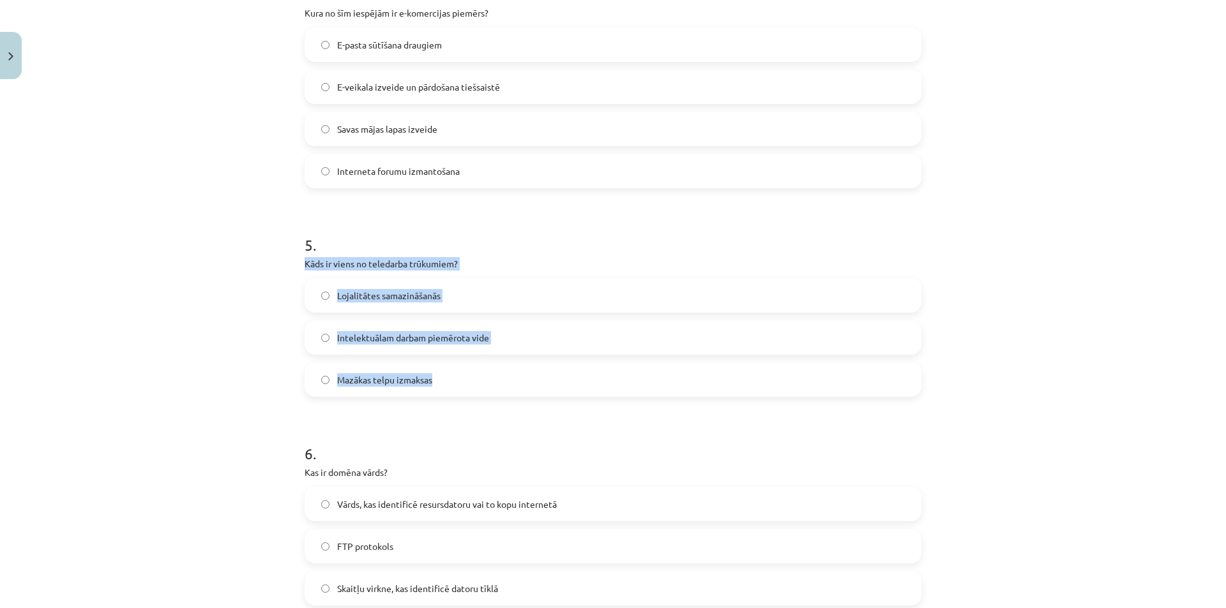
drag, startPoint x: 298, startPoint y: 262, endPoint x: 500, endPoint y: 369, distance: 228.1
click at [397, 289] on span "Lojalitātes samazināšanās" at bounding box center [388, 295] width 103 height 13
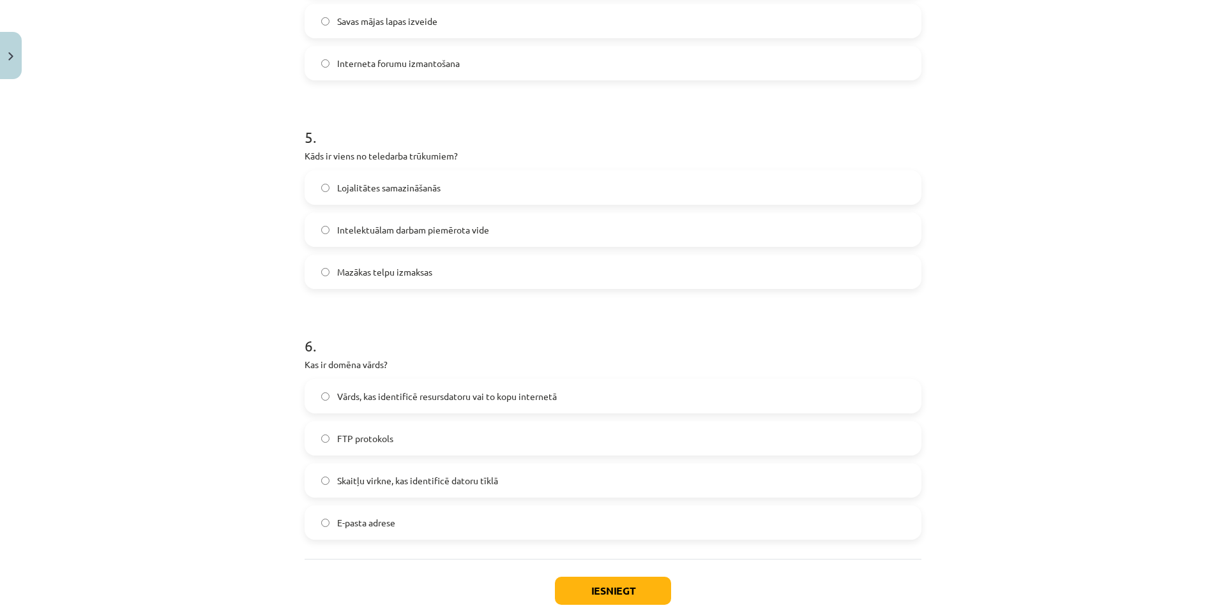
scroll to position [1119, 0]
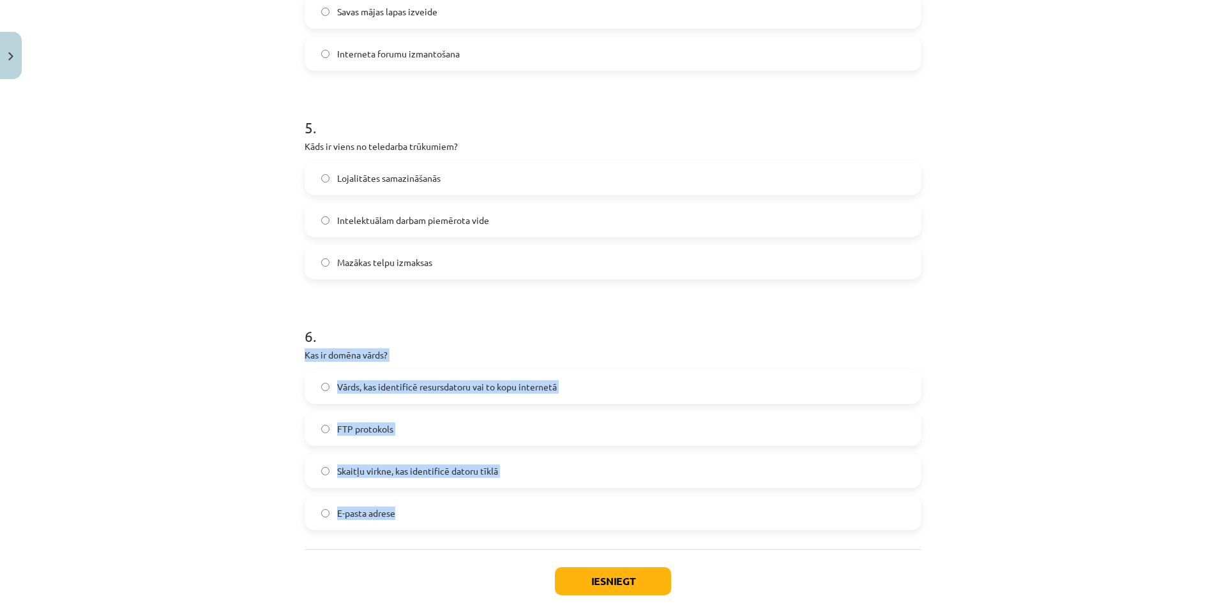
drag, startPoint x: 298, startPoint y: 357, endPoint x: 590, endPoint y: 511, distance: 329.8
click at [417, 393] on span "Vārds, kas identificē resursdatoru vai to kopu internetā" at bounding box center [447, 386] width 220 height 13
click at [590, 581] on button "Iesniegt" at bounding box center [613, 581] width 116 height 28
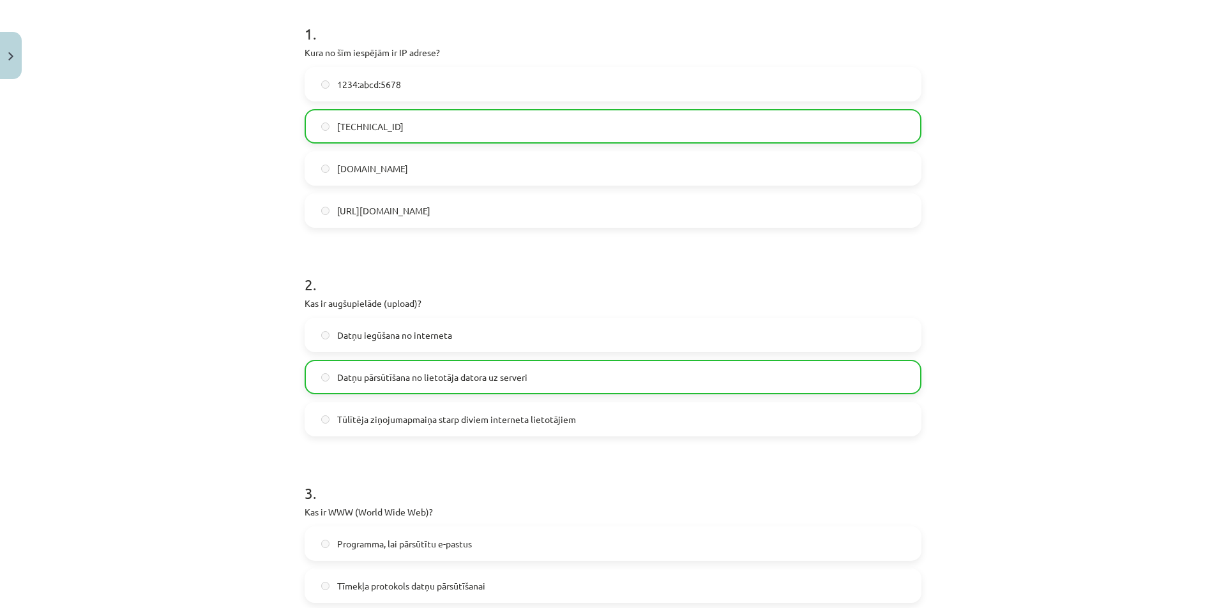
scroll to position [246, 0]
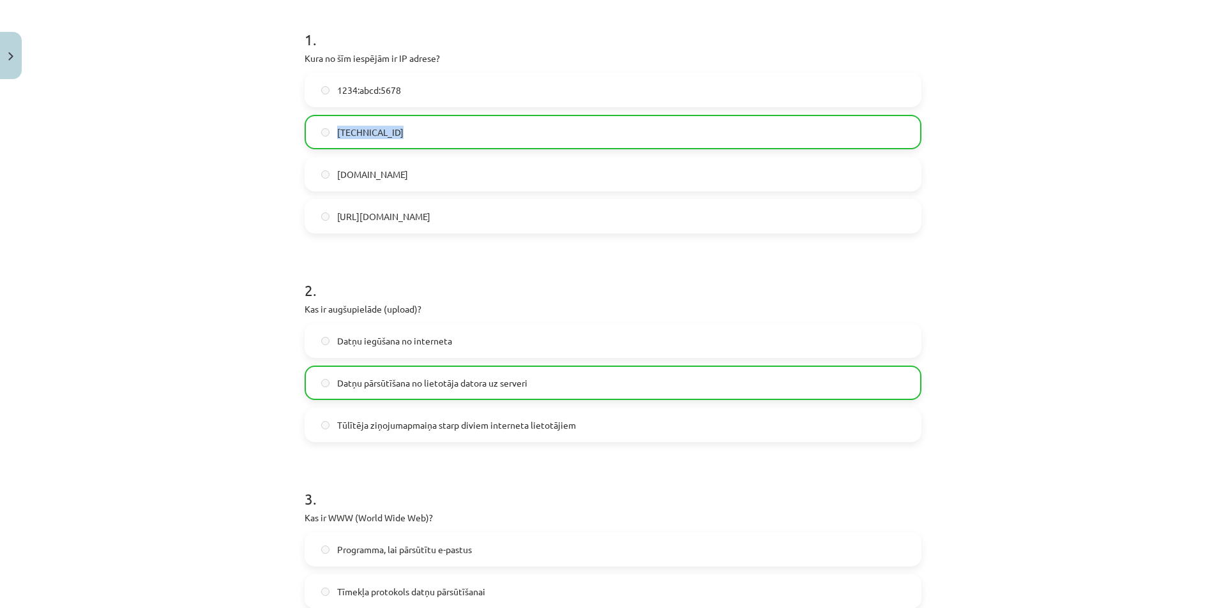
drag, startPoint x: 1154, startPoint y: 124, endPoint x: 1150, endPoint y: 81, distance: 43.6
click at [1149, 80] on div "Mācību tēma: Datorikas - 10. klases 1. ieskaites mācību materiāls #6 5. tēma – …" at bounding box center [613, 304] width 1226 height 608
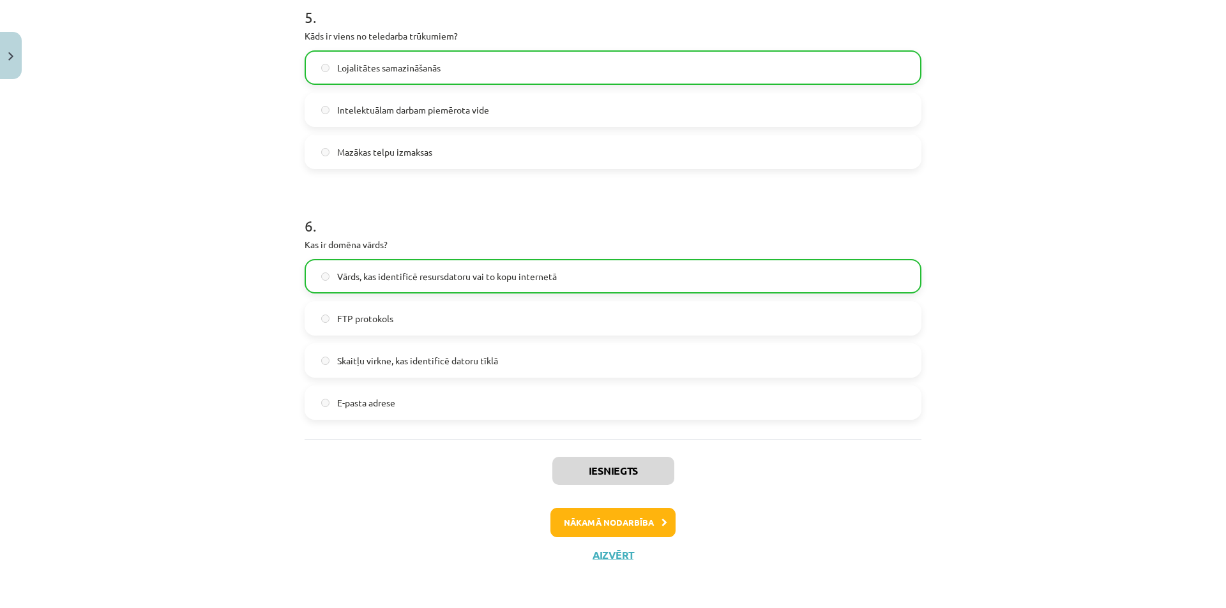
scroll to position [1230, 0]
click at [631, 511] on button "Nākamā nodarbība" at bounding box center [612, 521] width 125 height 29
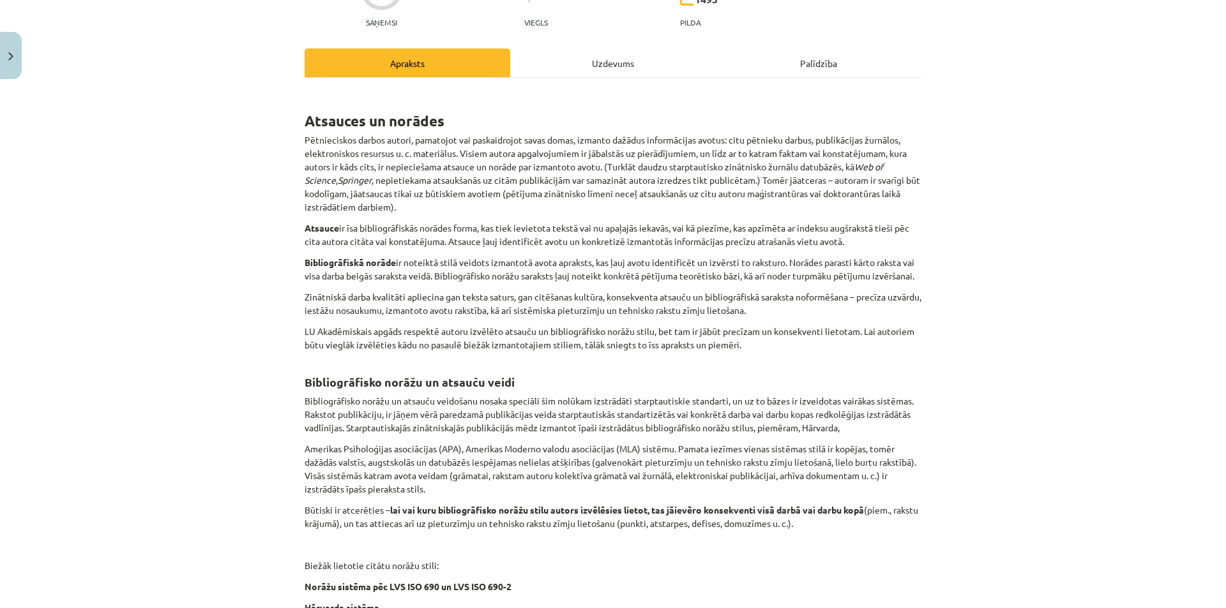
scroll to position [32, 0]
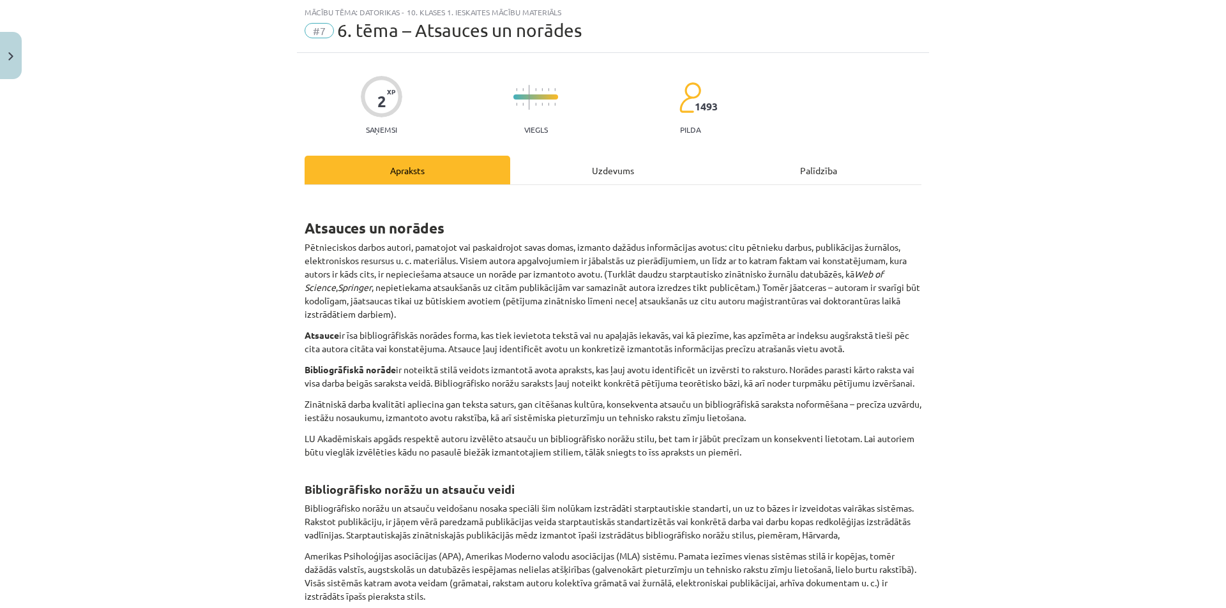
click at [592, 173] on div "Uzdevums" at bounding box center [613, 170] width 206 height 29
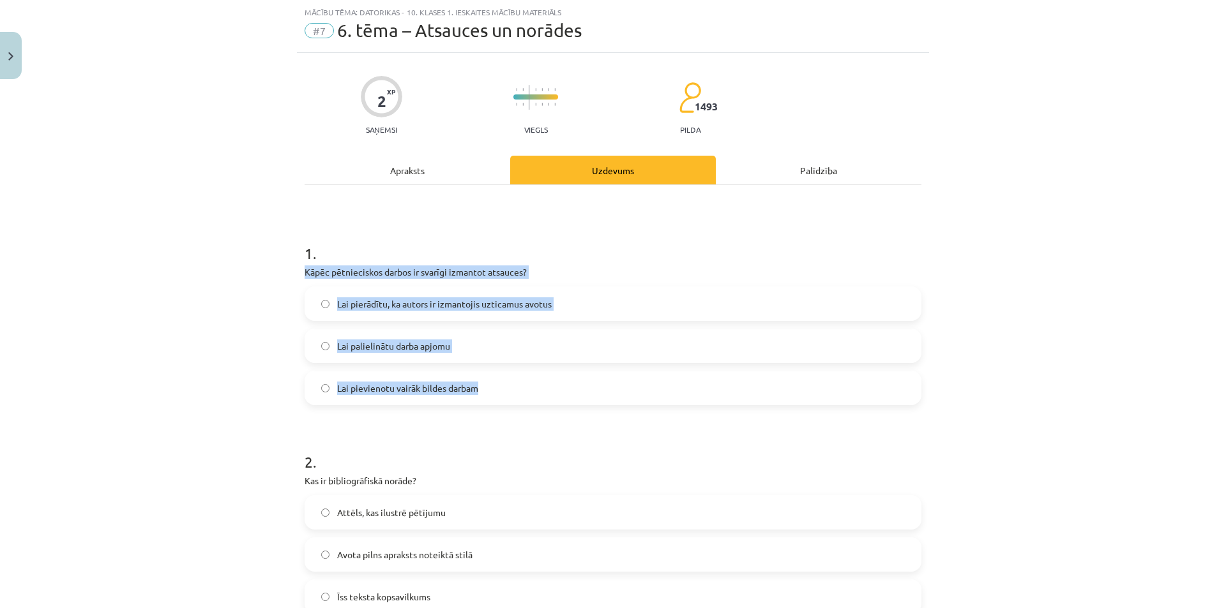
drag, startPoint x: 299, startPoint y: 269, endPoint x: 490, endPoint y: 388, distance: 225.3
click at [490, 388] on div "2 XP Saņemsi Viegls 1493 pilda Apraksts Uzdevums Palīdzība 1 . Kāpēc pētniecisk…" at bounding box center [613, 391] width 632 height 677
click at [458, 299] on span "Lai pierādītu, ka autors ir izmantojis uzticamus avotus" at bounding box center [444, 303] width 214 height 13
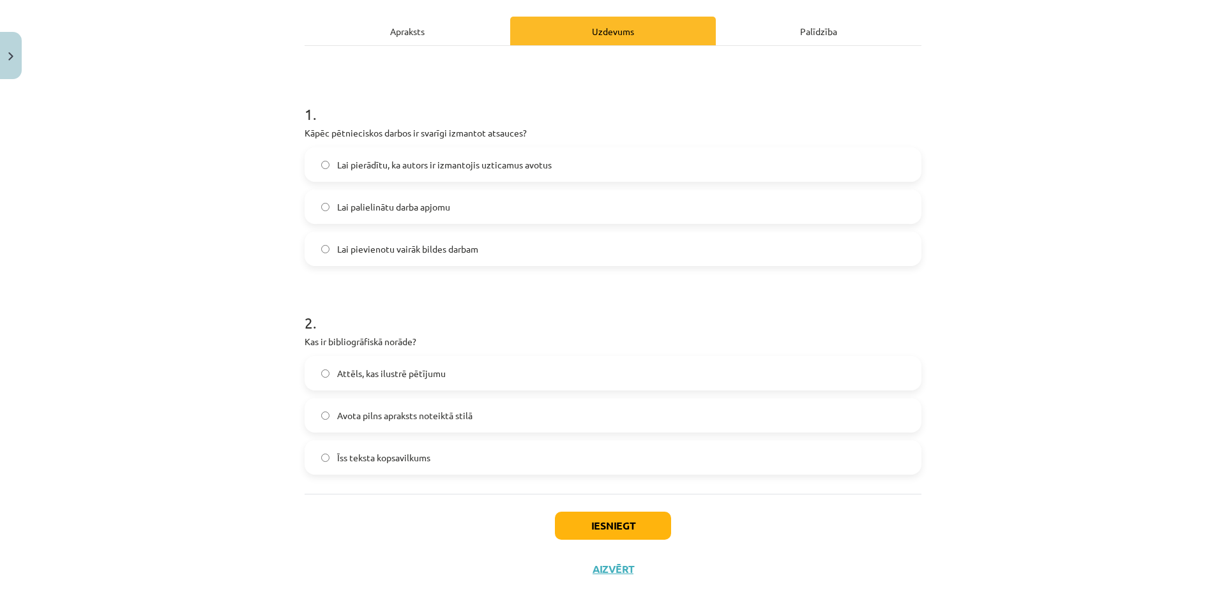
scroll to position [186, 0]
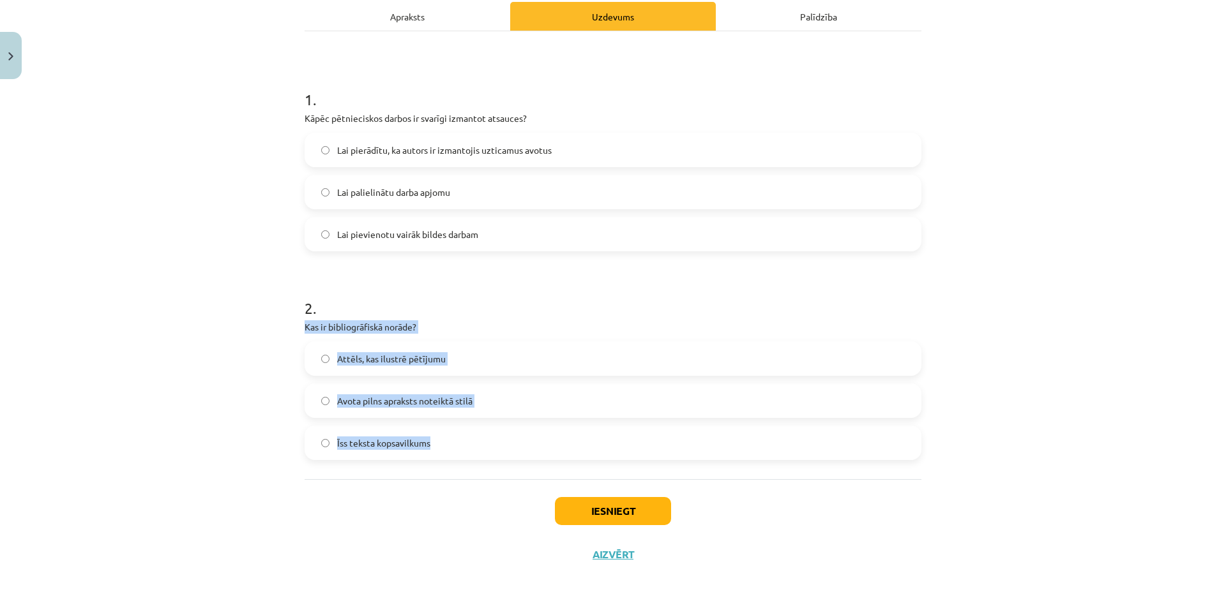
drag, startPoint x: 292, startPoint y: 329, endPoint x: 554, endPoint y: 430, distance: 281.3
click at [554, 430] on div "2 XP Saņemsi Viegls 1493 pilda Apraksts Uzdevums Palīdzība 1 . Kāpēc pētniecisk…" at bounding box center [613, 237] width 632 height 677
click at [439, 395] on span "Avota pilns apraksts noteiktā stilā" at bounding box center [404, 400] width 135 height 13
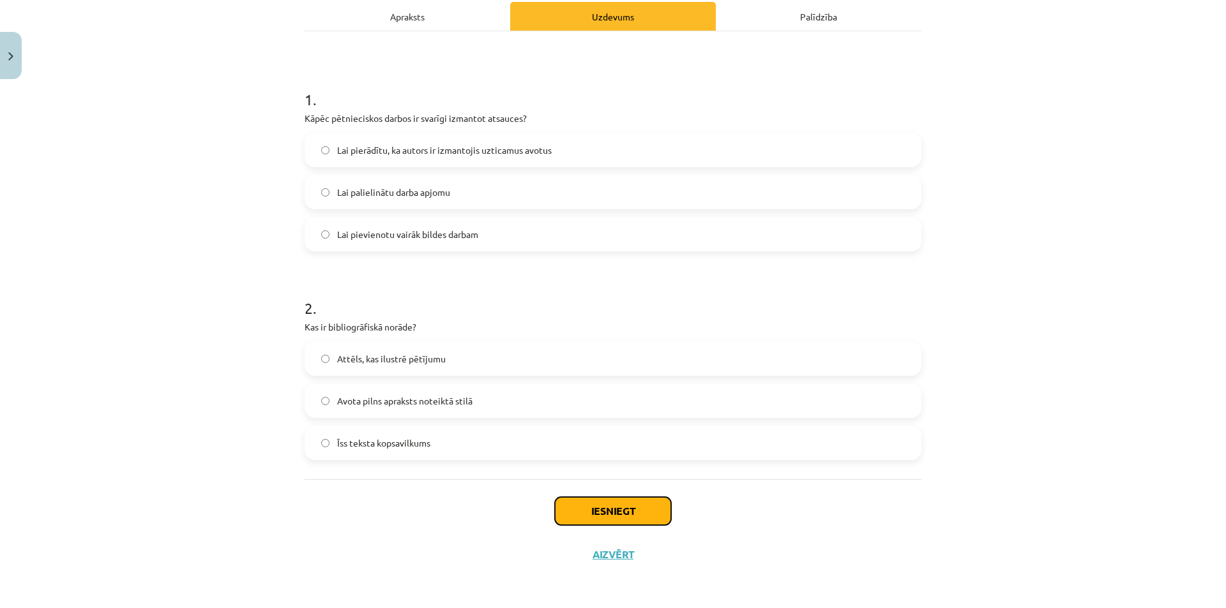
click at [614, 518] on button "Iesniegt" at bounding box center [613, 511] width 116 height 28
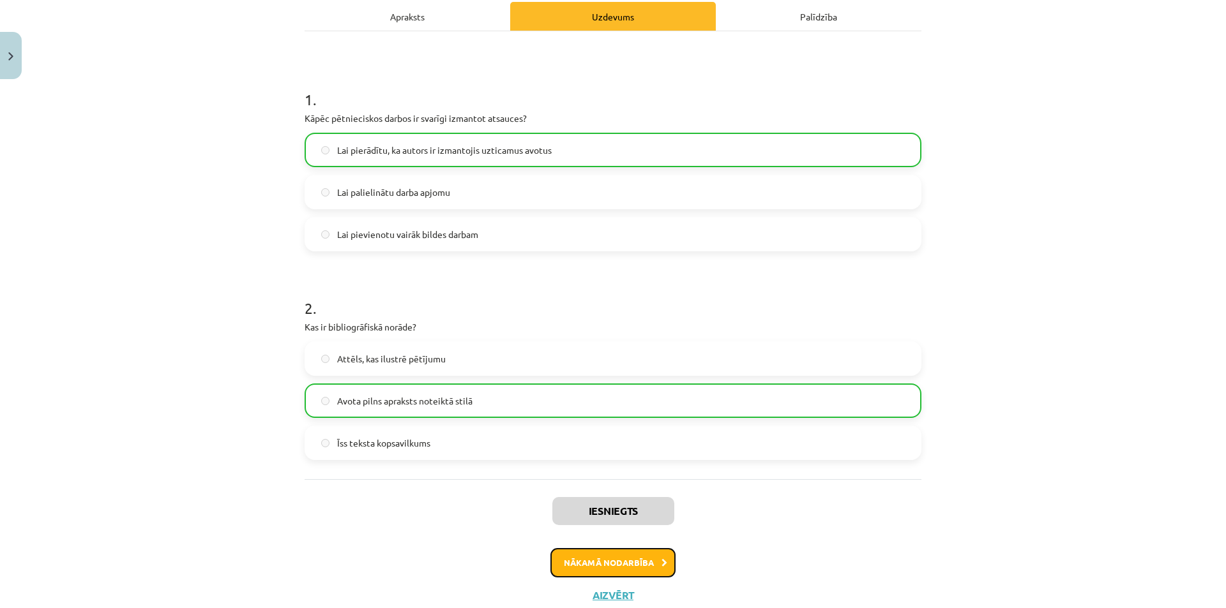
click at [618, 550] on button "Nākamā nodarbība" at bounding box center [612, 562] width 125 height 29
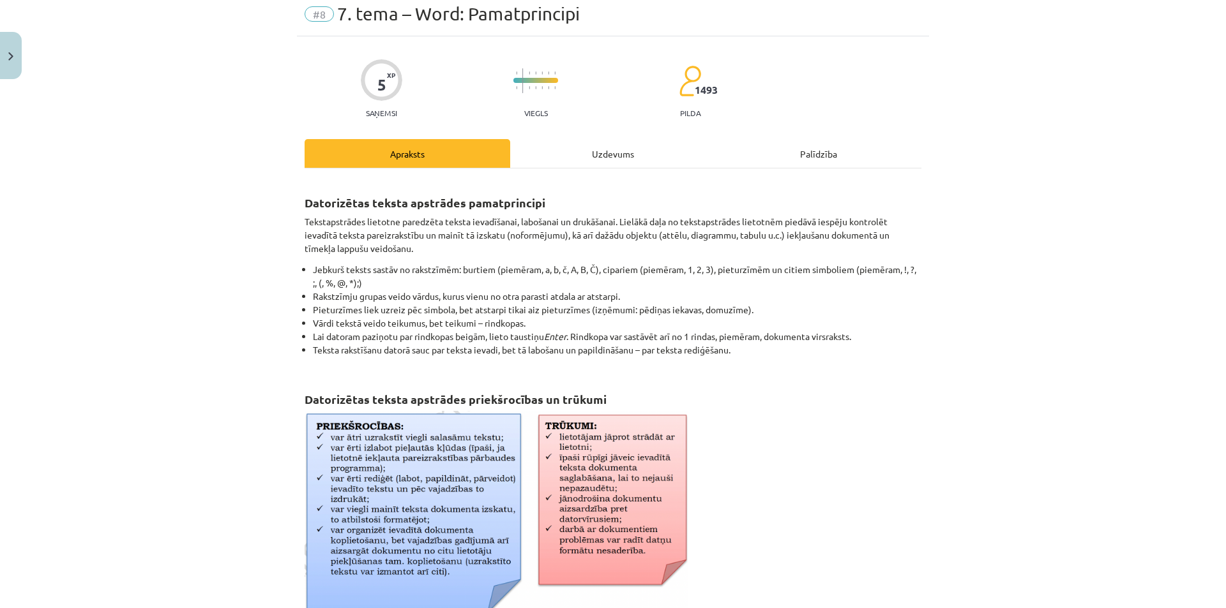
scroll to position [32, 0]
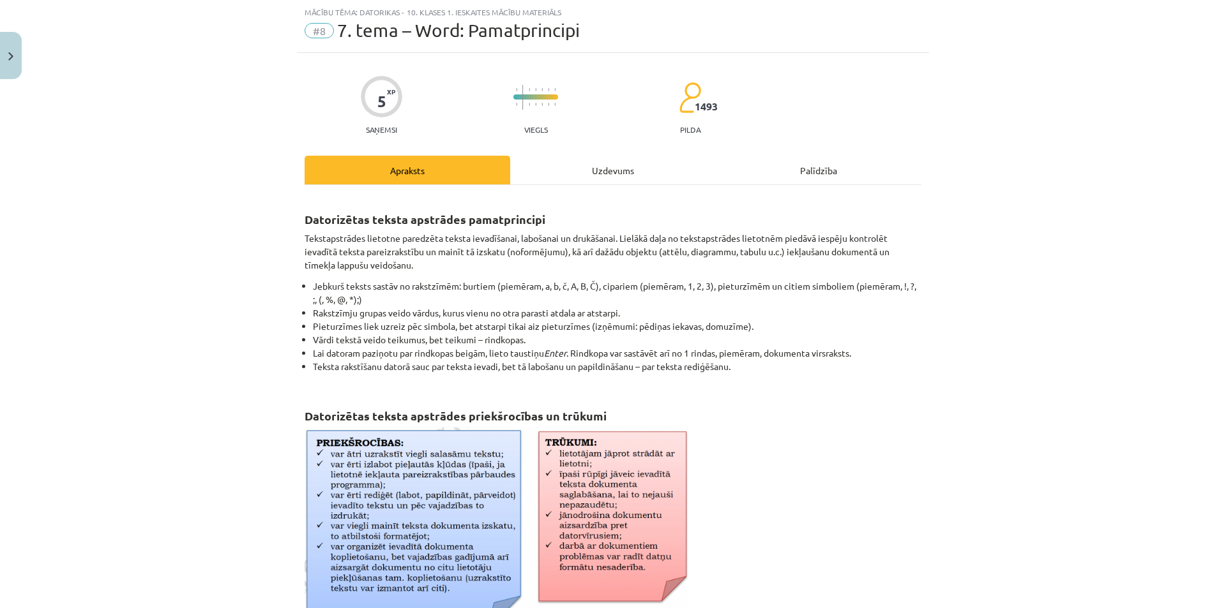
click at [604, 170] on div "Uzdevums" at bounding box center [613, 170] width 206 height 29
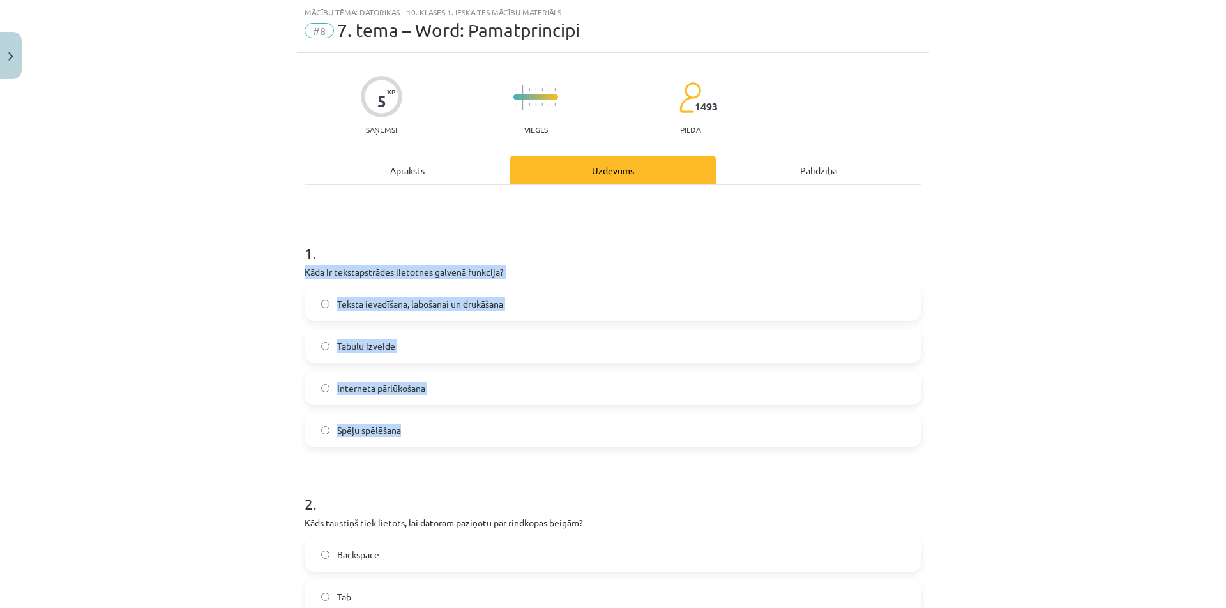
drag, startPoint x: 301, startPoint y: 266, endPoint x: 452, endPoint y: 431, distance: 224.6
click at [452, 431] on div "1 . Kāda ir tekstapstrādes lietotnes galvenā funkcija? Teksta ievadīšana, laboš…" at bounding box center [612, 334] width 617 height 225
click at [458, 308] on span "Teksta ievadīšana, labošanai un drukāšana" at bounding box center [420, 303] width 166 height 13
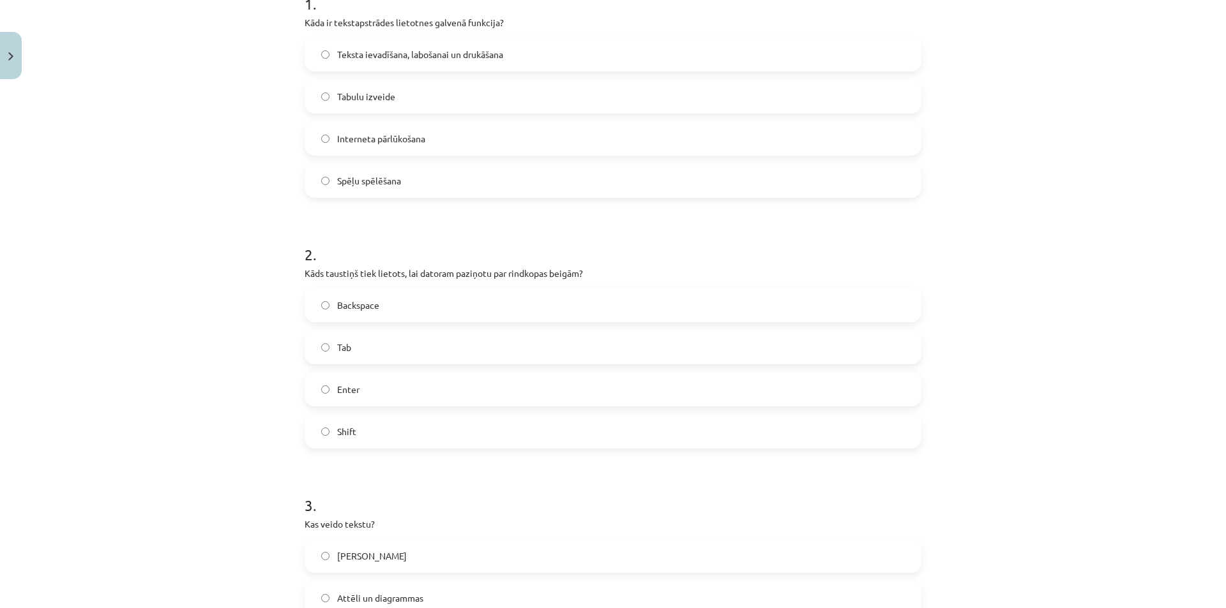
scroll to position [283, 0]
drag, startPoint x: 290, startPoint y: 269, endPoint x: 379, endPoint y: 414, distance: 170.4
click at [379, 414] on div "Mācību tēma: Datorikas - 10. klases 1. ieskaites mācību materiāls #8 7. tema – …" at bounding box center [613, 304] width 1226 height 608
click at [352, 382] on span "Enter" at bounding box center [348, 388] width 22 height 13
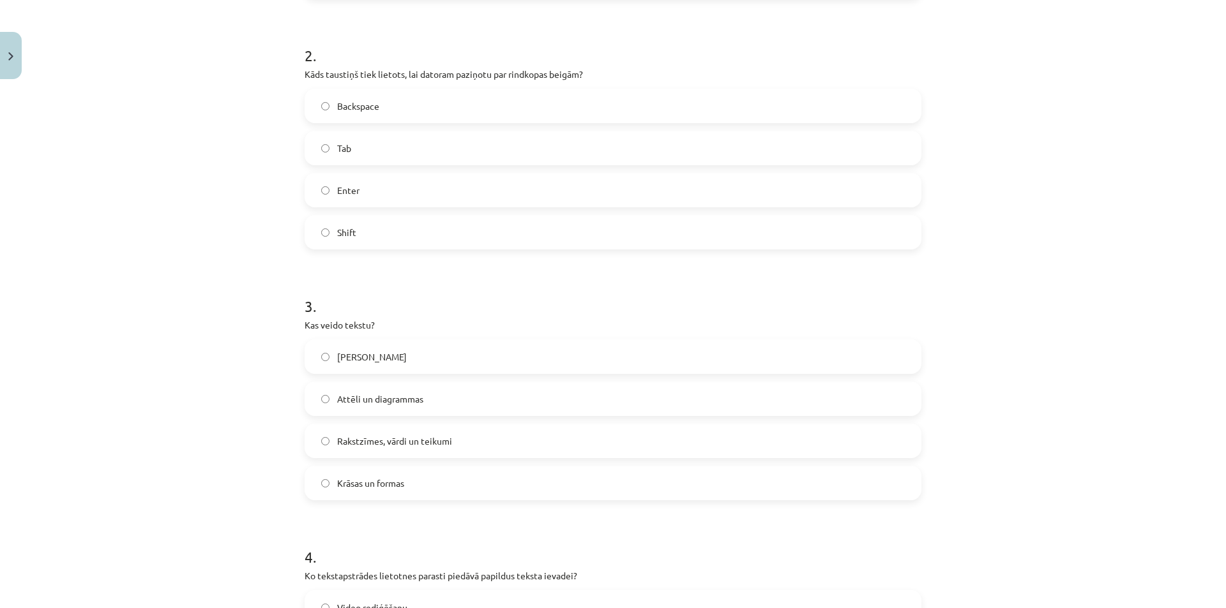
scroll to position [508, 0]
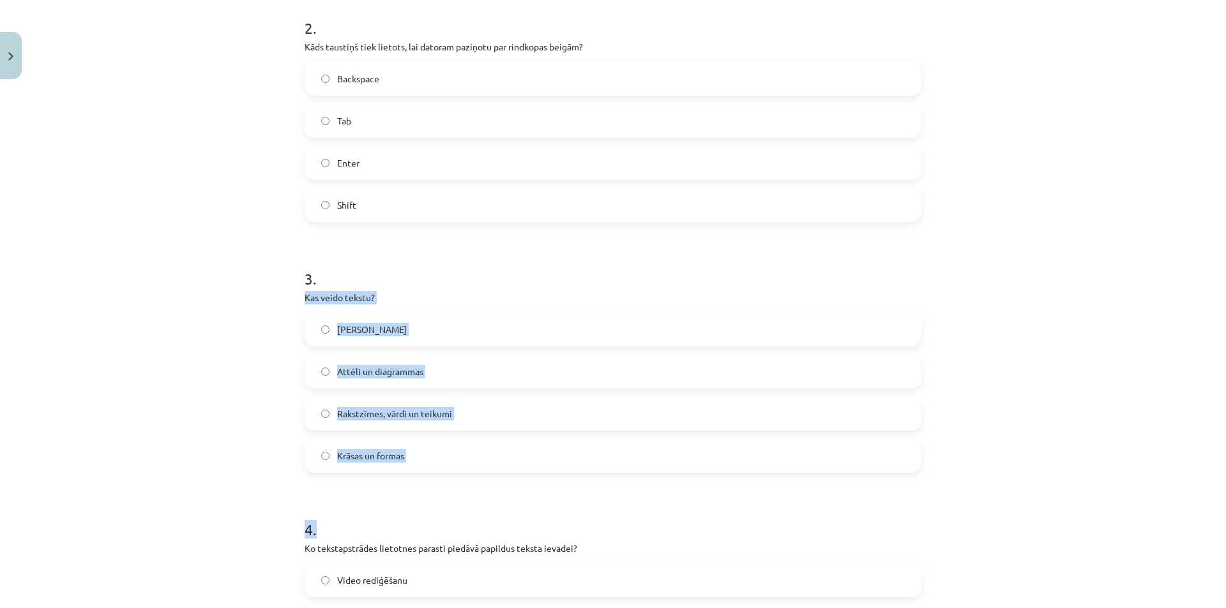
drag, startPoint x: 298, startPoint y: 296, endPoint x: 488, endPoint y: 487, distance: 269.9
click at [488, 487] on div "5 XP Saņemsi Viegls 1493 pilda Apraksts Uzdevums Palīdzība 1 . Kāda ir tekstaps…" at bounding box center [613, 313] width 632 height 1472
click at [380, 421] on label "Rakstzīmes, vārdi un teikumi" at bounding box center [613, 414] width 614 height 32
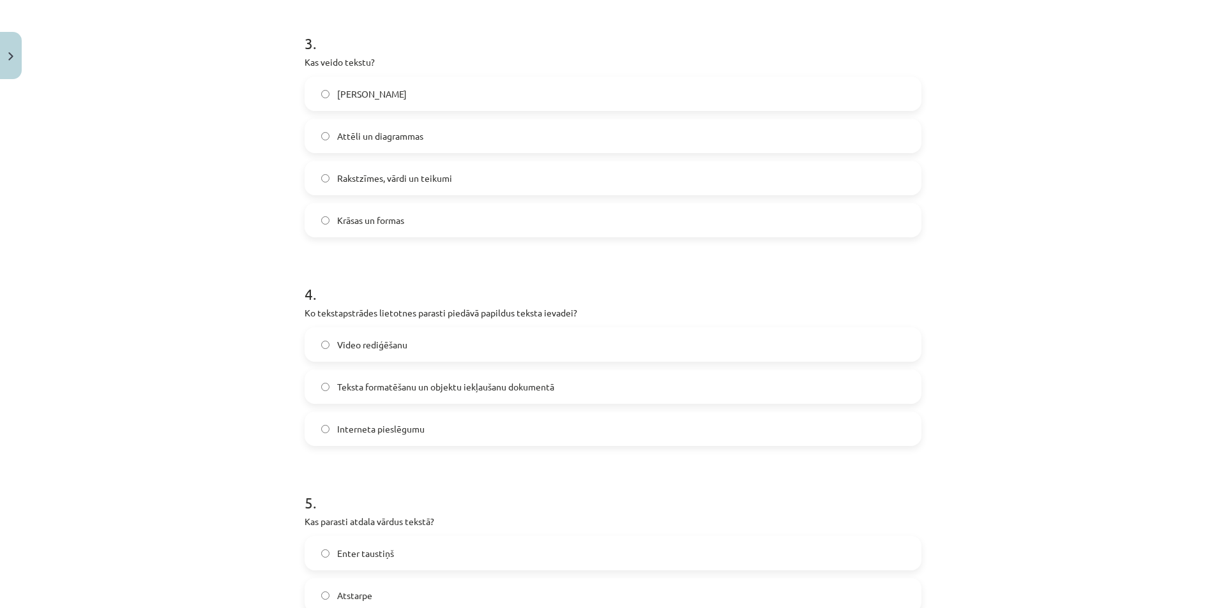
scroll to position [747, 0]
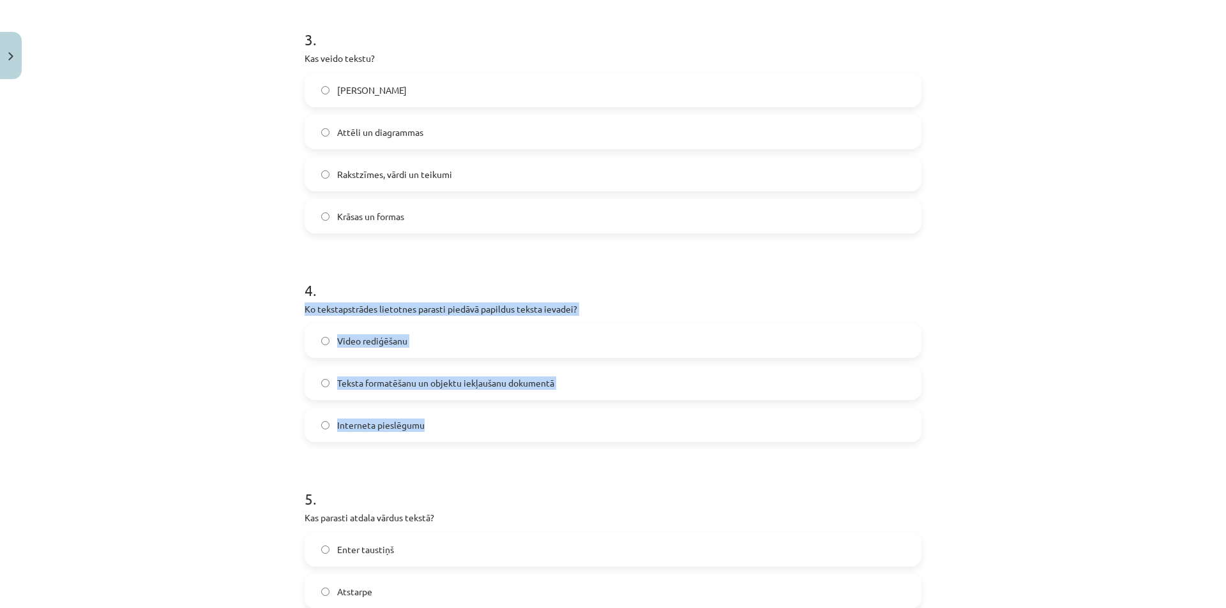
drag, startPoint x: 301, startPoint y: 309, endPoint x: 547, endPoint y: 424, distance: 271.8
click at [547, 424] on div "4 . Ko tekstapstrādes lietotnes parasti piedāvā papildus teksta ievadei? Video …" at bounding box center [612, 350] width 617 height 183
click at [432, 384] on span "Teksta formatēšanu un objektu iekļaušanu dokumentā" at bounding box center [445, 383] width 217 height 13
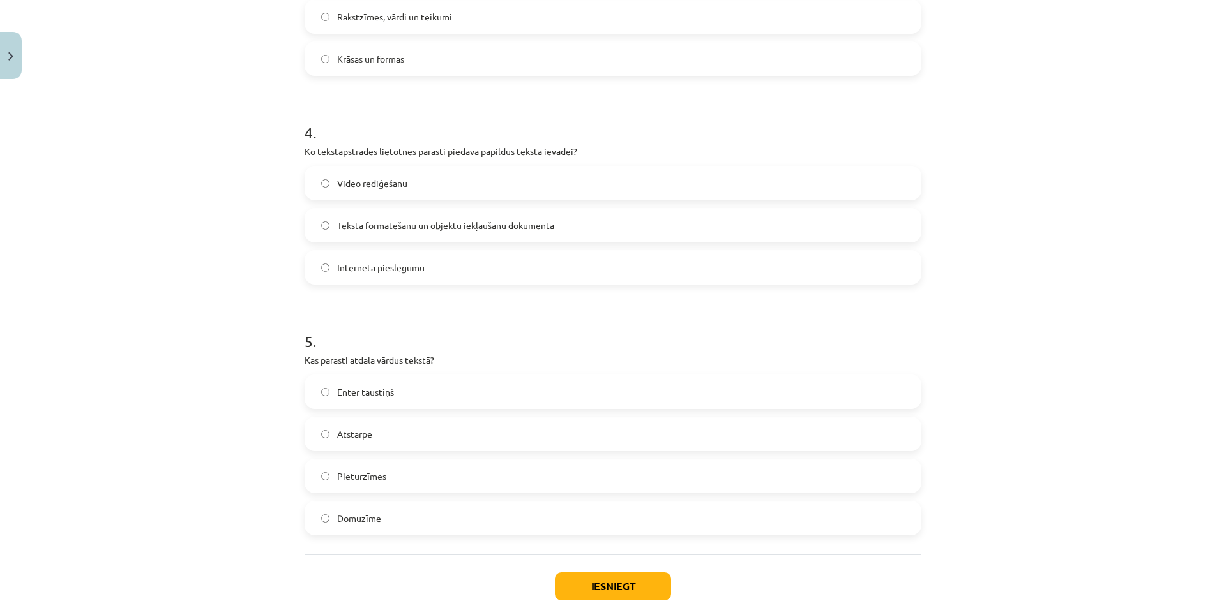
scroll to position [980, 0]
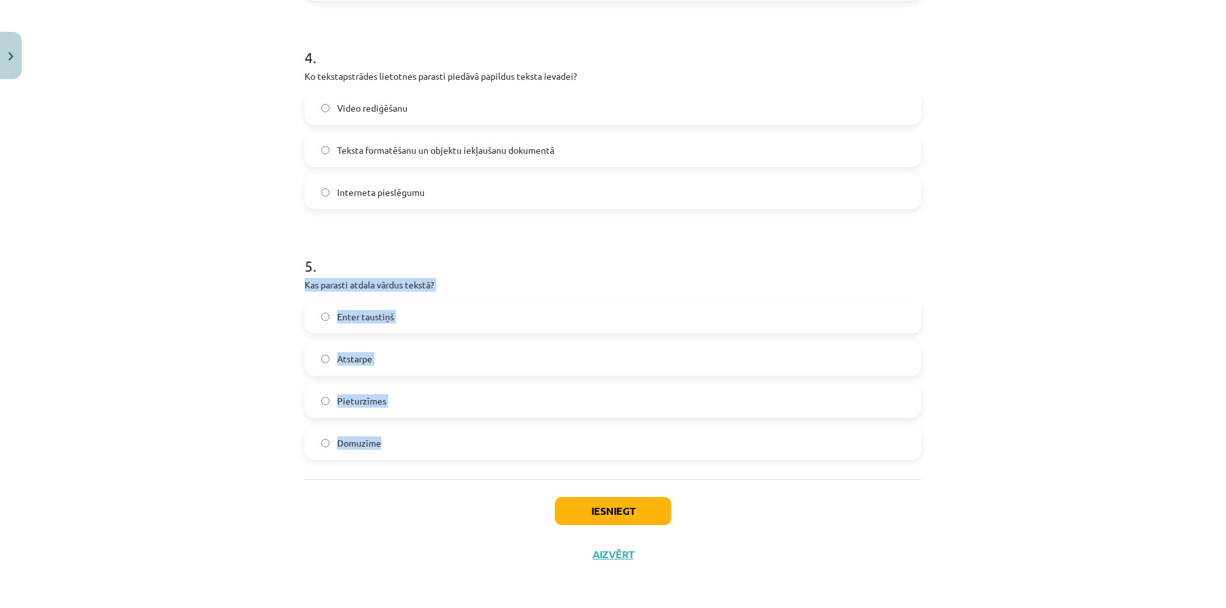
drag, startPoint x: 292, startPoint y: 283, endPoint x: 433, endPoint y: 446, distance: 215.9
click at [347, 364] on span "Atstarpe" at bounding box center [354, 358] width 35 height 13
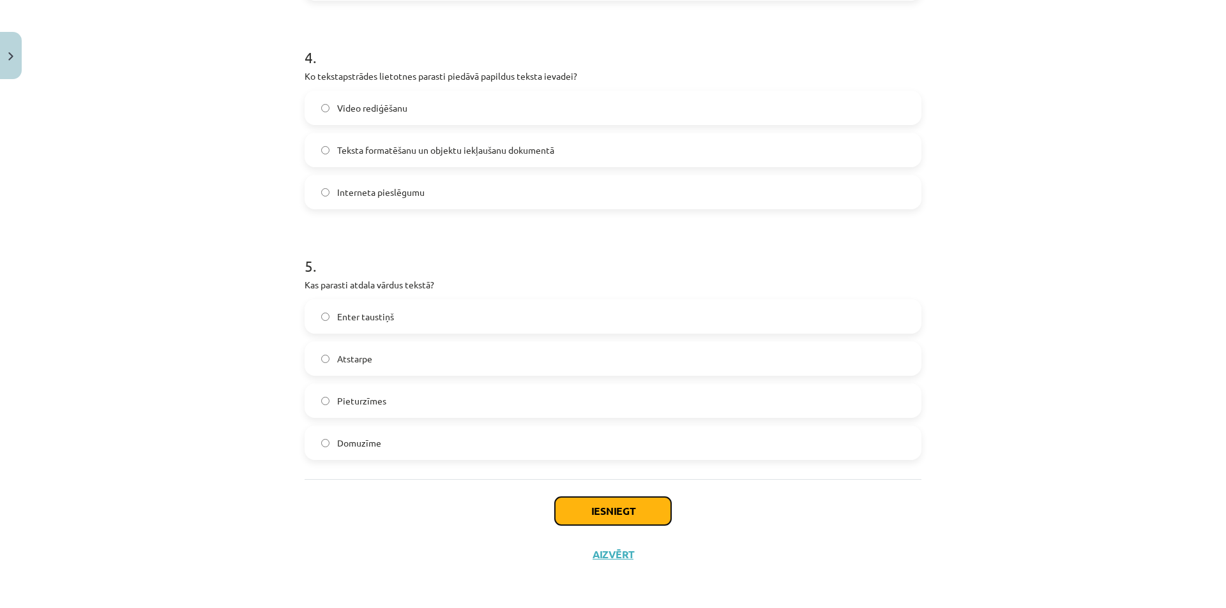
click at [573, 509] on button "Iesniegt" at bounding box center [613, 511] width 116 height 28
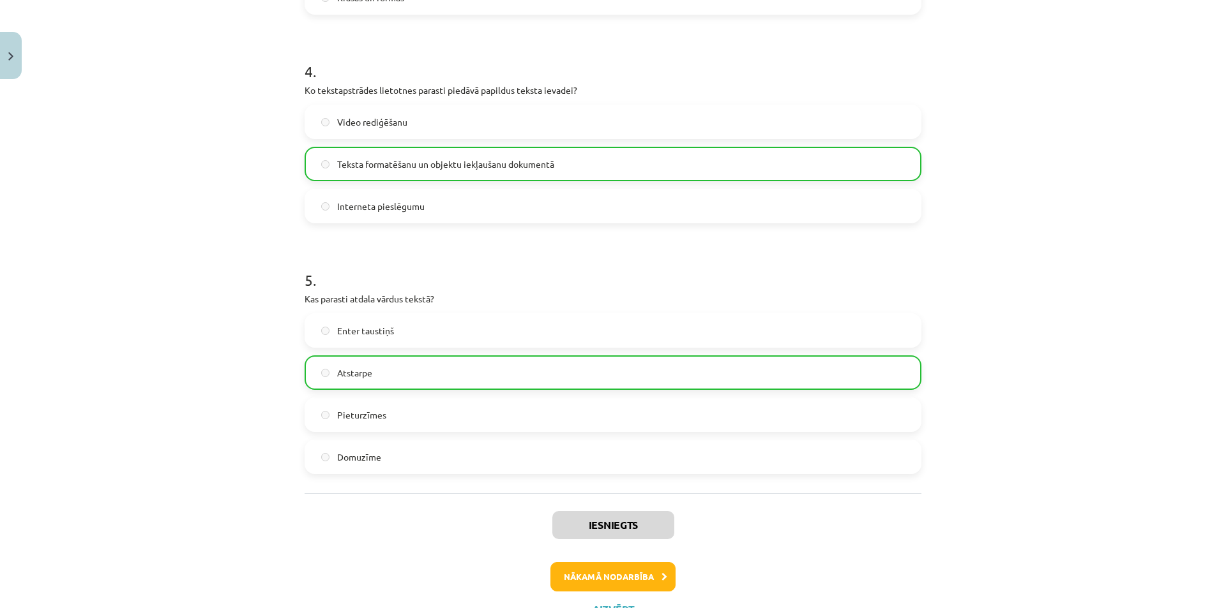
scroll to position [1021, 0]
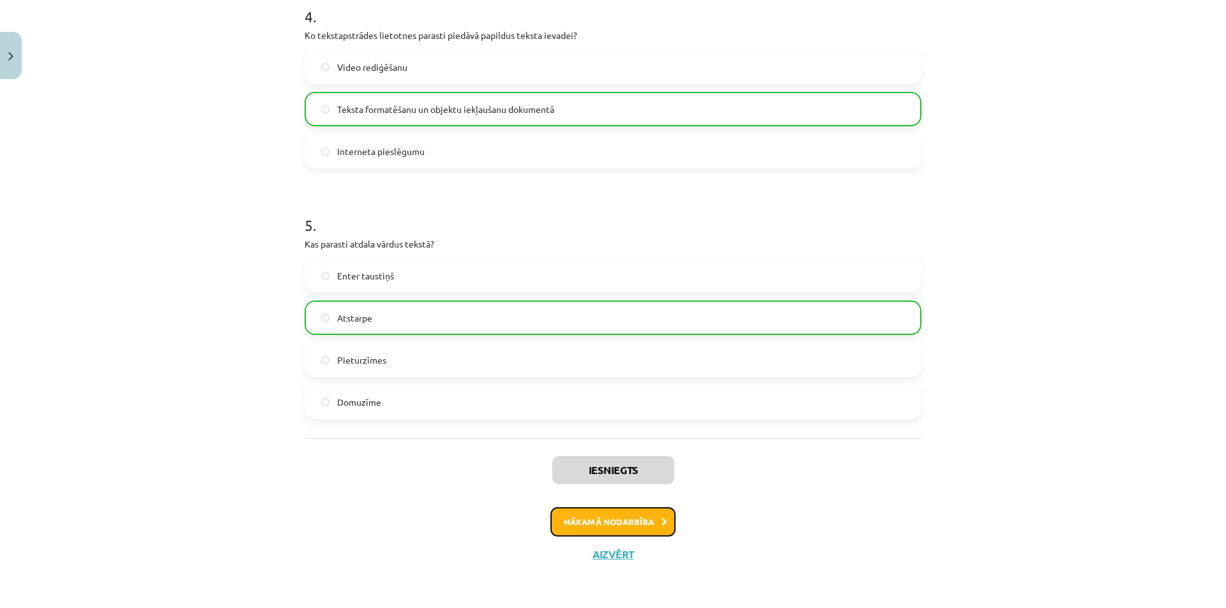
click at [559, 530] on button "Nākamā nodarbība" at bounding box center [612, 521] width 125 height 29
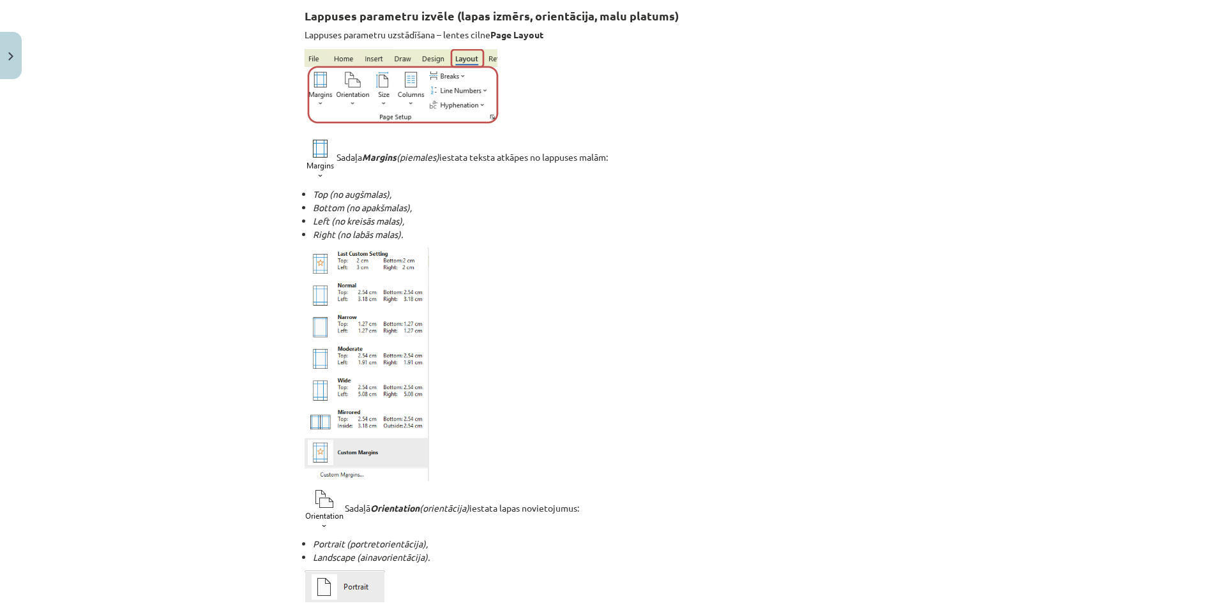
scroll to position [32, 0]
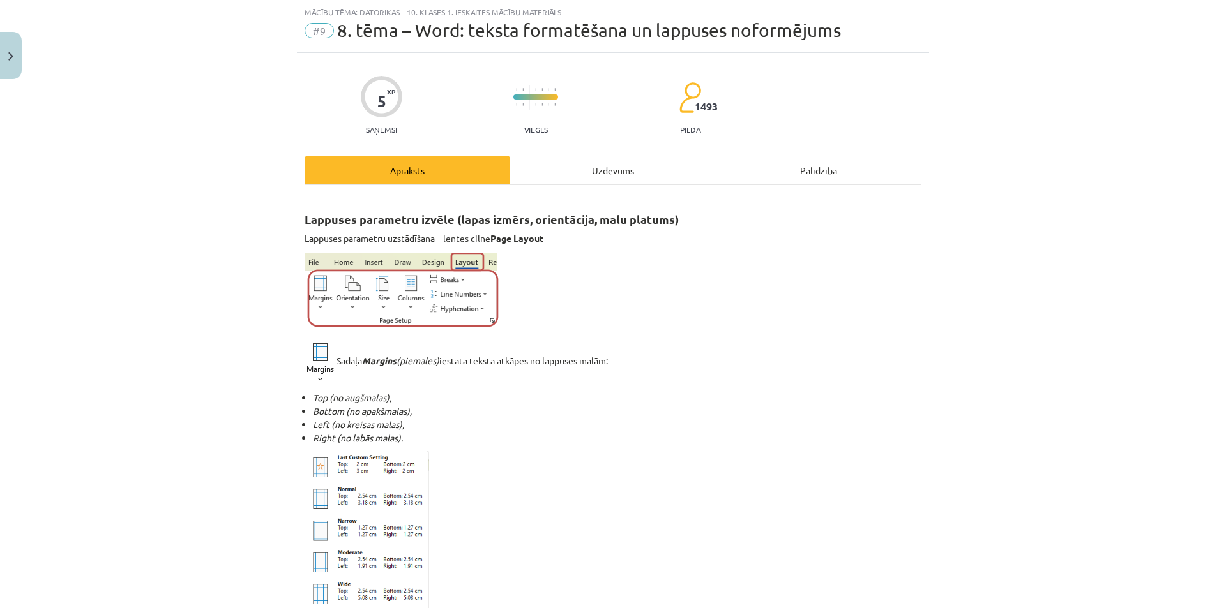
click at [602, 167] on div "Uzdevums" at bounding box center [613, 170] width 206 height 29
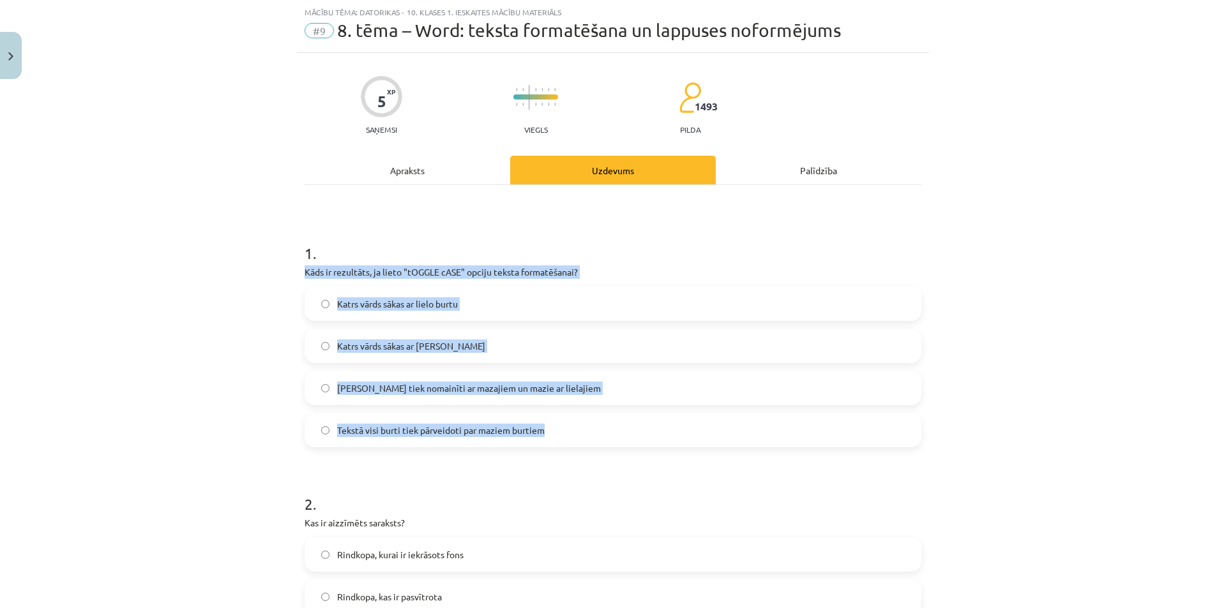
drag, startPoint x: 295, startPoint y: 266, endPoint x: 585, endPoint y: 428, distance: 332.6
click at [395, 394] on span "Lielie burti tiek nomainīti ar mazajiem un mazie ar lielajiem" at bounding box center [469, 388] width 264 height 13
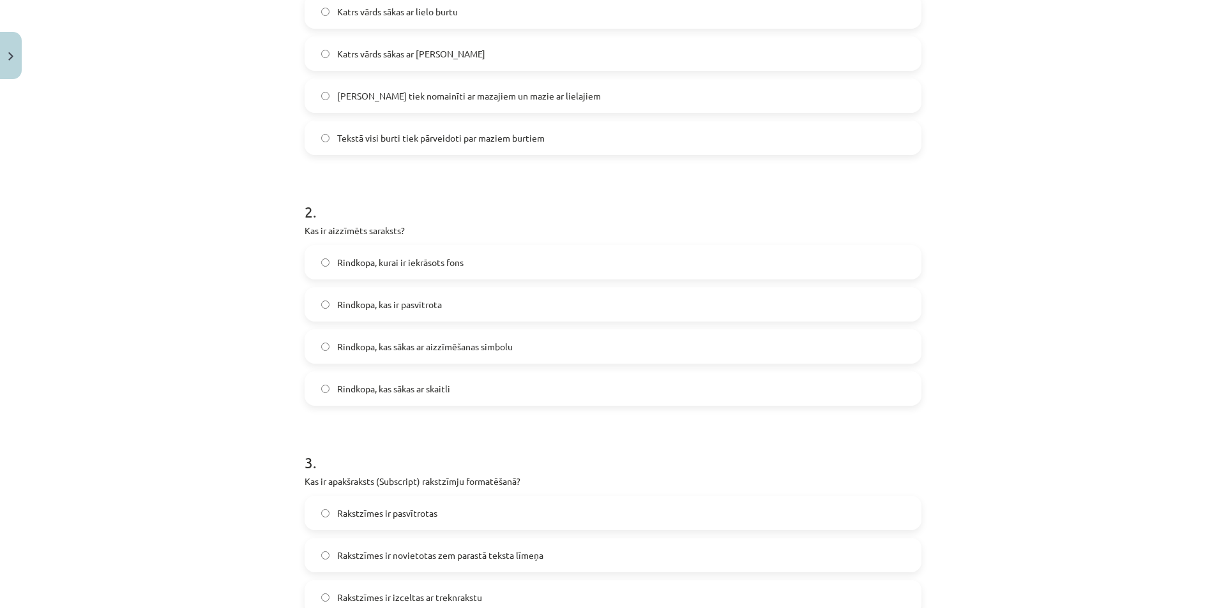
scroll to position [342, 0]
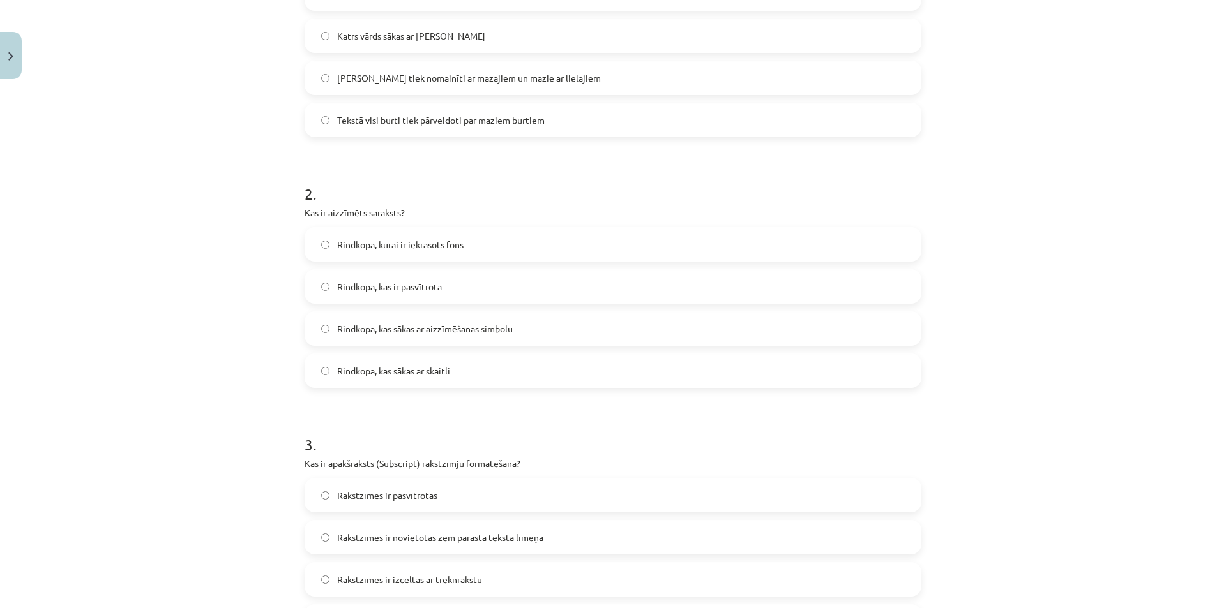
drag, startPoint x: 299, startPoint y: 212, endPoint x: 559, endPoint y: 353, distance: 295.0
click at [559, 353] on div "2 . Kas ir aizzīmēts saraksts? Rindkopa, kurai ir iekrāsots fons Rindkopa, kas …" at bounding box center [612, 275] width 617 height 225
click at [424, 331] on span "Rindkopa, kas sākas ar aizzīmēšanas simbolu" at bounding box center [425, 328] width 176 height 13
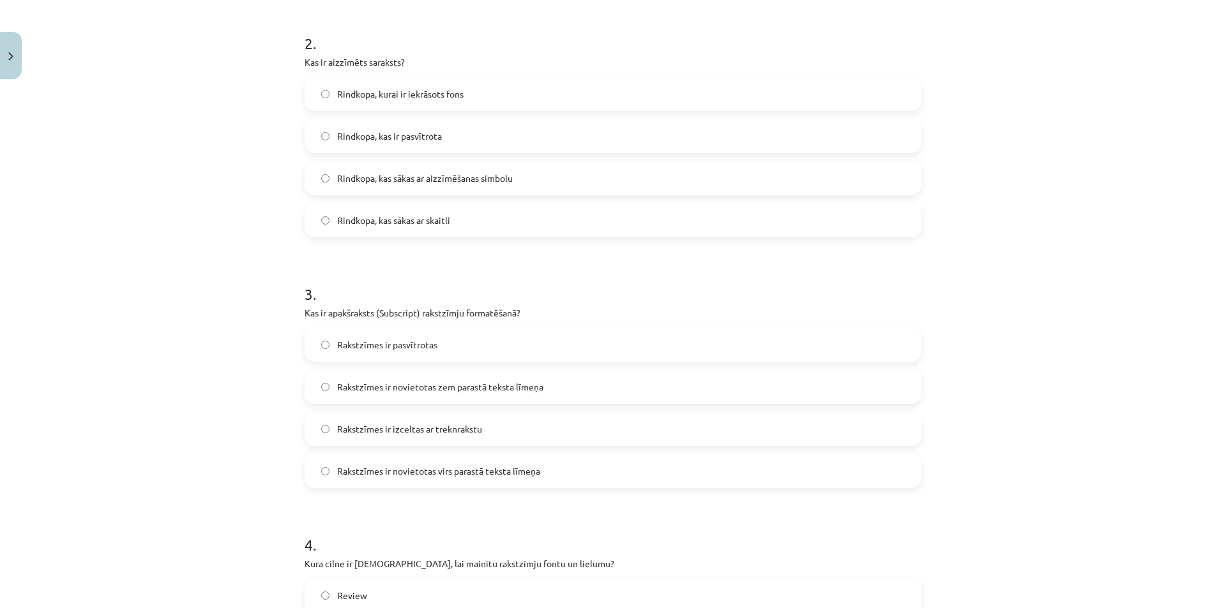
scroll to position [539, 0]
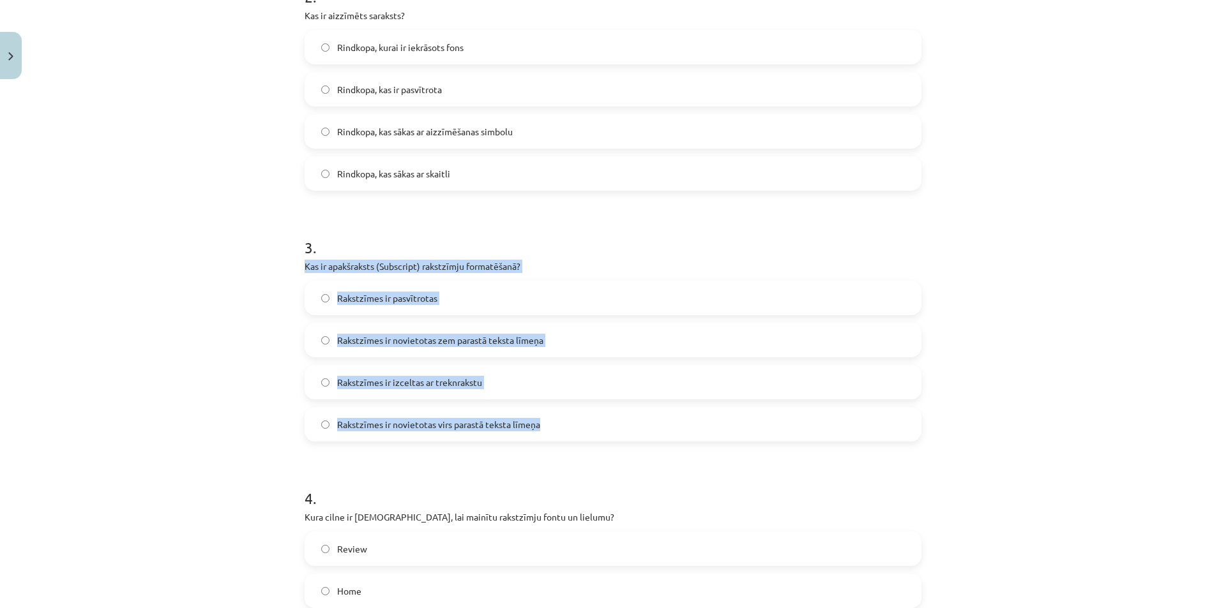
drag, startPoint x: 299, startPoint y: 266, endPoint x: 566, endPoint y: 415, distance: 305.2
click at [566, 415] on div "5 XP Saņemsi Viegls 1493 pilda Apraksts Uzdevums Palīdzība 1 . Kāds ir rezultāt…" at bounding box center [613, 309] width 632 height 1526
click at [486, 331] on label "Rakstzīmes ir novietotas zem parastā teksta līmeņa" at bounding box center [613, 340] width 614 height 32
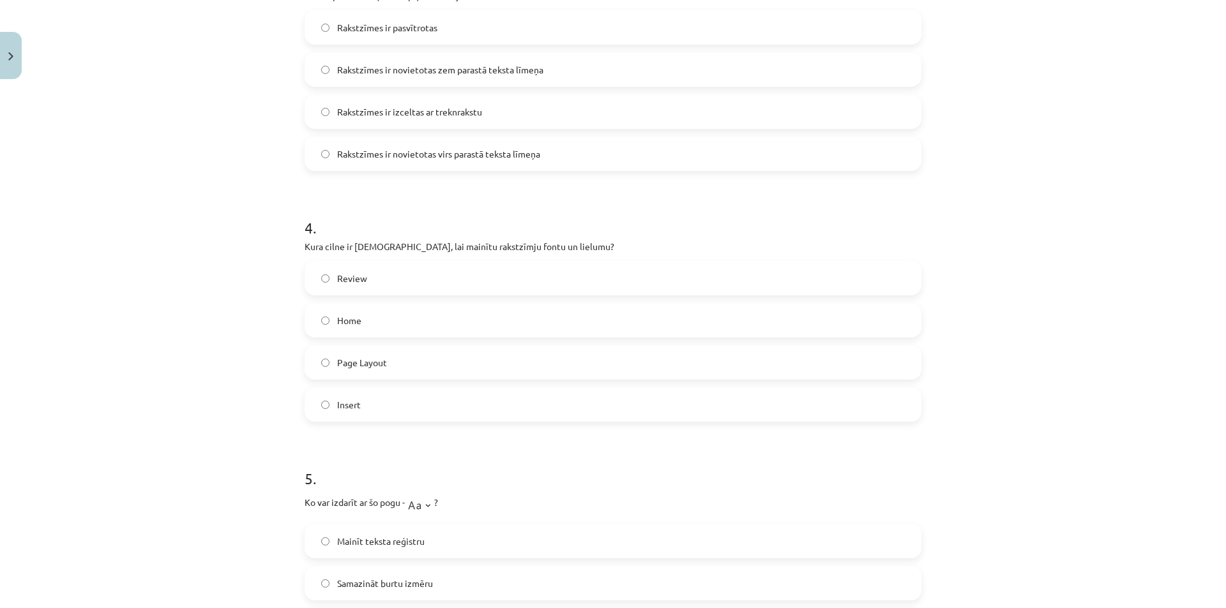
scroll to position [812, 0]
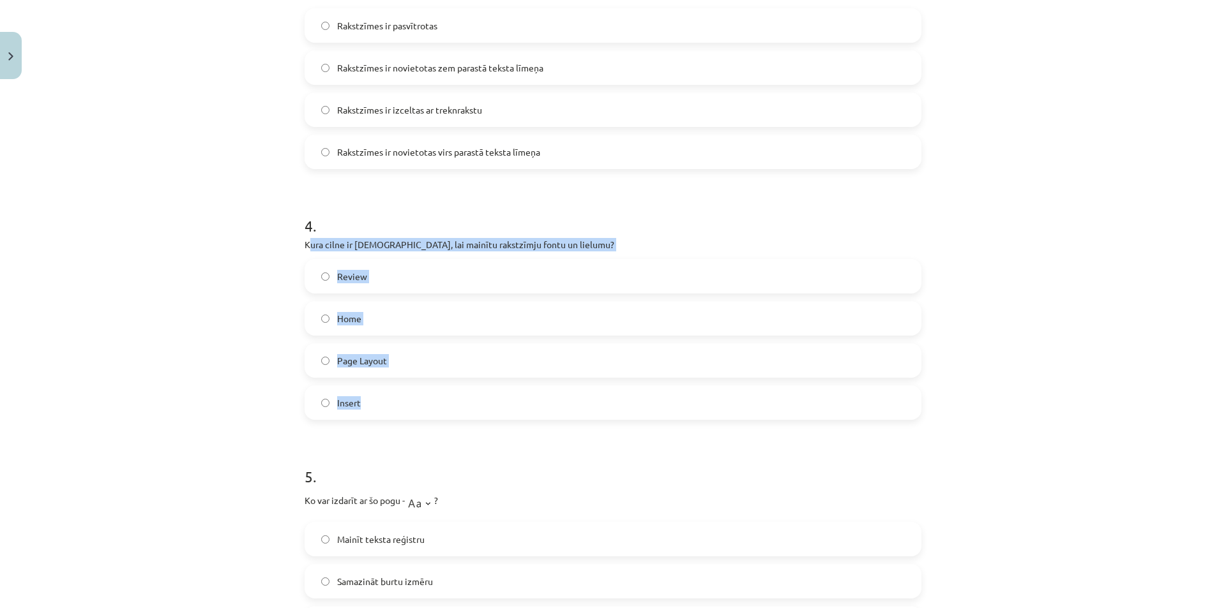
drag, startPoint x: 303, startPoint y: 245, endPoint x: 469, endPoint y: 388, distance: 219.1
click at [469, 388] on div "4 . Kura cilne ir jāizmanto, lai mainītu rakstzīmju fontu un lielumu? Review Ho…" at bounding box center [612, 307] width 617 height 225
click at [355, 317] on span "Home" at bounding box center [349, 318] width 24 height 13
drag, startPoint x: 1214, startPoint y: 349, endPoint x: 1225, endPoint y: 410, distance: 61.6
click at [1225, 410] on div "Mācību tēma: Datorikas - 10. klases 1. ieskaites mācību materiāls #9 8. tēma – …" at bounding box center [613, 304] width 1226 height 608
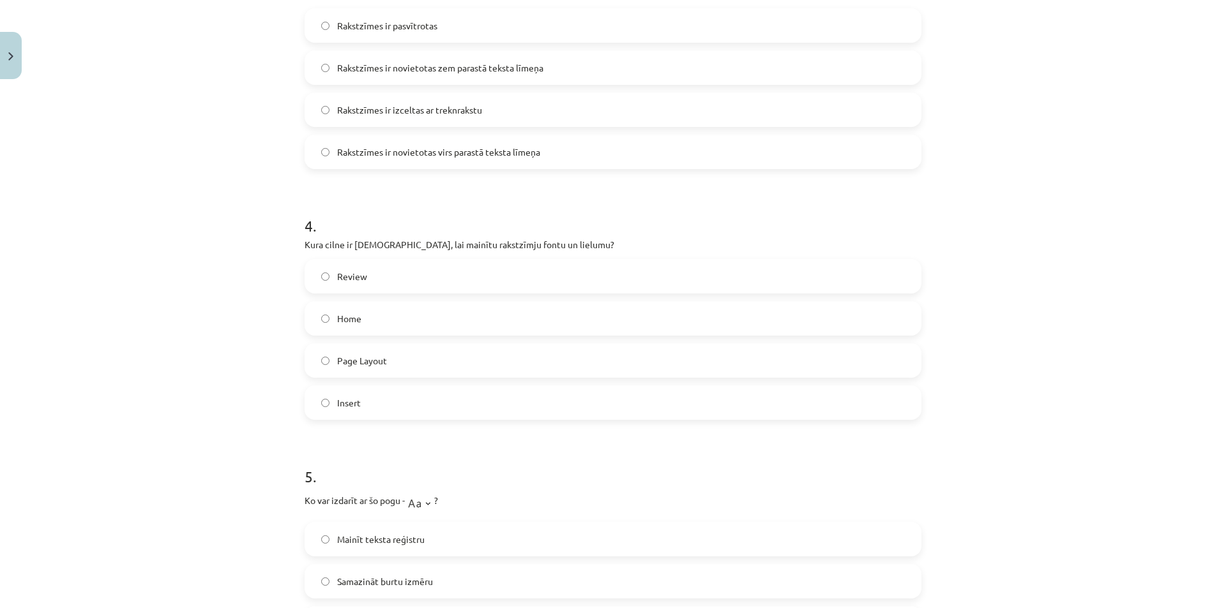
click at [1204, 328] on div "Mācību tēma: Datorikas - 10. klases 1. ieskaites mācību materiāls #9 8. tēma – …" at bounding box center [613, 304] width 1226 height 608
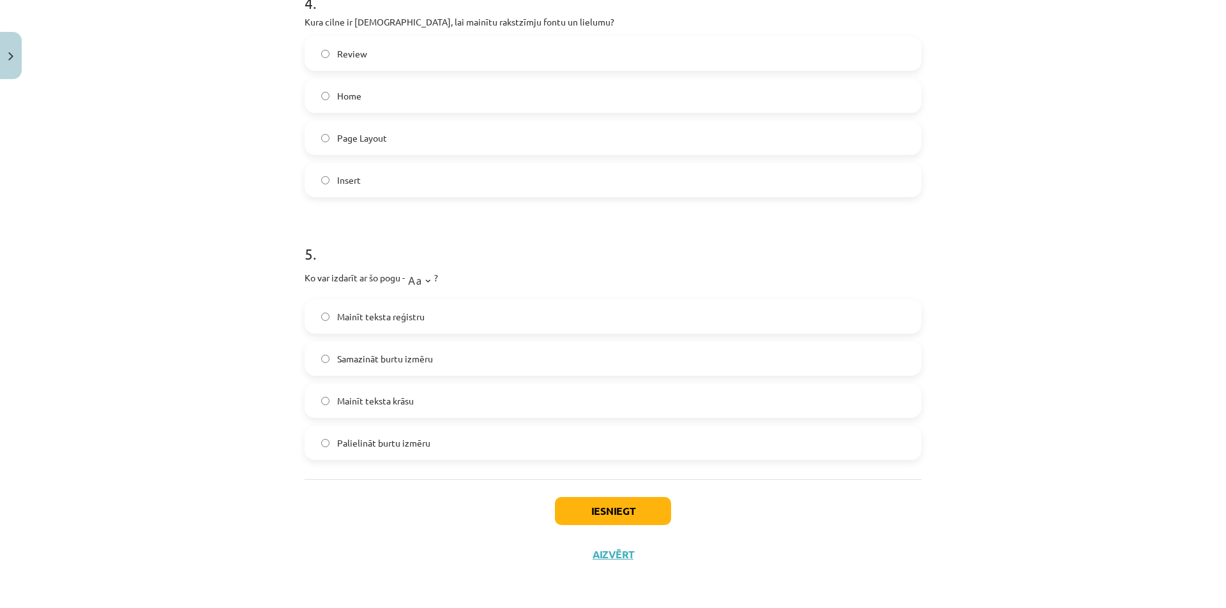
drag, startPoint x: 300, startPoint y: 273, endPoint x: 525, endPoint y: 464, distance: 295.3
click at [377, 317] on span "Mainīt teksta reģistru" at bounding box center [380, 316] width 87 height 13
click at [607, 513] on button "Iesniegt" at bounding box center [613, 511] width 116 height 28
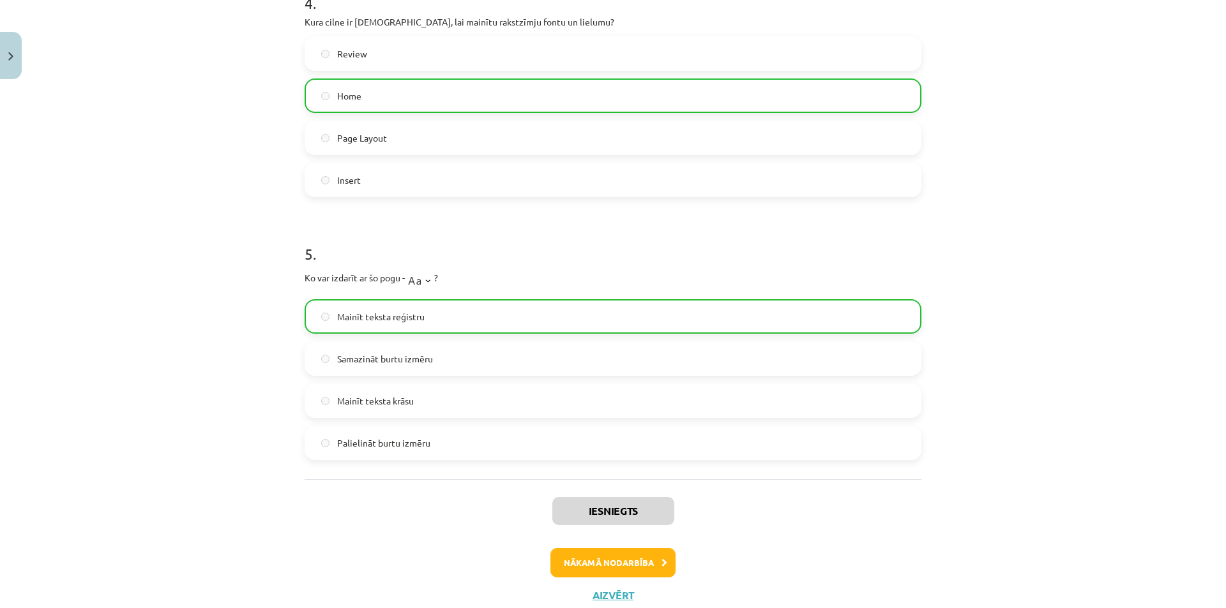
drag, startPoint x: 1116, startPoint y: 469, endPoint x: 1123, endPoint y: 492, distance: 24.8
click at [1118, 476] on div "Mācību tēma: Datorikas - 10. klases 1. ieskaites mācību materiāls #9 8. tēma – …" at bounding box center [613, 304] width 1226 height 608
click at [582, 559] on button "Nākamā nodarbība" at bounding box center [612, 562] width 125 height 29
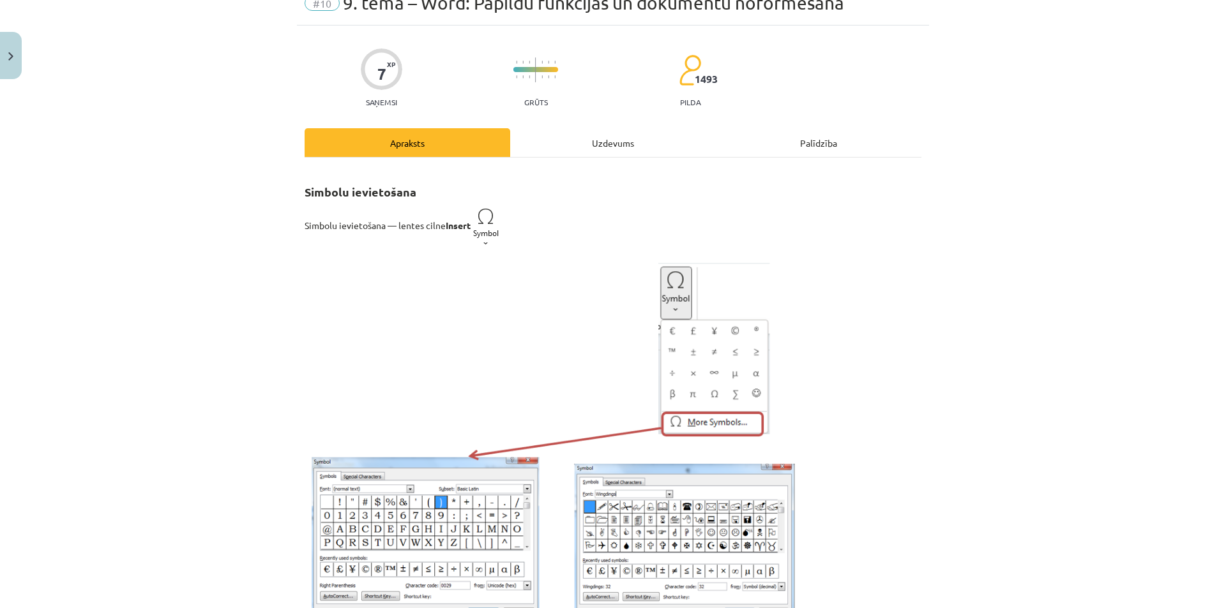
scroll to position [32, 0]
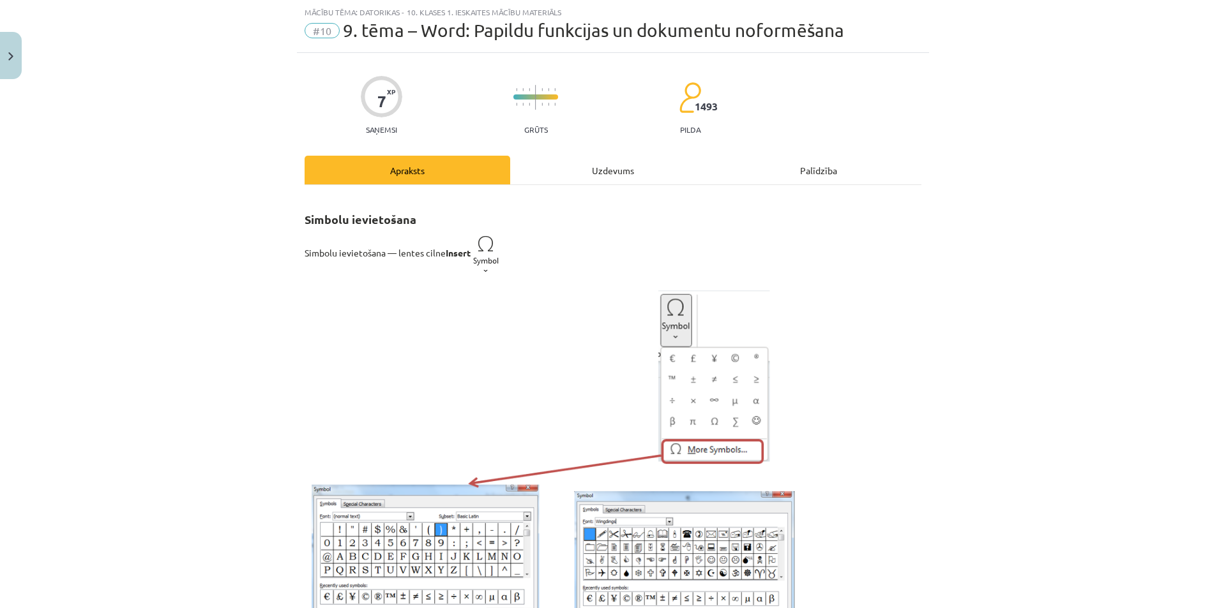
click at [582, 167] on div "Uzdevums" at bounding box center [613, 170] width 206 height 29
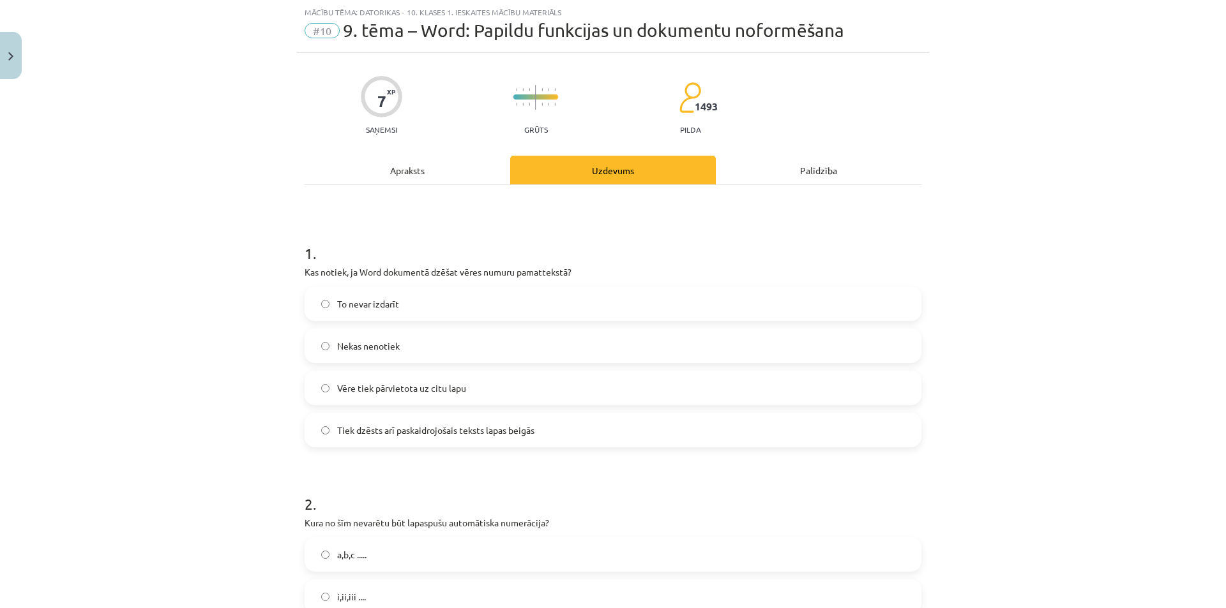
click at [400, 166] on div "Apraksts" at bounding box center [407, 170] width 206 height 29
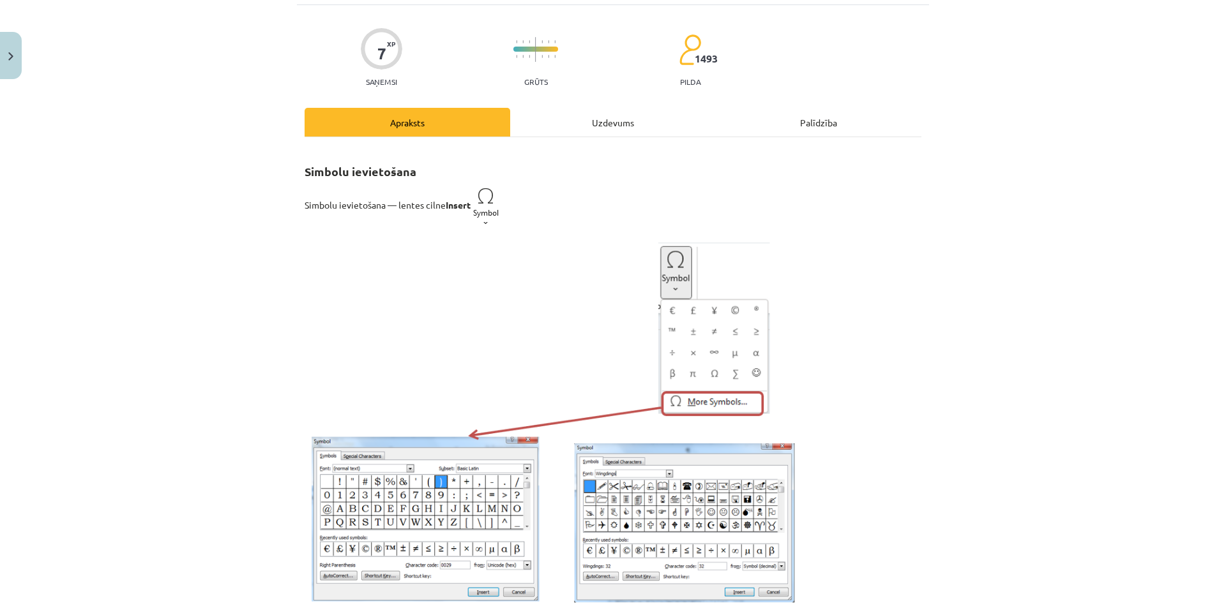
scroll to position [0, 0]
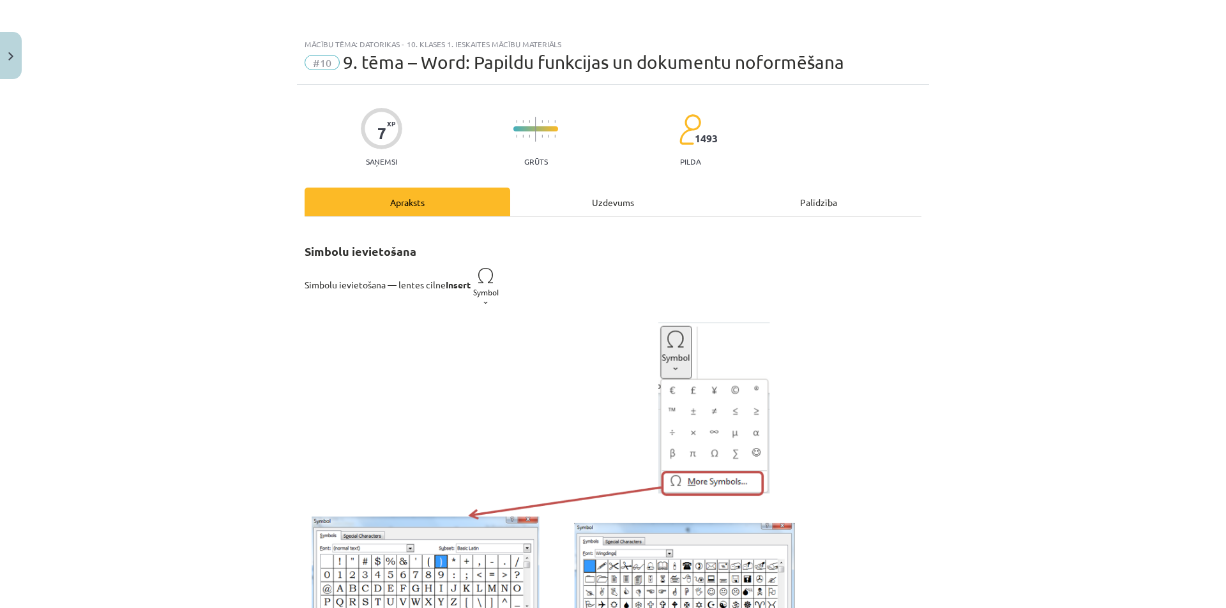
click at [582, 196] on div "Uzdevums" at bounding box center [613, 202] width 206 height 29
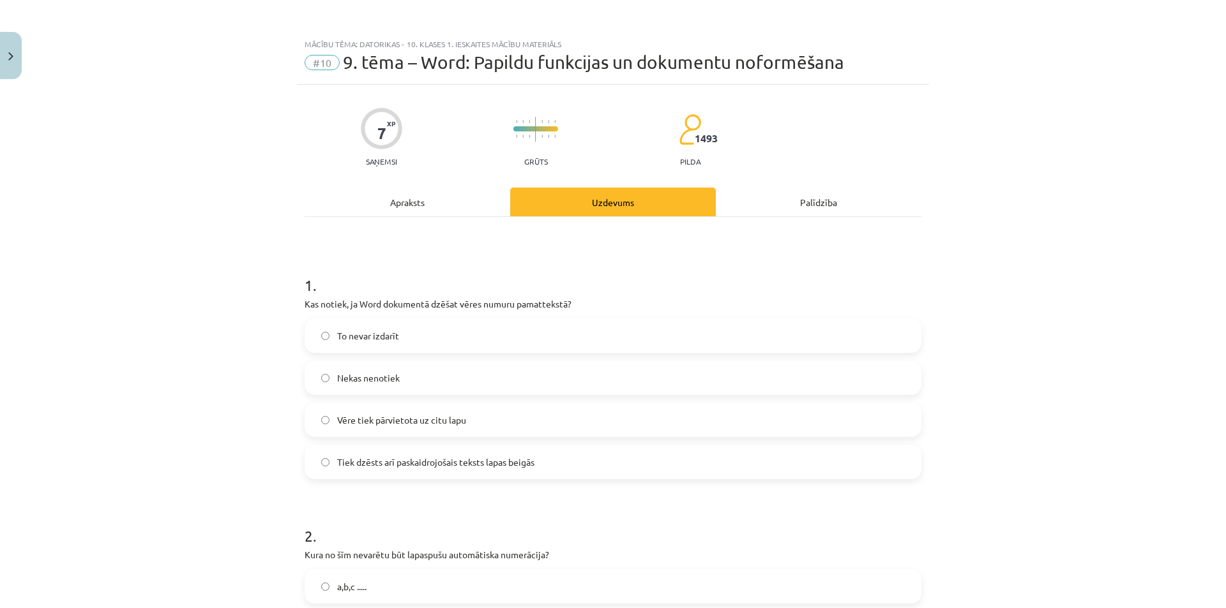
scroll to position [32, 0]
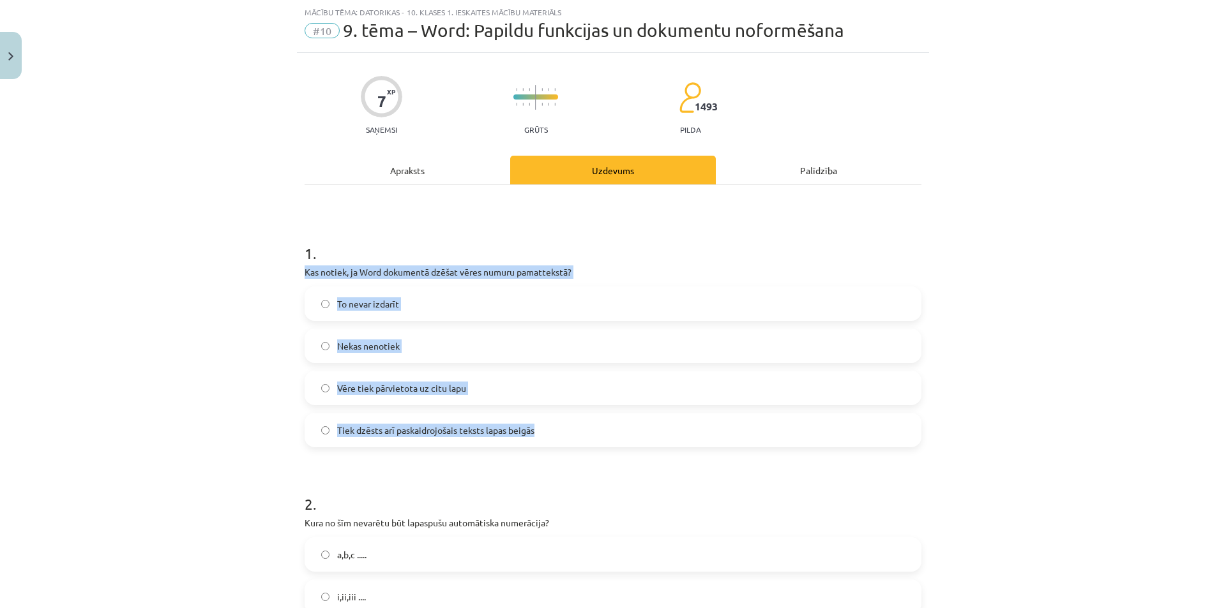
drag, startPoint x: 299, startPoint y: 273, endPoint x: 544, endPoint y: 446, distance: 300.5
click at [465, 430] on span "Tiek dzēsts arī paskaidrojošais teksts lapas beigās" at bounding box center [435, 430] width 197 height 13
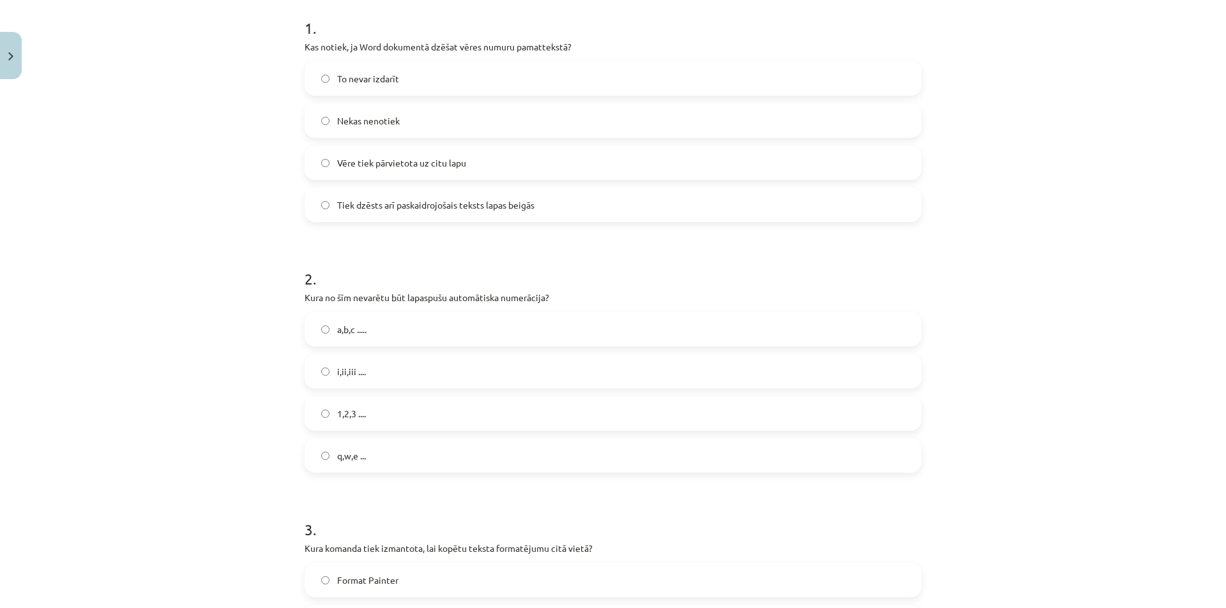
scroll to position [266, 0]
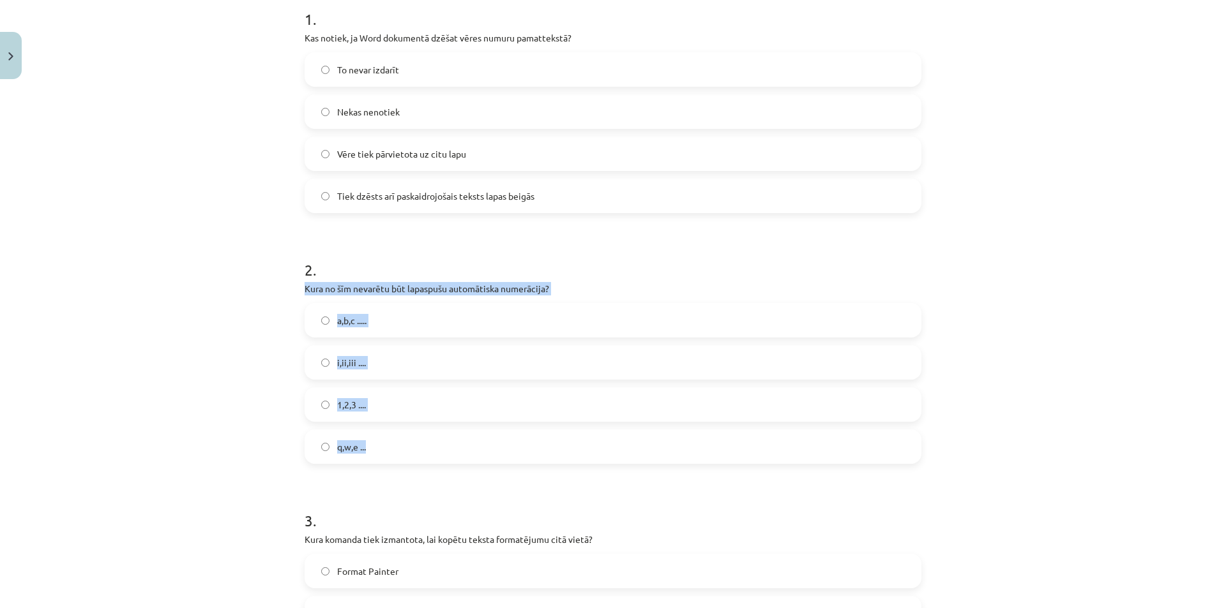
drag, startPoint x: 297, startPoint y: 292, endPoint x: 426, endPoint y: 439, distance: 195.8
click at [354, 438] on label "q,w,e ..." at bounding box center [613, 447] width 614 height 32
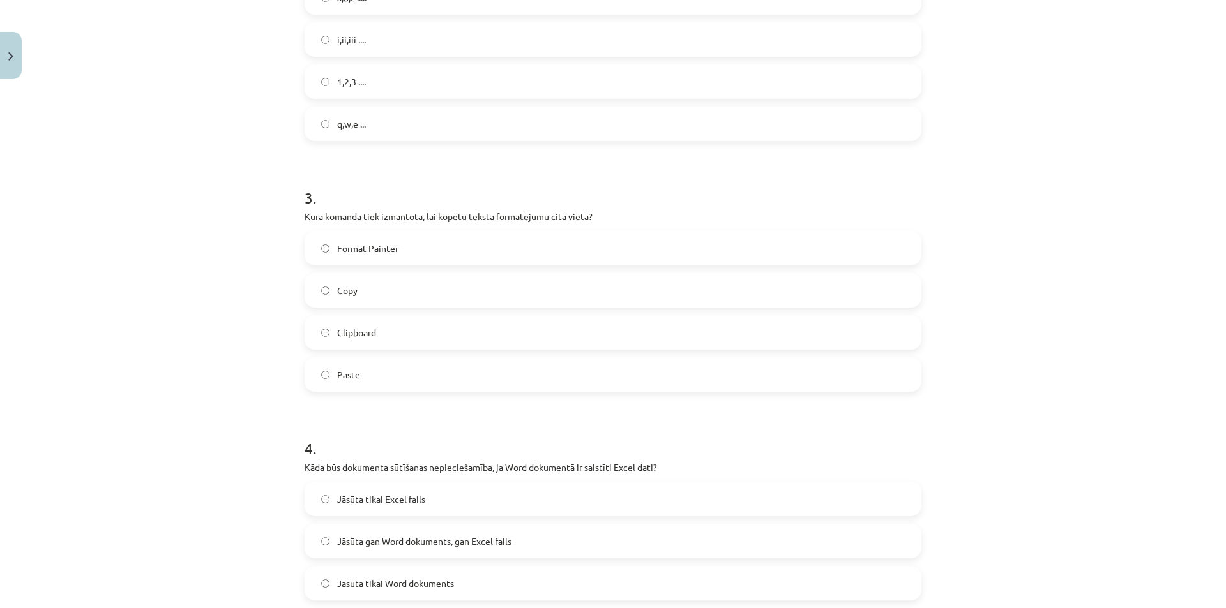
scroll to position [596, 0]
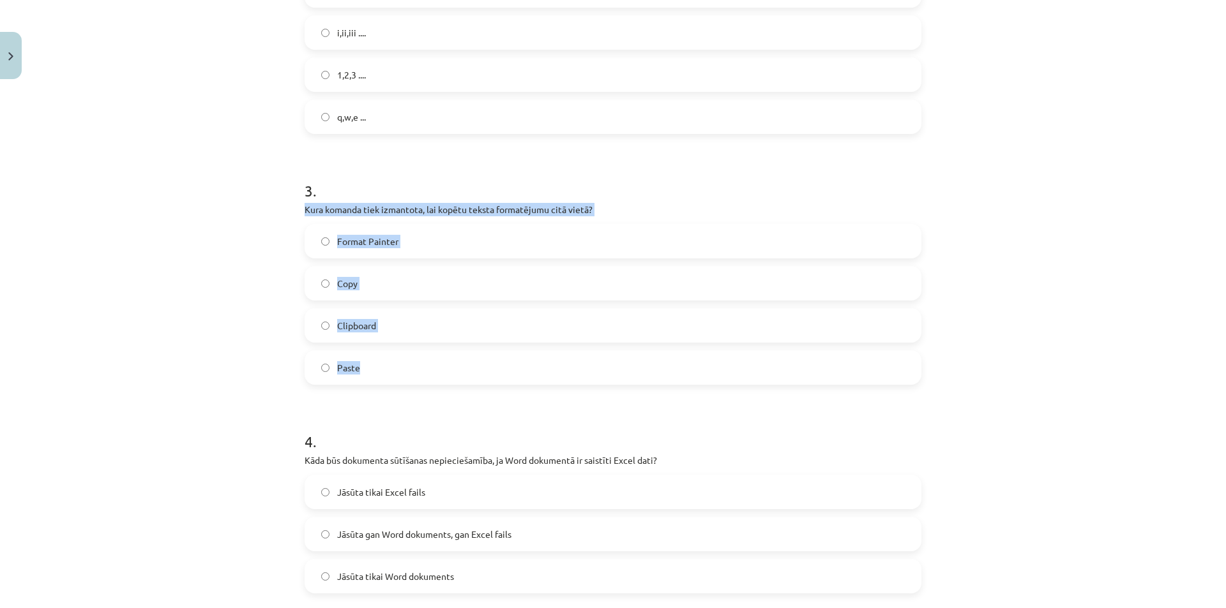
drag, startPoint x: 298, startPoint y: 209, endPoint x: 410, endPoint y: 354, distance: 183.3
click at [410, 354] on div "7 XP Saņemsi Grūts 1493 pilda Apraksts Uzdevums Palīdzība 1 . Kas notiek, ja Wo…" at bounding box center [613, 454] width 632 height 1931
click at [356, 250] on label "Format Painter" at bounding box center [613, 241] width 614 height 32
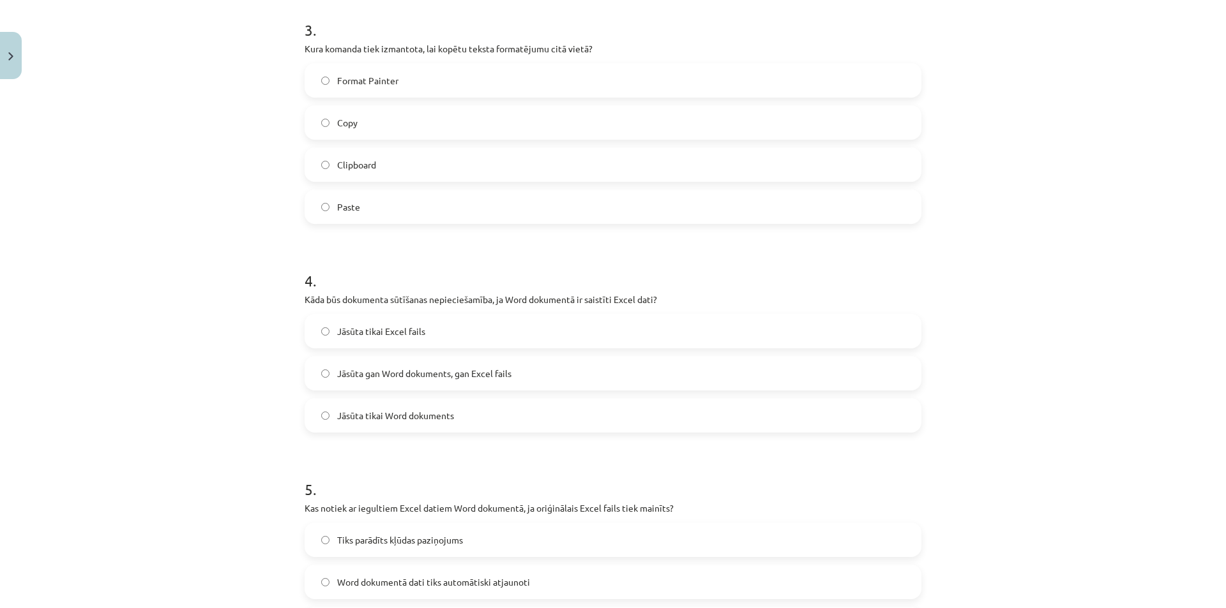
scroll to position [777, 0]
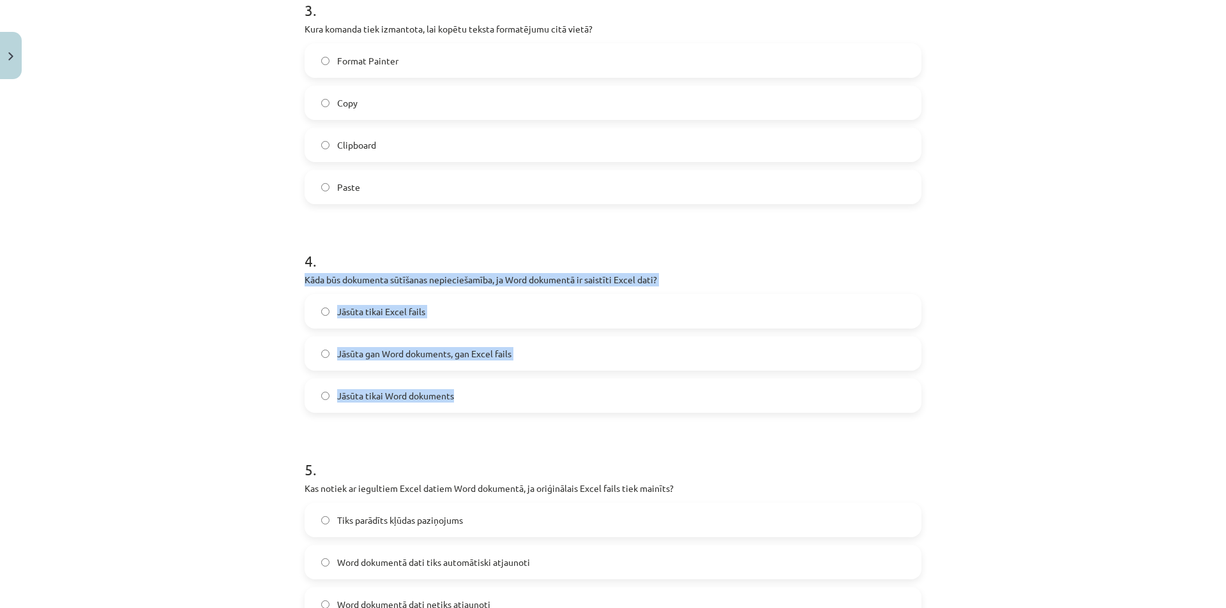
drag, startPoint x: 298, startPoint y: 281, endPoint x: 533, endPoint y: 384, distance: 256.4
click at [533, 384] on div "7 XP Saņemsi Grūts 1493 pilda Apraksts Uzdevums Palīdzība 1 . Kas notiek, ja Wo…" at bounding box center [613, 273] width 632 height 1931
click at [483, 350] on span "Jāsūta gan Word dokuments, gan Excel fails" at bounding box center [424, 353] width 174 height 13
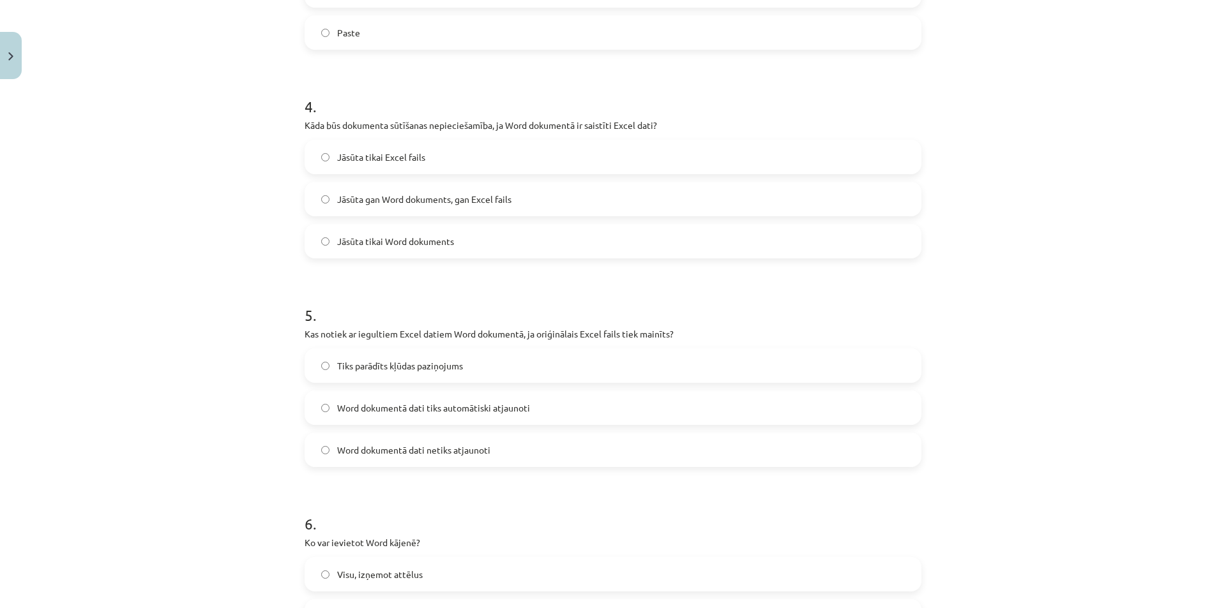
scroll to position [933, 0]
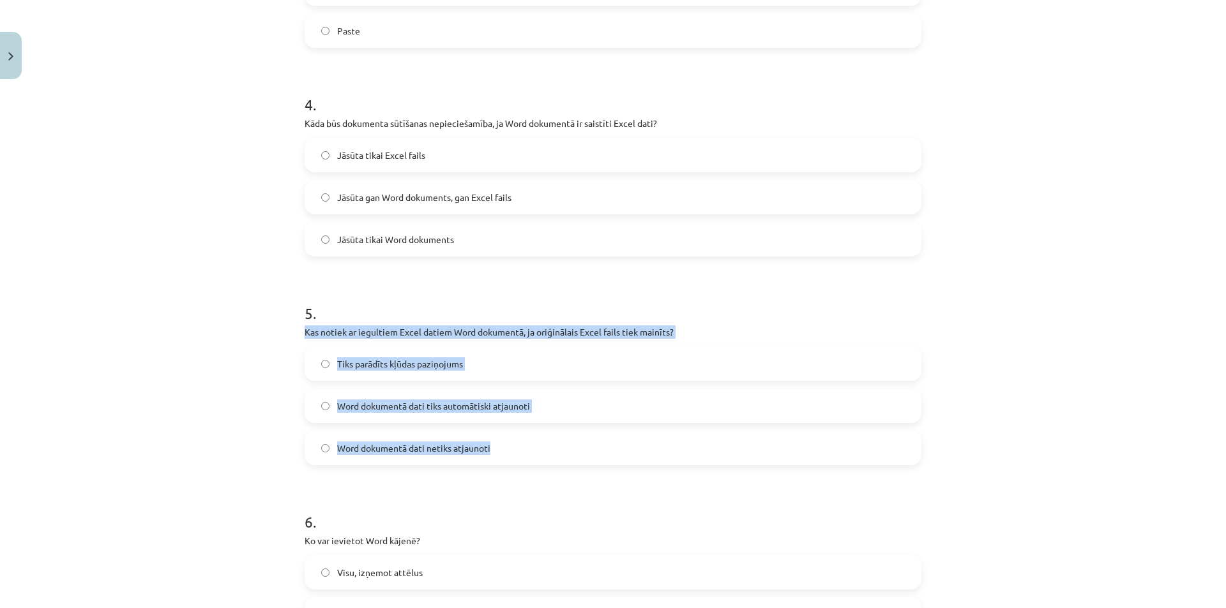
drag, startPoint x: 301, startPoint y: 331, endPoint x: 534, endPoint y: 450, distance: 261.8
click at [534, 450] on div "5 . Kas notiek ar iegultiem Excel datiem Word dokumentā, ja oriģinālais Excel f…" at bounding box center [612, 373] width 617 height 183
click at [457, 449] on span "Word dokumentā dati netiks atjaunoti" at bounding box center [413, 448] width 153 height 13
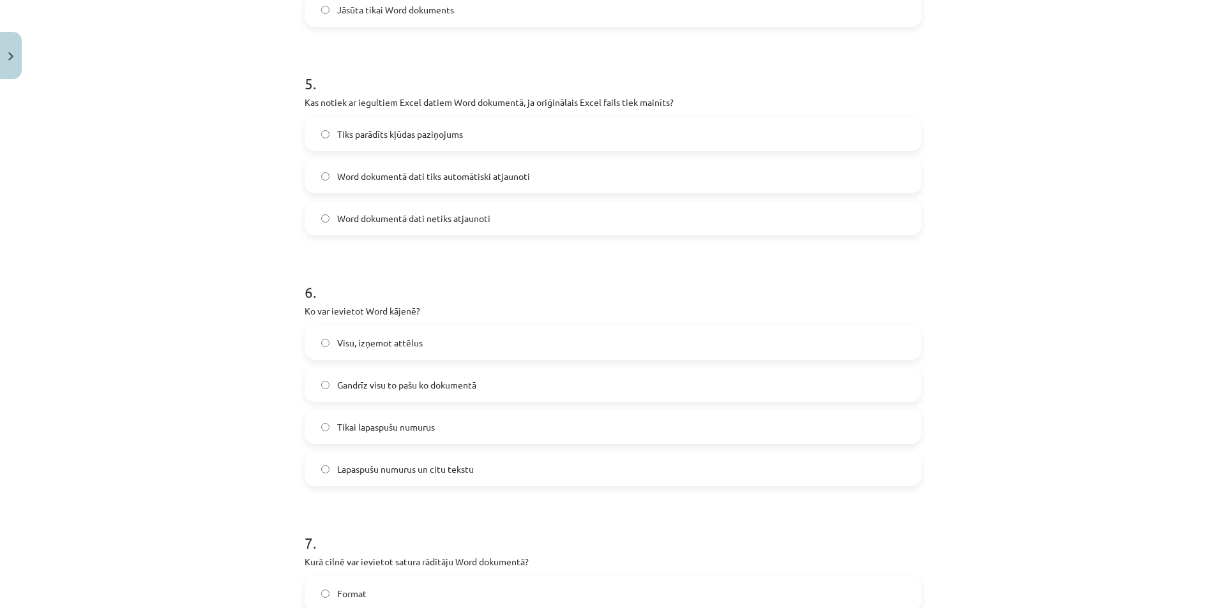
scroll to position [1167, 0]
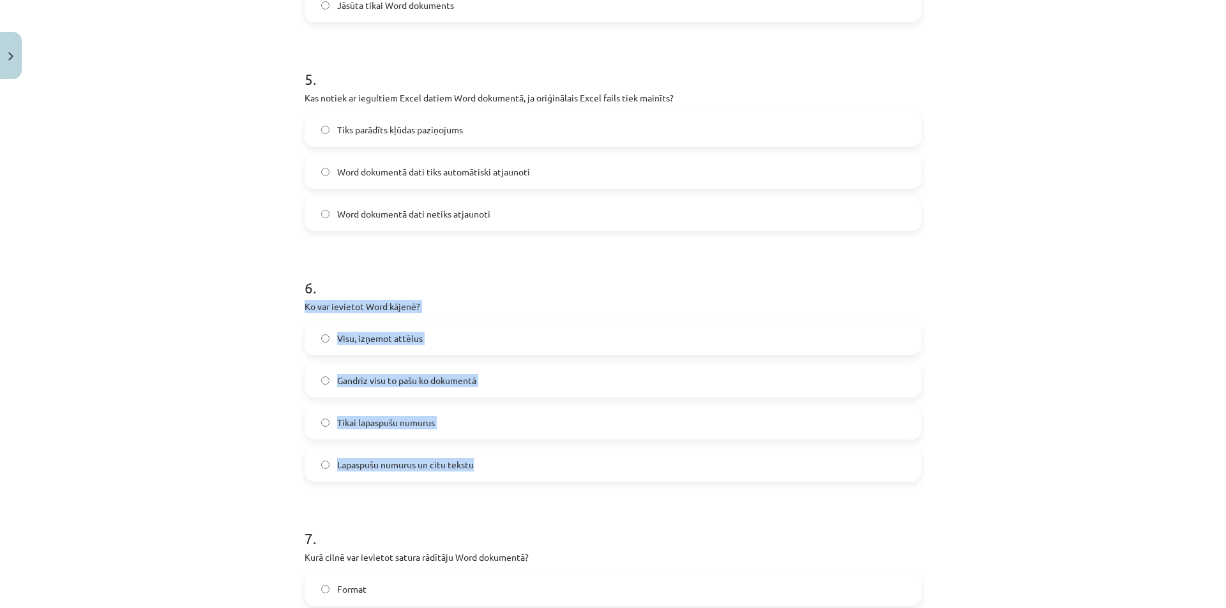
drag, startPoint x: 300, startPoint y: 303, endPoint x: 507, endPoint y: 468, distance: 264.8
click at [415, 467] on span "Lapaspušu numurus un citu tekstu" at bounding box center [405, 464] width 137 height 13
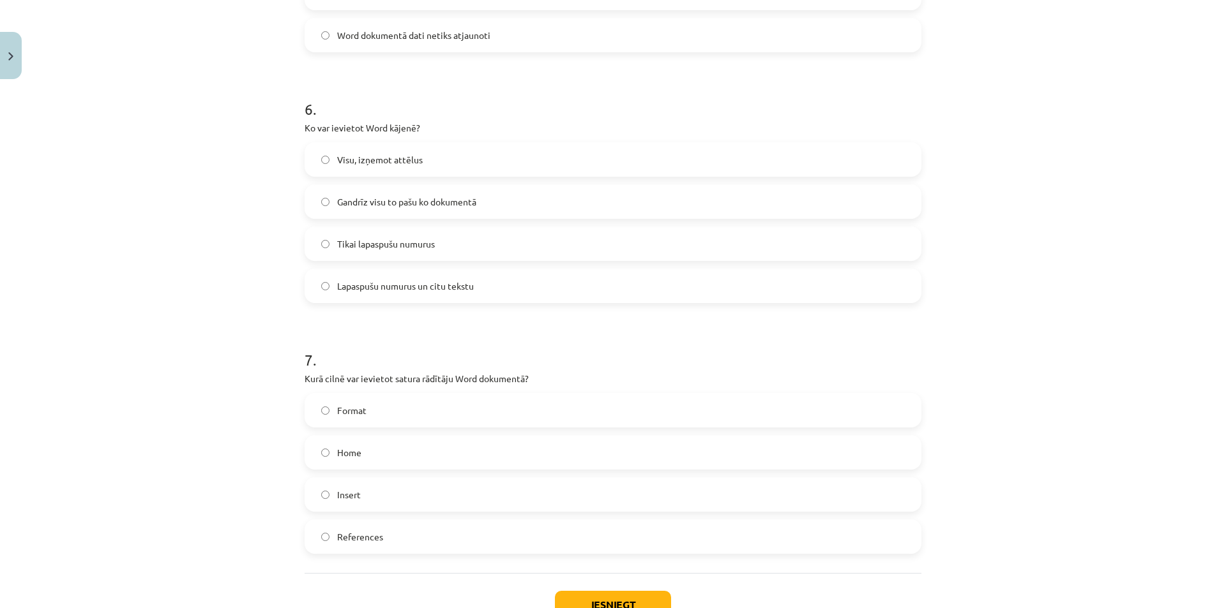
scroll to position [1377, 0]
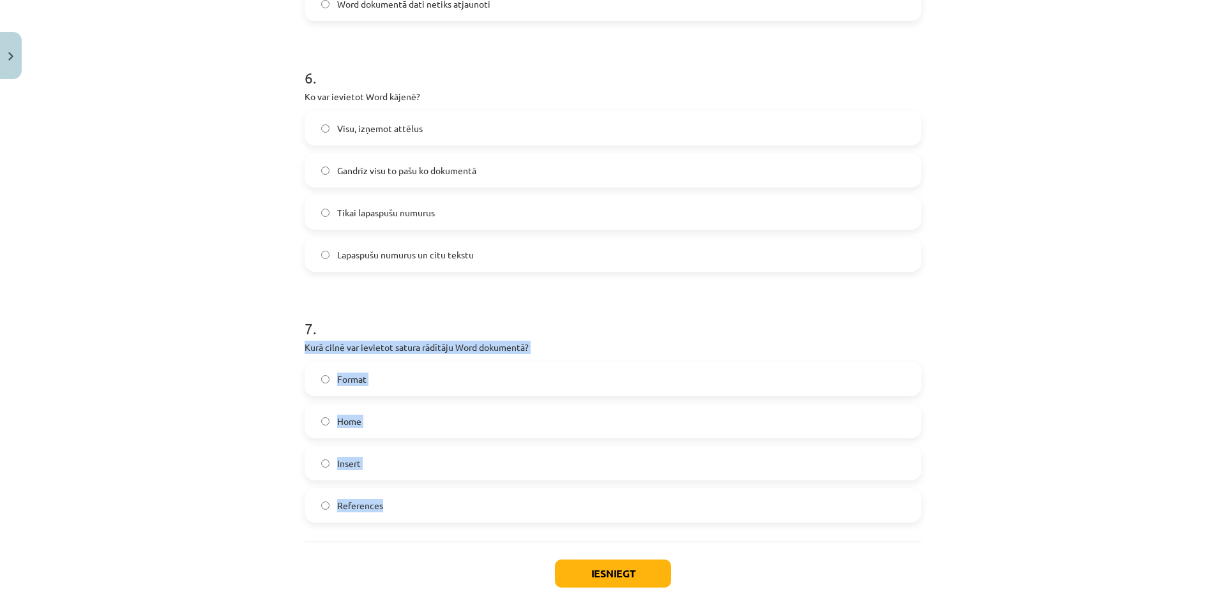
drag, startPoint x: 299, startPoint y: 343, endPoint x: 480, endPoint y: 515, distance: 249.7
click at [480, 515] on div "7 . Kurā cilnē var ievietot satura rādītāju Word dokumentā? Format Home Insert …" at bounding box center [612, 409] width 617 height 225
click at [372, 506] on span "References" at bounding box center [360, 505] width 46 height 13
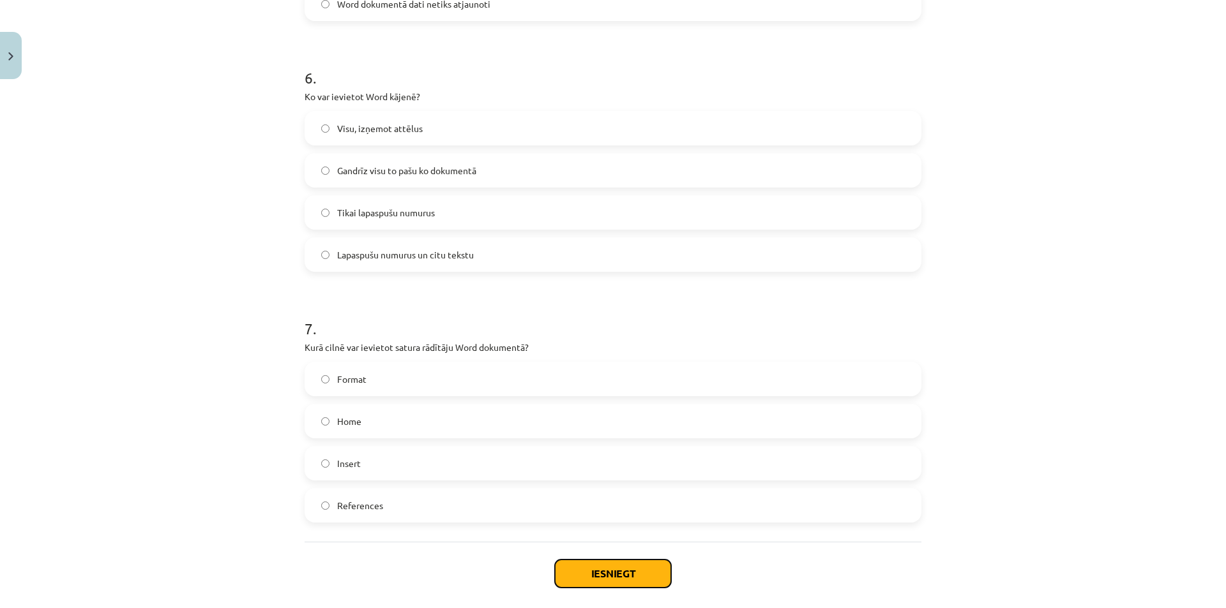
click at [613, 576] on button "Iesniegt" at bounding box center [613, 574] width 116 height 28
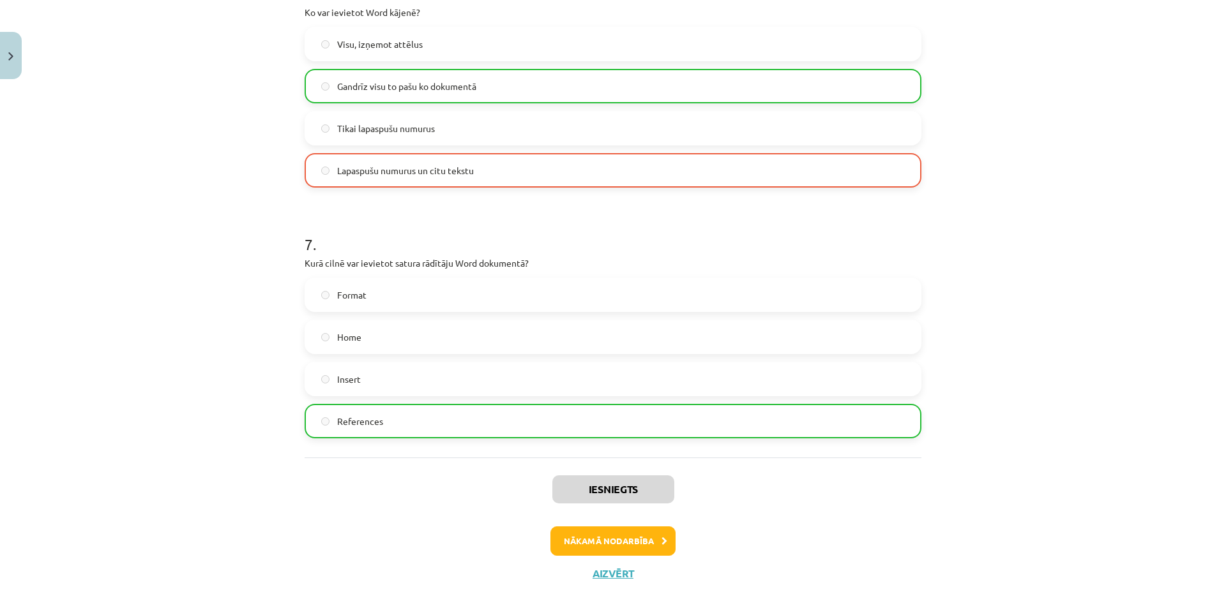
scroll to position [1481, 0]
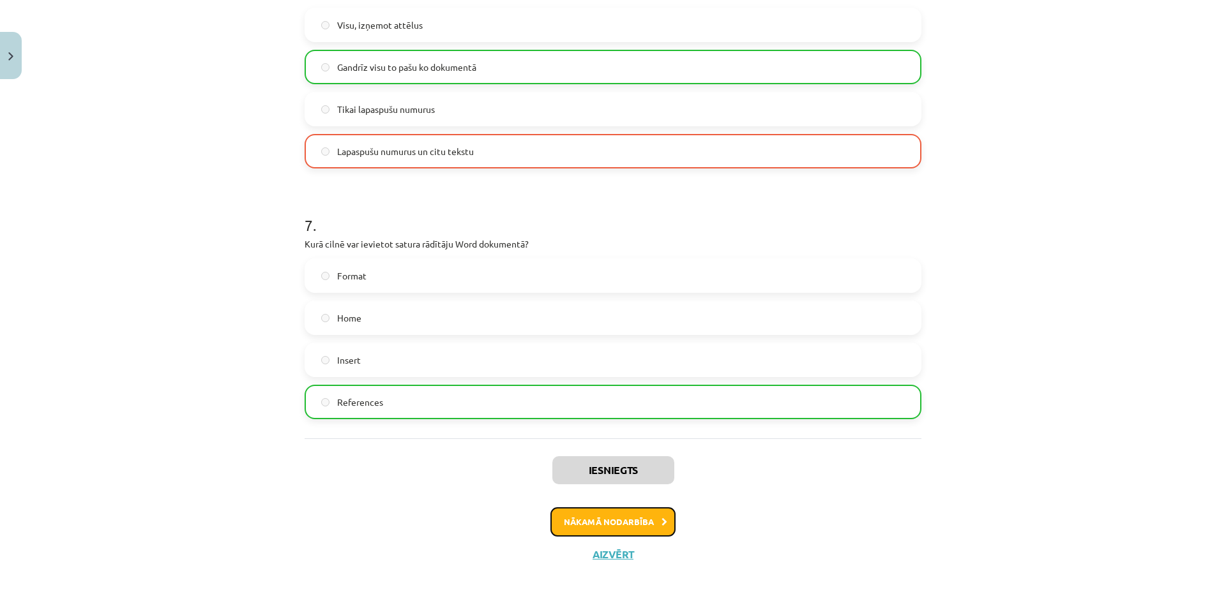
click at [620, 521] on button "Nākamā nodarbība" at bounding box center [612, 521] width 125 height 29
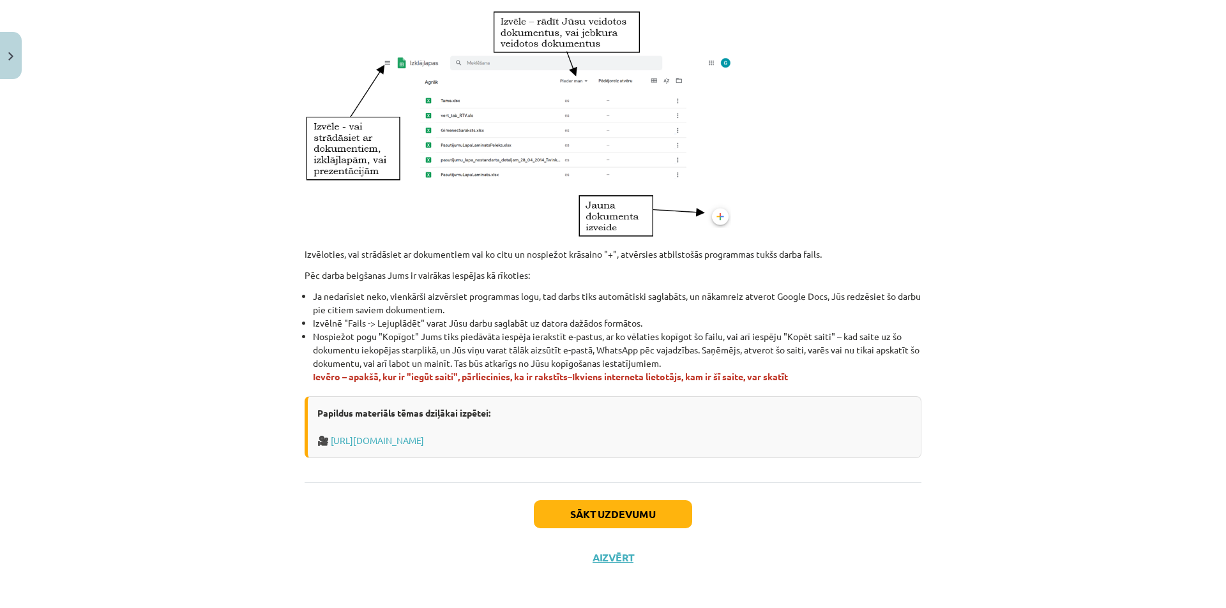
scroll to position [625, 0]
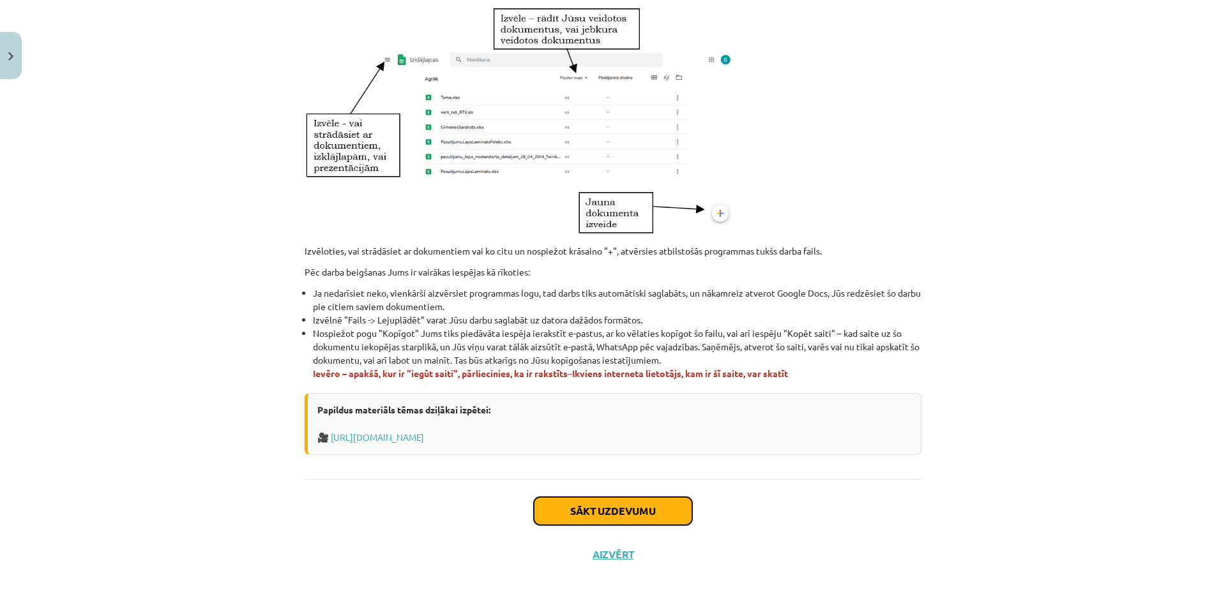
click at [566, 509] on button "Sākt uzdevumu" at bounding box center [613, 511] width 158 height 28
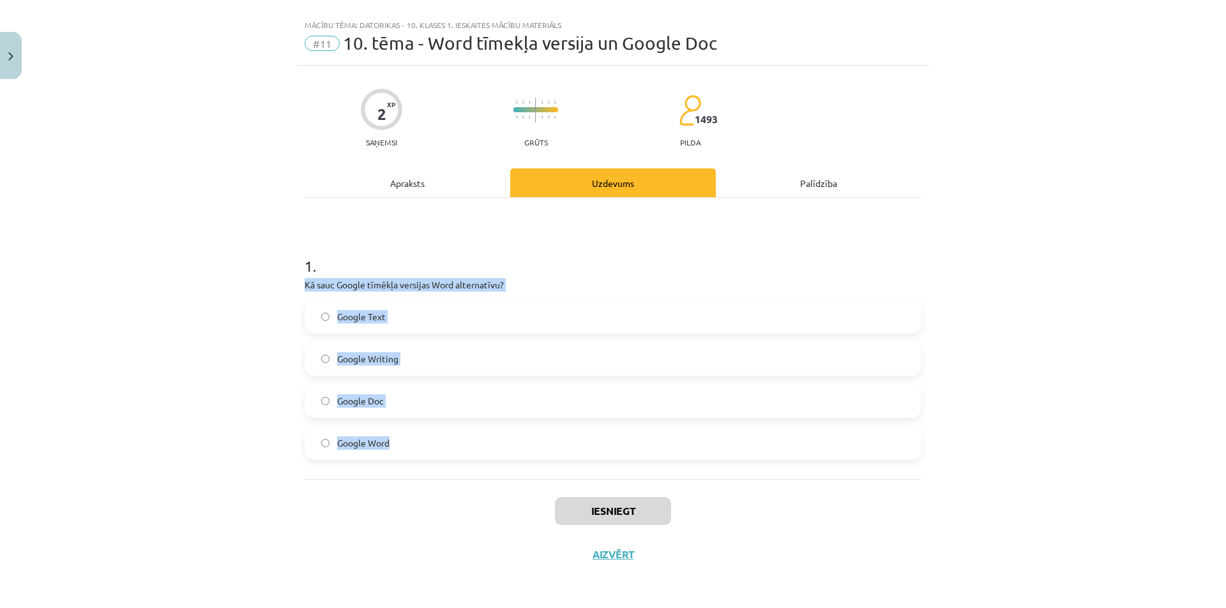
drag, startPoint x: 298, startPoint y: 286, endPoint x: 419, endPoint y: 431, distance: 188.5
click at [419, 431] on div "2 XP Saņemsi Grūts 1493 pilda Apraksts Uzdevums Palīdzība 1 . Kā sauc Google tī…" at bounding box center [613, 321] width 632 height 511
click at [354, 394] on span "Google Doc" at bounding box center [360, 400] width 47 height 13
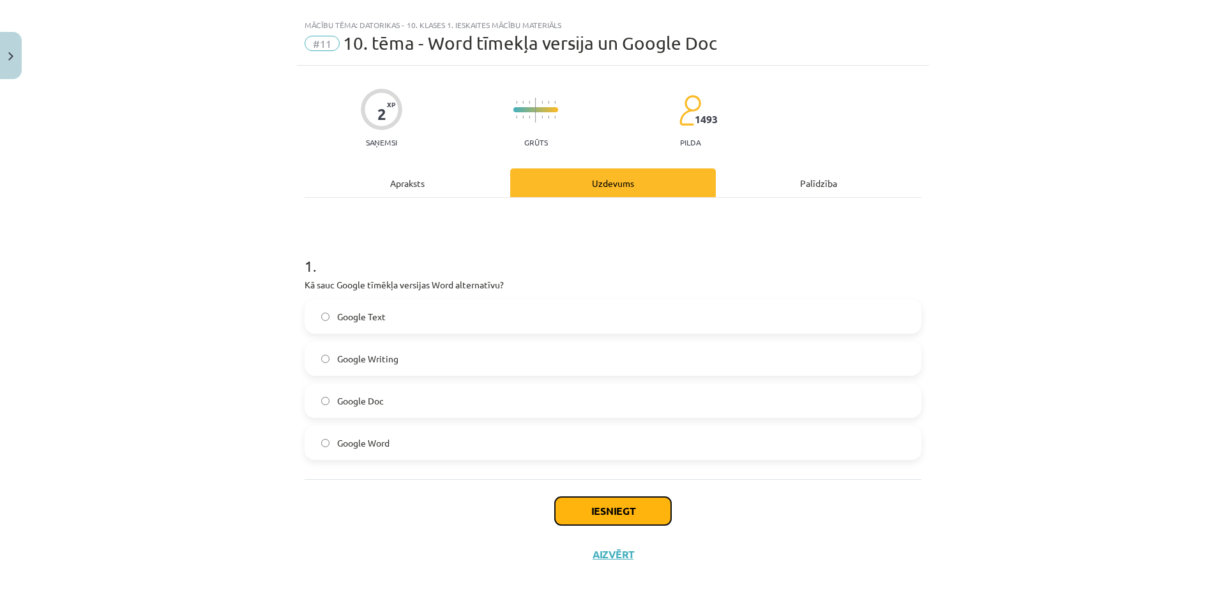
click at [624, 506] on button "Iesniegt" at bounding box center [613, 511] width 116 height 28
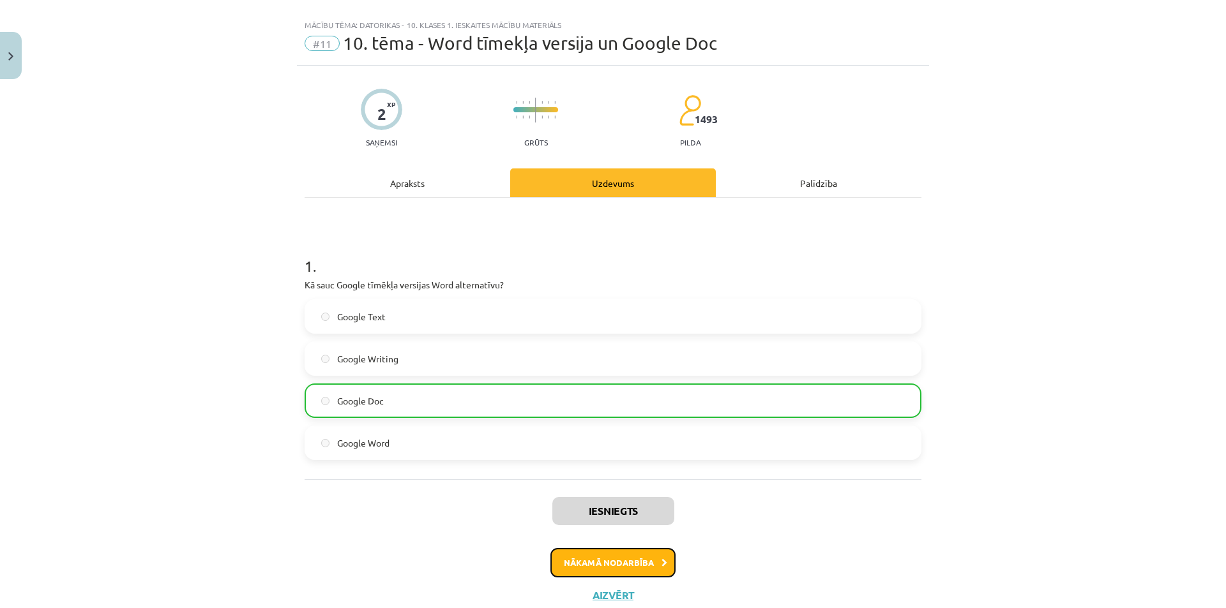
click at [639, 556] on button "Nākamā nodarbība" at bounding box center [612, 562] width 125 height 29
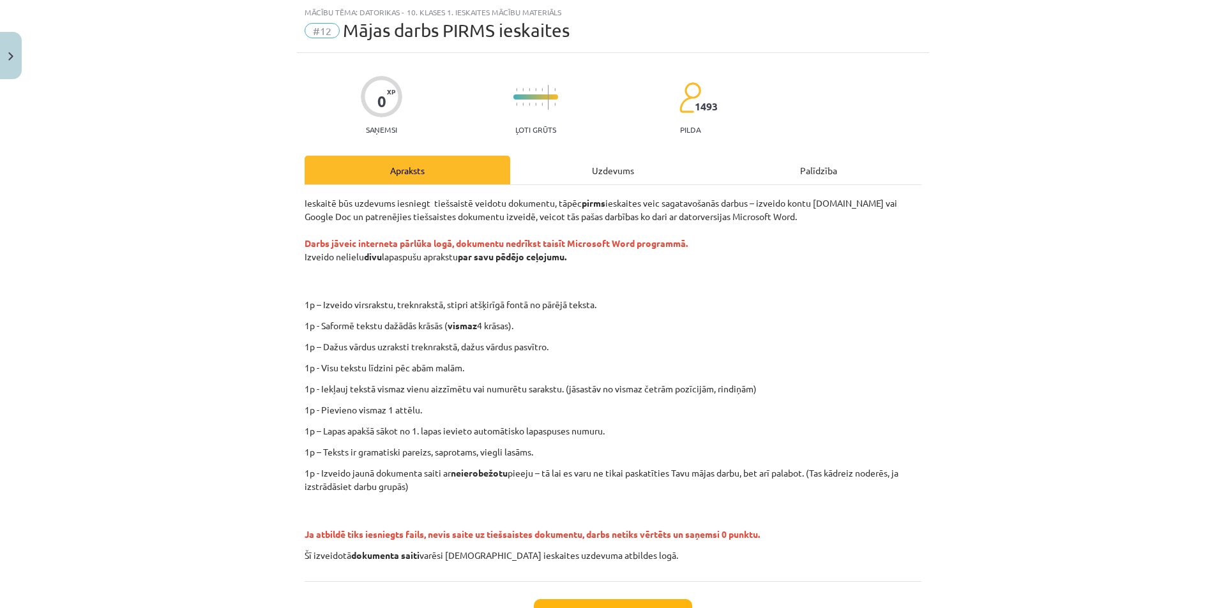
click at [626, 170] on div "Uzdevums" at bounding box center [613, 170] width 206 height 29
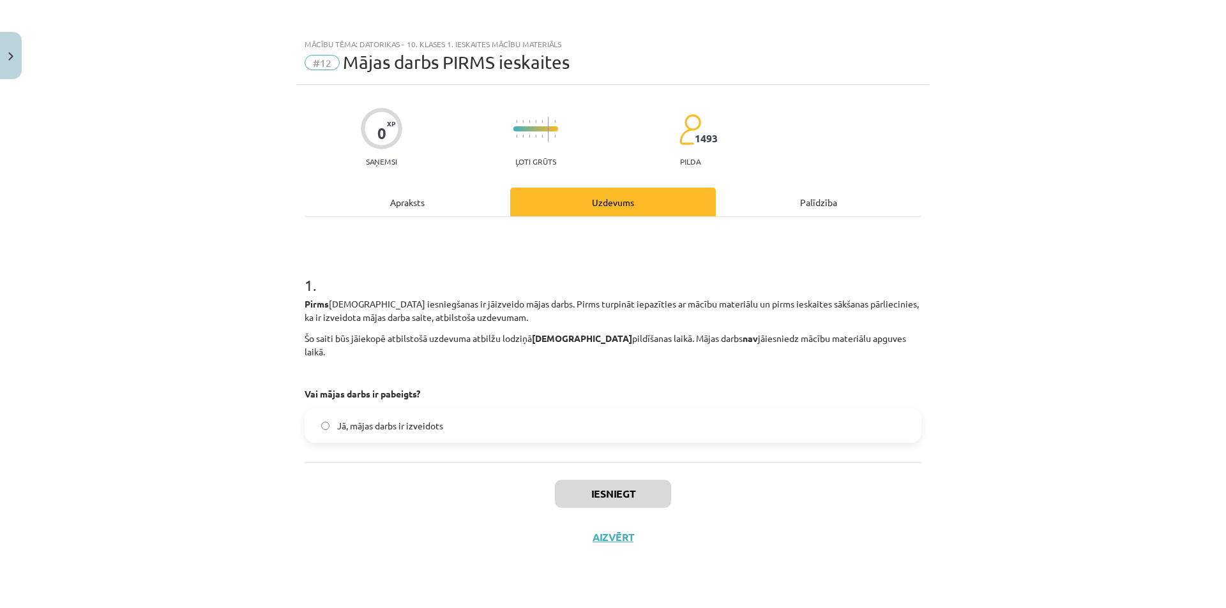
click at [427, 200] on div "Apraksts" at bounding box center [407, 202] width 206 height 29
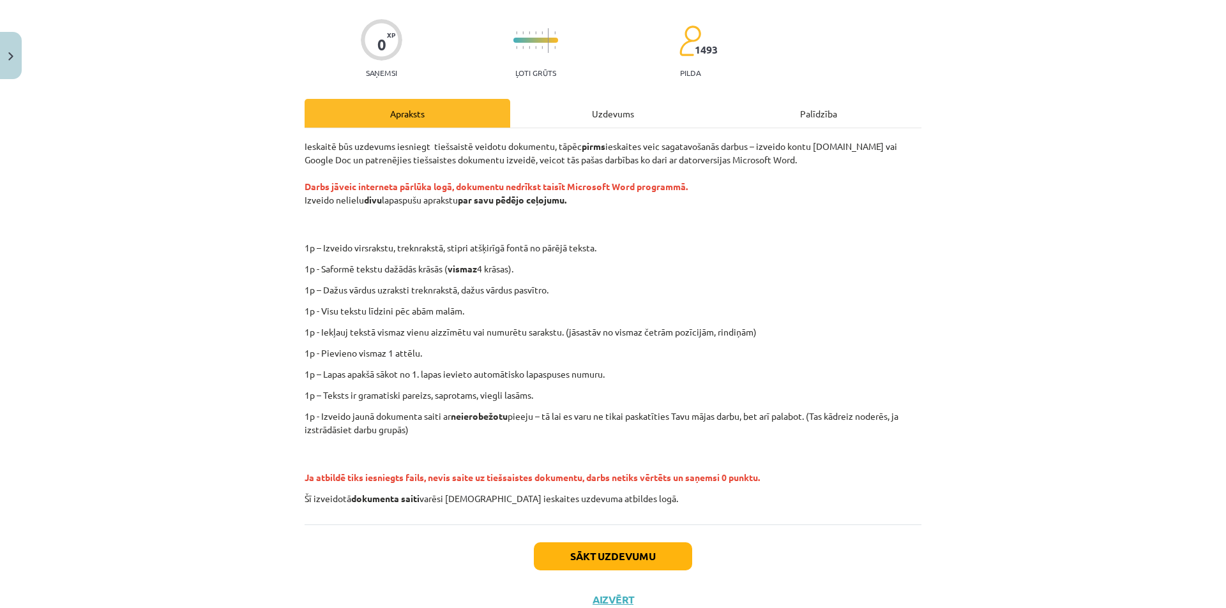
scroll to position [91, 0]
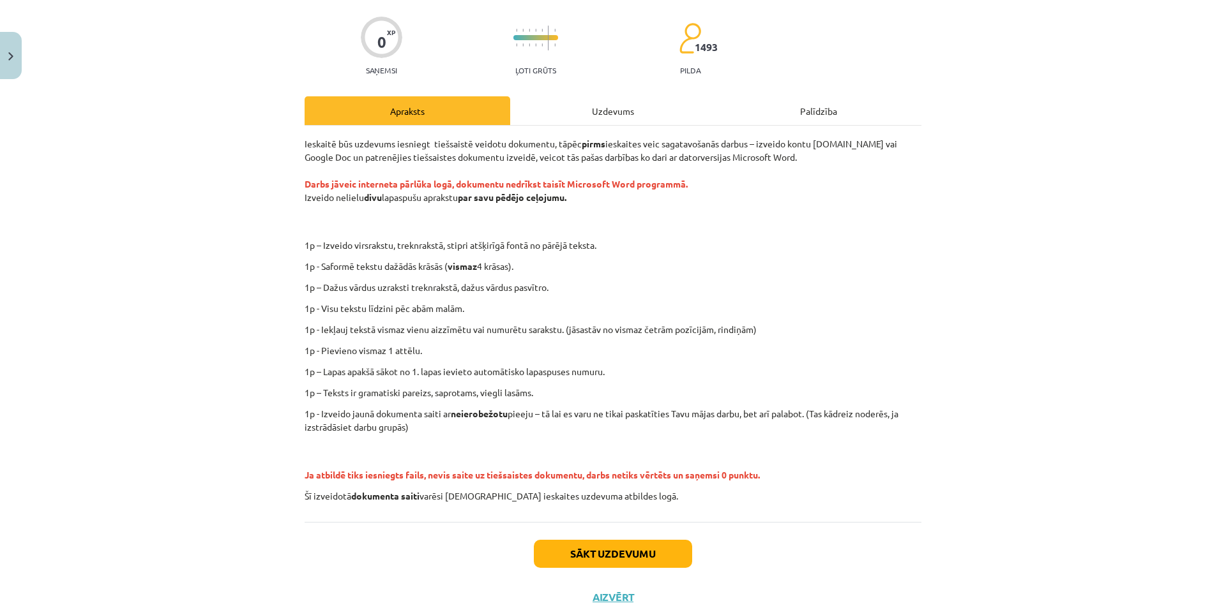
click at [564, 116] on div "Uzdevums" at bounding box center [613, 110] width 206 height 29
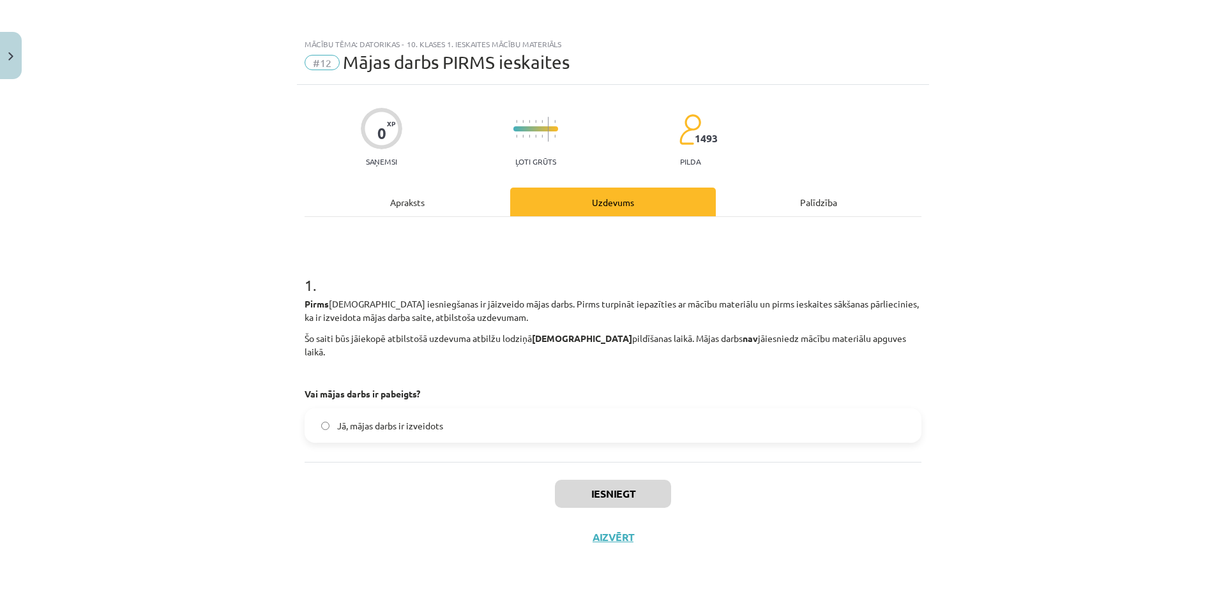
click at [424, 410] on label "Jā, mājas darbs ir izveidots" at bounding box center [613, 426] width 614 height 32
click at [405, 204] on div "Apraksts" at bounding box center [407, 202] width 206 height 29
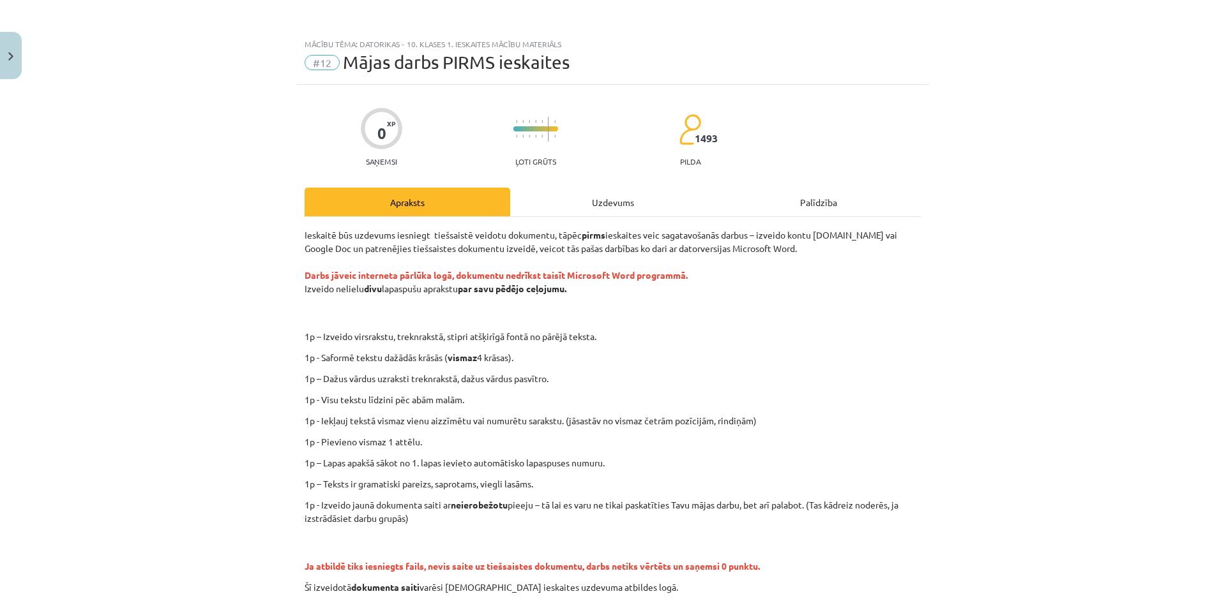
click at [405, 204] on div "Apraksts" at bounding box center [407, 202] width 206 height 29
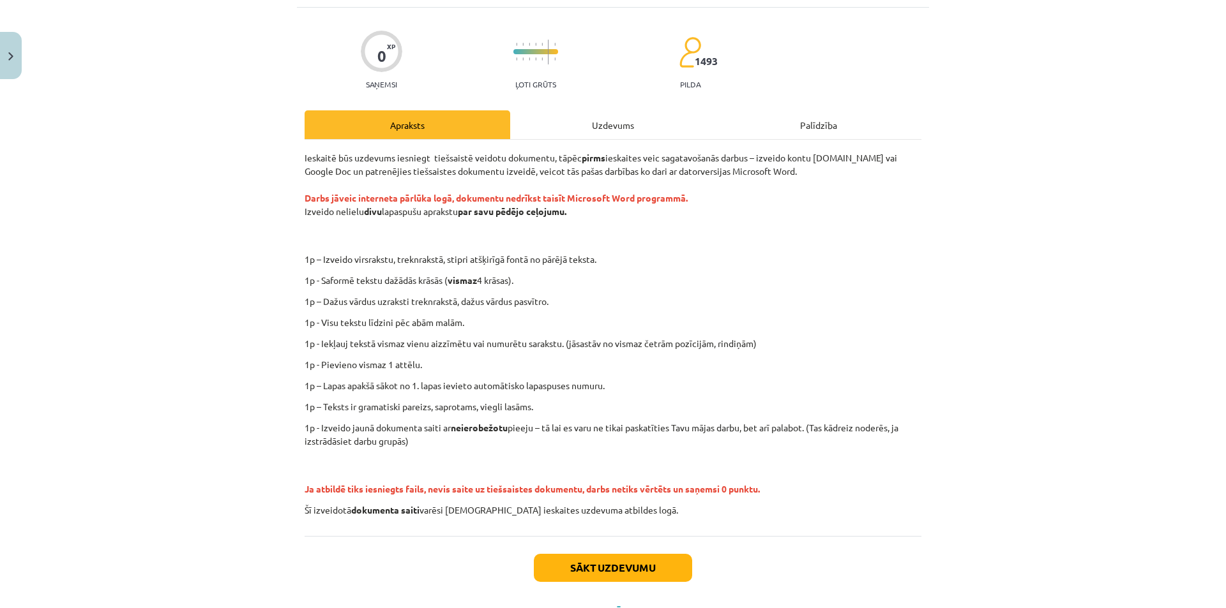
scroll to position [93, 0]
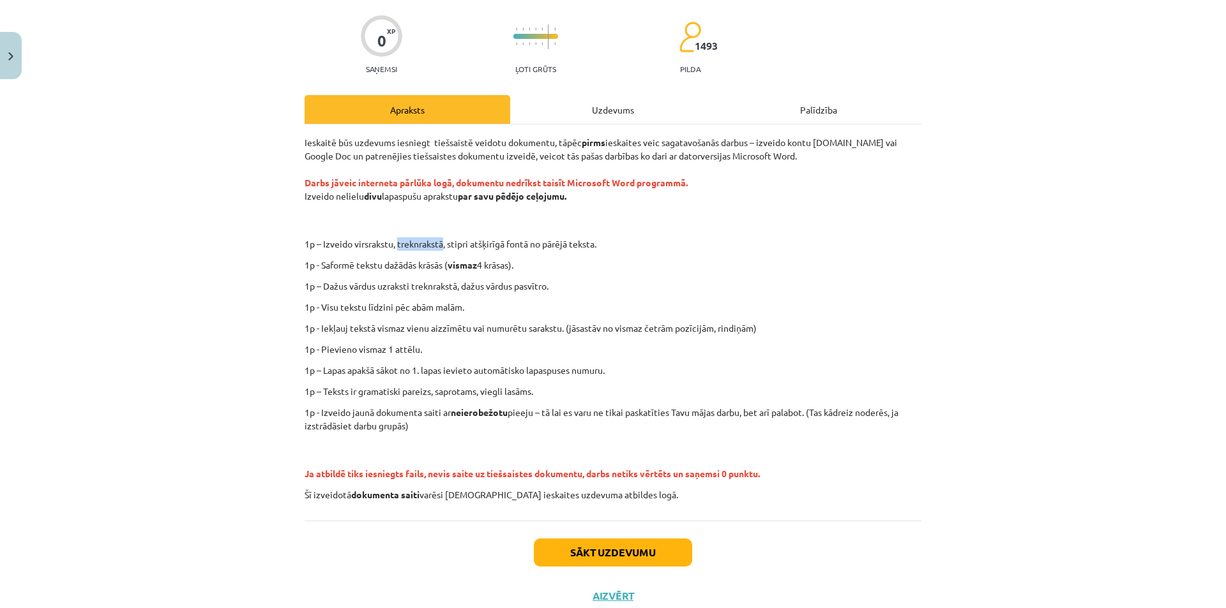
drag, startPoint x: 393, startPoint y: 244, endPoint x: 439, endPoint y: 249, distance: 46.9
click at [439, 249] on p "1p – Izveido virsrakstu, treknrakstā, stipri atšķirīgā fontā no pārējā teksta." at bounding box center [655, 243] width 557 height 13
click at [588, 102] on div "Uzdevums" at bounding box center [613, 109] width 206 height 29
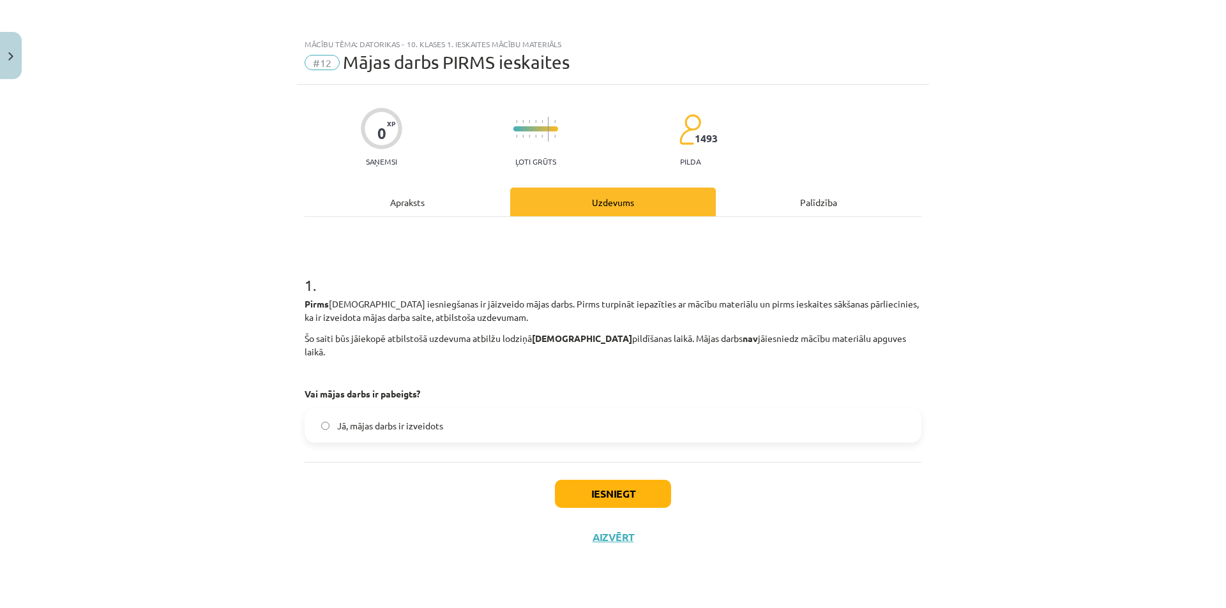
click at [411, 192] on div "Apraksts" at bounding box center [407, 202] width 206 height 29
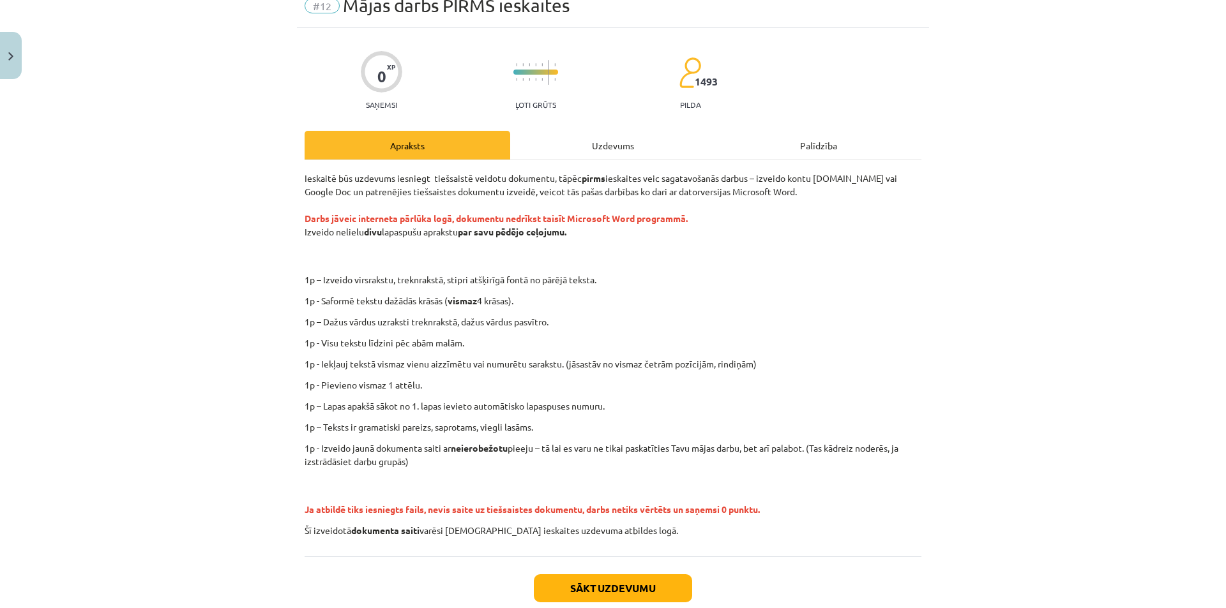
scroll to position [134, 0]
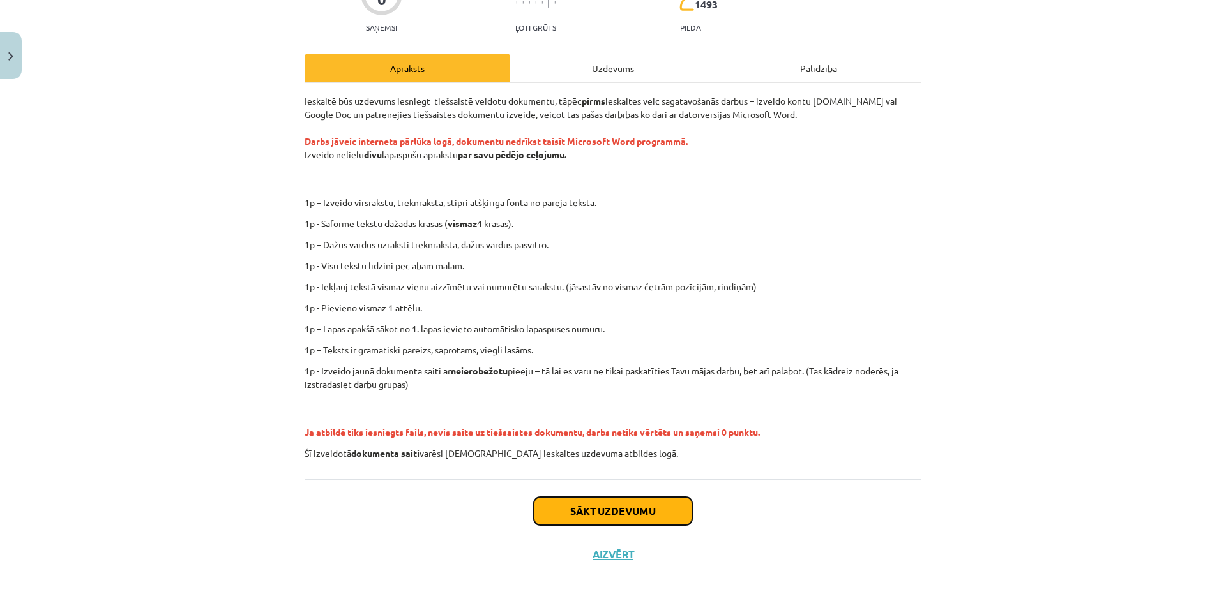
click at [639, 519] on button "Sākt uzdevumu" at bounding box center [613, 511] width 158 height 28
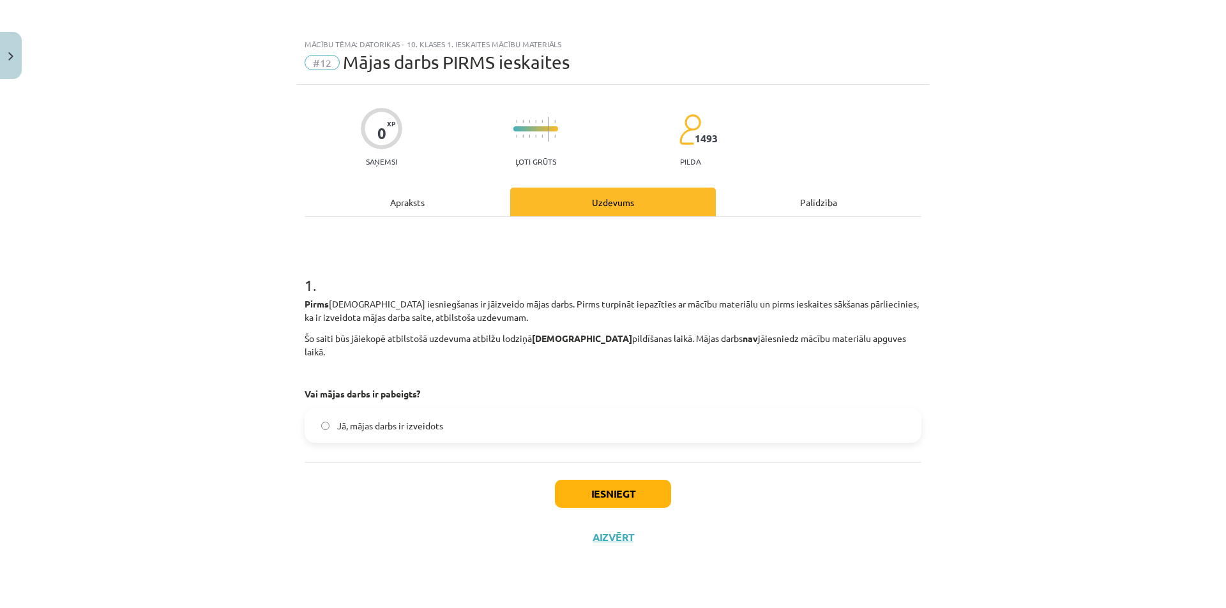
scroll to position [0, 0]
click at [613, 490] on button "Iesniegt" at bounding box center [613, 494] width 116 height 28
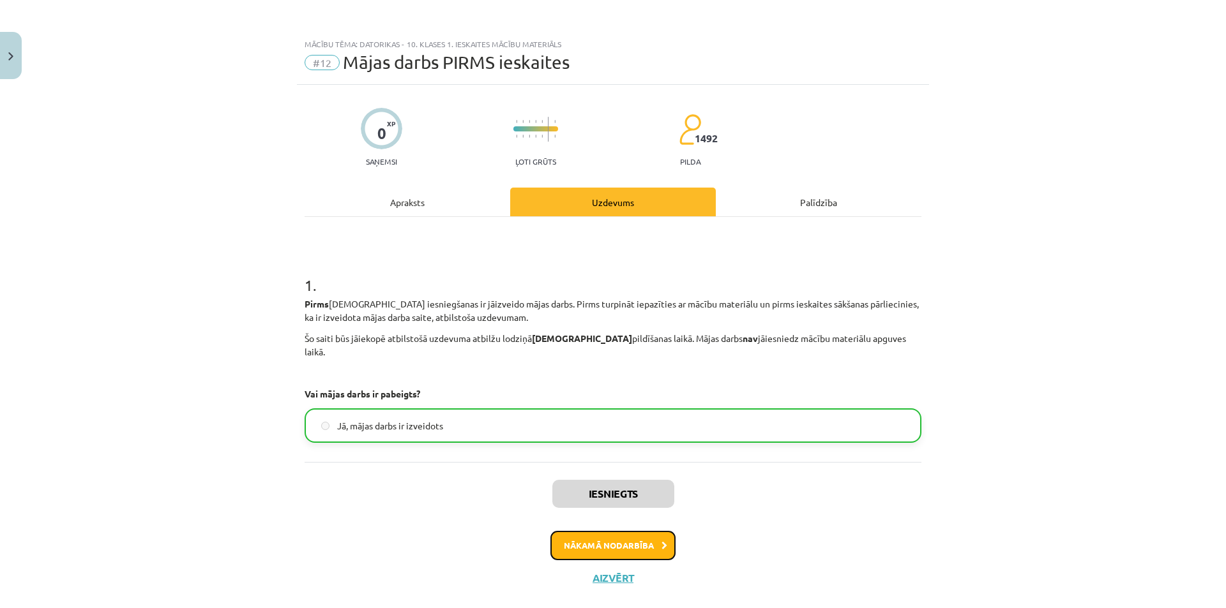
click at [623, 537] on button "Nākamā nodarbība" at bounding box center [612, 545] width 125 height 29
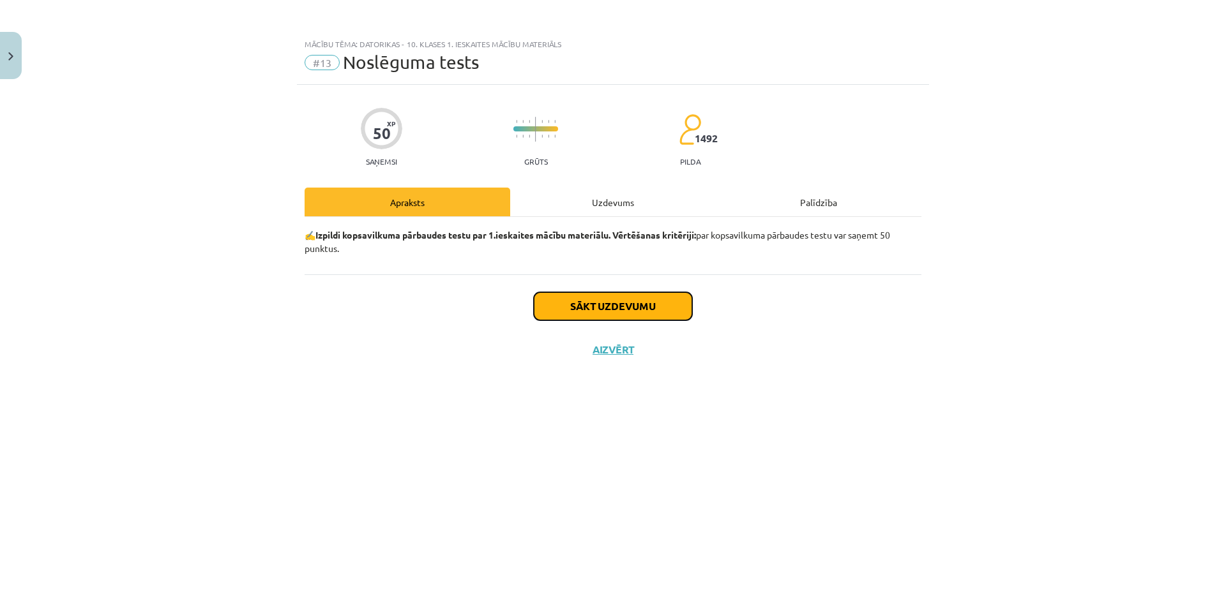
click at [621, 308] on button "Sākt uzdevumu" at bounding box center [613, 306] width 158 height 28
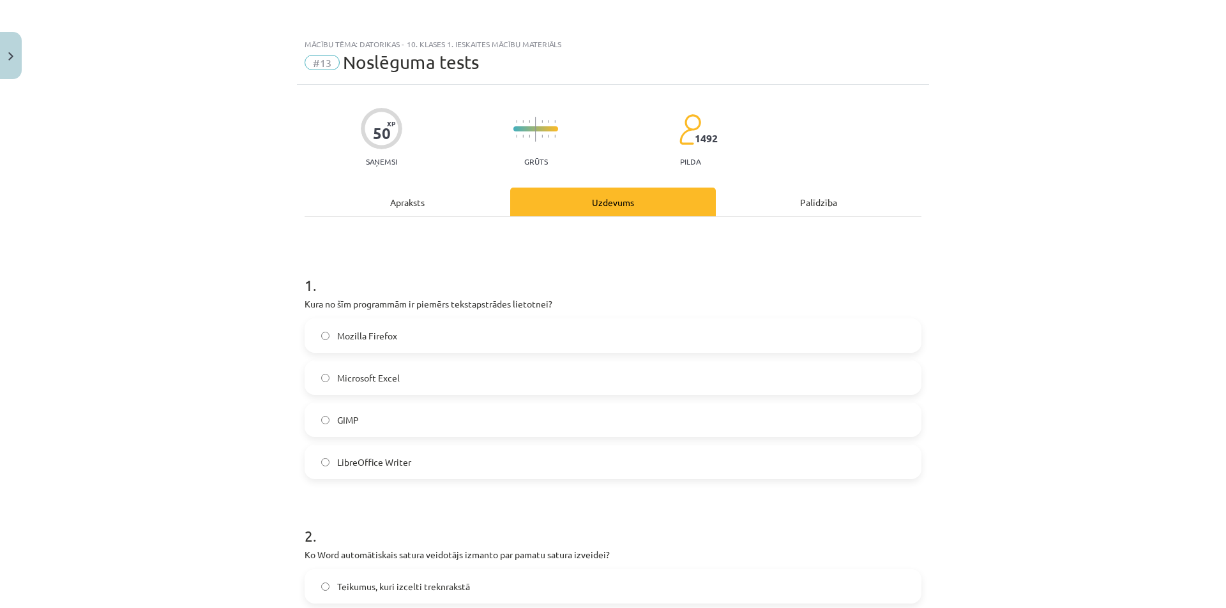
click at [428, 213] on div "Apraksts" at bounding box center [407, 202] width 206 height 29
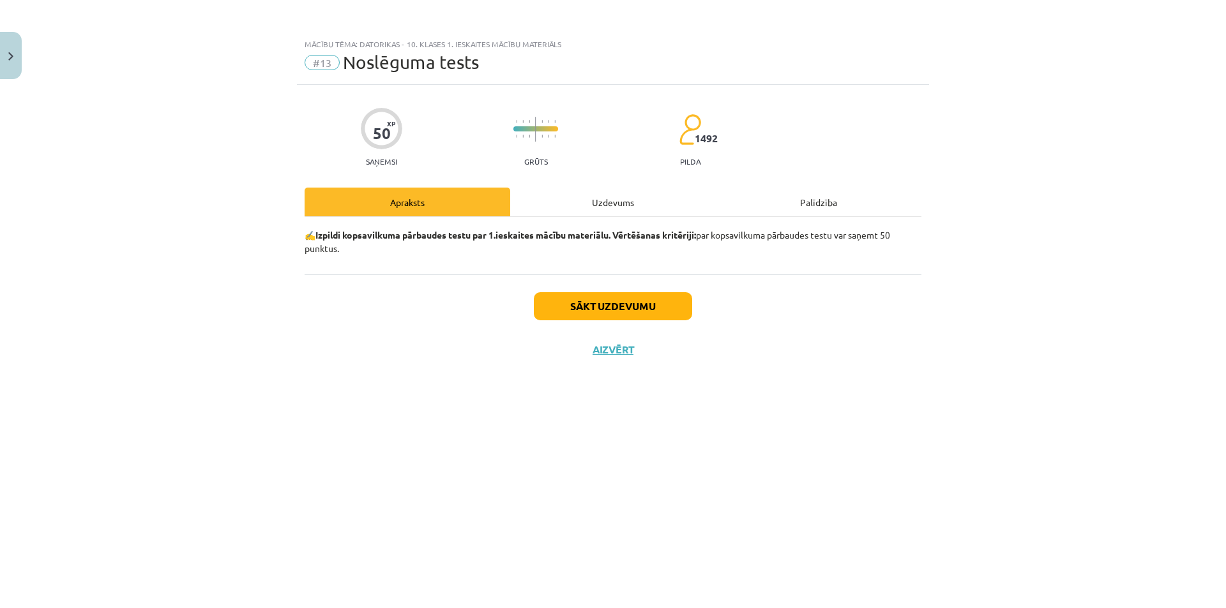
click at [546, 194] on div "Uzdevums" at bounding box center [613, 202] width 206 height 29
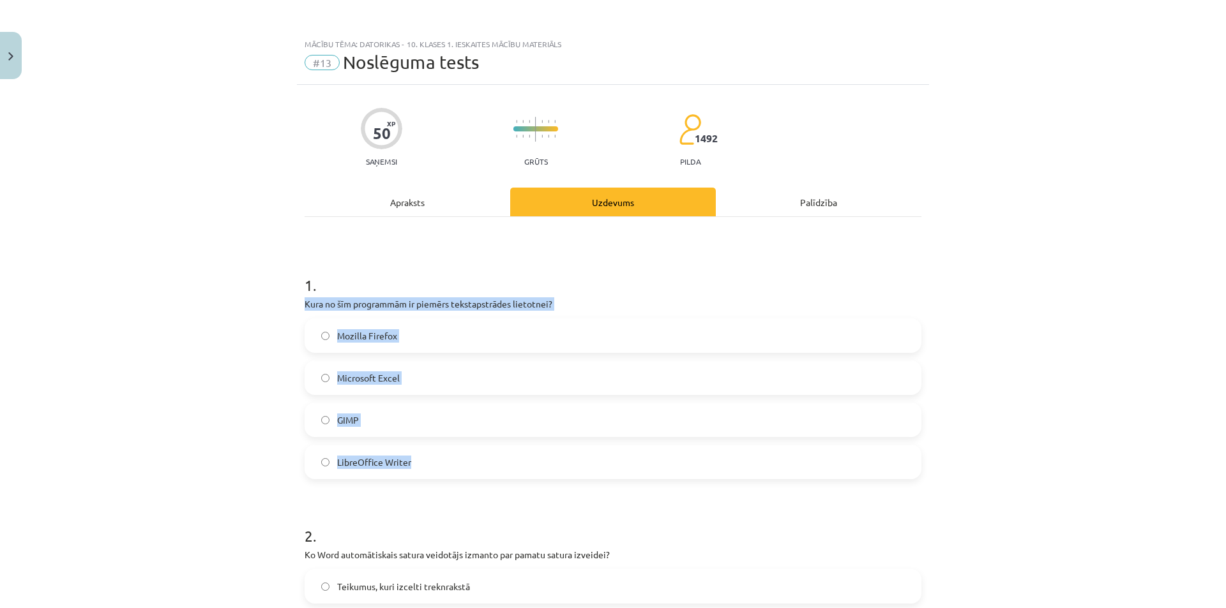
drag, startPoint x: 296, startPoint y: 294, endPoint x: 486, endPoint y: 447, distance: 244.7
click at [381, 463] on span "LibreOffice Writer" at bounding box center [374, 462] width 74 height 13
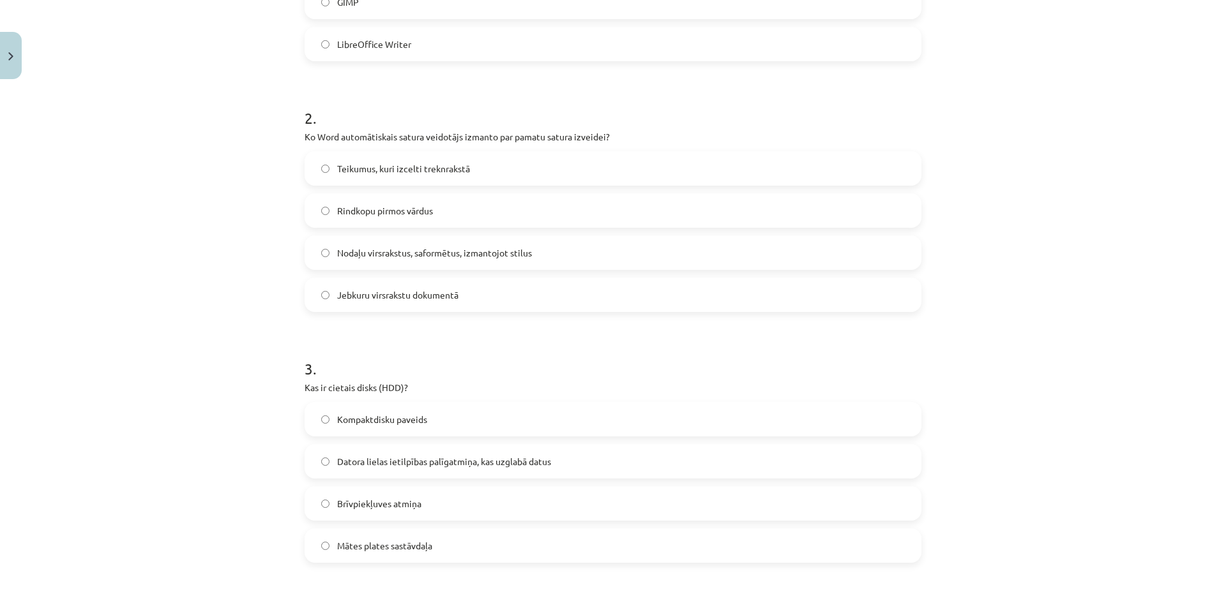
scroll to position [424, 0]
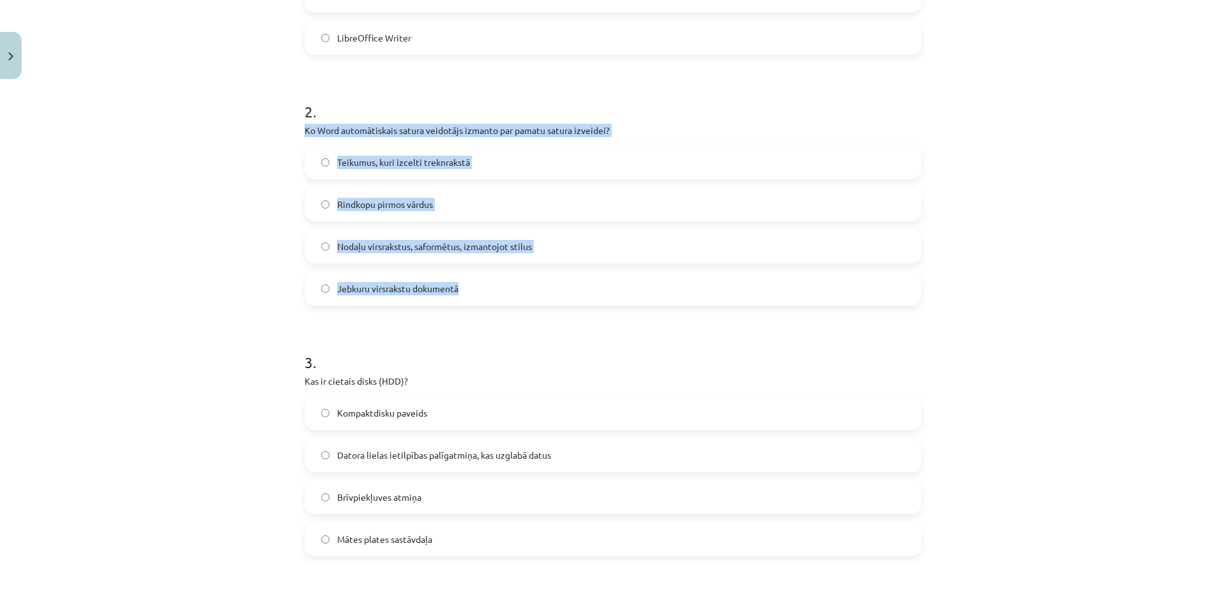
drag, startPoint x: 299, startPoint y: 131, endPoint x: 537, endPoint y: 290, distance: 286.6
click at [495, 248] on span "Nodaļu virsrakstus, saformētus, izmantojot stilus" at bounding box center [434, 246] width 195 height 13
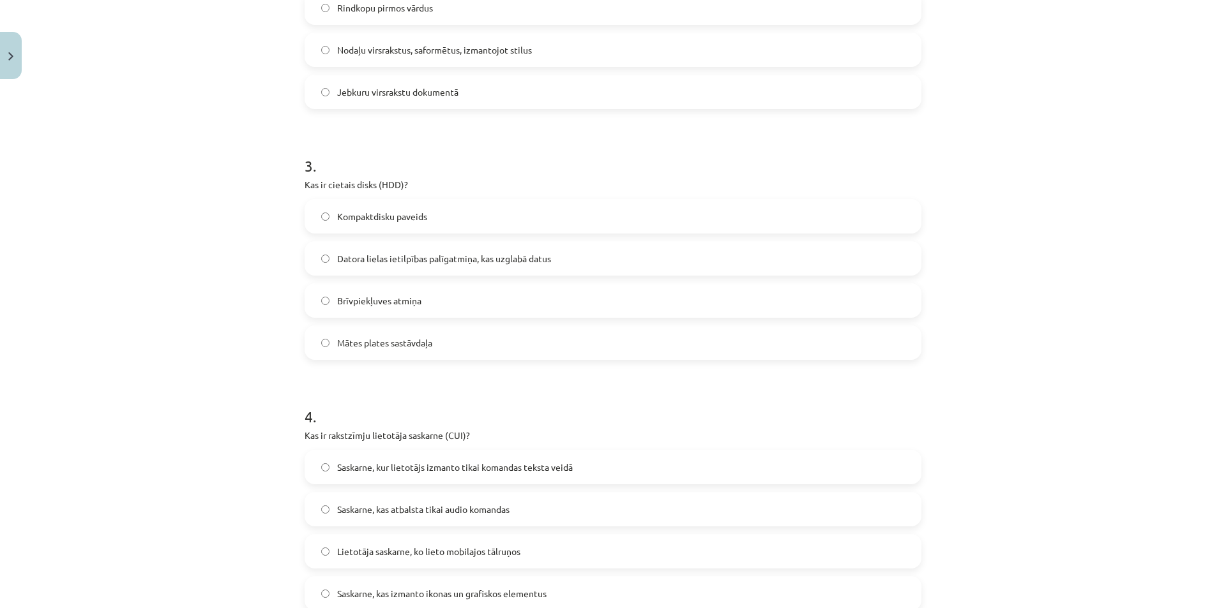
scroll to position [624, 0]
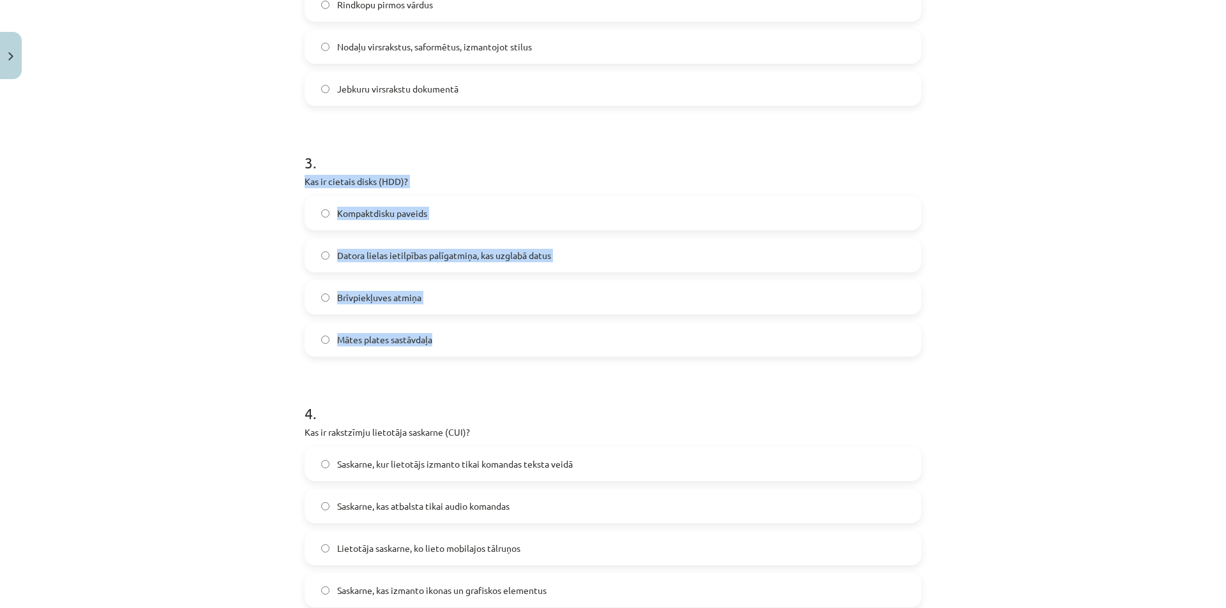
drag, startPoint x: 297, startPoint y: 179, endPoint x: 470, endPoint y: 333, distance: 232.0
click at [483, 259] on span "Datora lielas ietilpības palīgatmiņa, kas uzglabā datus" at bounding box center [444, 255] width 214 height 13
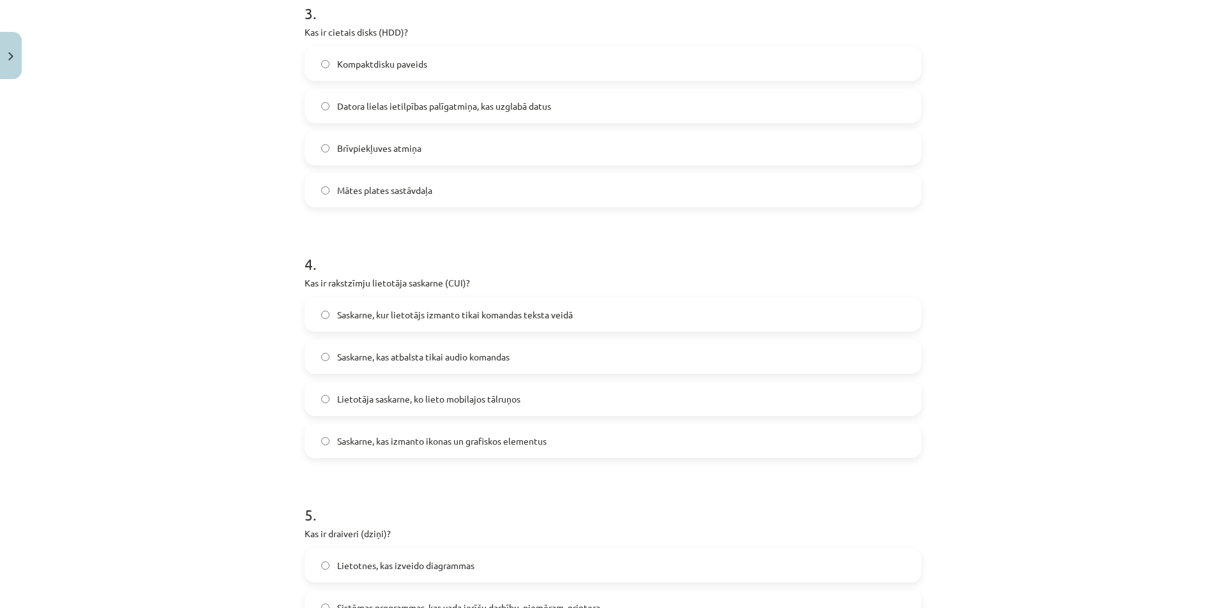
scroll to position [880, 0]
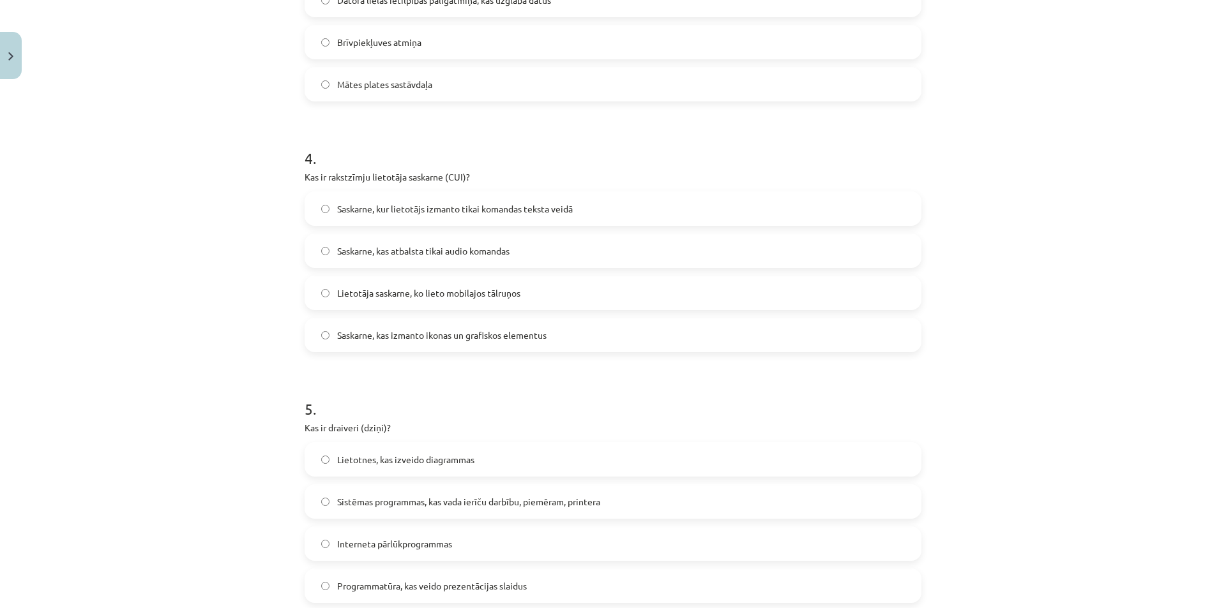
drag, startPoint x: 300, startPoint y: 176, endPoint x: 746, endPoint y: 340, distance: 475.1
click at [746, 340] on div "4 . Kas ir rakstzīmju lietotāja saskarne (CUI)? Saskarne, kur lietotājs izmanto…" at bounding box center [612, 239] width 617 height 225
click at [569, 207] on span "Saskarne, kur lietotājs izmanto tikai komandas teksta veidā" at bounding box center [455, 208] width 236 height 13
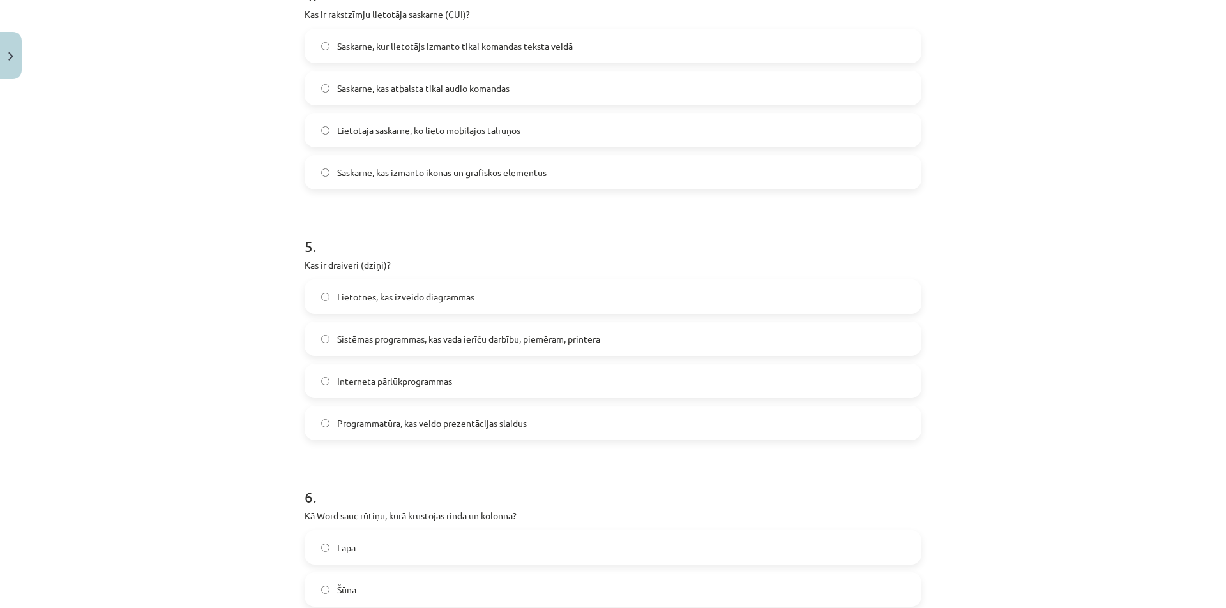
scroll to position [1142, 0]
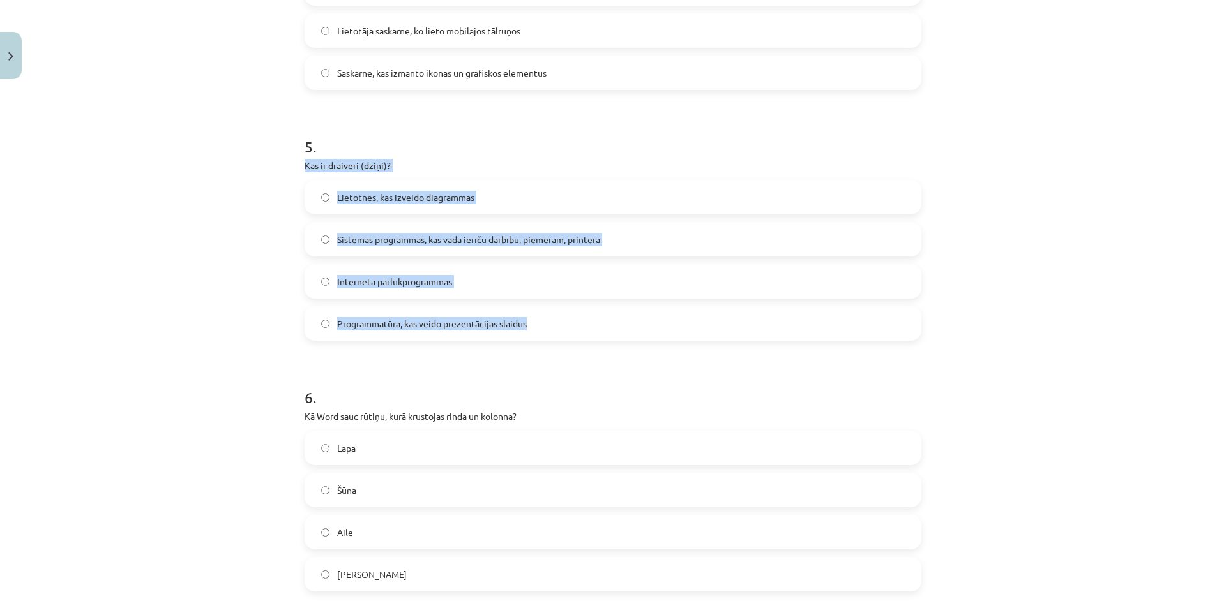
drag, startPoint x: 298, startPoint y: 165, endPoint x: 525, endPoint y: 320, distance: 274.6
click at [525, 320] on div "50 XP Saņemsi Grūts 1492 pilda Apraksts Uzdevums Palīdzība 1 . Kura no šīm prog…" at bounding box center [613, 315] width 632 height 2744
click at [532, 242] on span "Sistēmas programmas, kas vada ierīču darbību, piemēram, printera" at bounding box center [468, 239] width 263 height 13
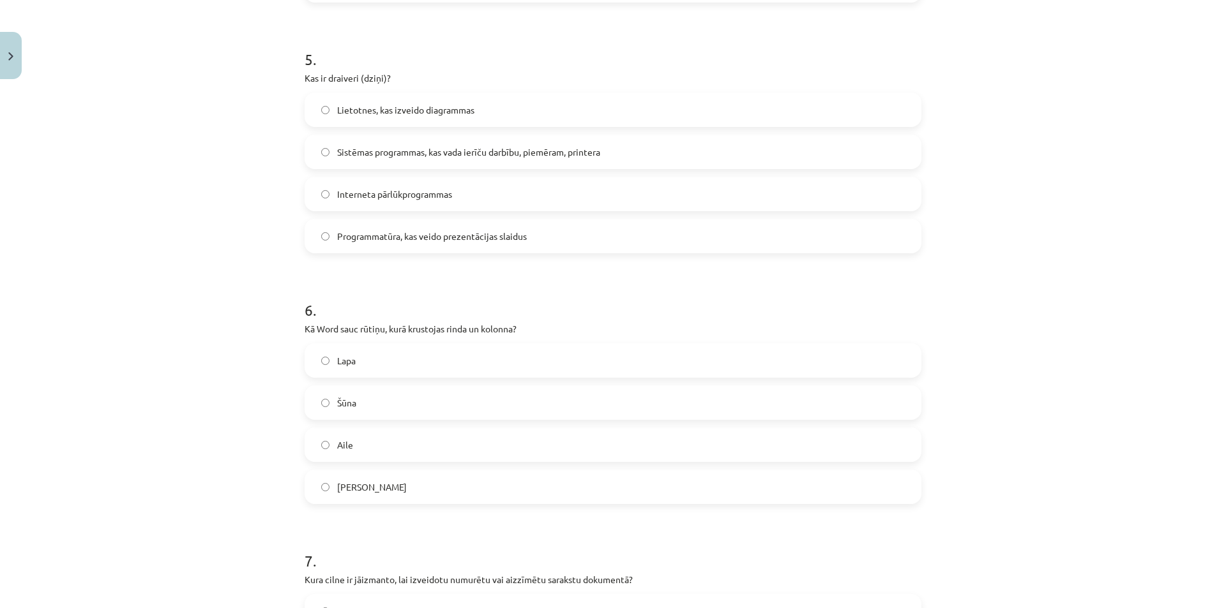
scroll to position [1345, 0]
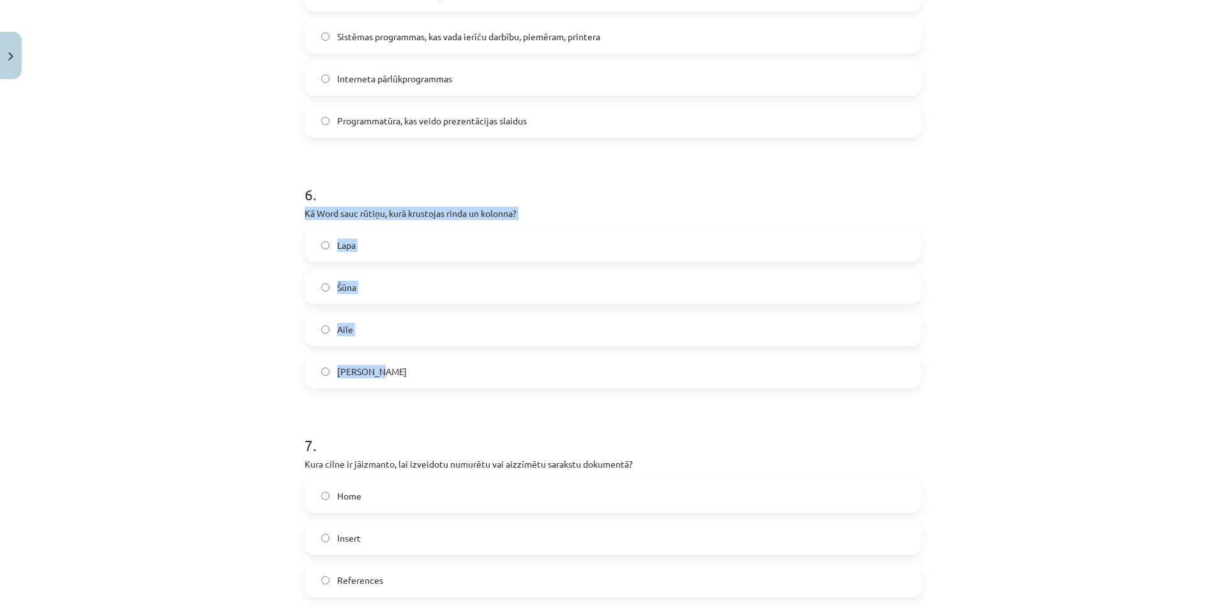
drag, startPoint x: 291, startPoint y: 214, endPoint x: 433, endPoint y: 373, distance: 213.4
click at [433, 373] on div "Mācību tēma: Datorikas - 10. klases 1. ieskaites mācību materiāls #13 Noslēguma…" at bounding box center [613, 304] width 1226 height 608
click at [388, 281] on label "Šūna" at bounding box center [613, 287] width 614 height 32
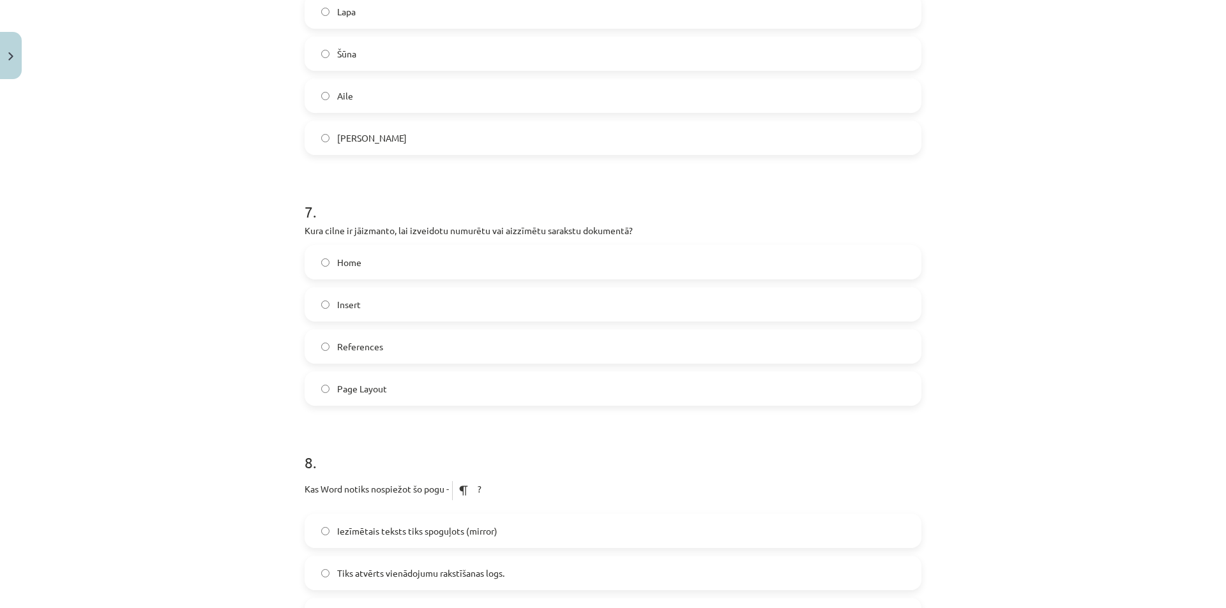
scroll to position [1575, 0]
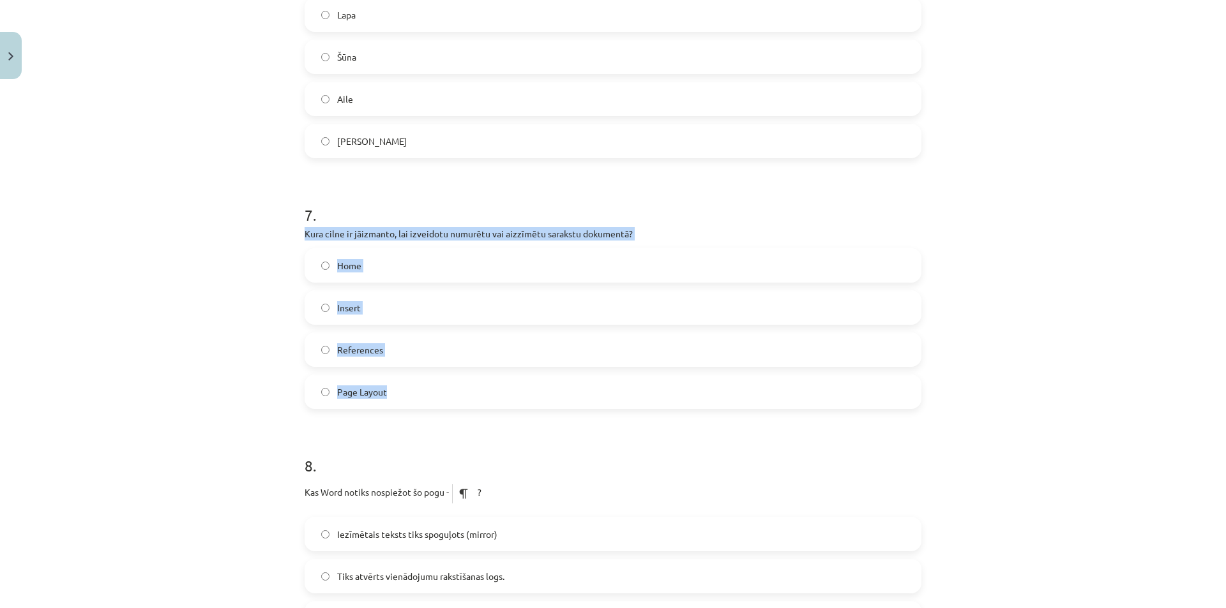
drag, startPoint x: 301, startPoint y: 236, endPoint x: 427, endPoint y: 392, distance: 200.6
click at [428, 394] on div "7 . Kura cilne ir jāizmanto, lai izveidotu numurētu vai aizzīmētu sarakstu doku…" at bounding box center [612, 296] width 617 height 225
click at [349, 262] on span "Home" at bounding box center [349, 265] width 24 height 13
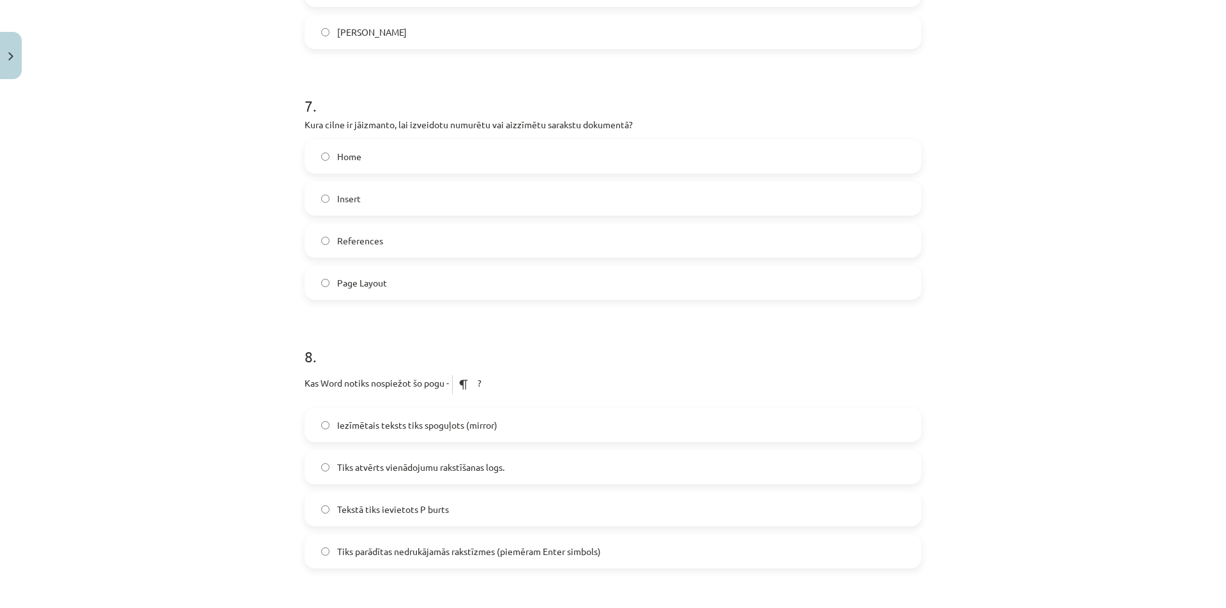
scroll to position [1763, 0]
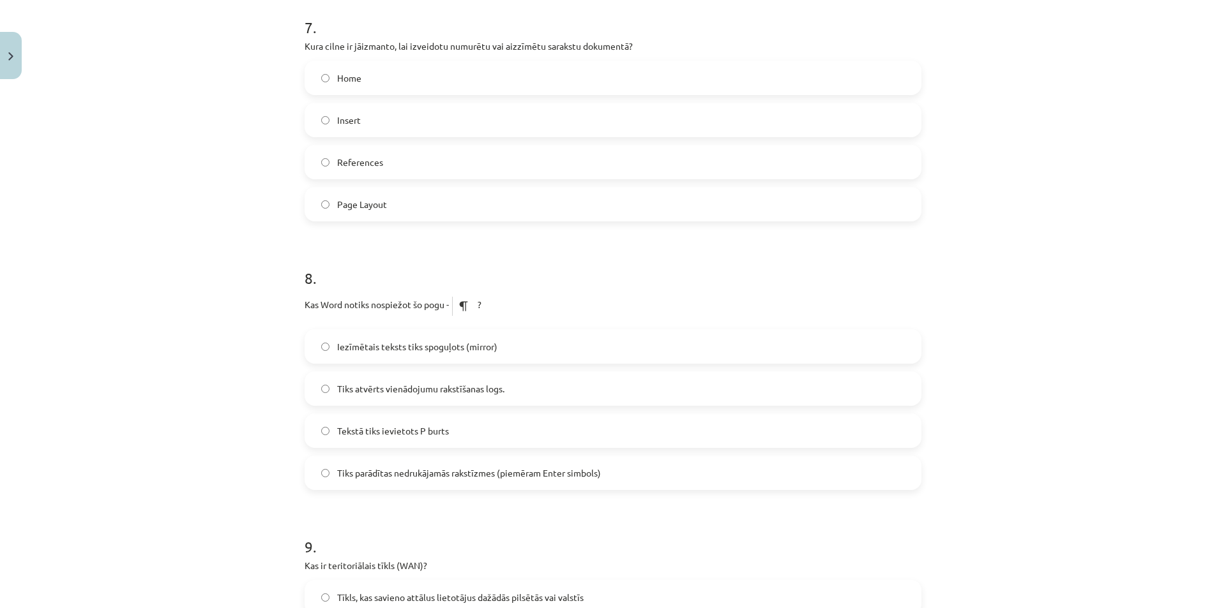
click at [428, 477] on span "Tiks parādītas nedrukājamās rakstīzmes (piemēram Enter simbols)" at bounding box center [469, 473] width 264 height 13
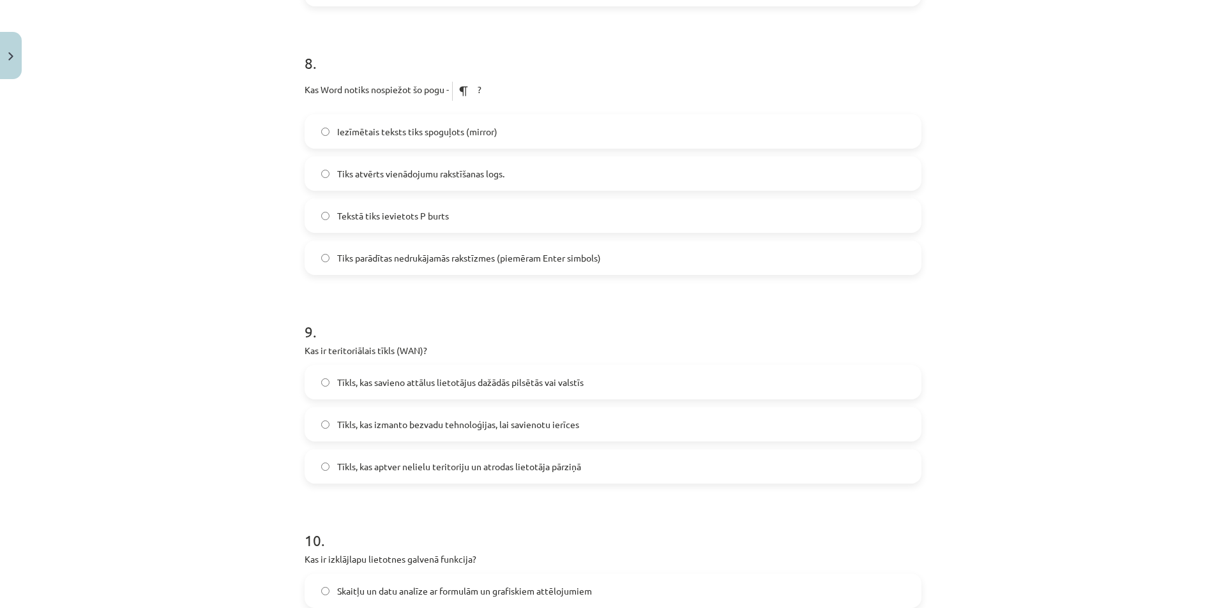
scroll to position [1981, 0]
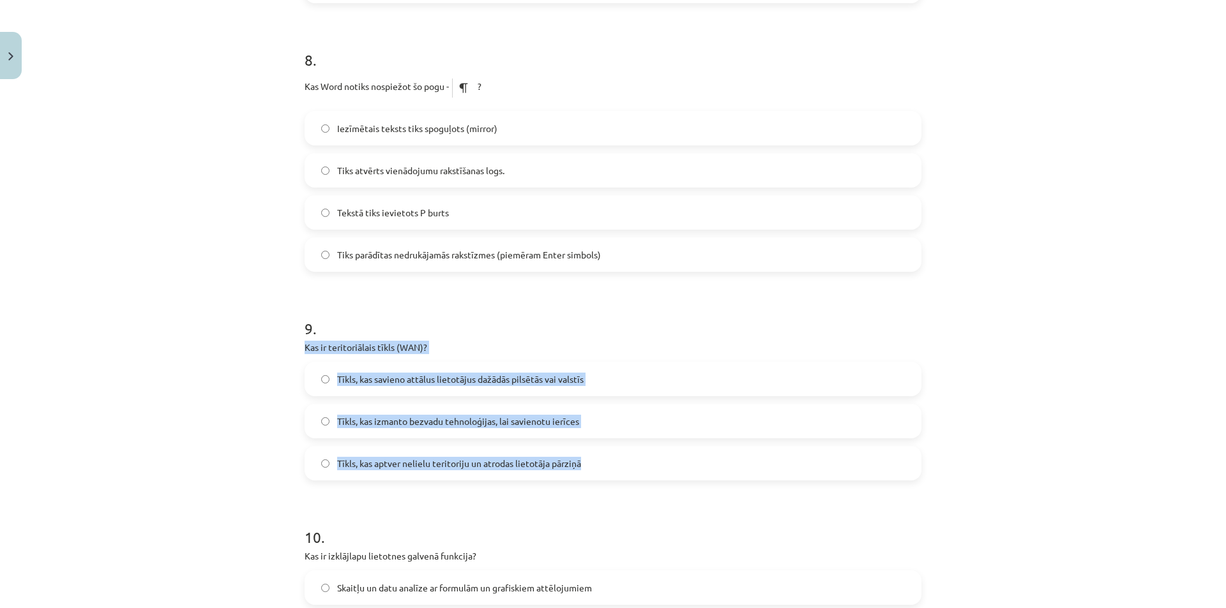
drag, startPoint x: 300, startPoint y: 349, endPoint x: 597, endPoint y: 458, distance: 316.2
click at [597, 458] on div "9 . Kas ir teritoriālais tīkls (WAN)? Tīkls, kas savieno attālus lietotājus daž…" at bounding box center [612, 388] width 617 height 183
click at [544, 380] on span "Tīkls, kas savieno attālus lietotājus dažādās pilsētās vai valstīs" at bounding box center [460, 379] width 246 height 13
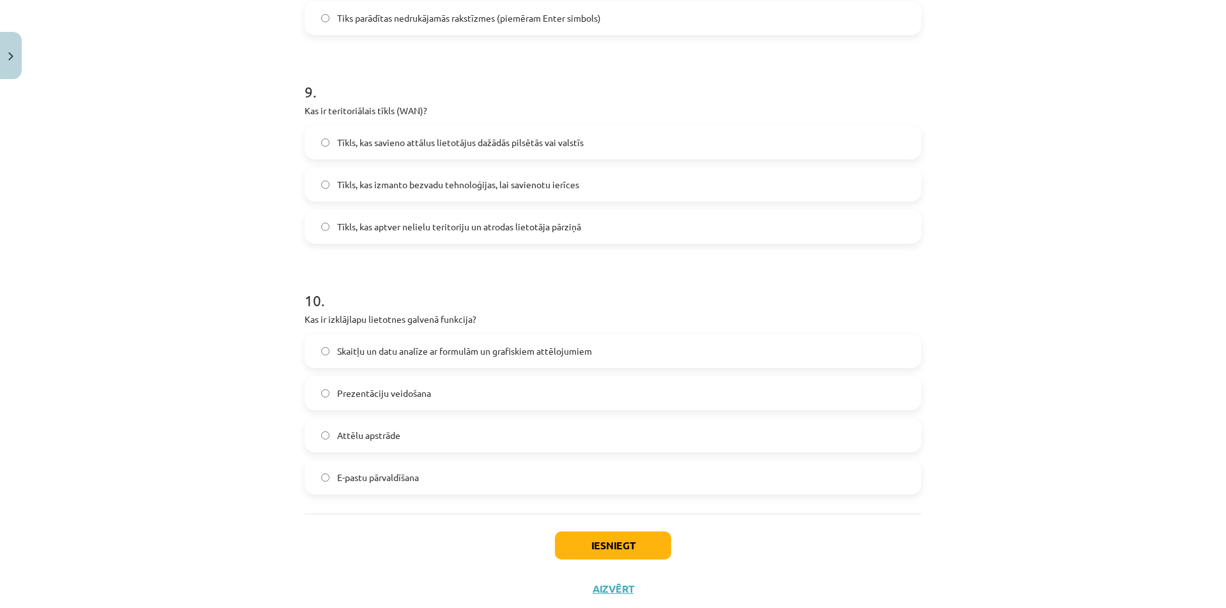
scroll to position [2228, 0]
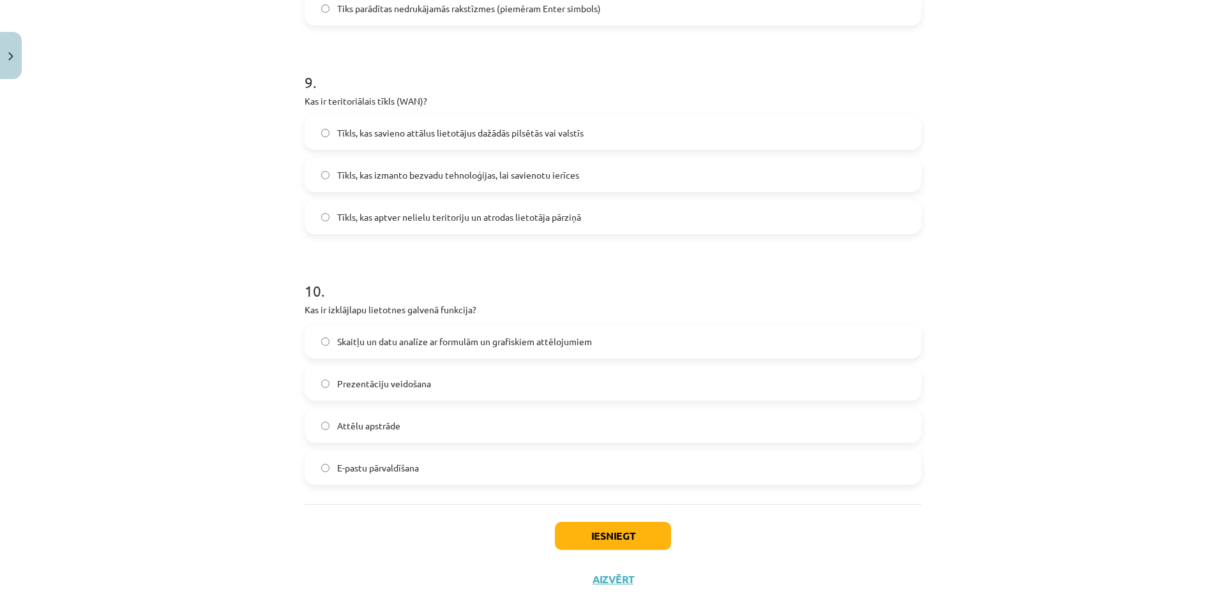
drag, startPoint x: 302, startPoint y: 308, endPoint x: 478, endPoint y: 460, distance: 232.6
click at [478, 460] on div "10 . Kas ir izklājlapu lietotnes galvenā funkcija? Skaitļu un datu analīze ar f…" at bounding box center [612, 372] width 617 height 225
click at [493, 338] on span "Skaitļu un datu analīze ar formulām un grafiskiem attēlojumiem" at bounding box center [464, 341] width 255 height 13
click at [605, 543] on button "Iesniegt" at bounding box center [613, 536] width 116 height 28
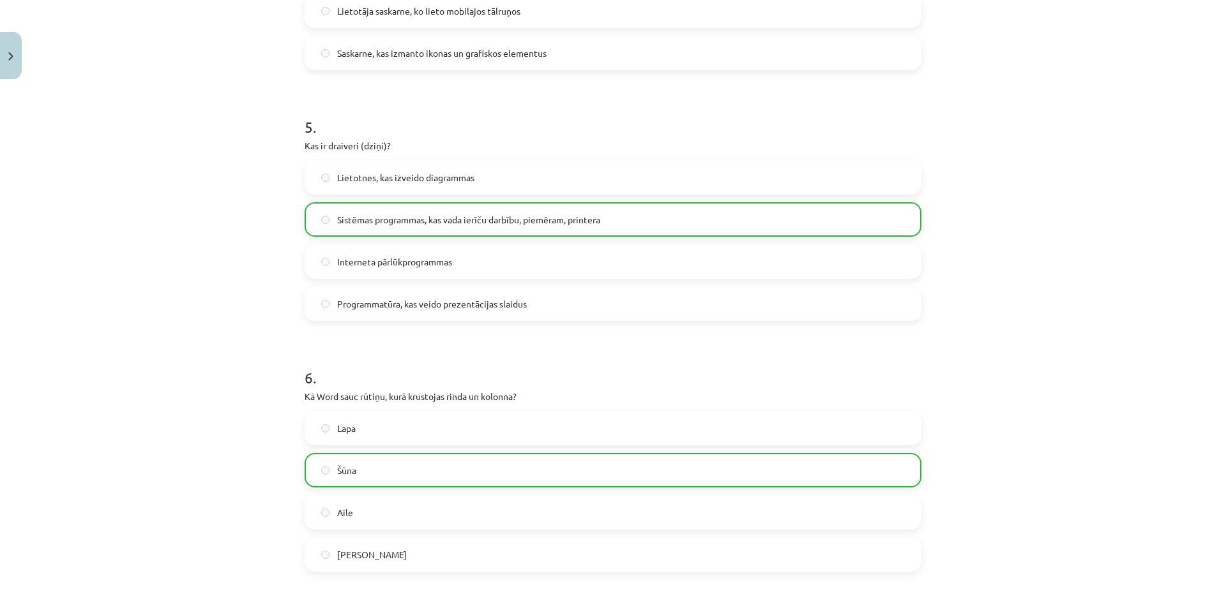
scroll to position [826, 0]
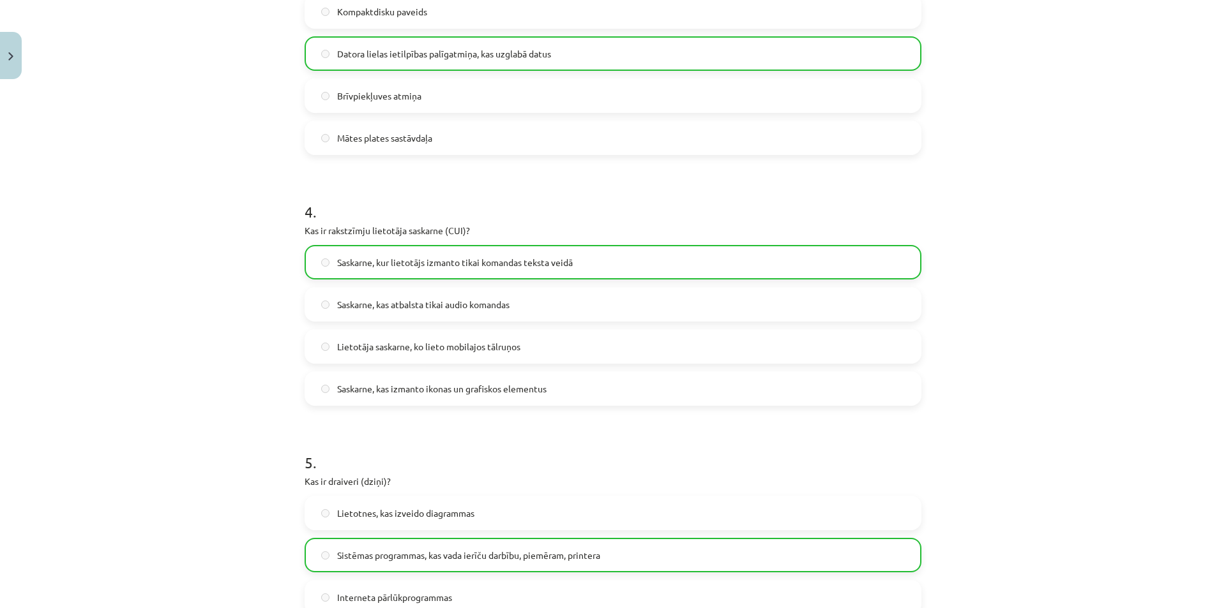
drag, startPoint x: 1206, startPoint y: 142, endPoint x: 1217, endPoint y: 167, distance: 28.0
click at [1212, 157] on div "Mācību tēma: Datorikas - 10. klases 1. ieskaites mācību materiāls #13 Noslēguma…" at bounding box center [613, 304] width 1226 height 608
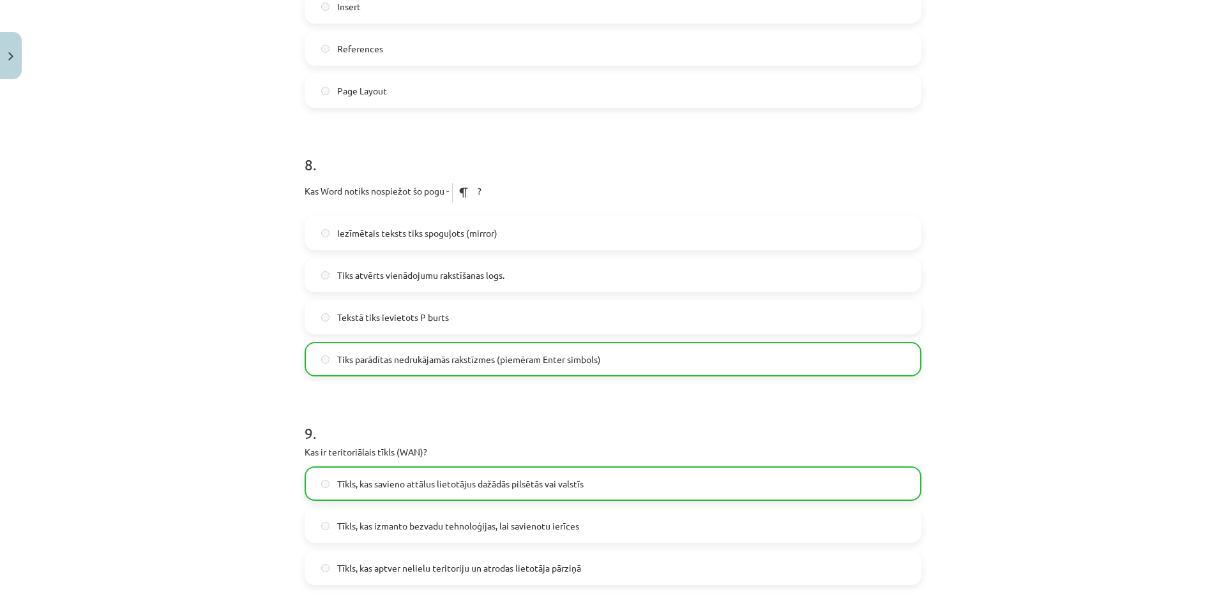
scroll to position [2293, 0]
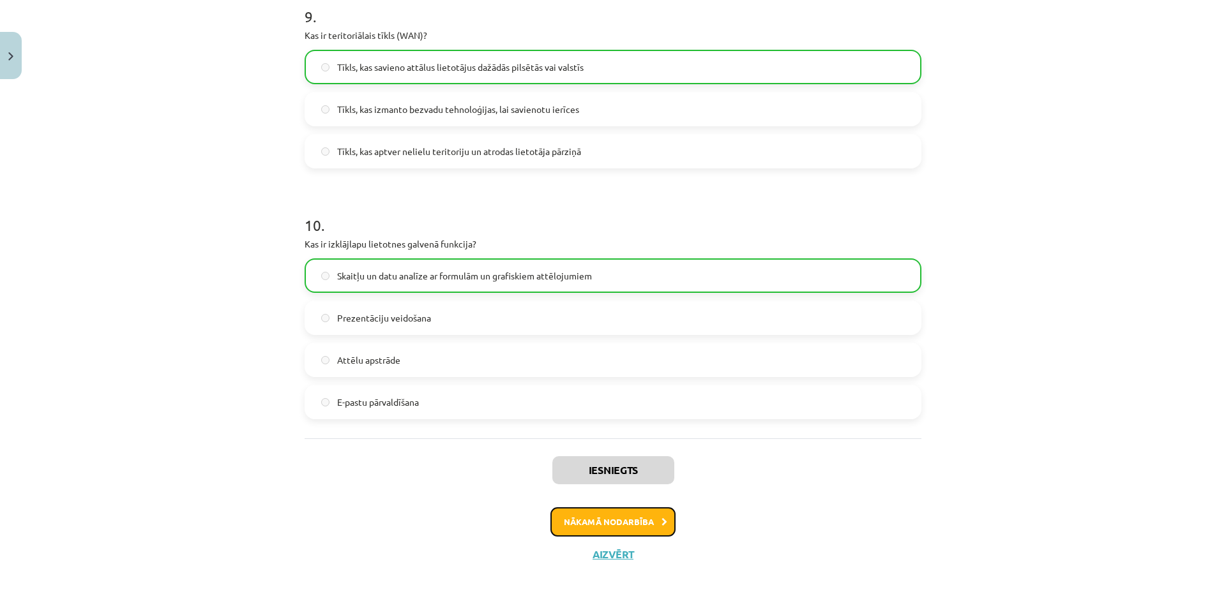
click at [636, 512] on button "Nākamā nodarbība" at bounding box center [612, 521] width 125 height 29
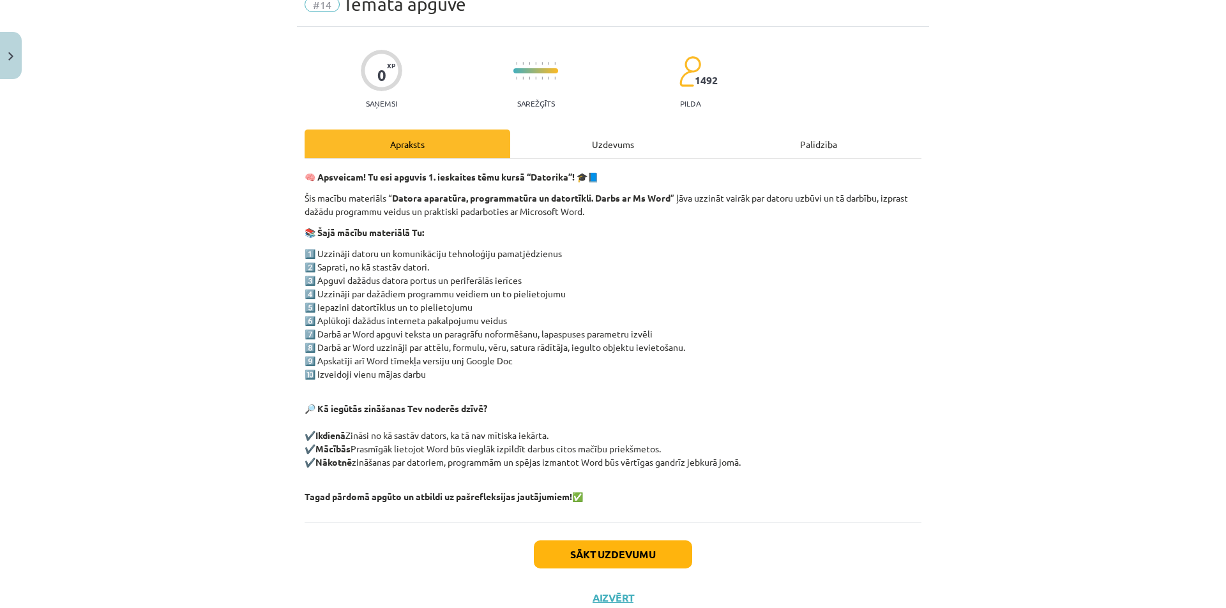
scroll to position [32, 0]
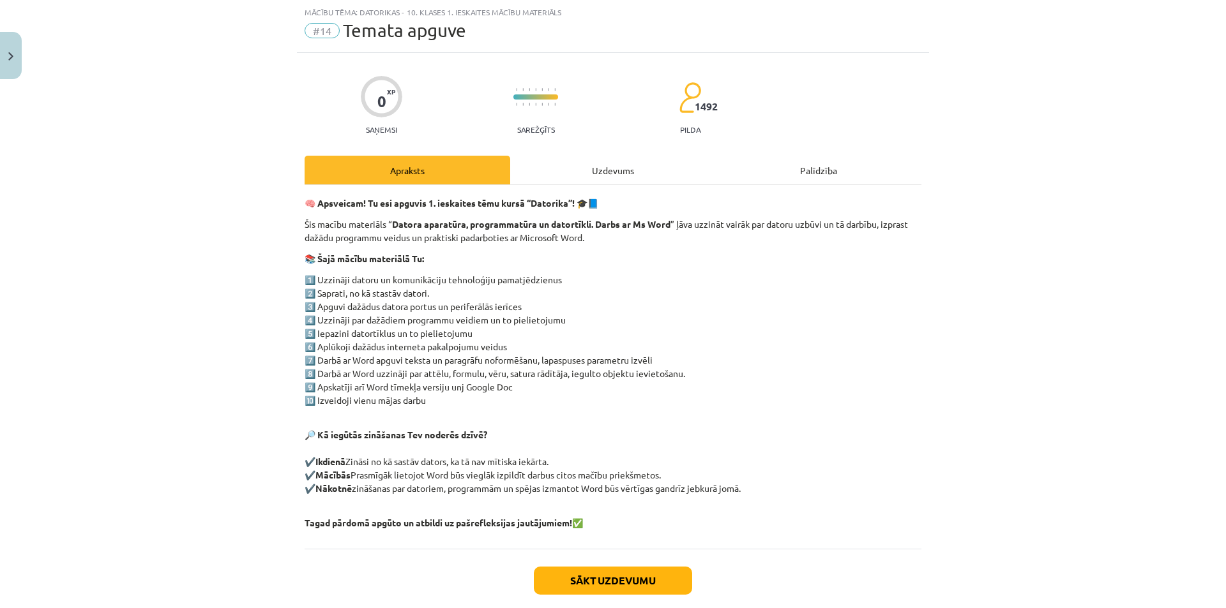
click at [571, 165] on div "Uzdevums" at bounding box center [613, 170] width 206 height 29
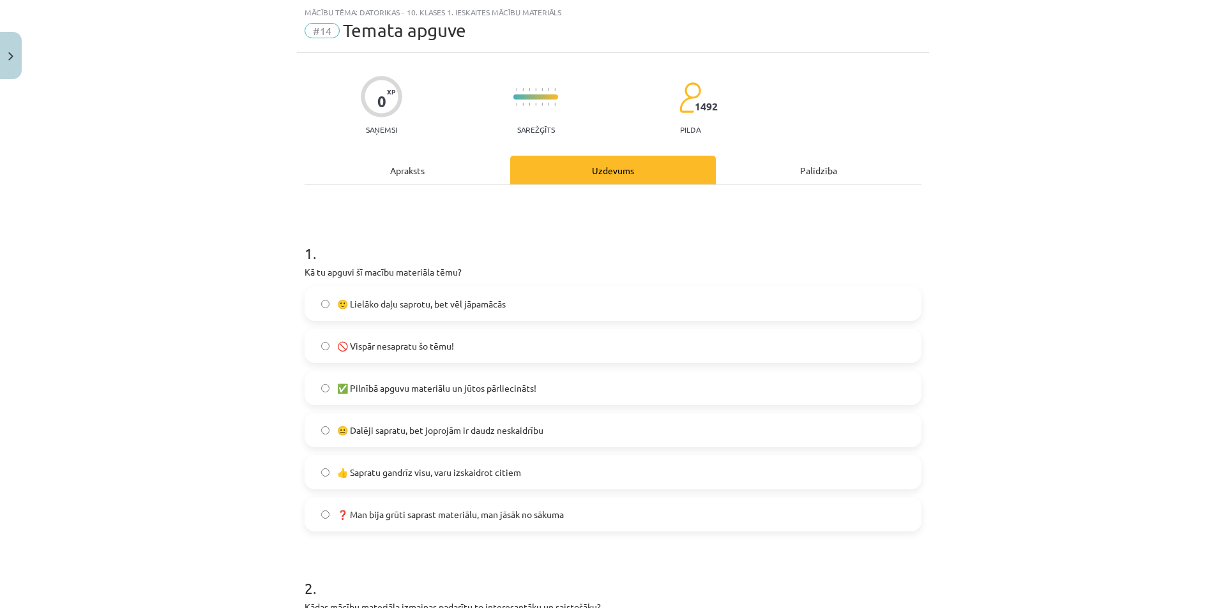
click at [515, 391] on span "✅ Pilnībā apguvu materiālu un jūtos pārliecināts!" at bounding box center [436, 388] width 199 height 13
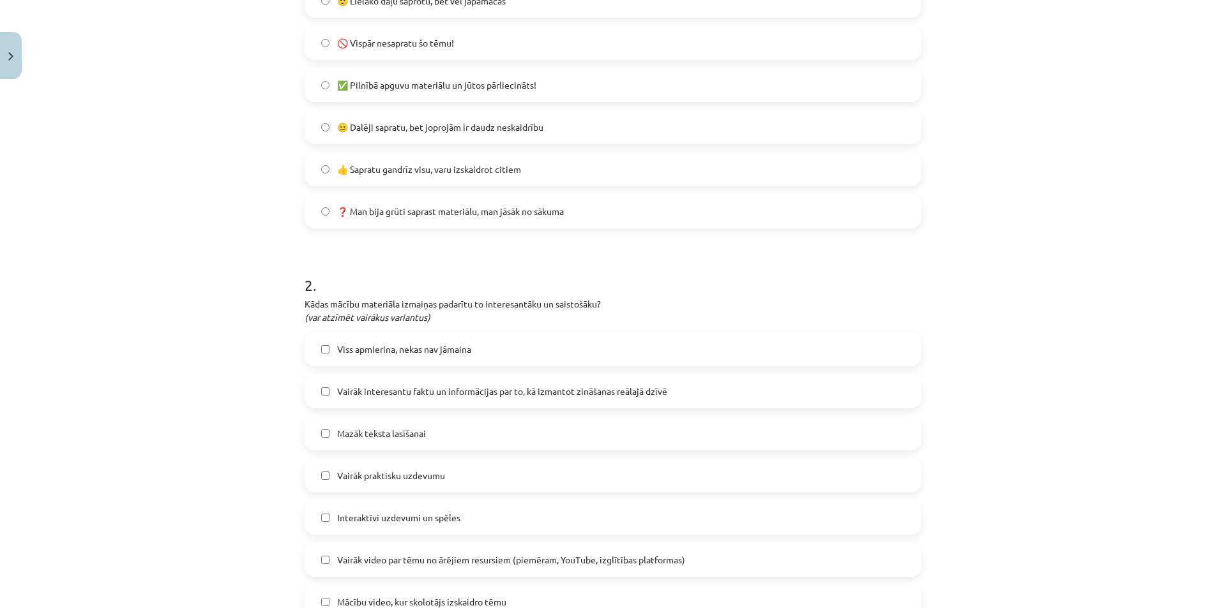
scroll to position [358, 0]
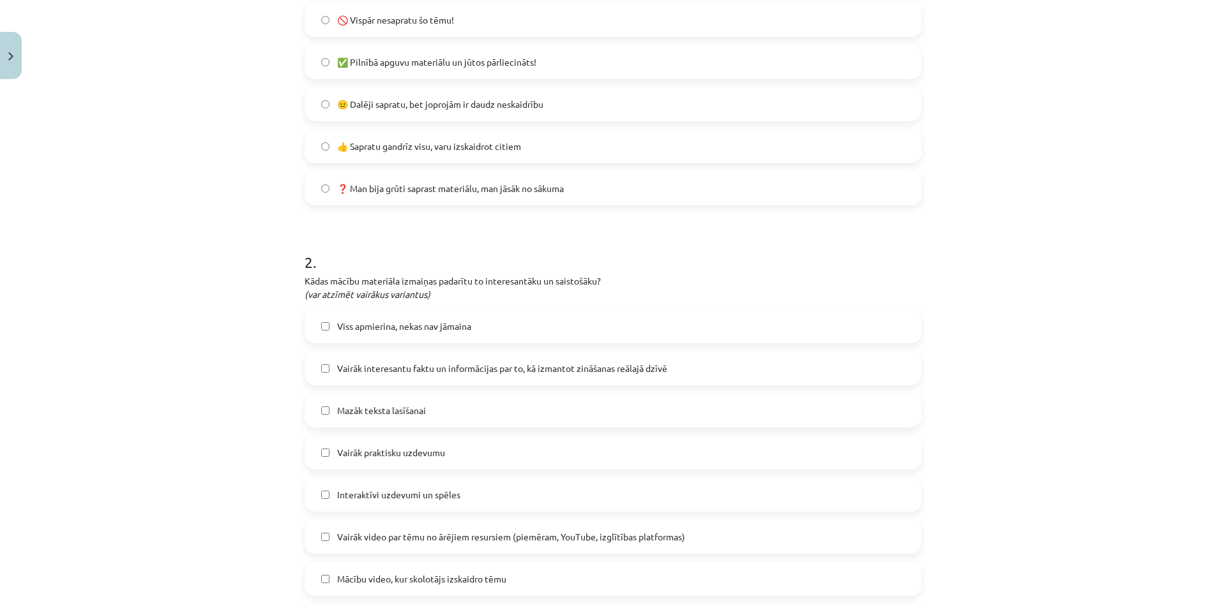
click at [476, 319] on label "Viss apmierina, nekas nav jāmaina" at bounding box center [613, 326] width 614 height 32
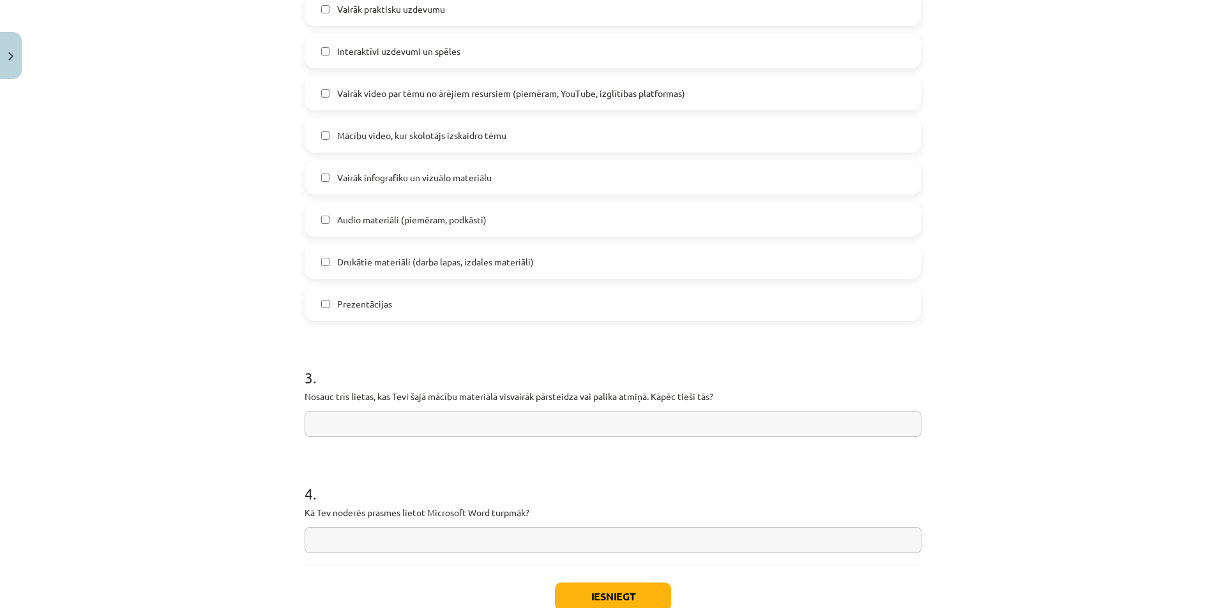
scroll to position [814, 0]
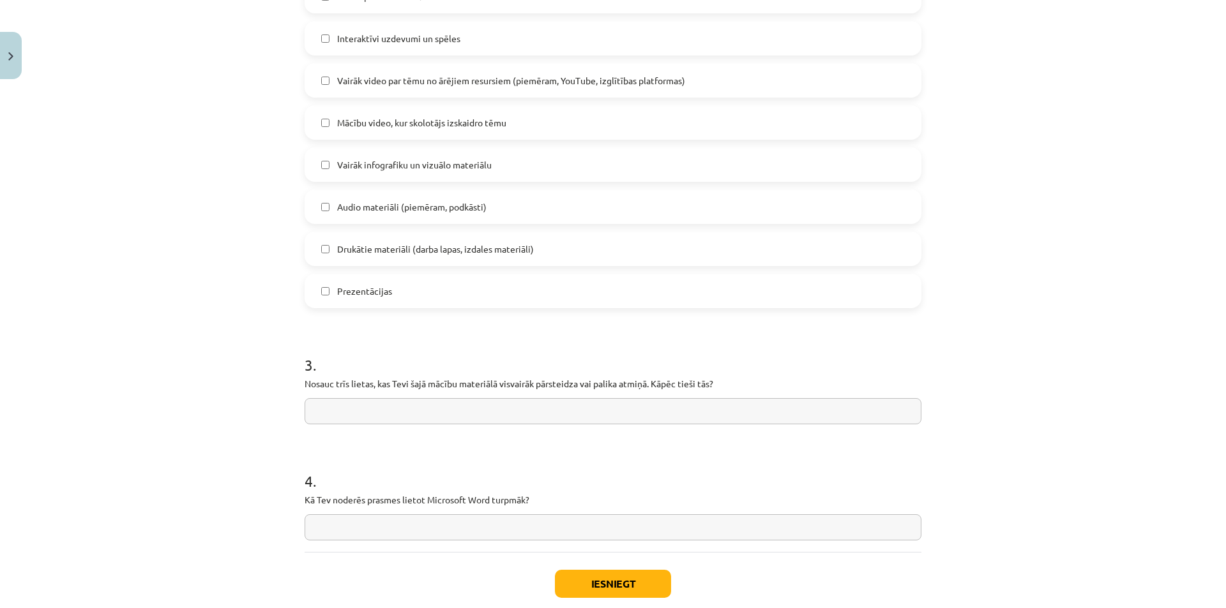
click at [369, 402] on input "text" at bounding box center [612, 411] width 617 height 26
type input "***"
click at [364, 530] on input "text" at bounding box center [612, 527] width 617 height 26
type input "**********"
click at [576, 587] on button "Iesniegt" at bounding box center [613, 584] width 116 height 28
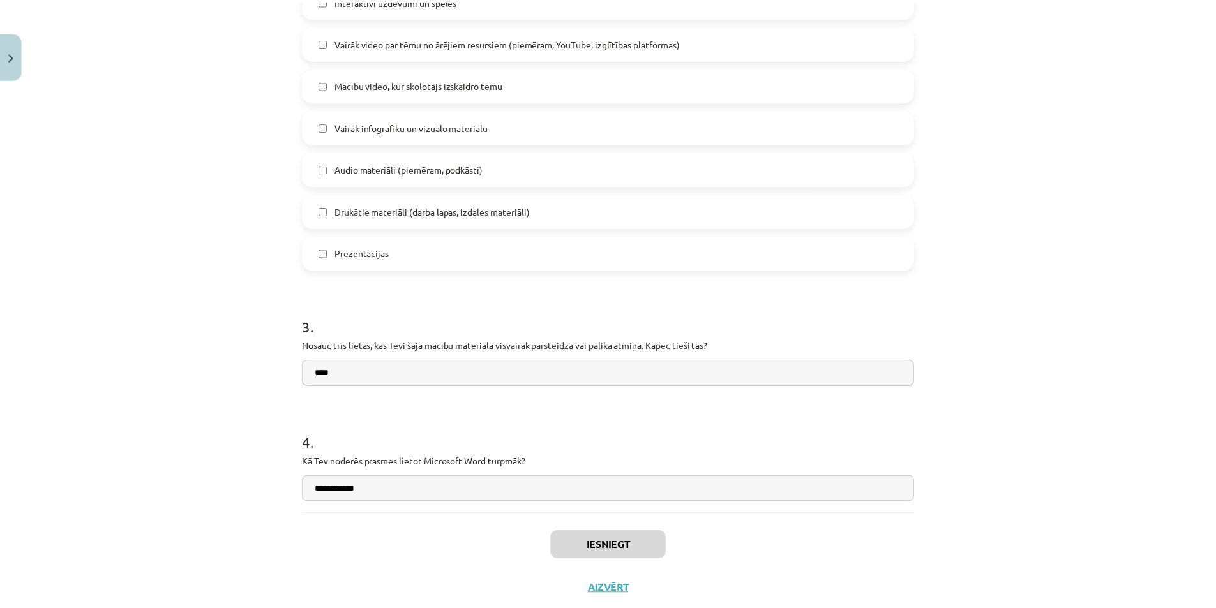
scroll to position [887, 0]
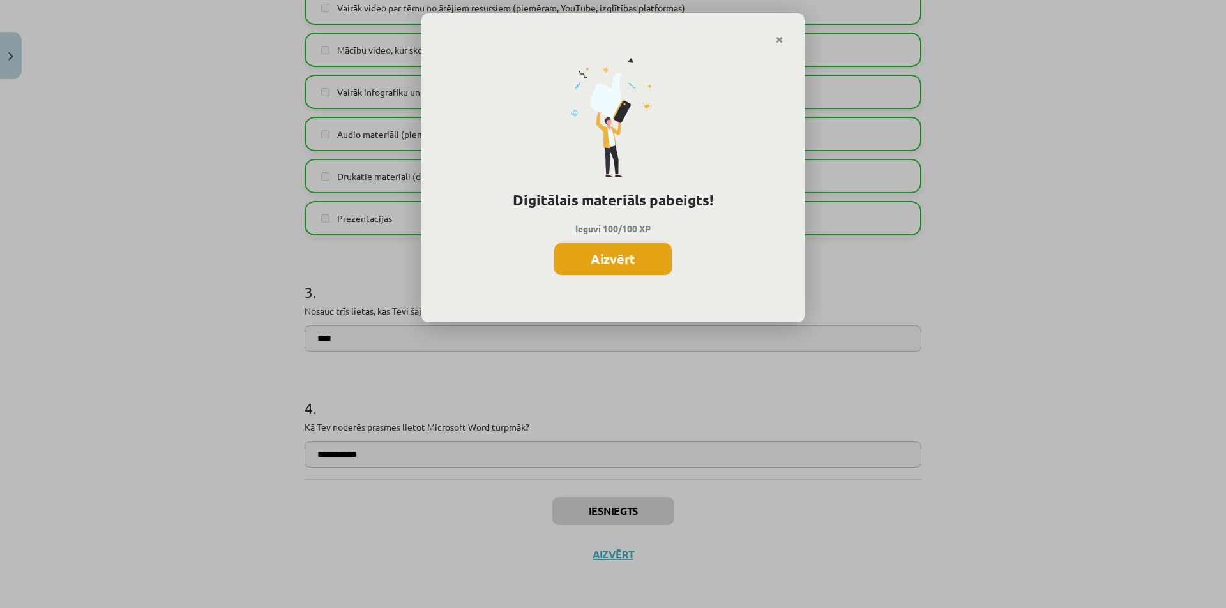
click at [624, 269] on button "Aizvērt" at bounding box center [612, 259] width 117 height 32
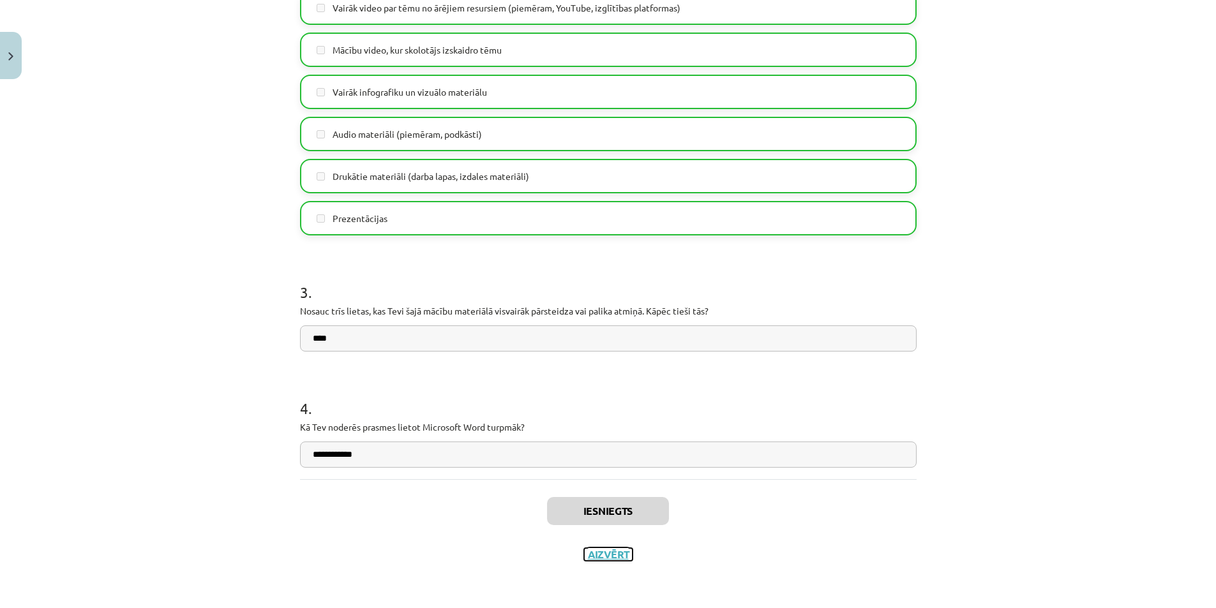
click at [615, 550] on button "Aizvērt" at bounding box center [608, 554] width 49 height 13
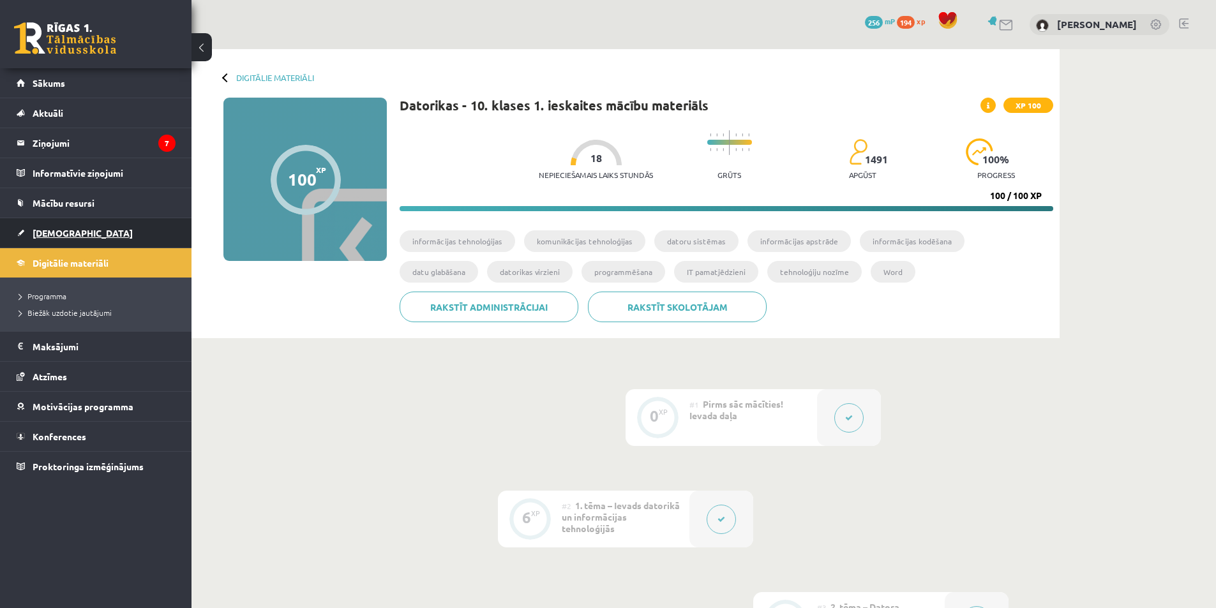
click at [43, 239] on link "[DEMOGRAPHIC_DATA]" at bounding box center [96, 232] width 159 height 29
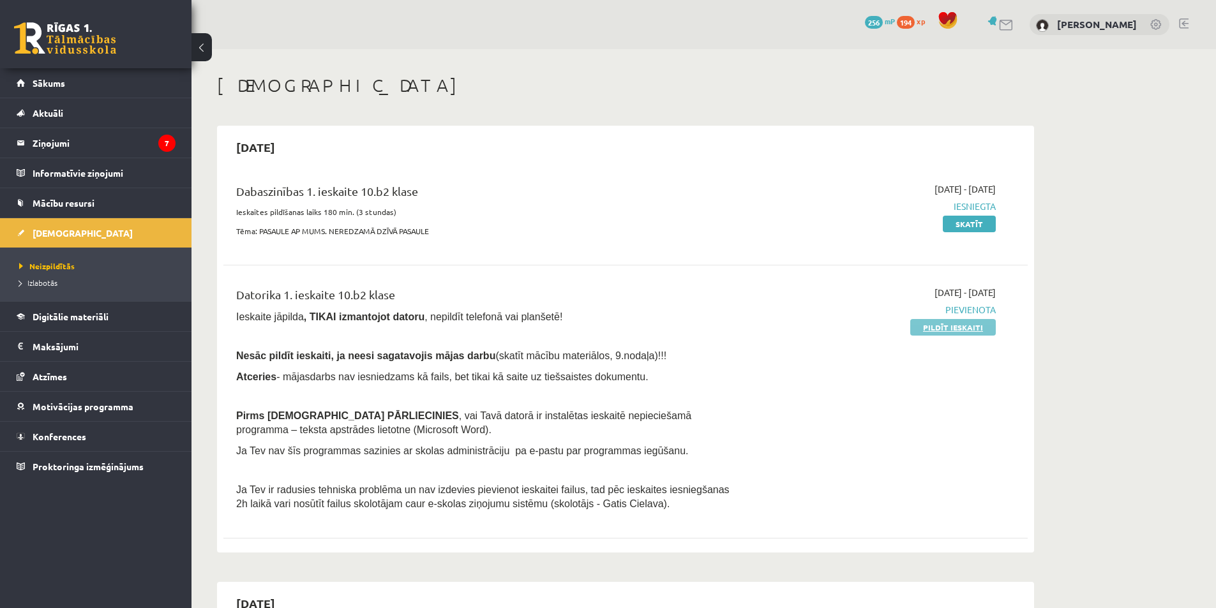
click at [938, 329] on link "Pildīt ieskaiti" at bounding box center [953, 327] width 86 height 17
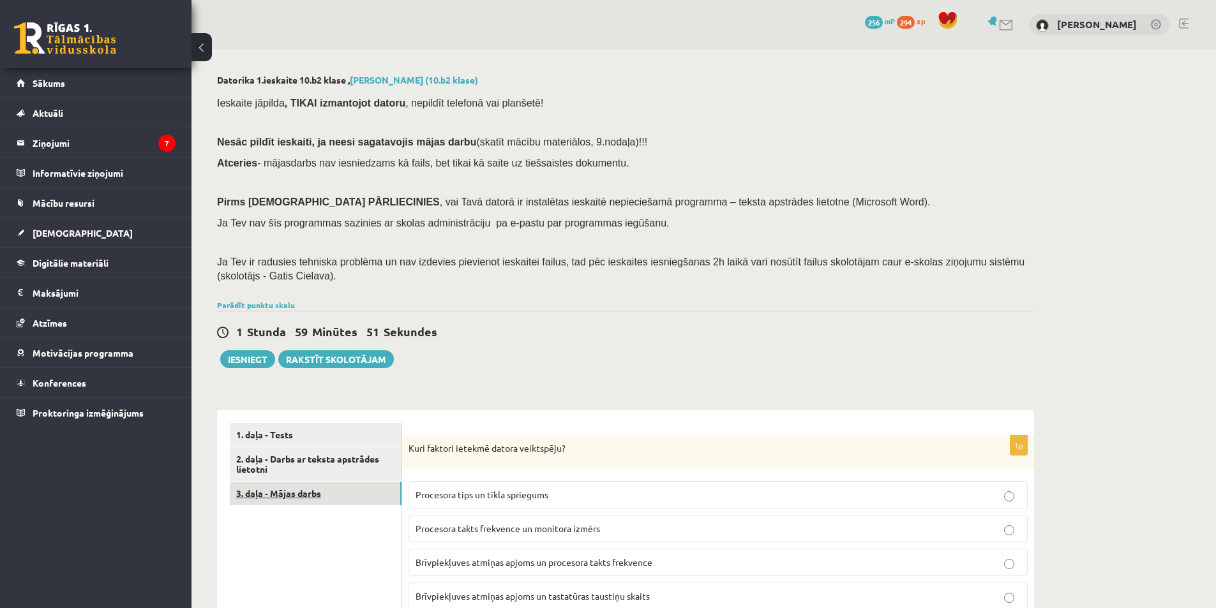
click at [310, 489] on link "3. daļa - Mājas darbs" at bounding box center [316, 494] width 172 height 24
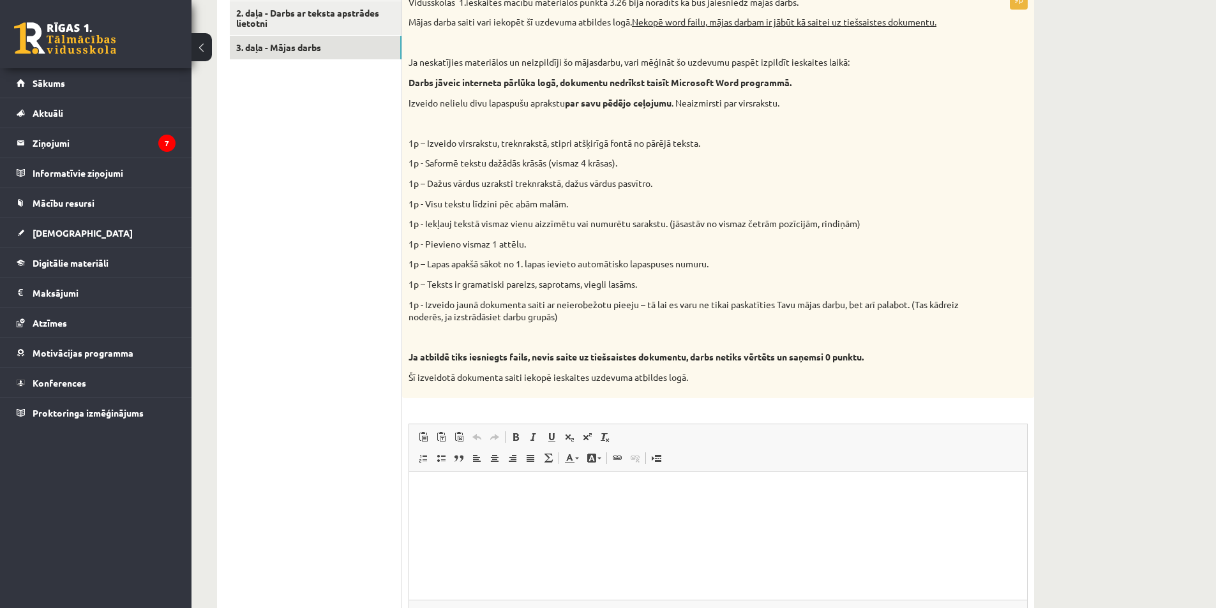
scroll to position [447, 0]
click at [460, 502] on html at bounding box center [718, 489] width 618 height 39
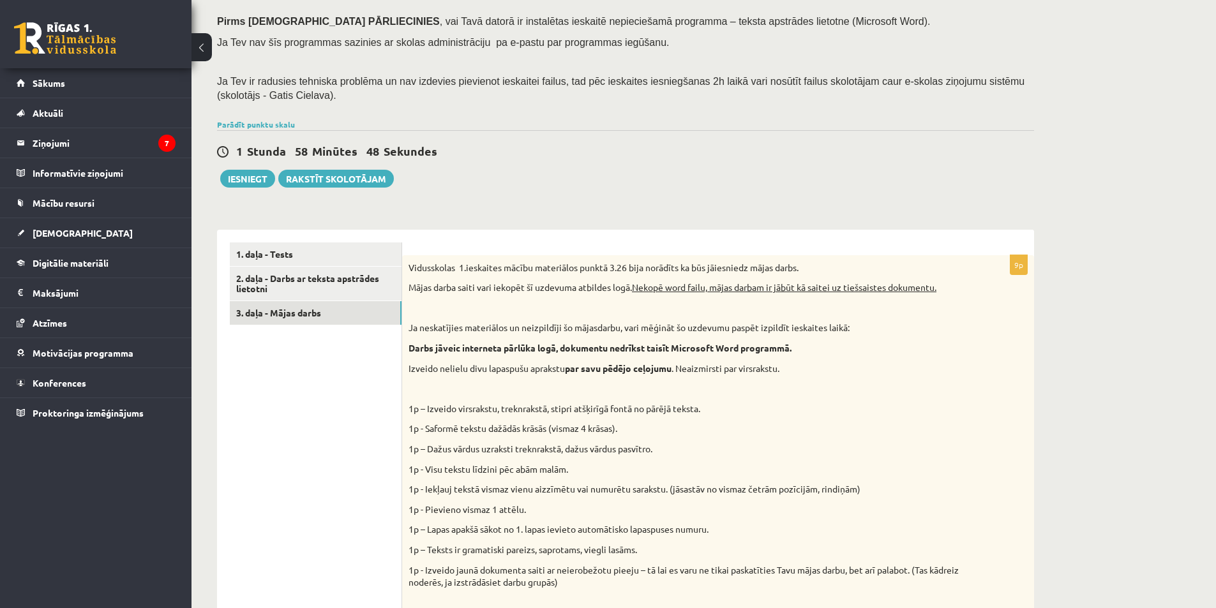
scroll to position [179, 0]
click at [287, 251] on link "1. daļa - Tests" at bounding box center [316, 256] width 172 height 24
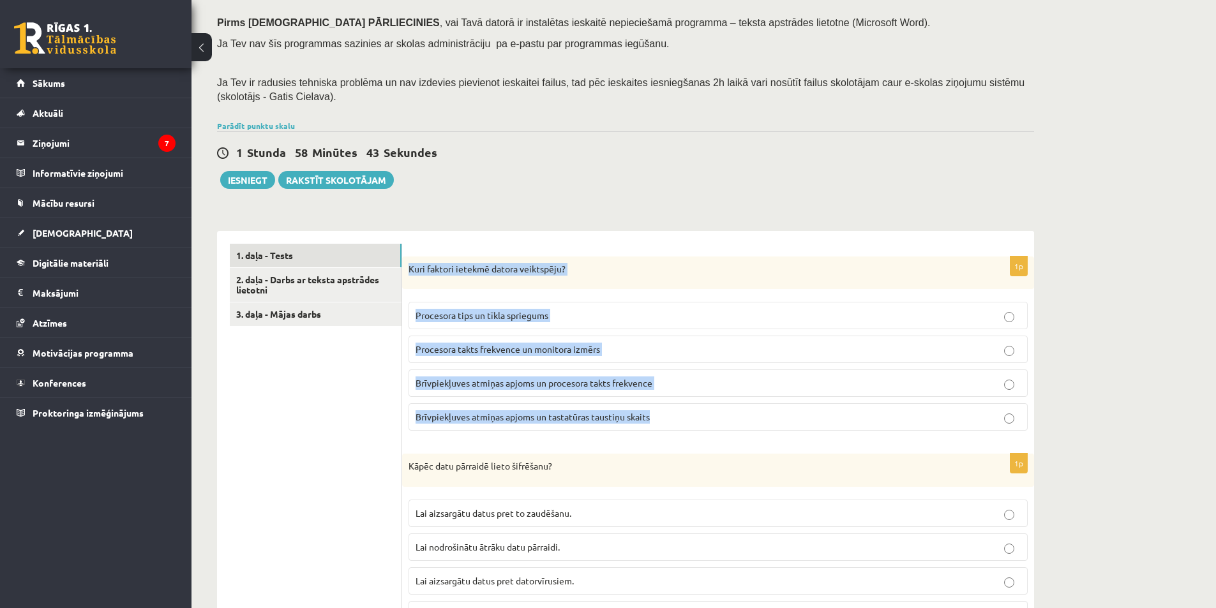
drag, startPoint x: 408, startPoint y: 270, endPoint x: 659, endPoint y: 426, distance: 295.6
click at [659, 426] on div "1p Kuri faktori ietekmē datora veiktspēju? Procesora tips un tīkla spriegums Pr…" at bounding box center [718, 349] width 632 height 185
copy div "Kuri faktori ietekmē datora veiktspēju? Procesora tips un tīkla spriegums Proce…"
click at [641, 376] on label "Brīvpiekļuves atmiņas apjoms un procesora takts frekvence" at bounding box center [718, 383] width 619 height 27
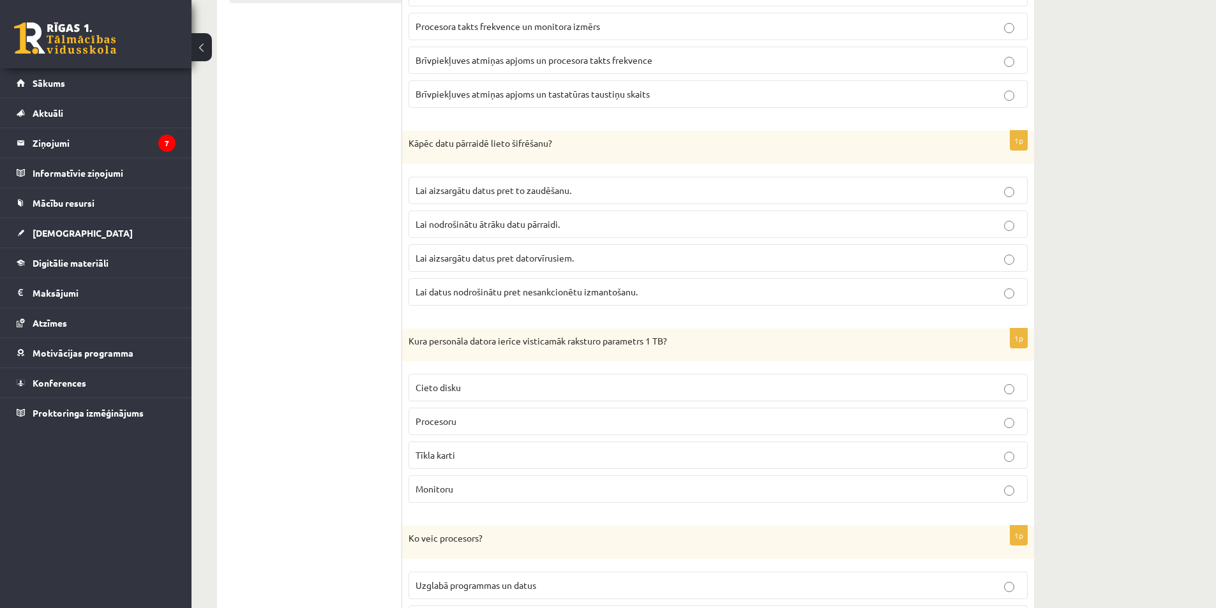
scroll to position [507, 0]
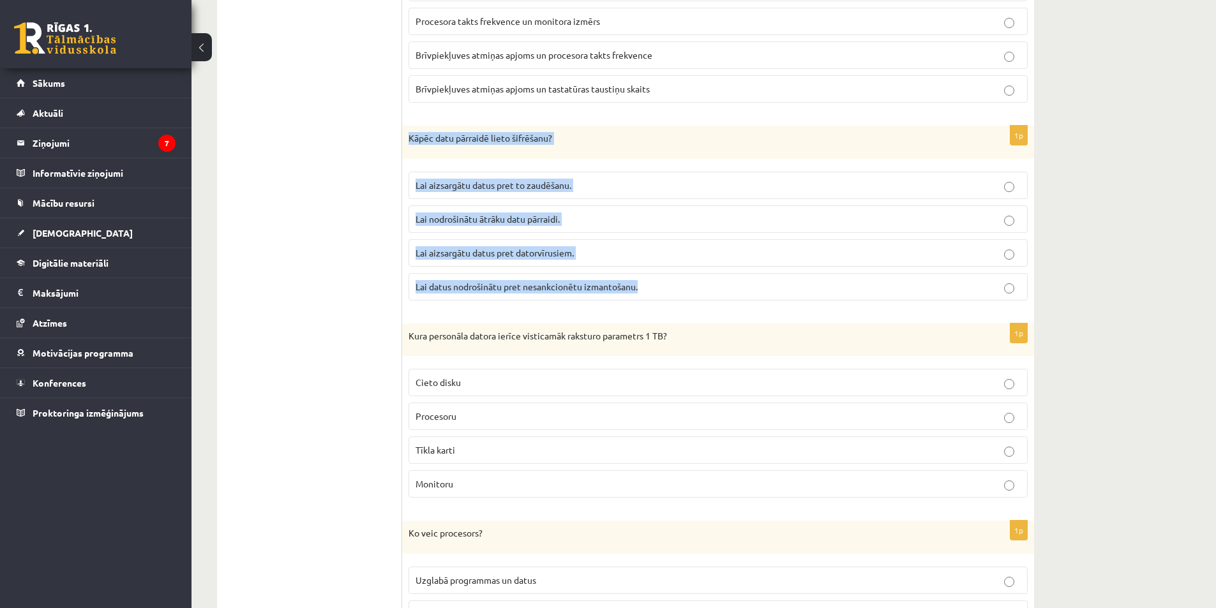
drag, startPoint x: 409, startPoint y: 135, endPoint x: 659, endPoint y: 299, distance: 299.0
click at [659, 299] on div "1p Kāpēc datu pārraidē lieto šifrēšanu? Lai aizsargātu datus pret to zaudēšanu.…" at bounding box center [718, 218] width 632 height 185
copy div "Kāpēc datu pārraidē lieto šifrēšanu? Lai aizsargātu datus pret to zaudēšanu. La…"
click at [597, 296] on label "Lai datus nodrošinātu pret nesankcionētu izmantošanu." at bounding box center [718, 286] width 619 height 27
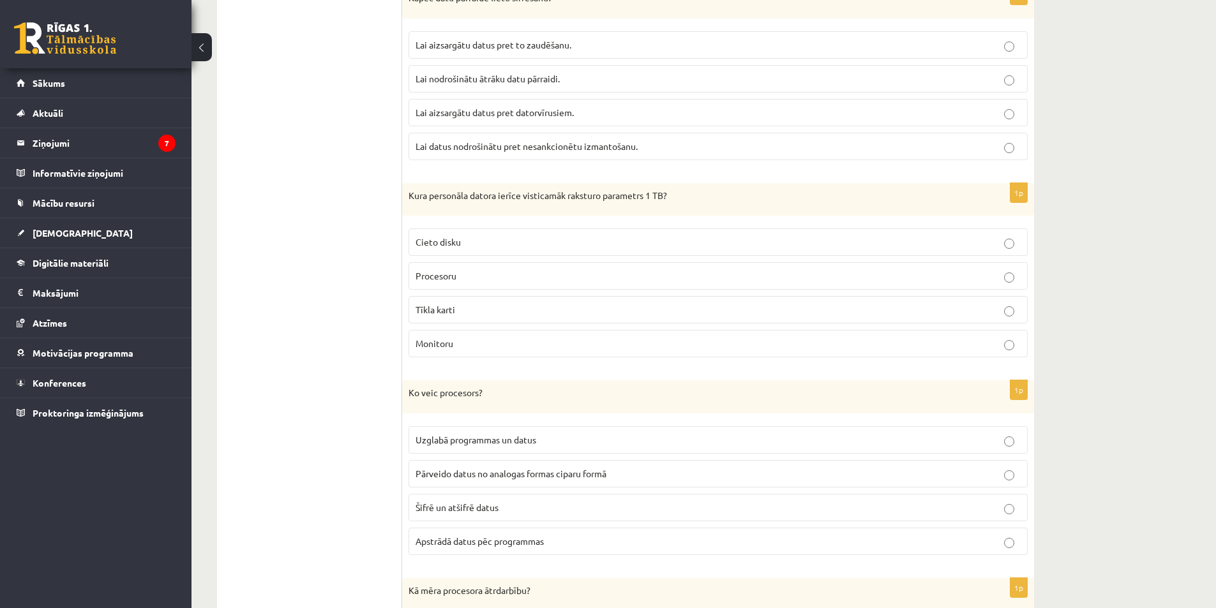
scroll to position [676, 0]
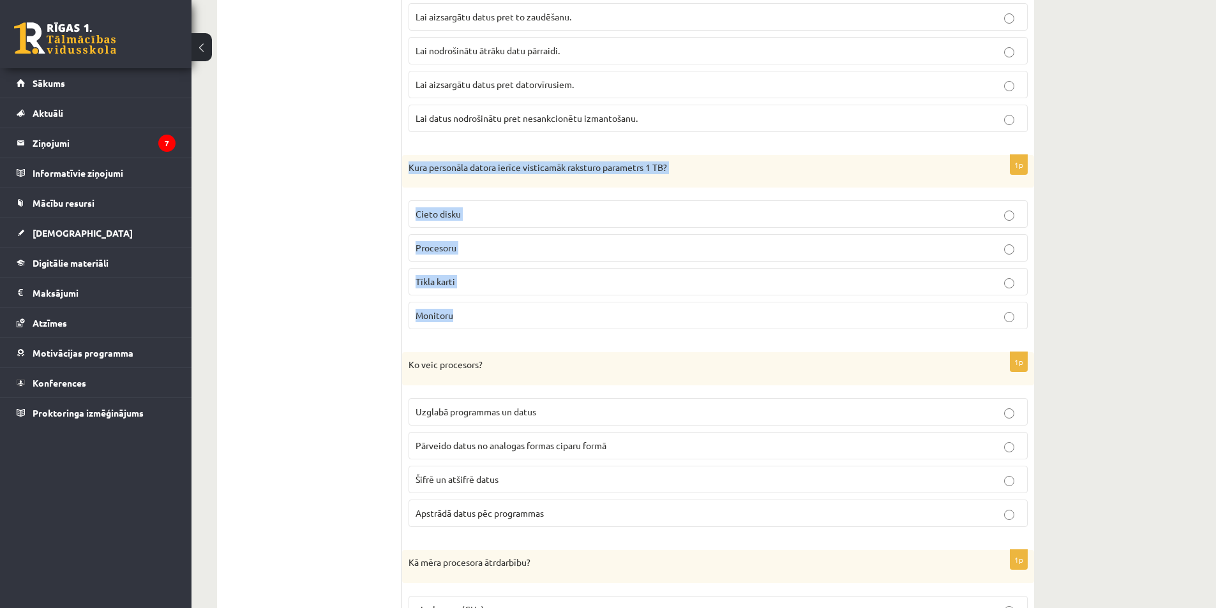
drag, startPoint x: 407, startPoint y: 169, endPoint x: 509, endPoint y: 306, distance: 170.7
click at [509, 306] on div "1p Kura personāla datora ierīce visticamāk raksturo parametrs 1 TB? Cieto disku…" at bounding box center [718, 247] width 632 height 185
copy div "Kura personāla datora ierīce visticamāk raksturo parametrs 1 TB? Cieto disku Pr…"
click at [423, 216] on span "Cieto disku" at bounding box center [438, 213] width 45 height 11
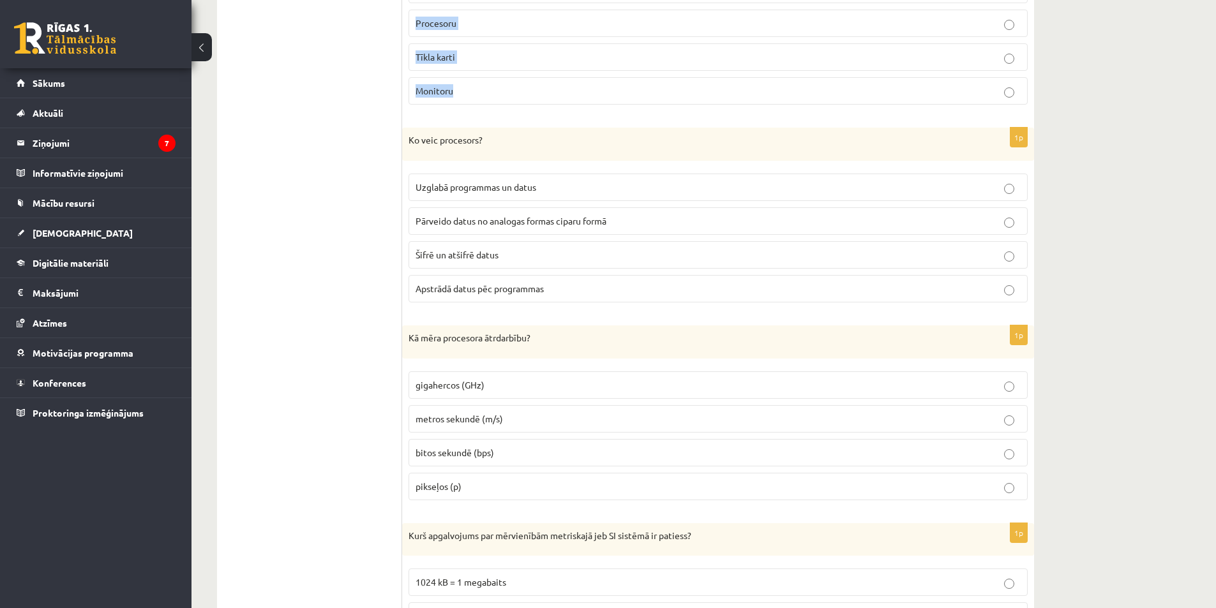
scroll to position [905, 0]
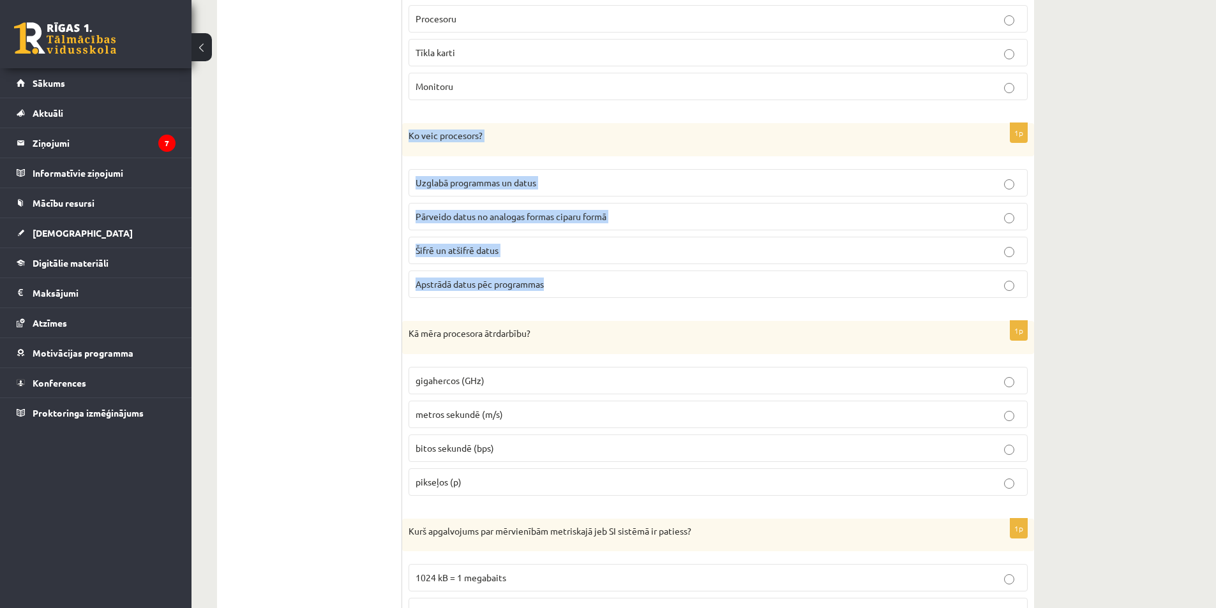
drag, startPoint x: 407, startPoint y: 137, endPoint x: 557, endPoint y: 278, distance: 206.3
click at [557, 278] on div "1p Ko veic procesors? Uzglabā programmas un datus Pārveido datus no analogas fo…" at bounding box center [718, 215] width 632 height 185
copy div "Ko veic procesors? Uzglabā programmas un datus Pārveido datus no analogas forma…"
click at [531, 285] on span "Apstrādā datus pēc programmas" at bounding box center [480, 283] width 128 height 11
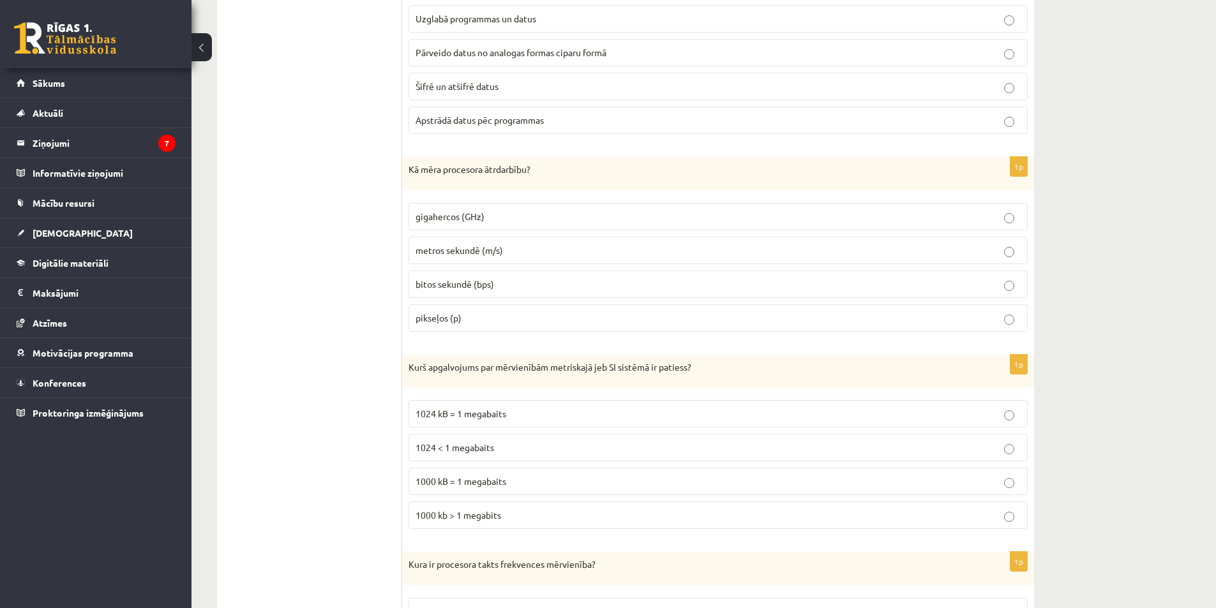
scroll to position [1074, 0]
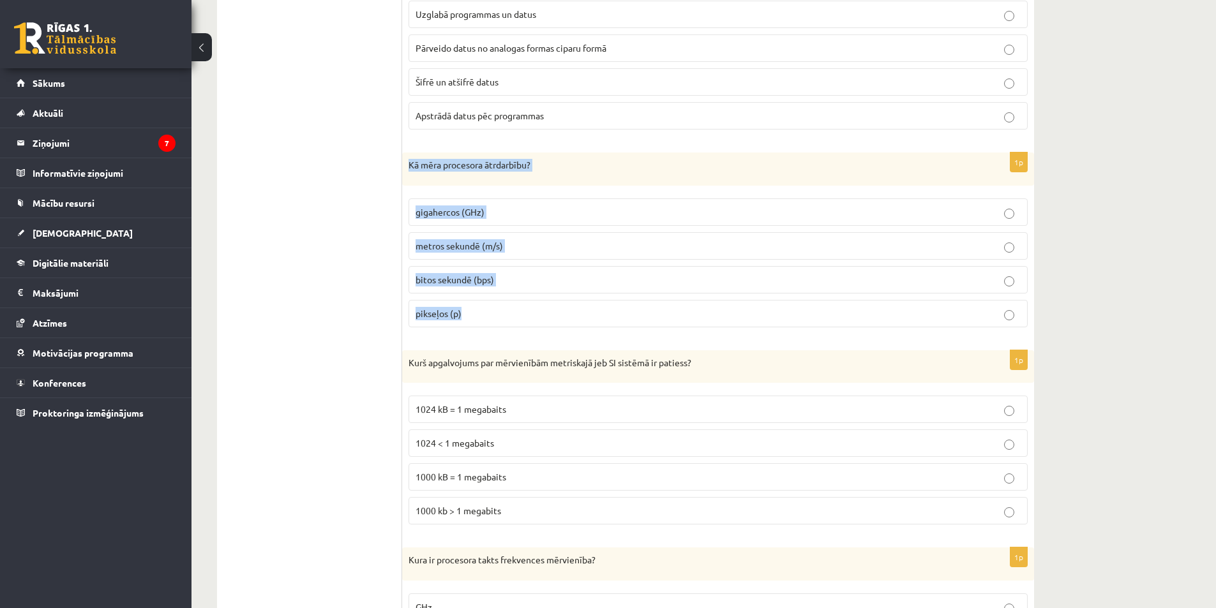
drag, startPoint x: 407, startPoint y: 167, endPoint x: 472, endPoint y: 329, distance: 175.1
click at [472, 329] on div "1p Kā mēra procesora ātrdarbību? gigahercos (GHz) metros sekundē (m/s) bitos se…" at bounding box center [718, 245] width 632 height 185
copy div "Kā mēra procesora ātrdarbību? gigahercos (GHz) metros sekundē (m/s) bitos sekun…"
click at [472, 209] on span "gigahercos (GHz)" at bounding box center [450, 211] width 69 height 11
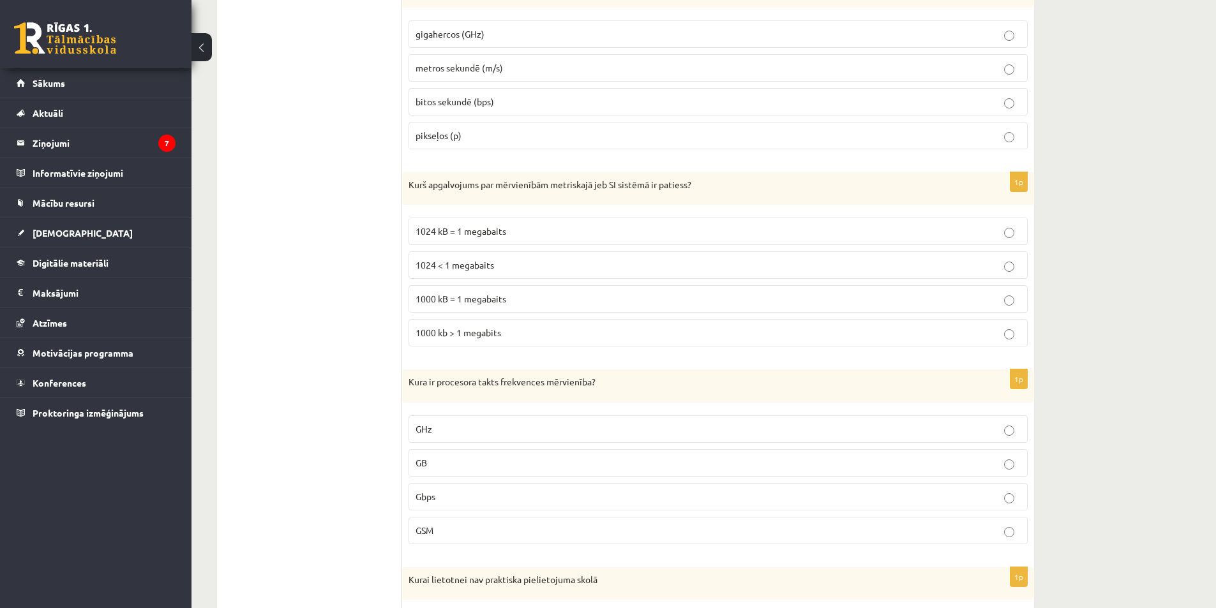
scroll to position [1256, 0]
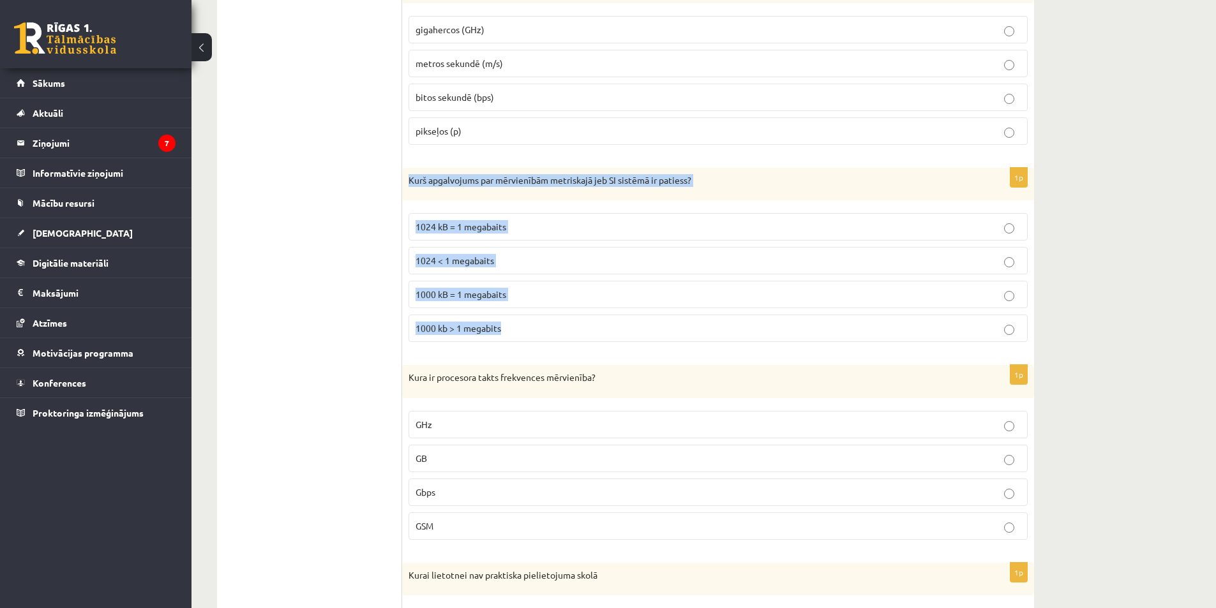
drag, startPoint x: 409, startPoint y: 179, endPoint x: 544, endPoint y: 313, distance: 190.9
click at [544, 313] on div "1p Kurš apgalvojums par mērvienībām metriskajā jeb SI sistēmā ir patiess? 1024 …" at bounding box center [718, 260] width 632 height 185
copy div "Kurš apgalvojums par mērvienībām metriskajā jeb SI sistēmā ir patiess? 1024 kB …"
click at [479, 296] on span "1000 kB = 1 megabaits" at bounding box center [461, 294] width 91 height 11
click at [555, 313] on fieldset "1024 kB = 1 megabaits 1024 < 1 megabaits 1000 kB = 1 megabaits 1000 kb > 1 mega…" at bounding box center [718, 276] width 619 height 139
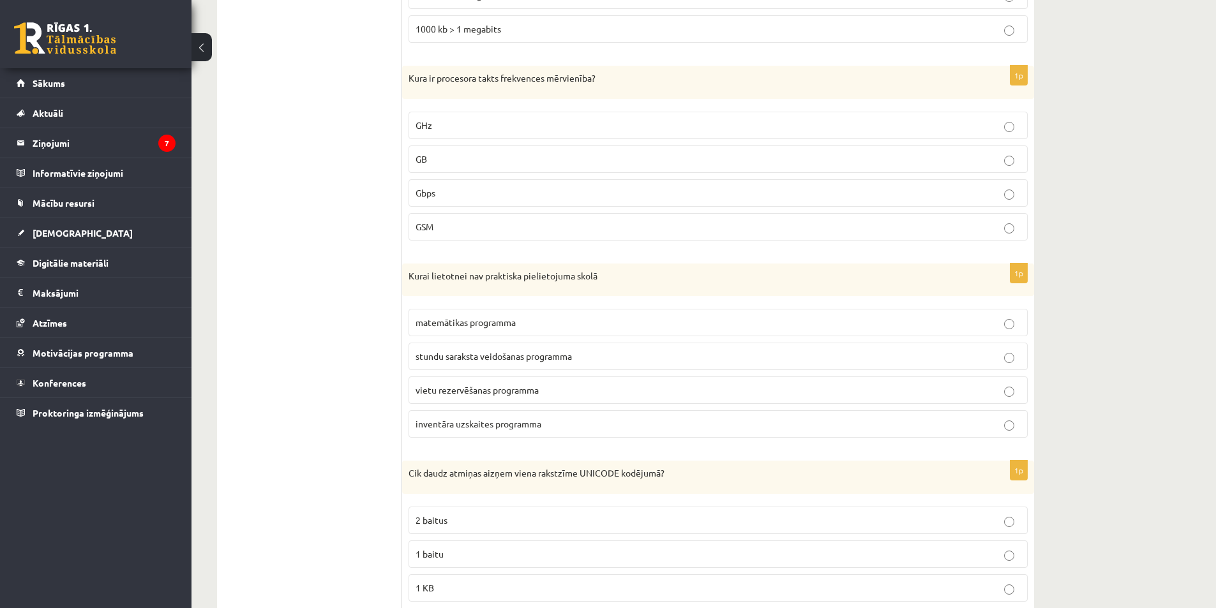
scroll to position [1560, 0]
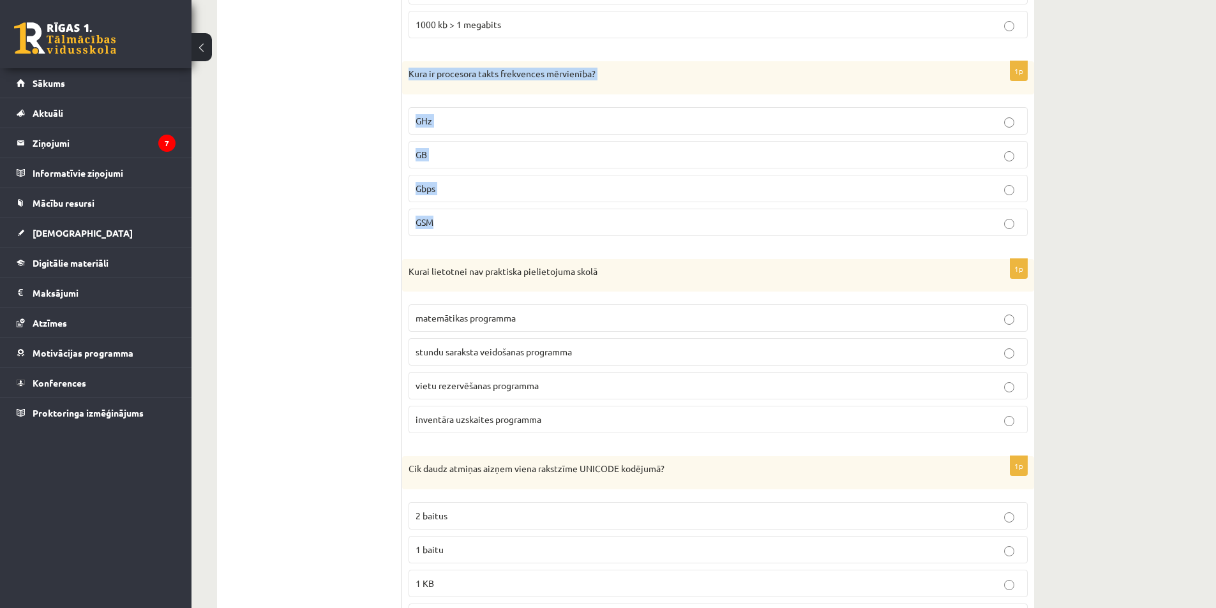
drag, startPoint x: 409, startPoint y: 72, endPoint x: 493, endPoint y: 214, distance: 165.4
click at [493, 214] on div "1p Kura ir procesora takts frekvences mērvienība? GHz GB Gbps GSM" at bounding box center [718, 153] width 632 height 185
copy div "Kura ir procesora takts frekvences mērvienība? GHz GB Gbps GSM"
click at [479, 121] on p "GHz" at bounding box center [718, 120] width 605 height 13
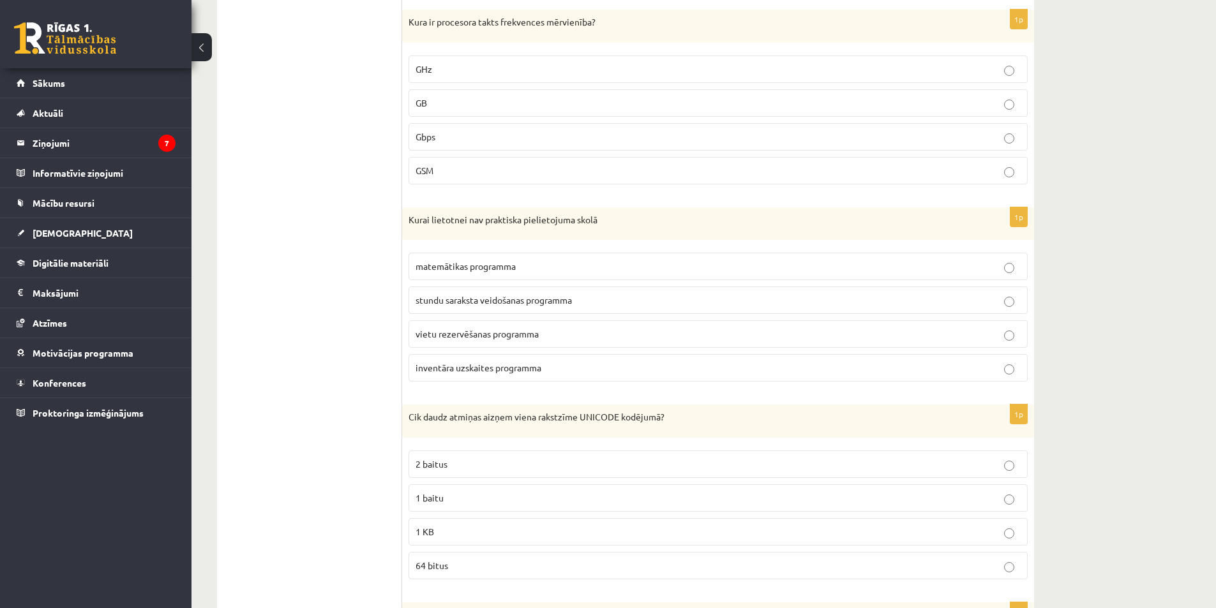
scroll to position [1621, 0]
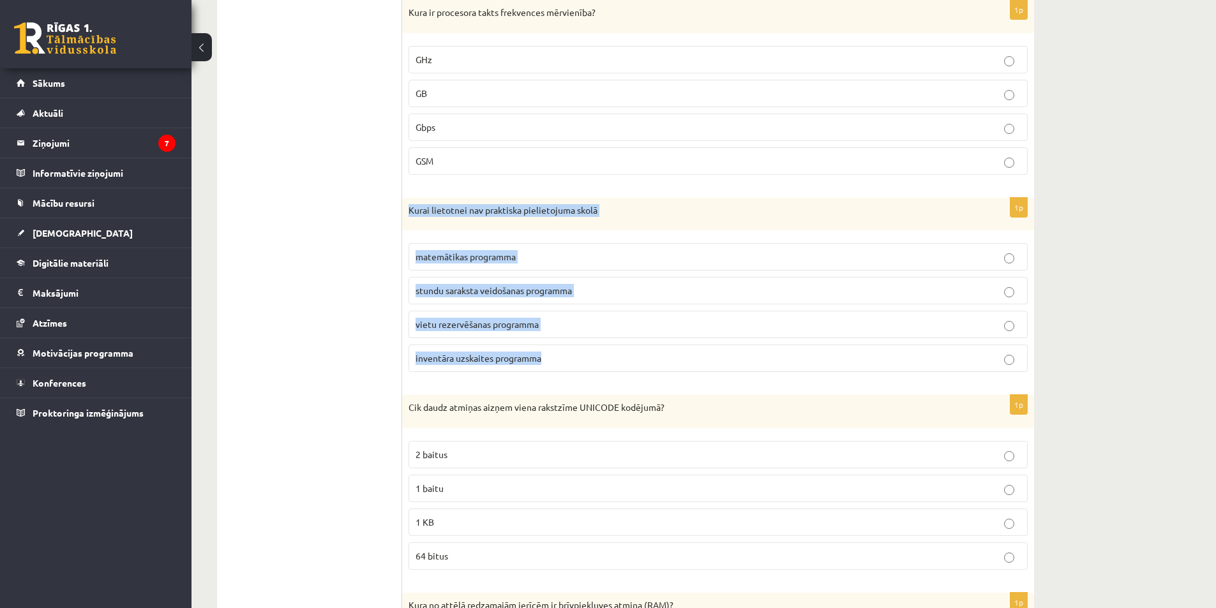
drag, startPoint x: 410, startPoint y: 210, endPoint x: 570, endPoint y: 347, distance: 210.9
click at [570, 347] on div "1p Kurai lietotnei nav praktiska pielietojuma skolā matemātikas programma stund…" at bounding box center [718, 290] width 632 height 185
copy div "Kurai lietotnei nav praktiska pielietojuma skolā matemātikas programma stundu s…"
click at [527, 323] on span "vietu rezervēšanas programma" at bounding box center [477, 324] width 123 height 11
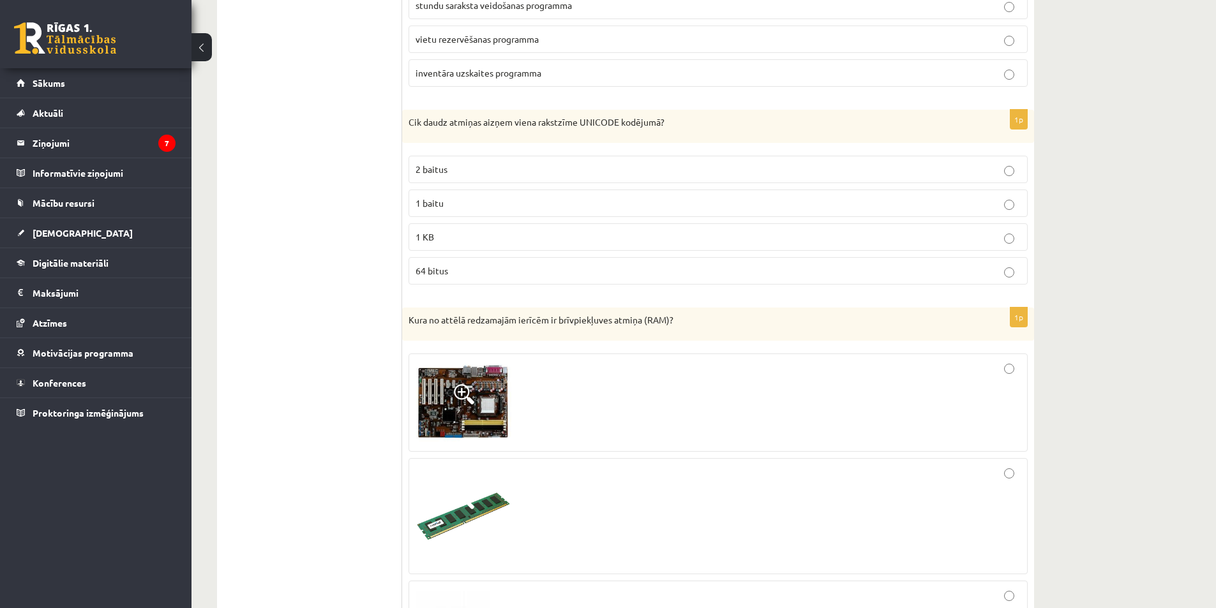
scroll to position [1925, 0]
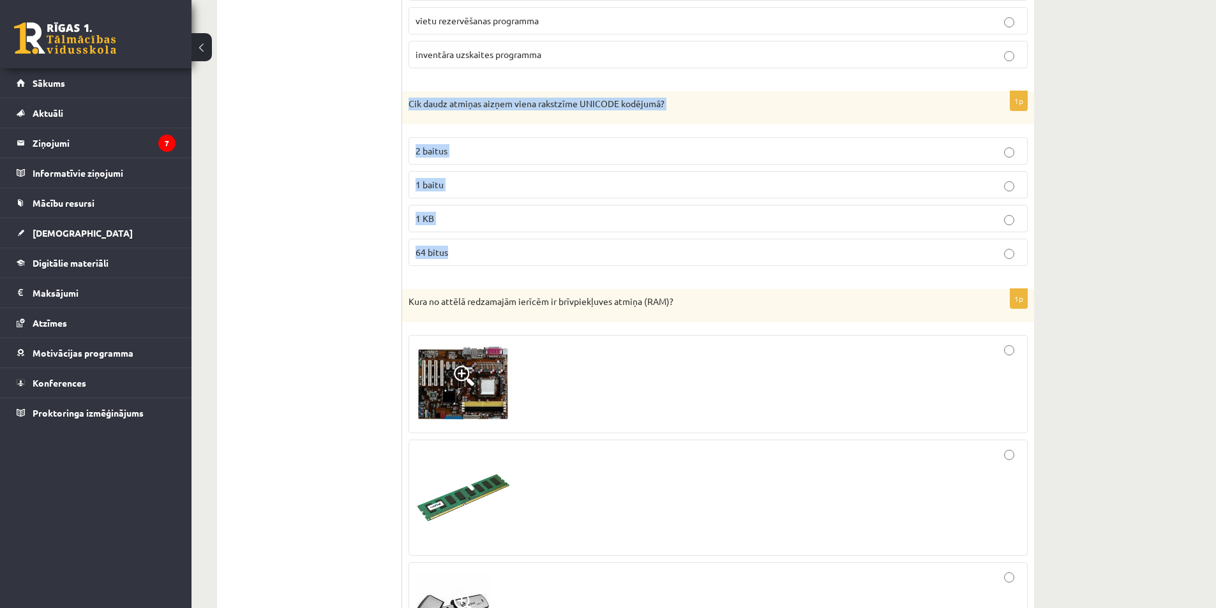
drag, startPoint x: 409, startPoint y: 105, endPoint x: 570, endPoint y: 237, distance: 208.6
click at [570, 237] on div "1p Cik daudz atmiņas aizņem viena rakstzīme UNICODE kodējumā? 2 baitus 1 baitu …" at bounding box center [718, 183] width 632 height 185
copy div "Cik daudz atmiņas aizņem viena rakstzīme UNICODE kodējumā? 2 baitus 1 baitu 1 K…"
click at [504, 151] on p "2 baitus" at bounding box center [718, 150] width 605 height 13
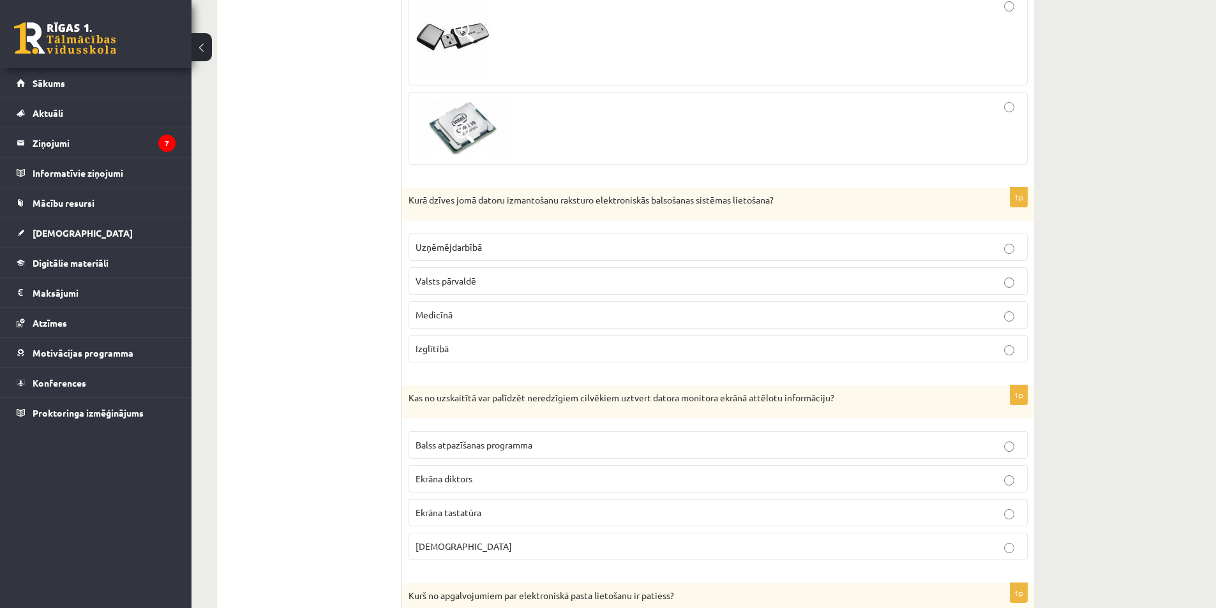
scroll to position [2520, 0]
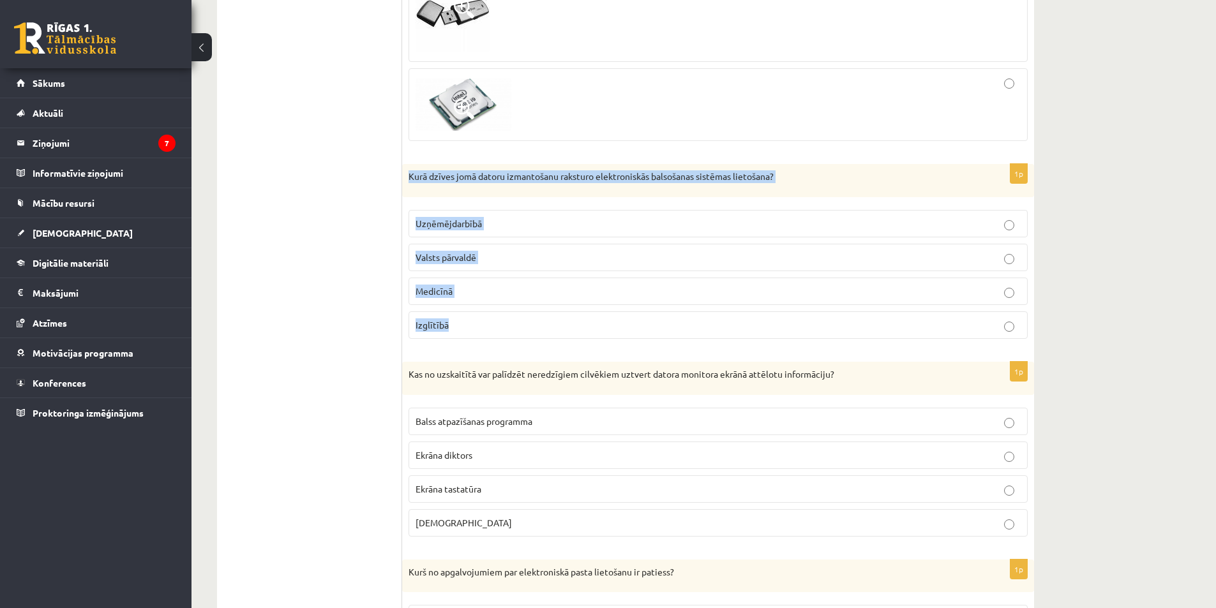
drag, startPoint x: 410, startPoint y: 181, endPoint x: 465, endPoint y: 310, distance: 140.7
click at [465, 310] on div "1p Kurā dzīves jomā datoru izmantošanu raksturo elektroniskās balsošanas sistēm…" at bounding box center [718, 256] width 632 height 185
copy div "Kurā dzīves jomā datoru izmantošanu raksturo elektroniskās balsošanas sistēmas …"
click at [516, 249] on label "Valsts pārvaldē" at bounding box center [718, 257] width 619 height 27
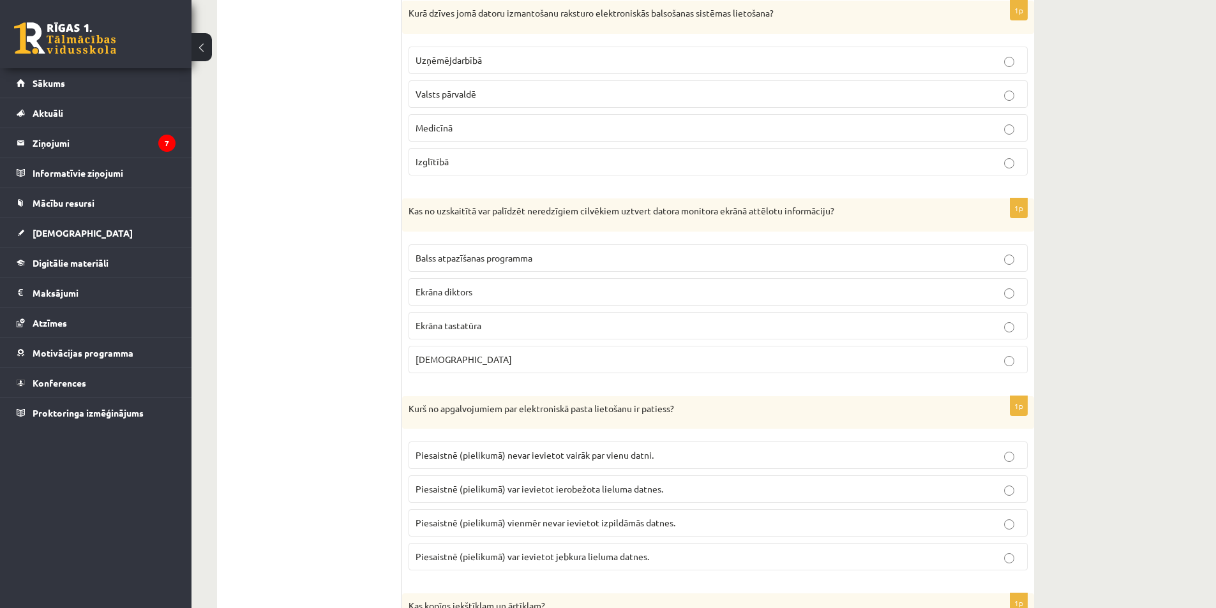
scroll to position [2740, 0]
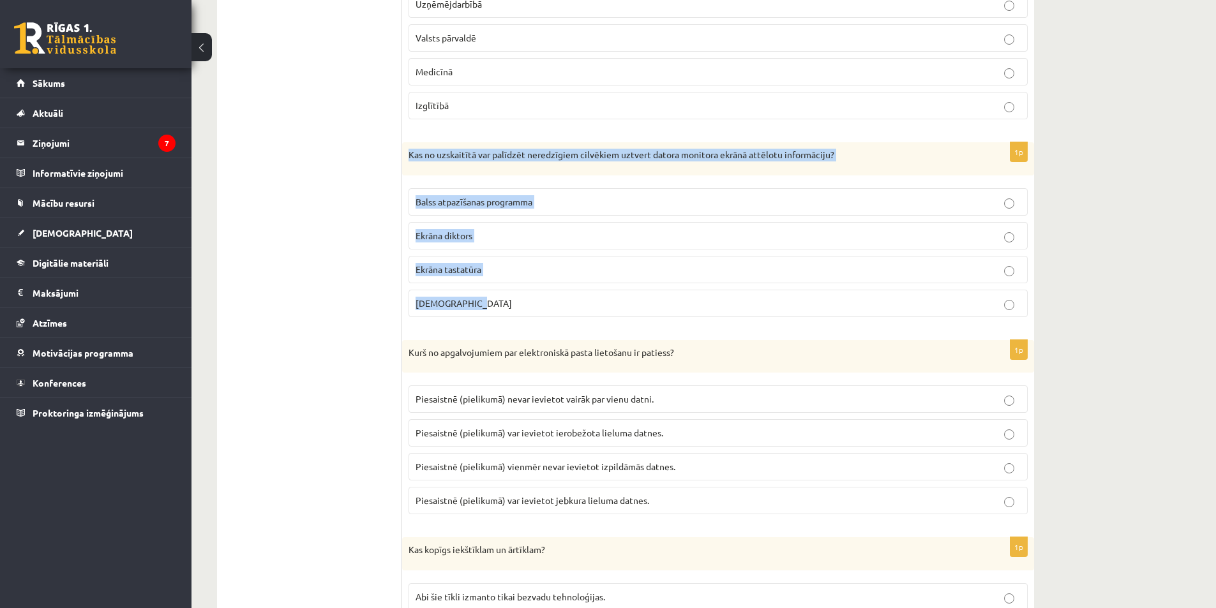
drag, startPoint x: 409, startPoint y: 156, endPoint x: 505, endPoint y: 310, distance: 181.5
click at [505, 310] on div "1p Kas no uzskaitītā var palīdzēt neredzīgiem cilvēkiem uztvert datora monitora…" at bounding box center [718, 234] width 632 height 185
click at [493, 234] on p "Ekrāna diktors" at bounding box center [718, 235] width 605 height 13
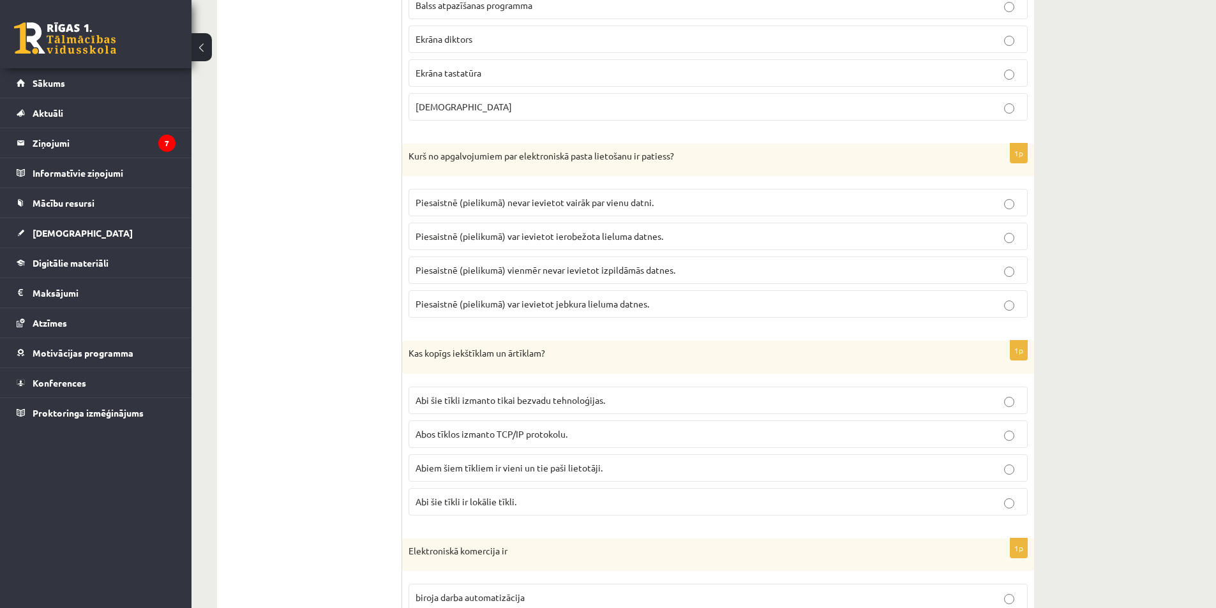
scroll to position [2960, 0]
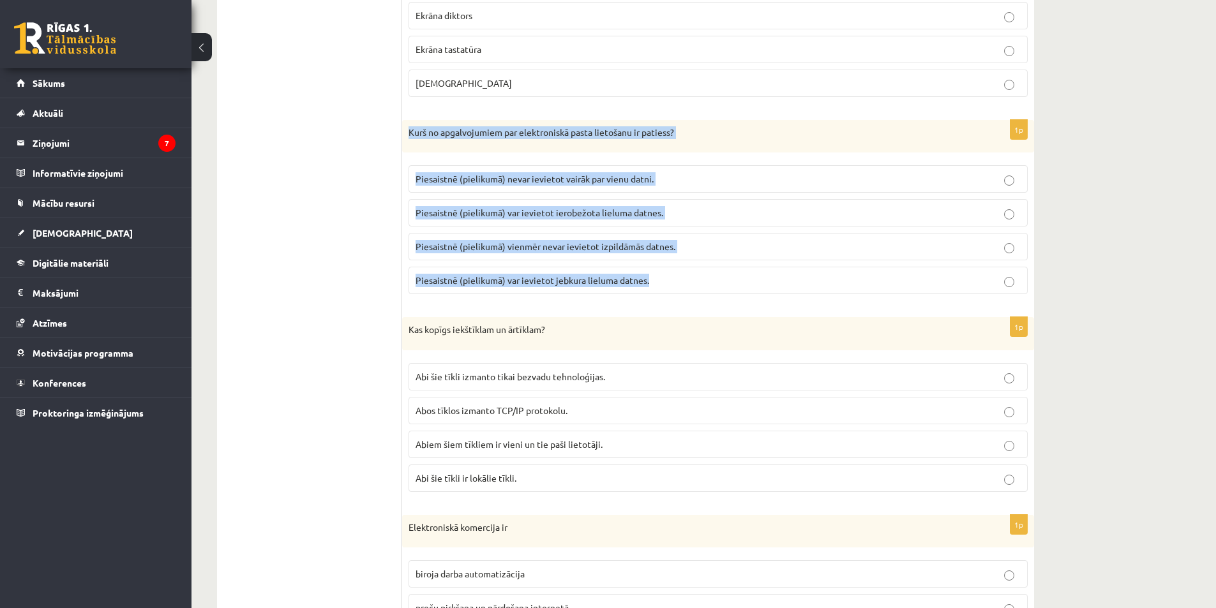
drag, startPoint x: 407, startPoint y: 133, endPoint x: 649, endPoint y: 286, distance: 286.0
click at [649, 286] on div "1p Kurš no apgalvojumiem par elektroniskā pasta lietošanu ir patiess? [GEOGRAPH…" at bounding box center [718, 212] width 632 height 185
click at [667, 209] on p "Piesaistnē (pielikumā) var ievietot ierobežota lieluma datnes." at bounding box center [718, 212] width 605 height 13
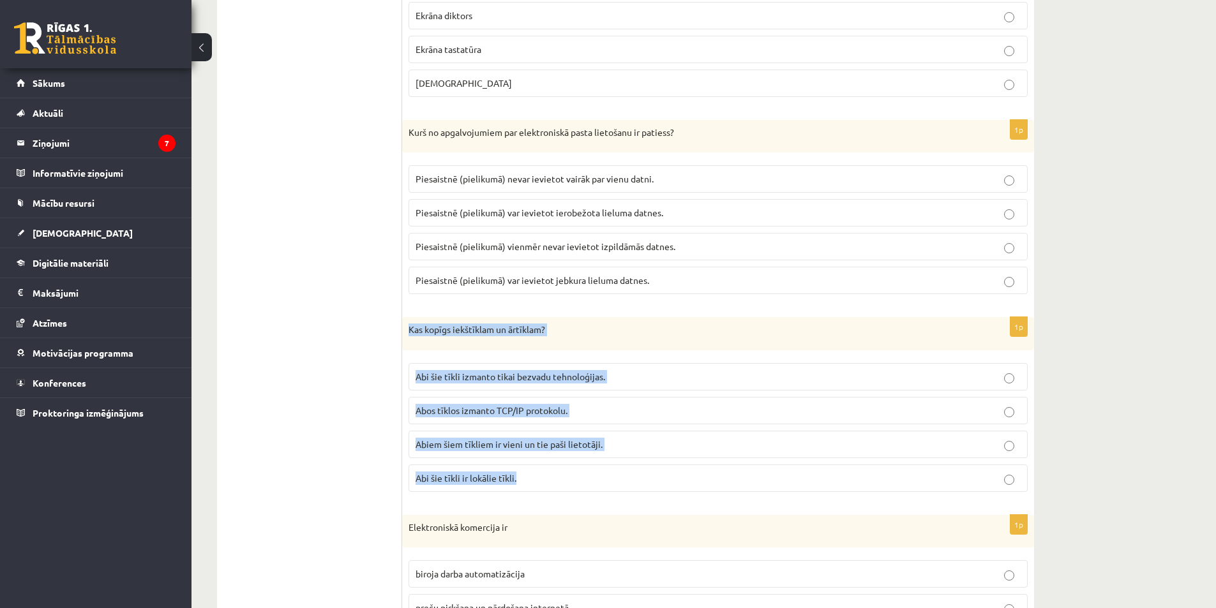
drag, startPoint x: 409, startPoint y: 332, endPoint x: 570, endPoint y: 480, distance: 218.6
click at [570, 480] on div "1p Kas kopīgs iekštīklam un ārtīklam? Abi šie tīkli izmanto tikai bezvadu tehno…" at bounding box center [718, 409] width 632 height 185
click at [553, 402] on label "Abos tīklos izmanto TCP/IP protokolu." at bounding box center [718, 410] width 619 height 27
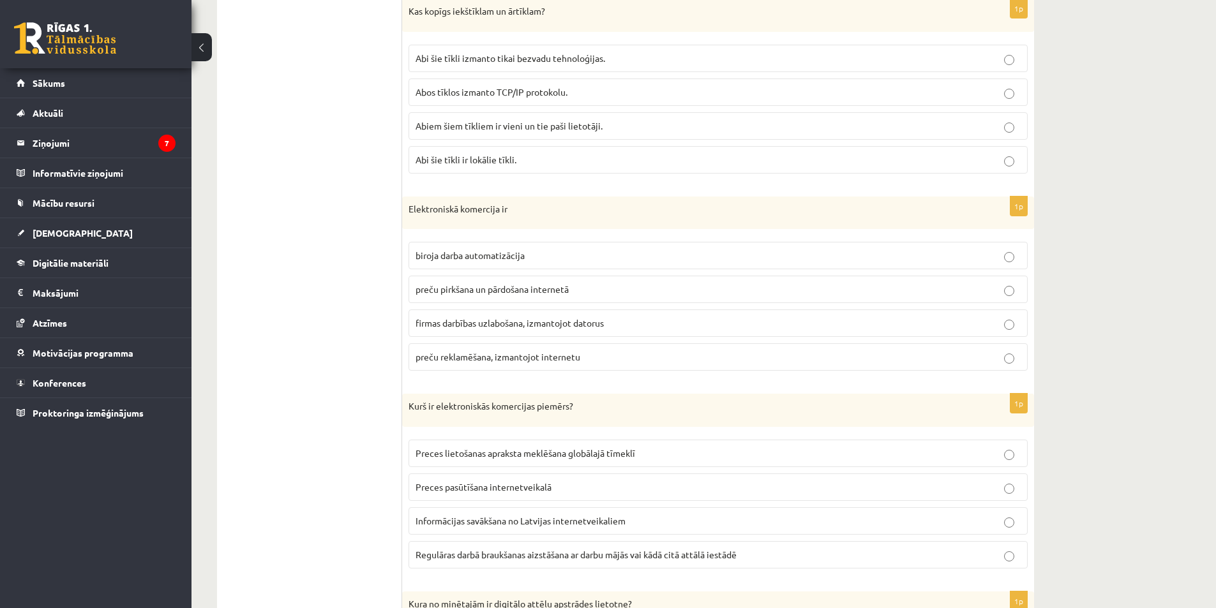
scroll to position [3269, 0]
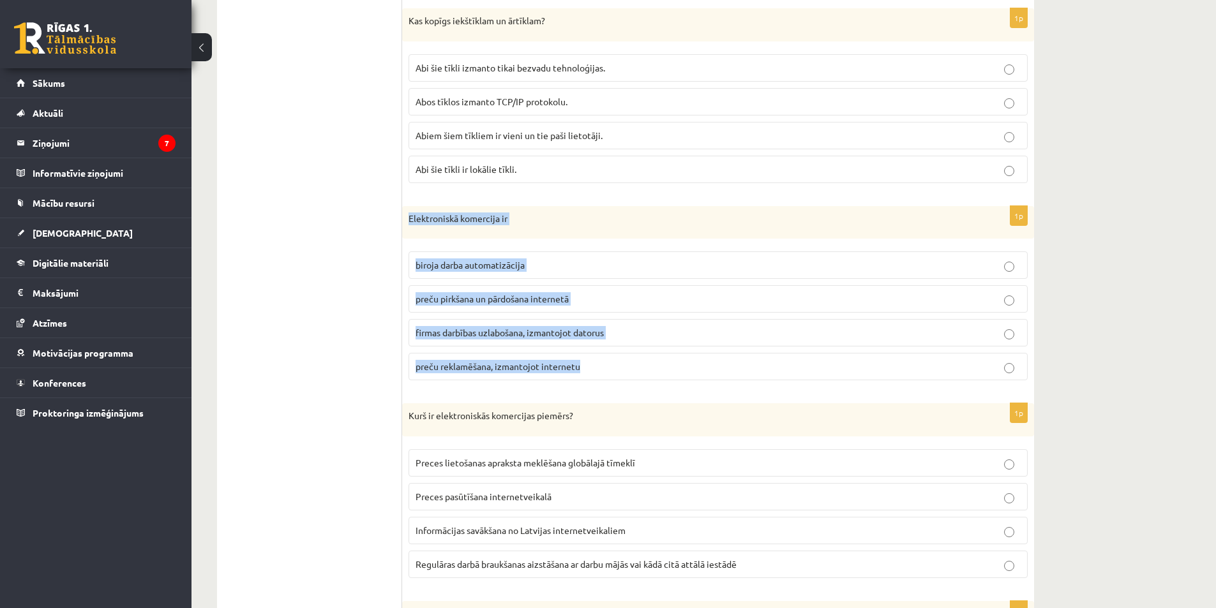
drag, startPoint x: 407, startPoint y: 216, endPoint x: 612, endPoint y: 355, distance: 247.8
click at [612, 355] on div "1p Elektroniskā komercija ir biroja darba automatizācija preču pirkšana un pārd…" at bounding box center [718, 298] width 632 height 185
click at [659, 289] on label "preču pirkšana un pārdošana internetā" at bounding box center [718, 298] width 619 height 27
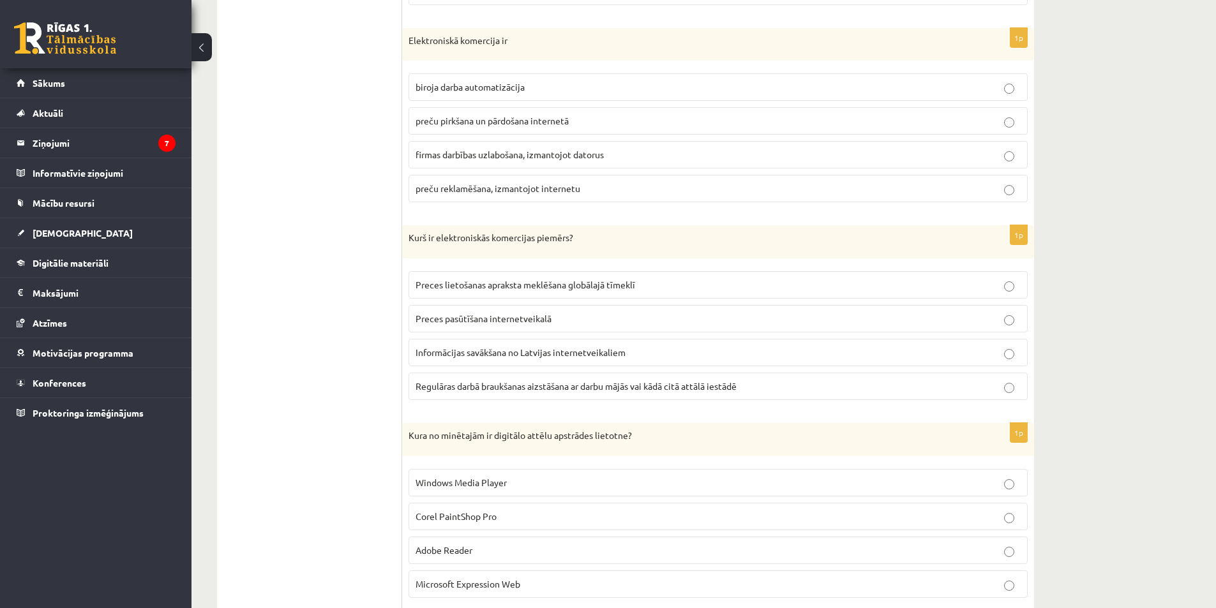
scroll to position [3465, 0]
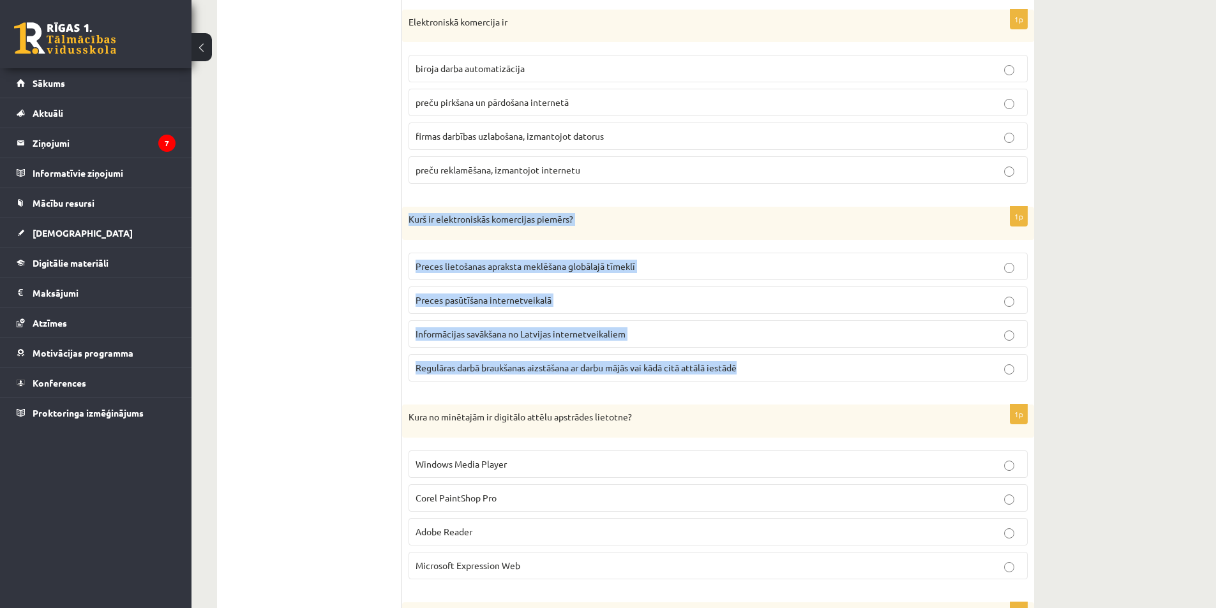
drag, startPoint x: 409, startPoint y: 218, endPoint x: 747, endPoint y: 370, distance: 371.4
click at [747, 370] on div "1p Kurš ir elektroniskās komercijas piemērs? Preces lietošanas apraksta meklēša…" at bounding box center [718, 299] width 632 height 185
click at [550, 293] on label "Preces pasūtīšana internetveikalā" at bounding box center [718, 300] width 619 height 27
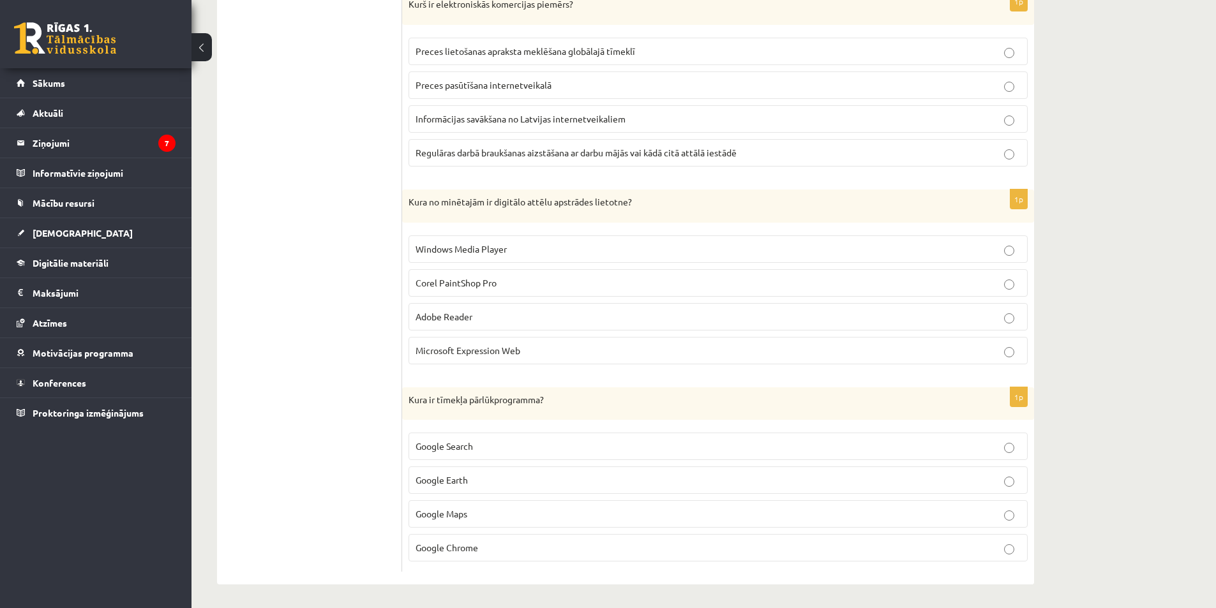
scroll to position [3684, 0]
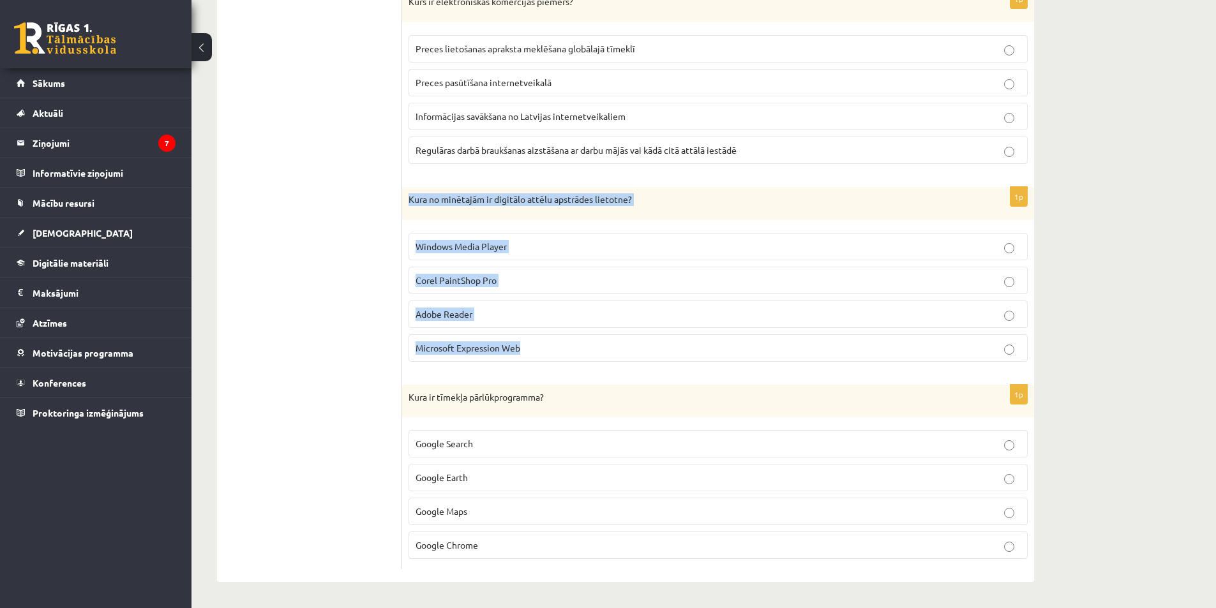
drag, startPoint x: 409, startPoint y: 197, endPoint x: 559, endPoint y: 336, distance: 204.2
click at [559, 336] on div "1p Kura no minētajām ir digitālo attēlu apstrādes lietotne? Windows Media Playe…" at bounding box center [718, 279] width 632 height 185
click at [494, 289] on label "Corel PaintShop Pro" at bounding box center [718, 280] width 619 height 27
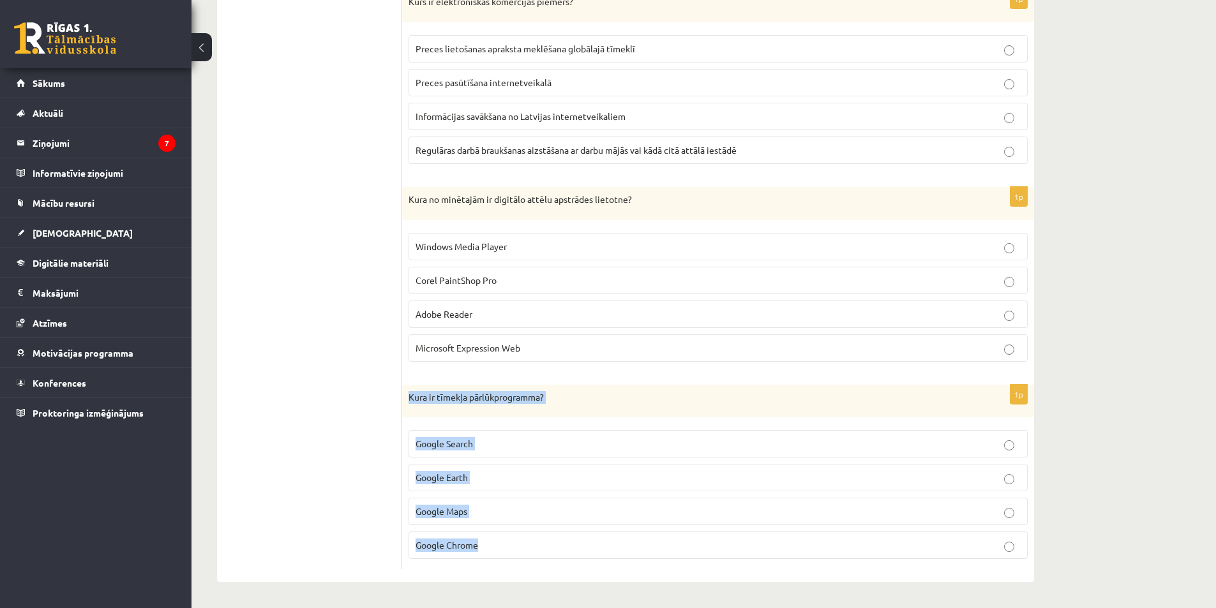
drag, startPoint x: 406, startPoint y: 391, endPoint x: 541, endPoint y: 587, distance: 238.1
click at [529, 407] on div "Kura ir tīmekļa pārlūkprogramma?" at bounding box center [718, 401] width 632 height 33
click at [464, 555] on label "Google Chrome" at bounding box center [718, 545] width 619 height 27
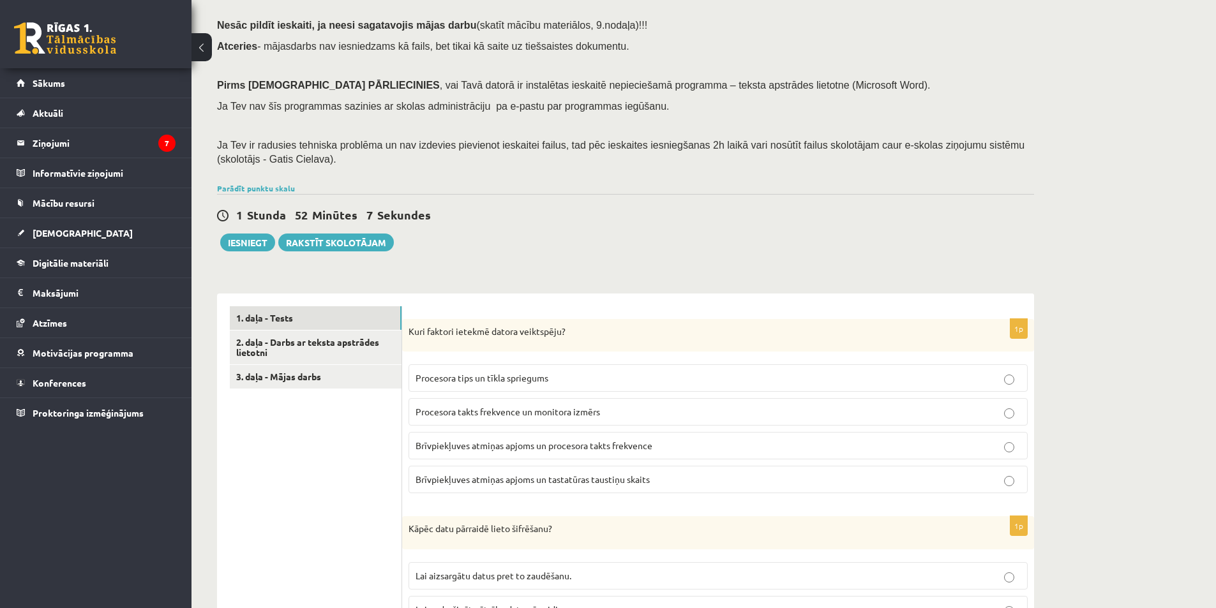
scroll to position [0, 0]
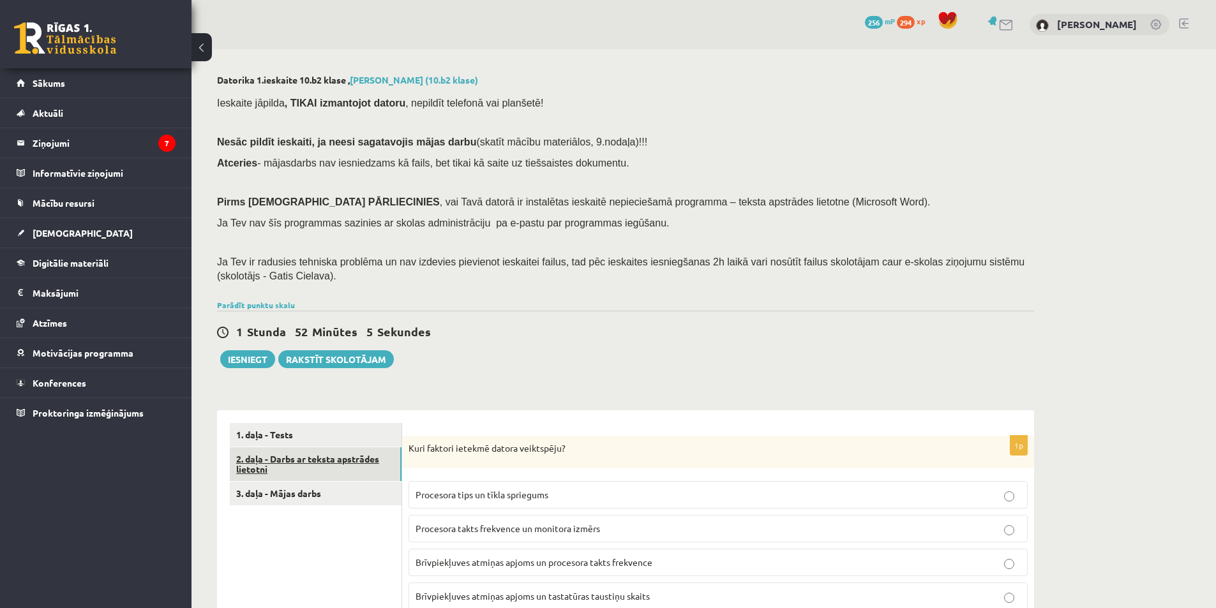
click at [356, 452] on link "2. daļa - Darbs ar teksta apstrādes lietotni" at bounding box center [316, 464] width 172 height 34
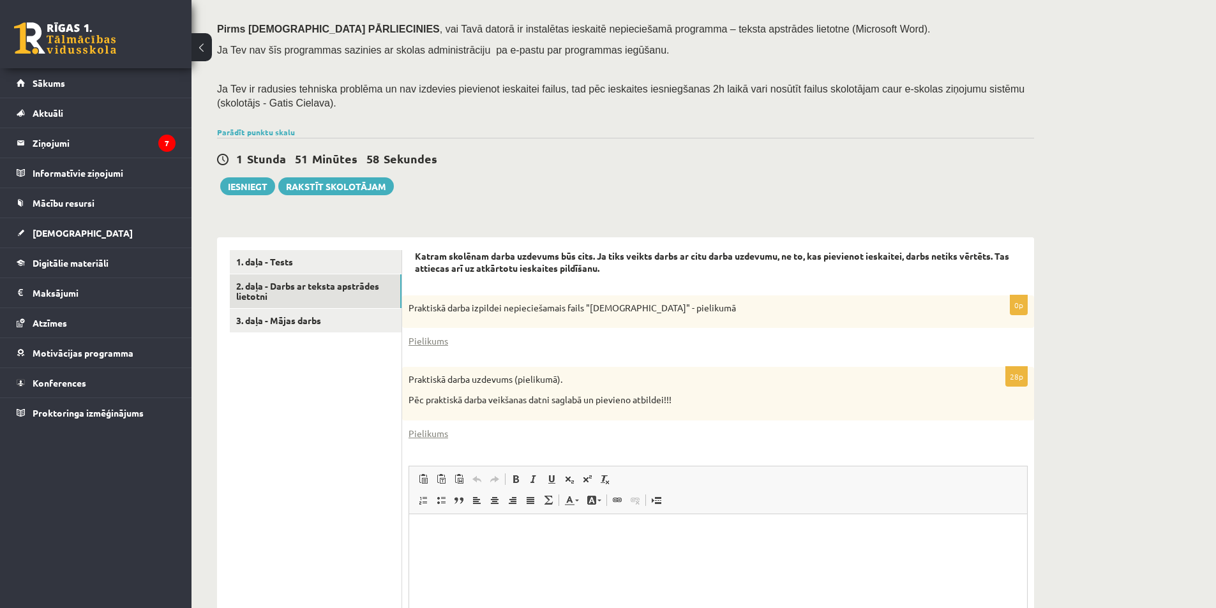
scroll to position [175, 0]
click at [444, 340] on link "Pielikums" at bounding box center [429, 339] width 40 height 13
click at [440, 435] on link "Pielikums" at bounding box center [429, 431] width 40 height 13
